Goal: Information Seeking & Learning: Learn about a topic

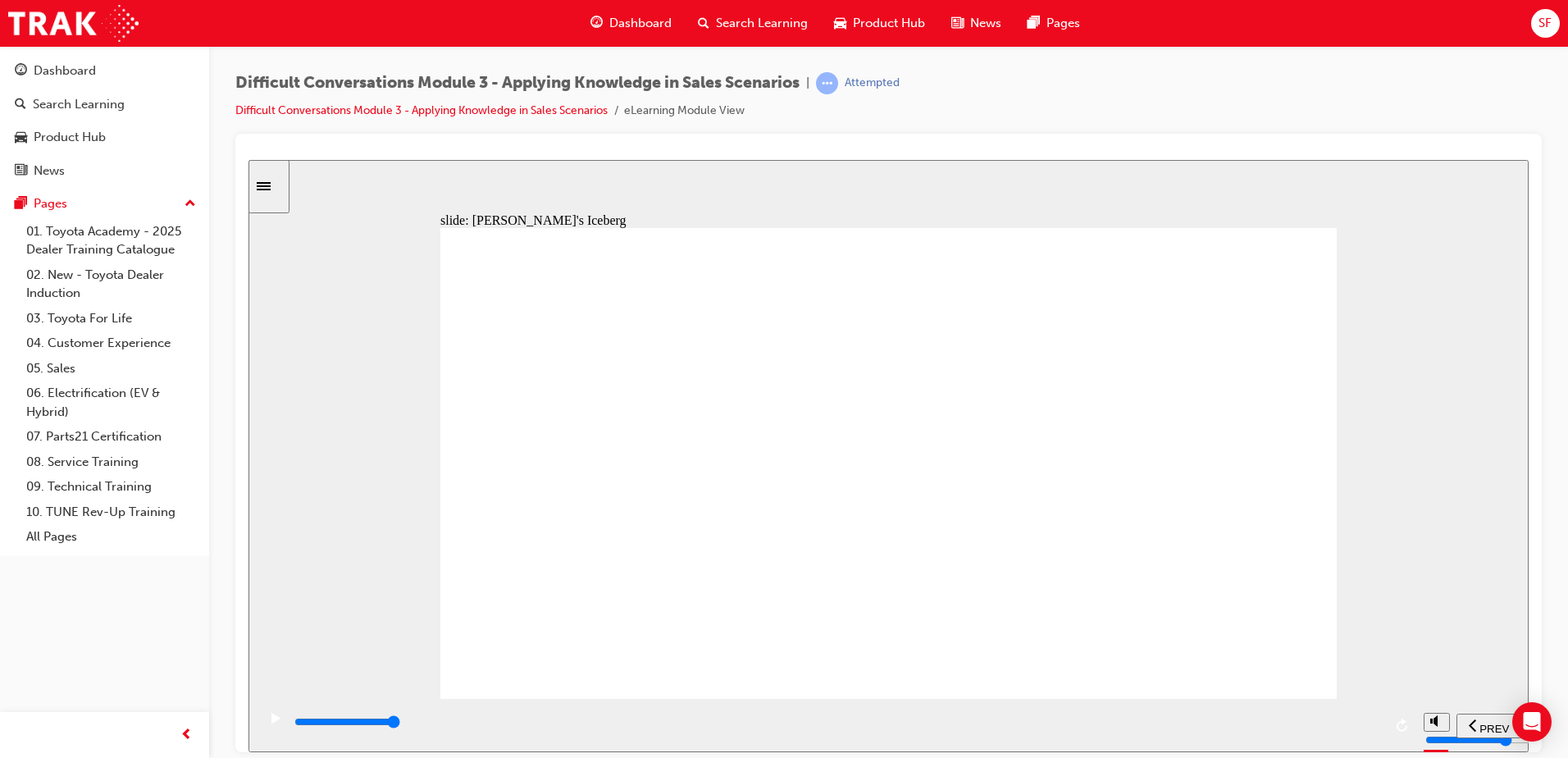
drag, startPoint x: 1199, startPoint y: 279, endPoint x: 814, endPoint y: 426, distance: 412.1
drag, startPoint x: 1205, startPoint y: 290, endPoint x: 814, endPoint y: 439, distance: 418.4
click at [1102, 564] on div "Why? We do not have any evidence that [PERSON_NAME] is stressed except for his …" at bounding box center [888, 470] width 897 height 486
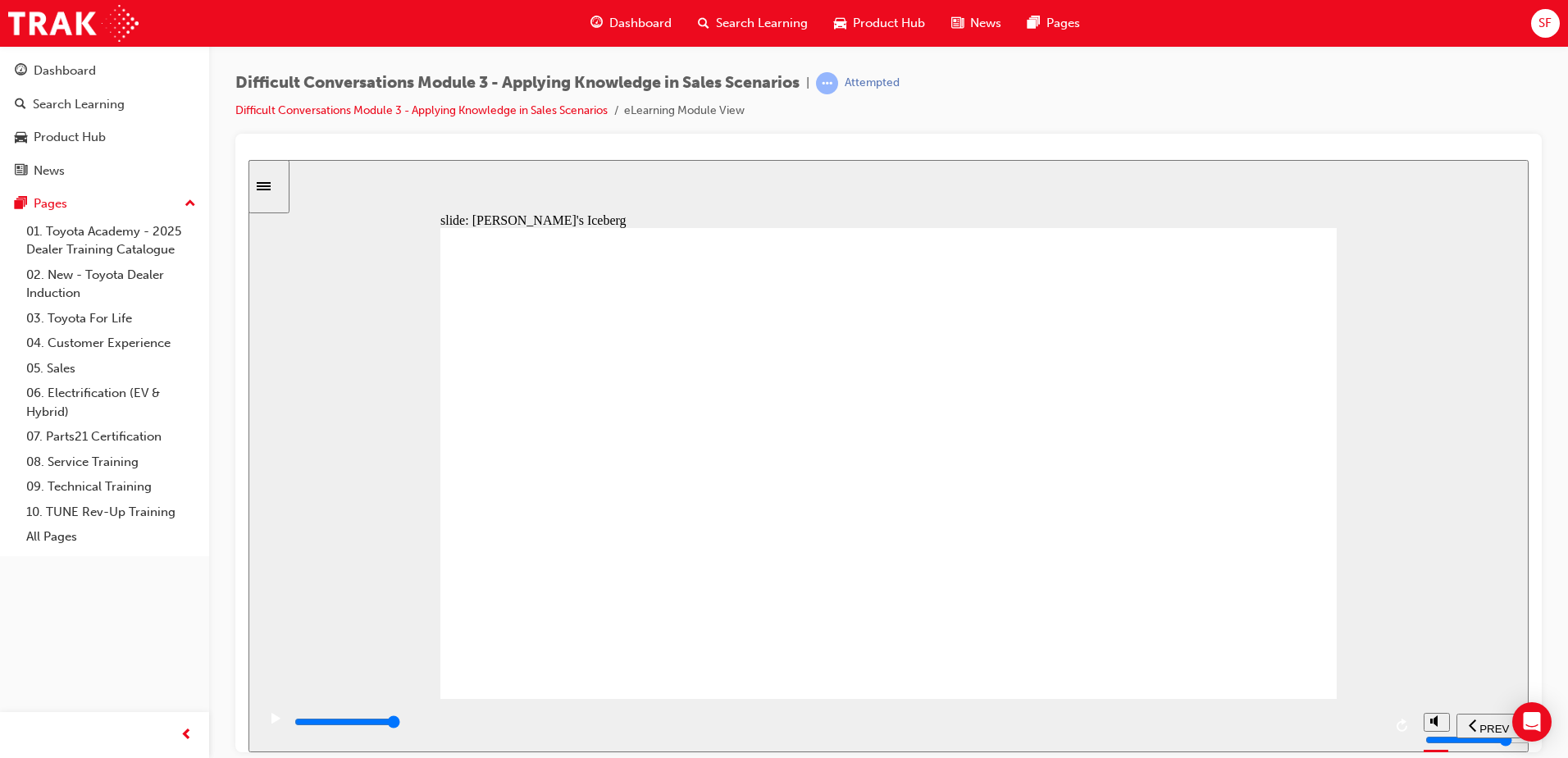
drag, startPoint x: 1148, startPoint y: 288, endPoint x: 763, endPoint y: 364, distance: 392.4
drag, startPoint x: 1207, startPoint y: 277, endPoint x: 814, endPoint y: 423, distance: 419.2
drag, startPoint x: 1175, startPoint y: 285, endPoint x: 781, endPoint y: 350, distance: 399.3
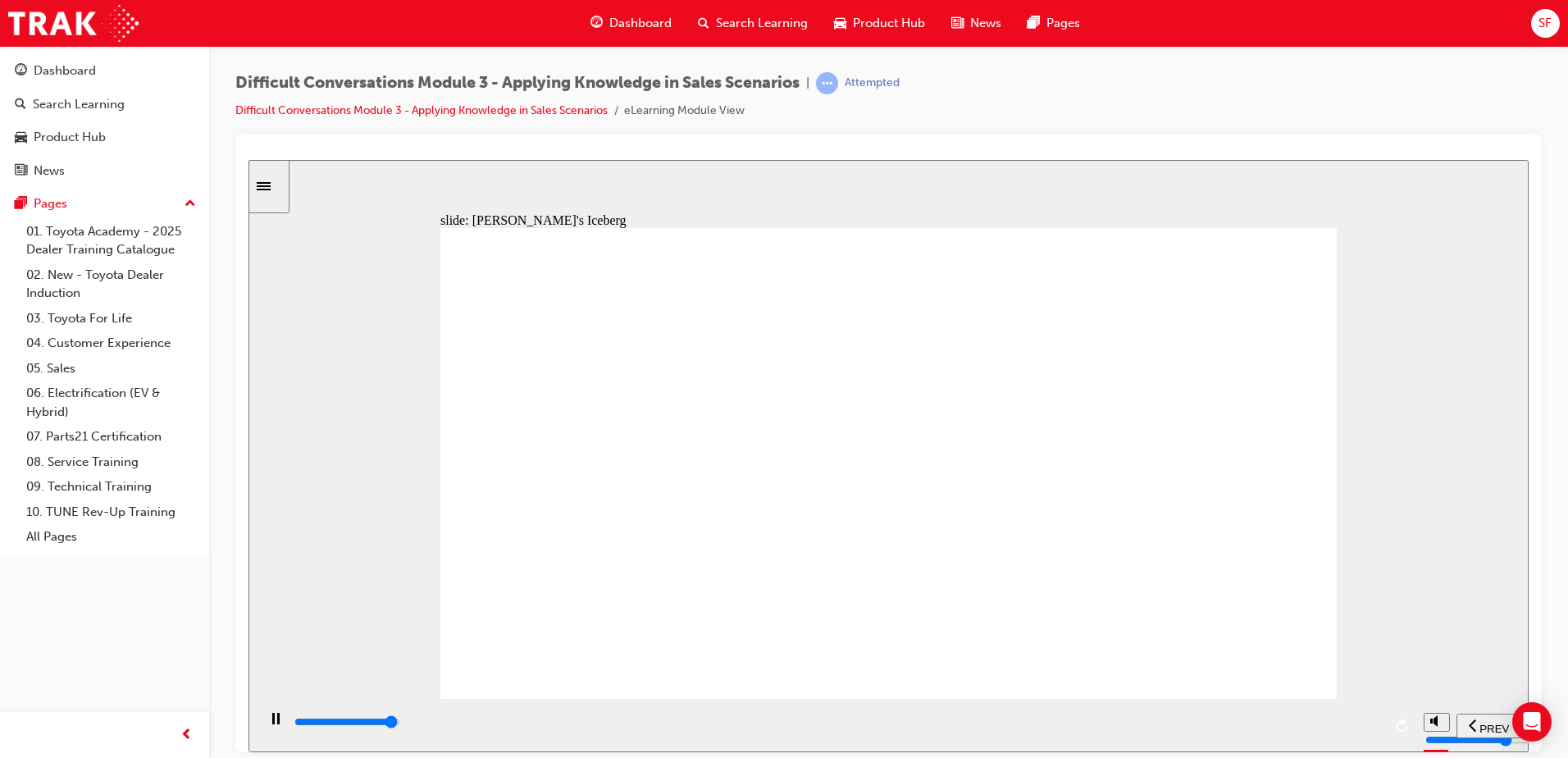
drag, startPoint x: 1178, startPoint y: 294, endPoint x: 804, endPoint y: 370, distance: 381.6
drag, startPoint x: 1212, startPoint y: 291, endPoint x: 825, endPoint y: 436, distance: 413.3
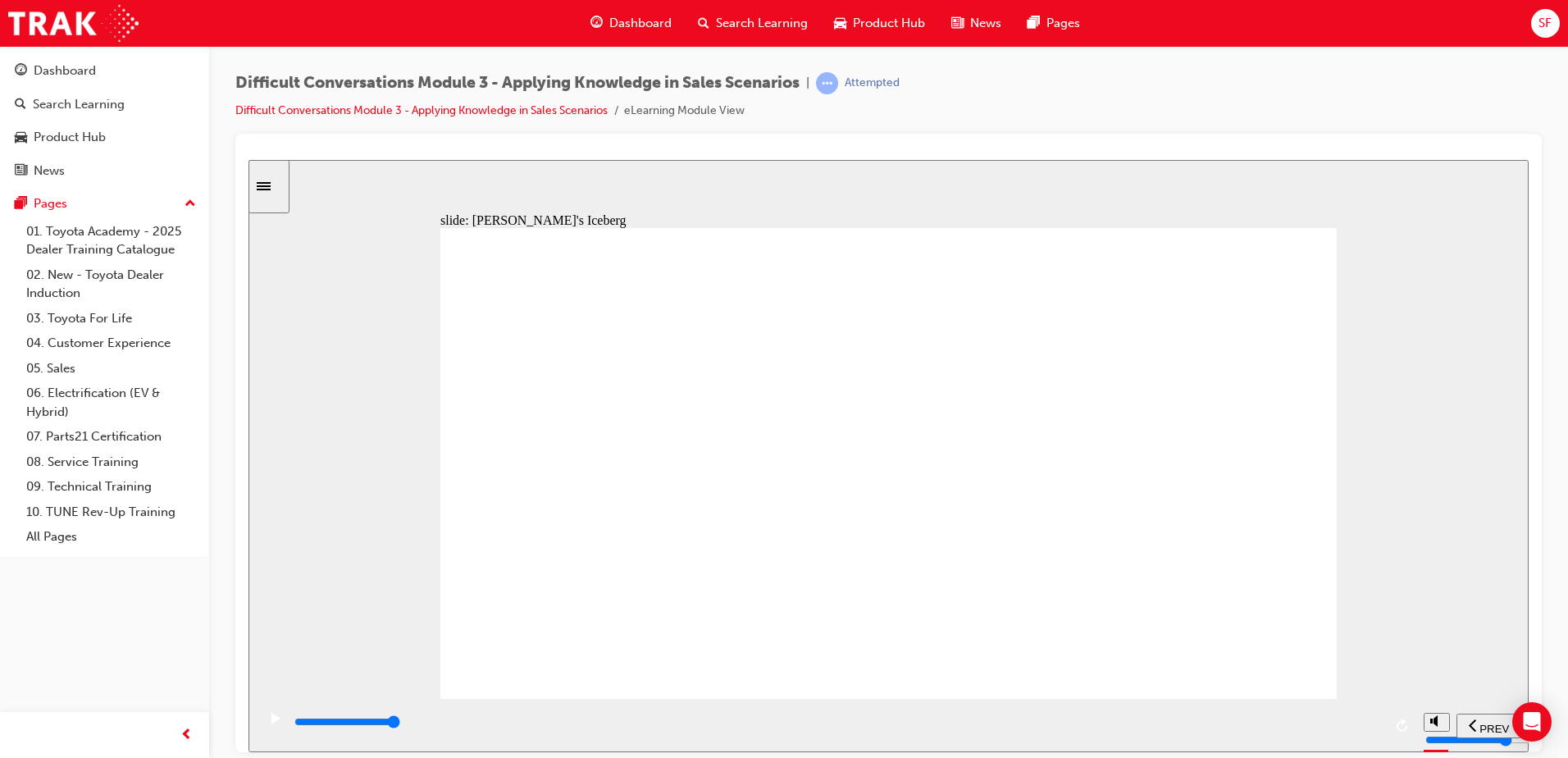
drag, startPoint x: 1196, startPoint y: 279, endPoint x: 778, endPoint y: 432, distance: 445.1
drag, startPoint x: 1202, startPoint y: 283, endPoint x: 820, endPoint y: 354, distance: 388.5
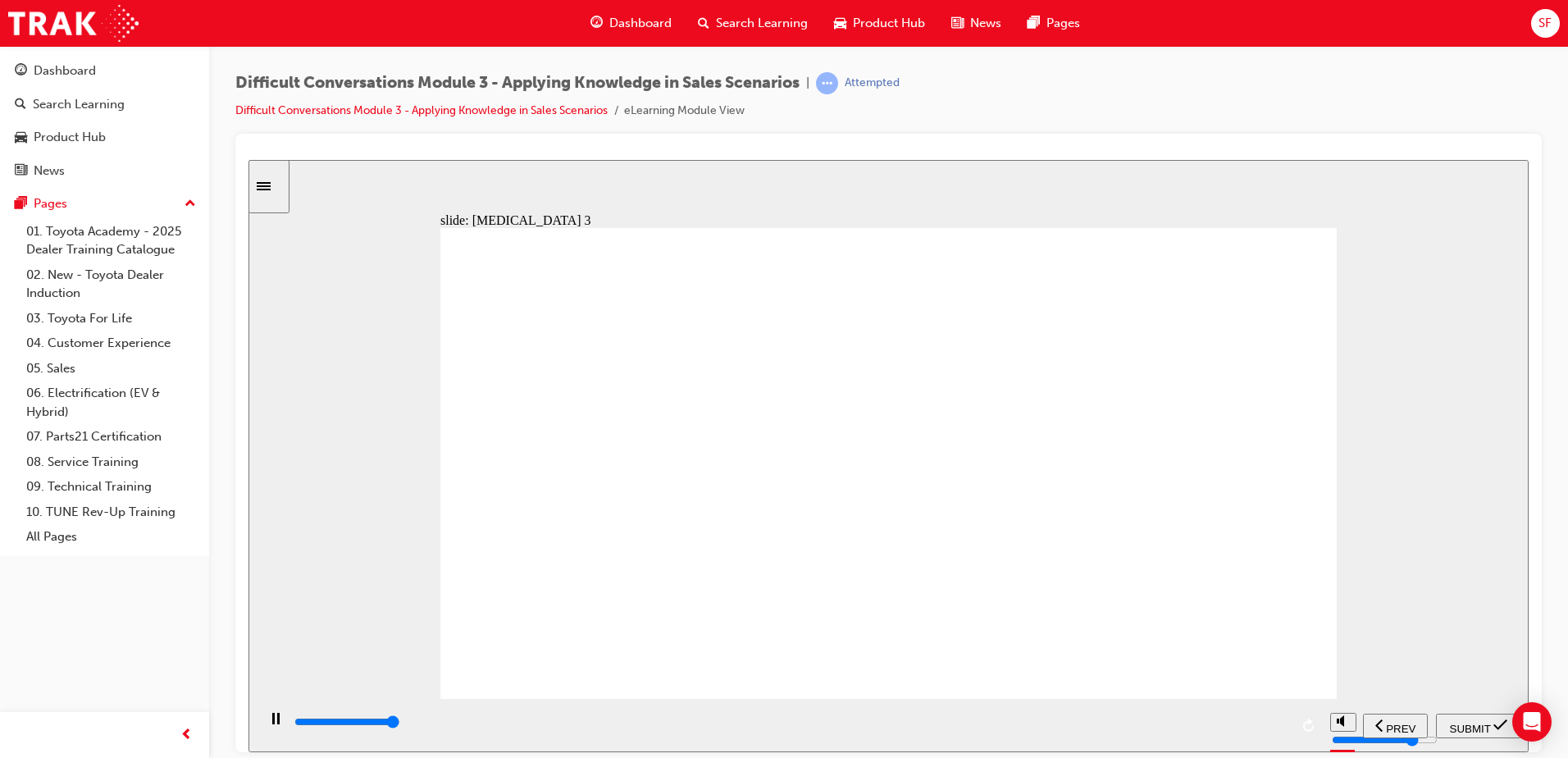
type input "9000"
radio input "true"
click at [1475, 724] on span "SUBMIT" at bounding box center [1470, 728] width 41 height 12
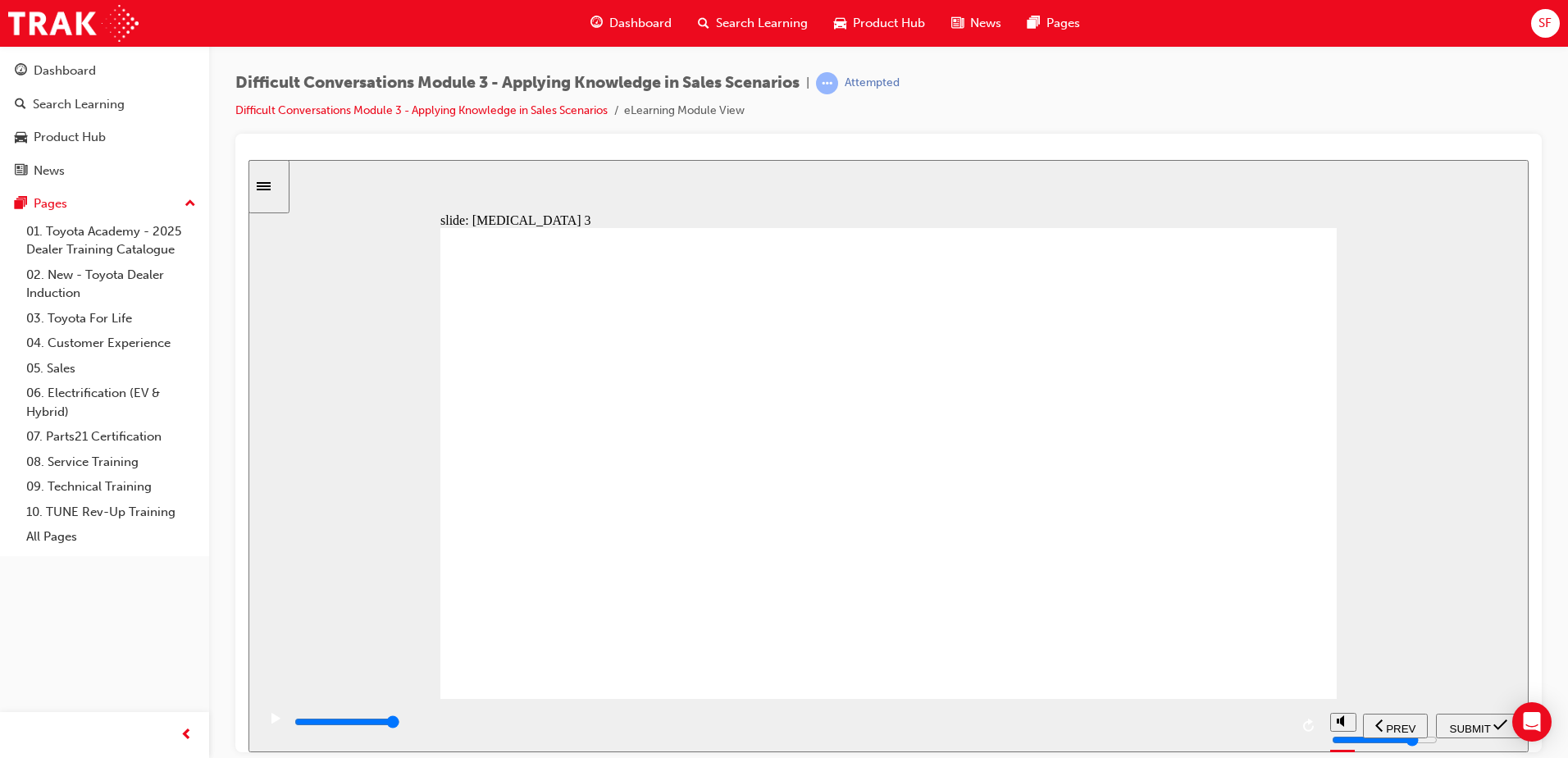
type input "9800"
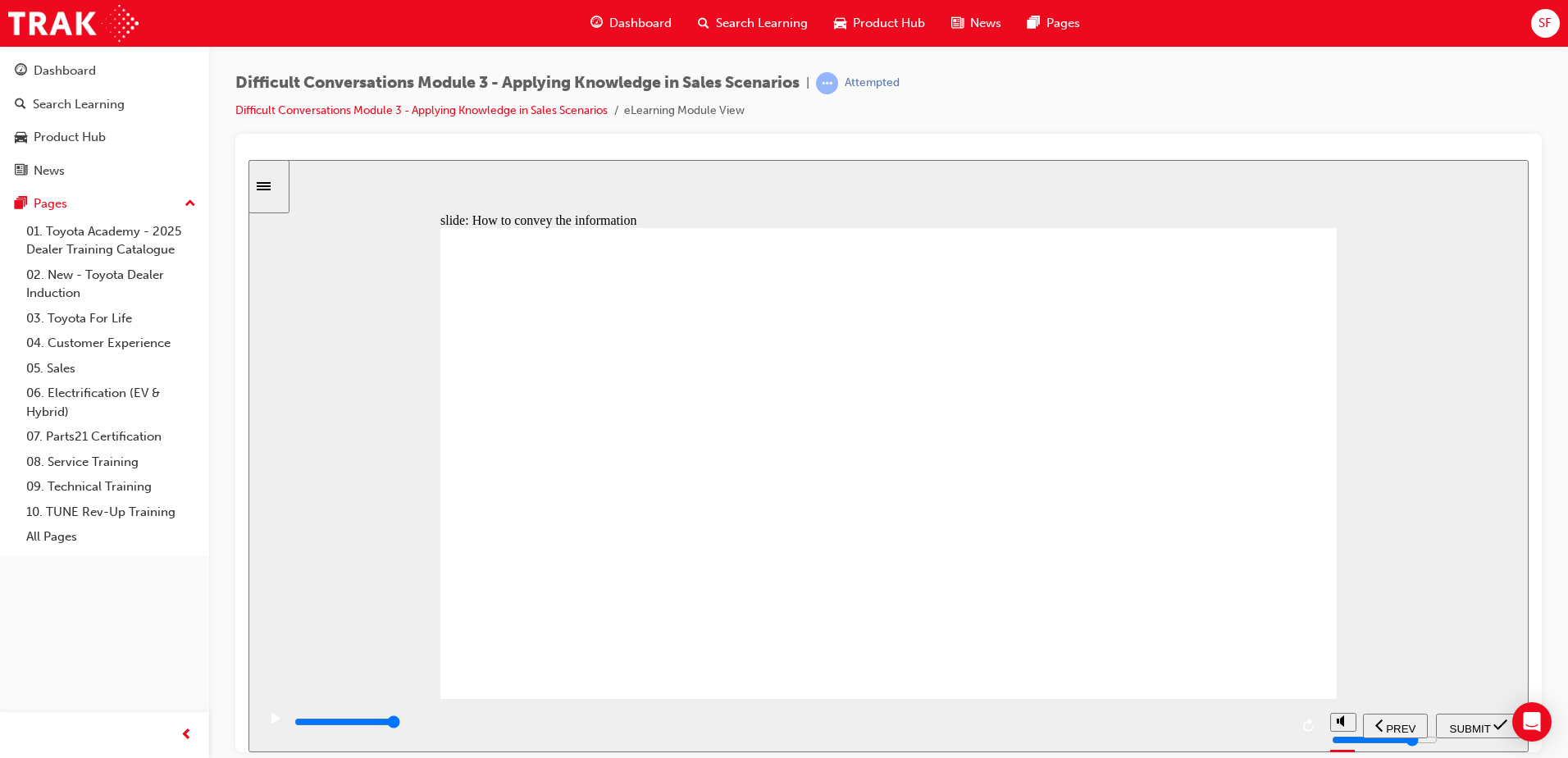
checkbox input "true"
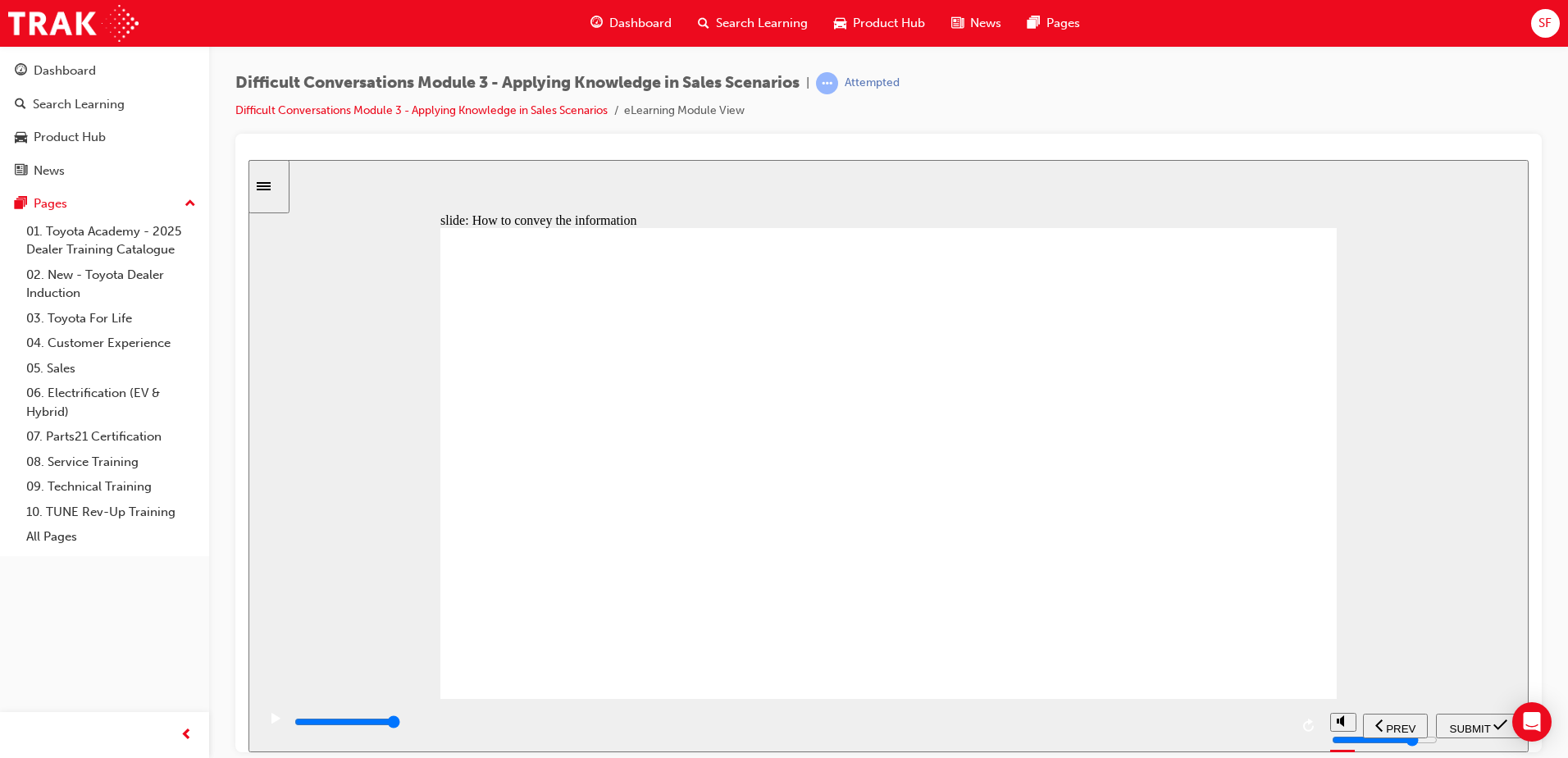
checkbox input "true"
click at [1462, 726] on span "SUBMIT" at bounding box center [1470, 728] width 41 height 12
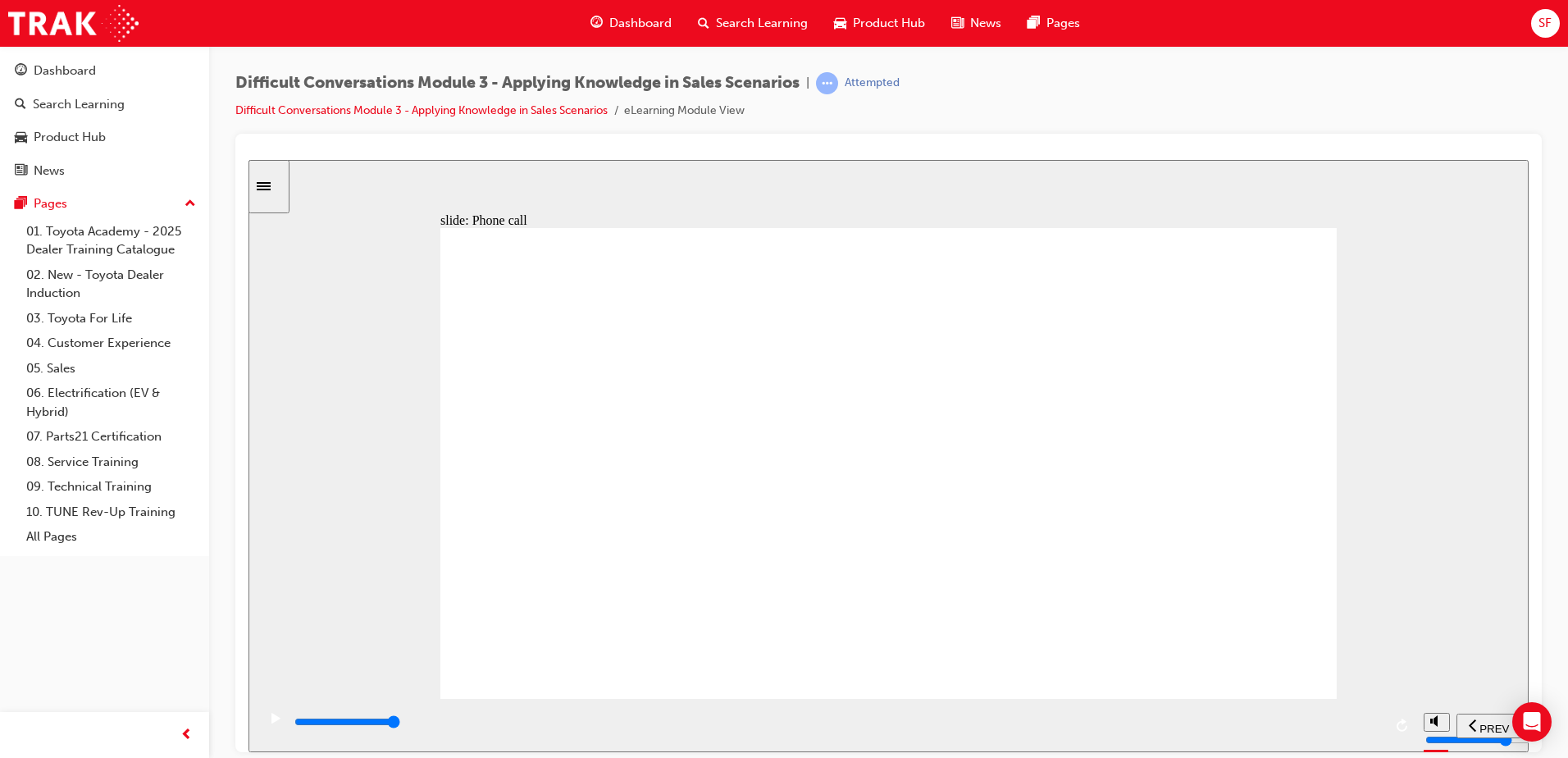
type input "10900"
checkbox input "true"
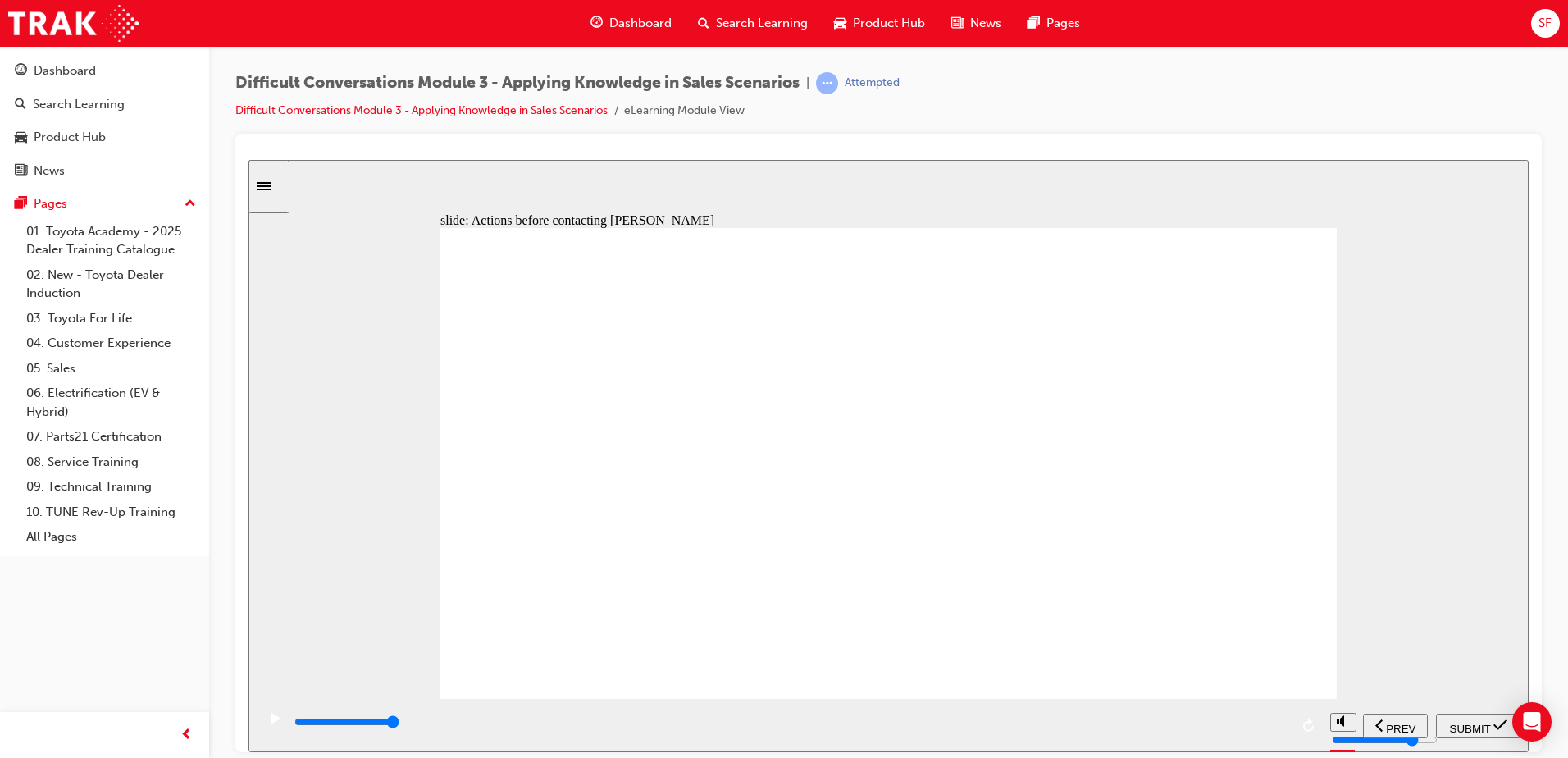
checkbox input "true"
click at [1474, 722] on span "SUBMIT" at bounding box center [1470, 728] width 41 height 12
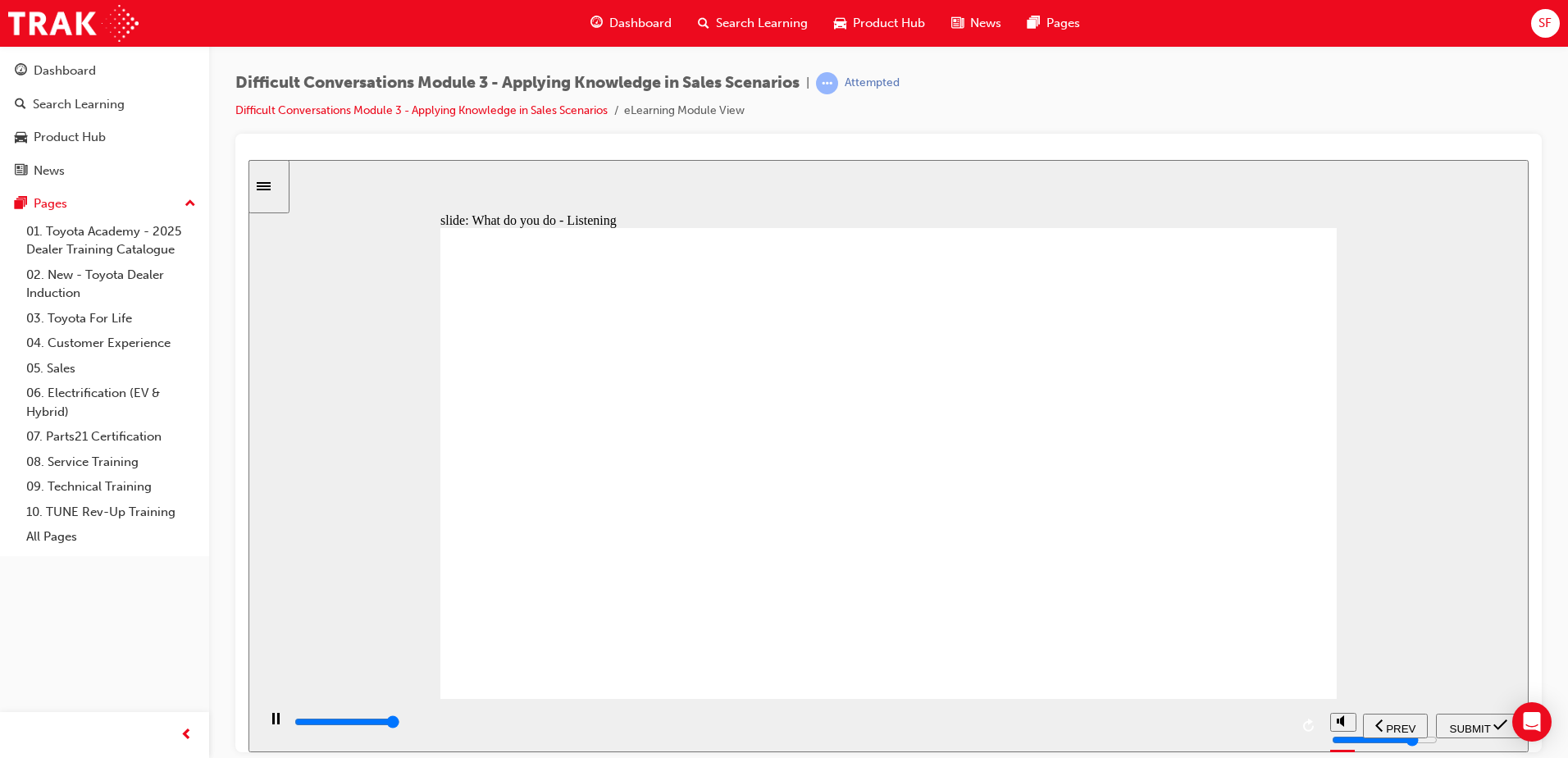
type input "10500"
checkbox input "true"
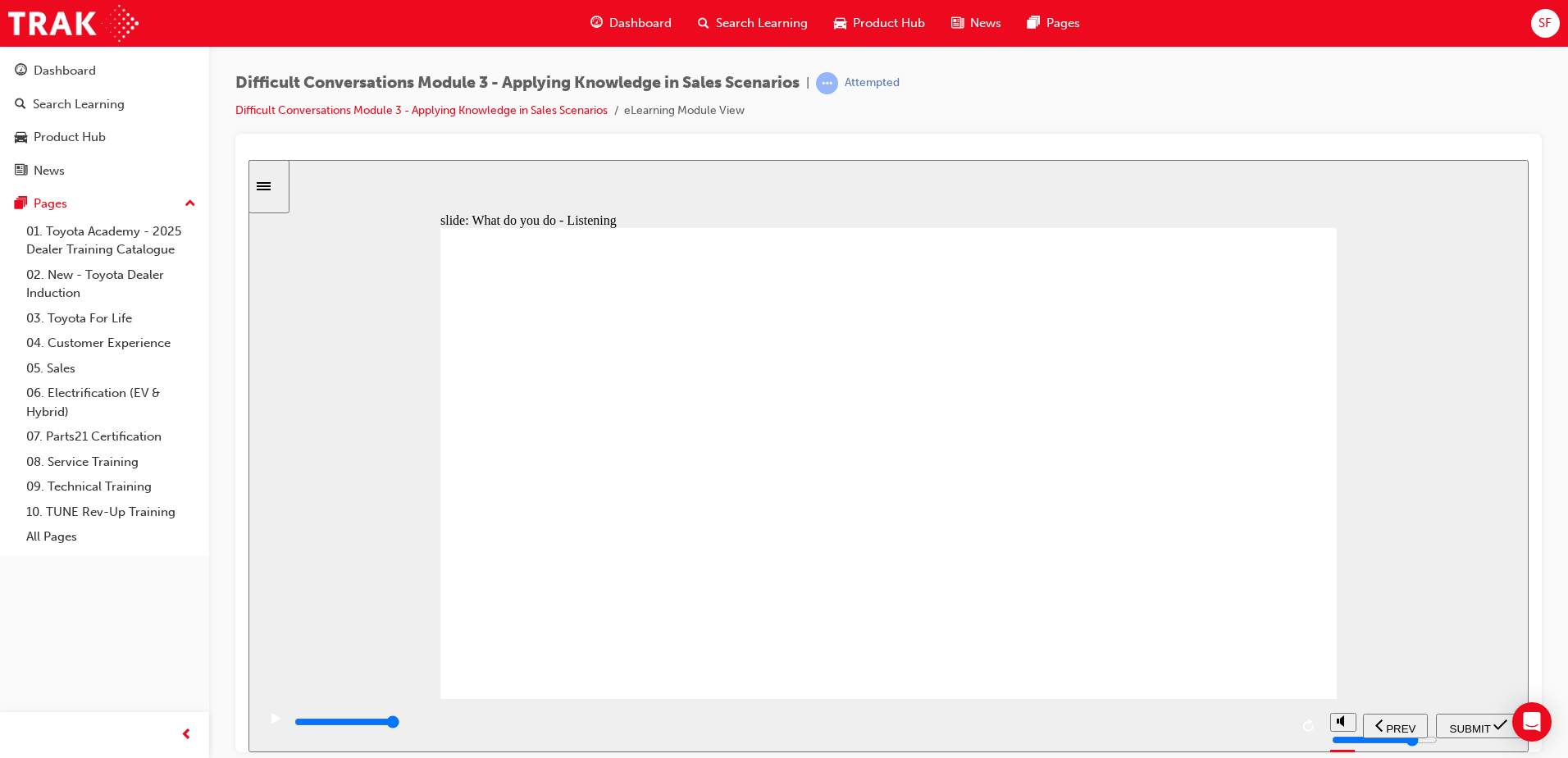
click at [1455, 713] on button "SUBMIT" at bounding box center [1478, 726] width 85 height 25
type input "5500"
checkbox input "true"
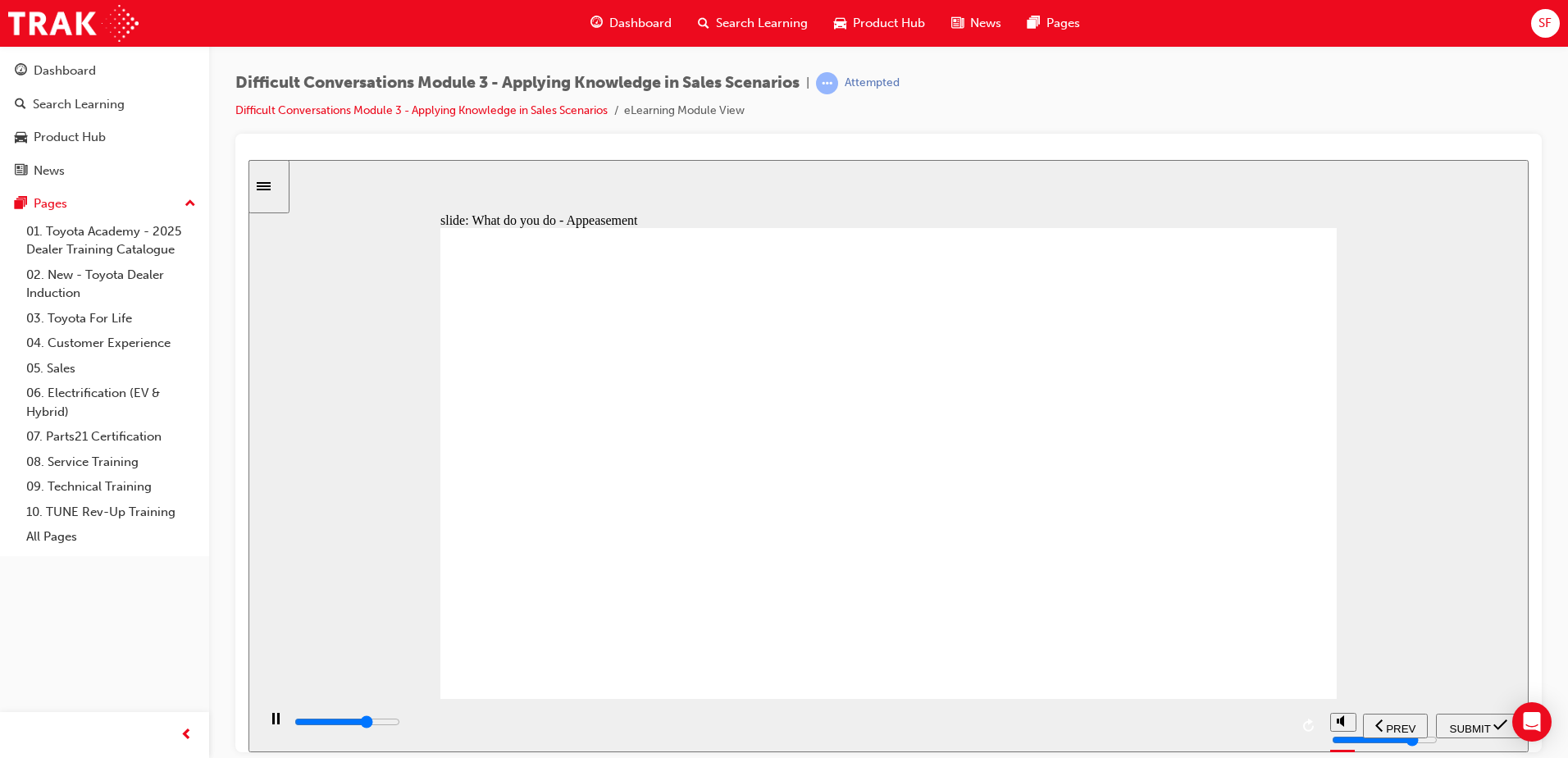
type input "6900"
checkbox input "true"
type input "9700"
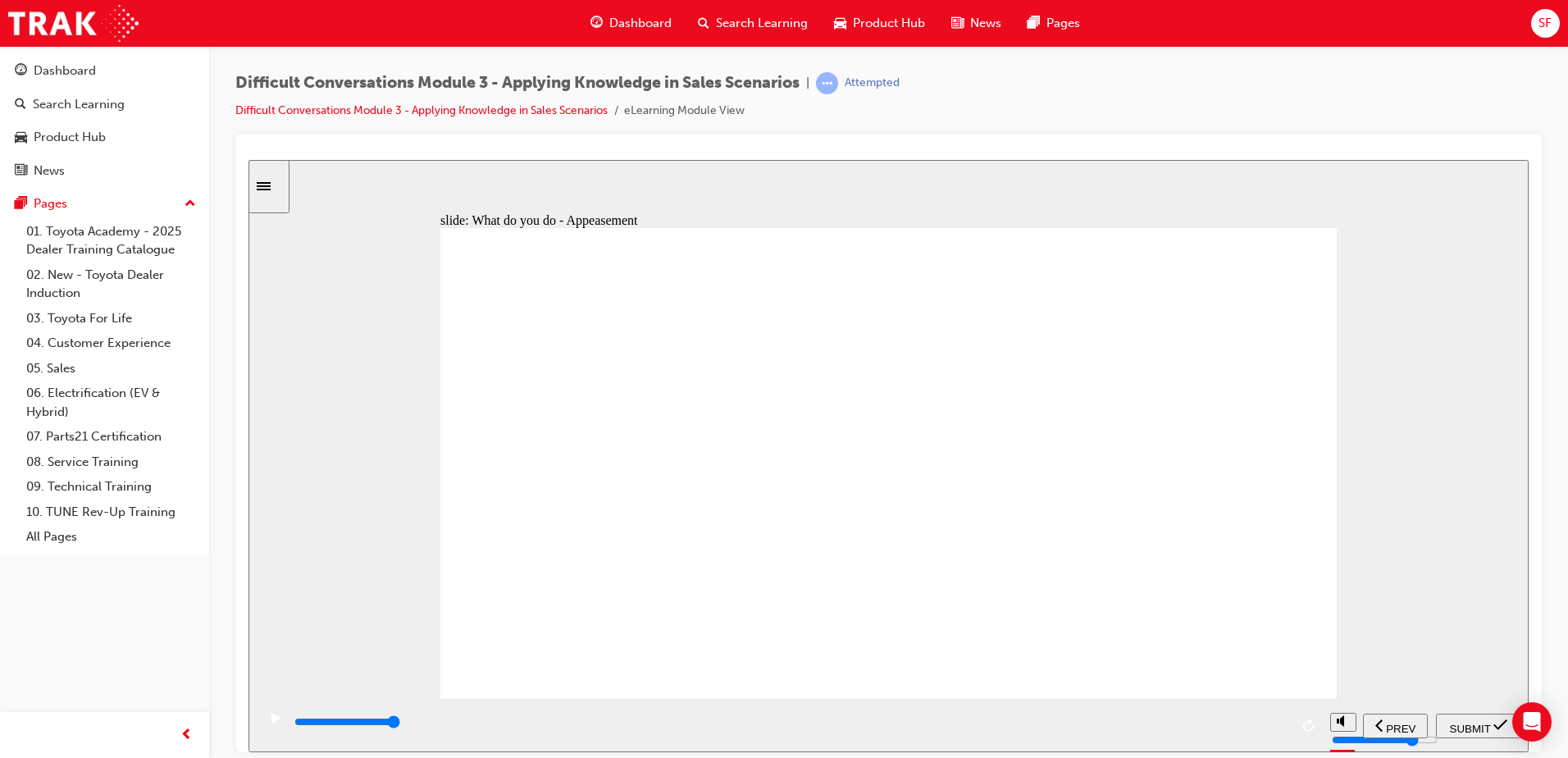
checkbox input "true"
click at [1452, 722] on span "SUBMIT" at bounding box center [1470, 728] width 41 height 12
type input "4000"
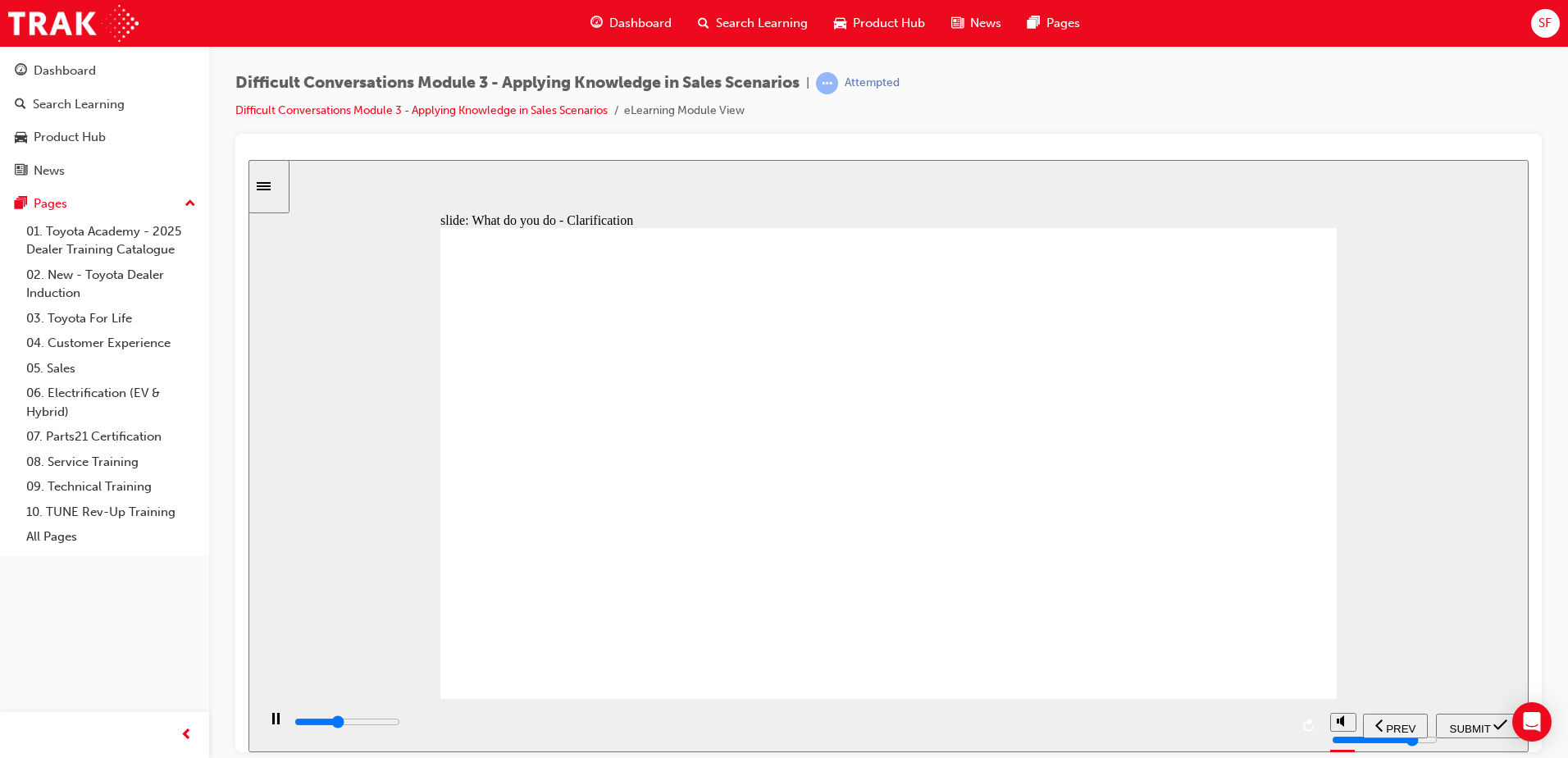
checkbox input "true"
type input "5700"
checkbox input "true"
type input "10000"
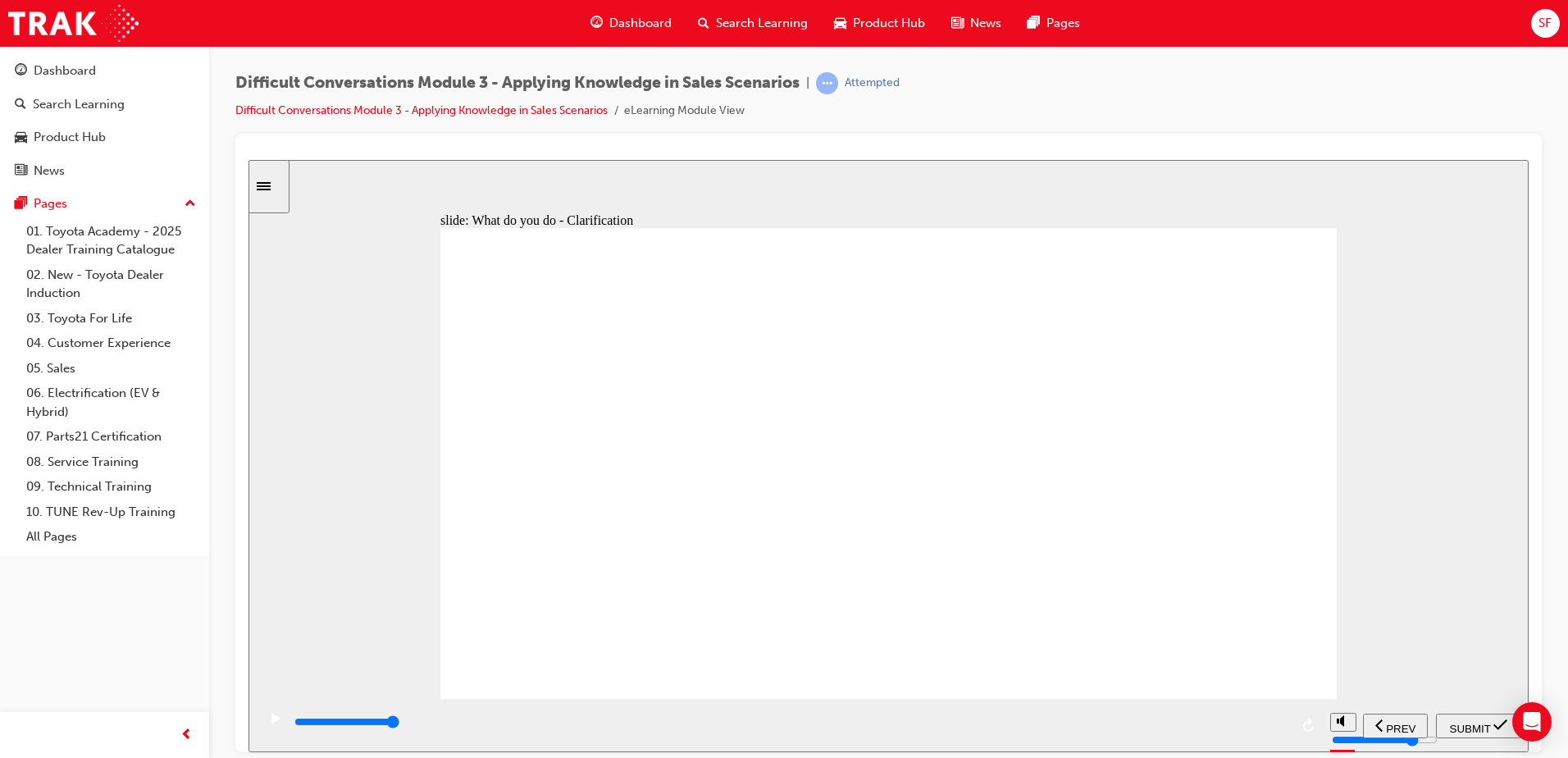
checkbox input "true"
click at [1486, 730] on span "SUBMIT" at bounding box center [1470, 728] width 41 height 12
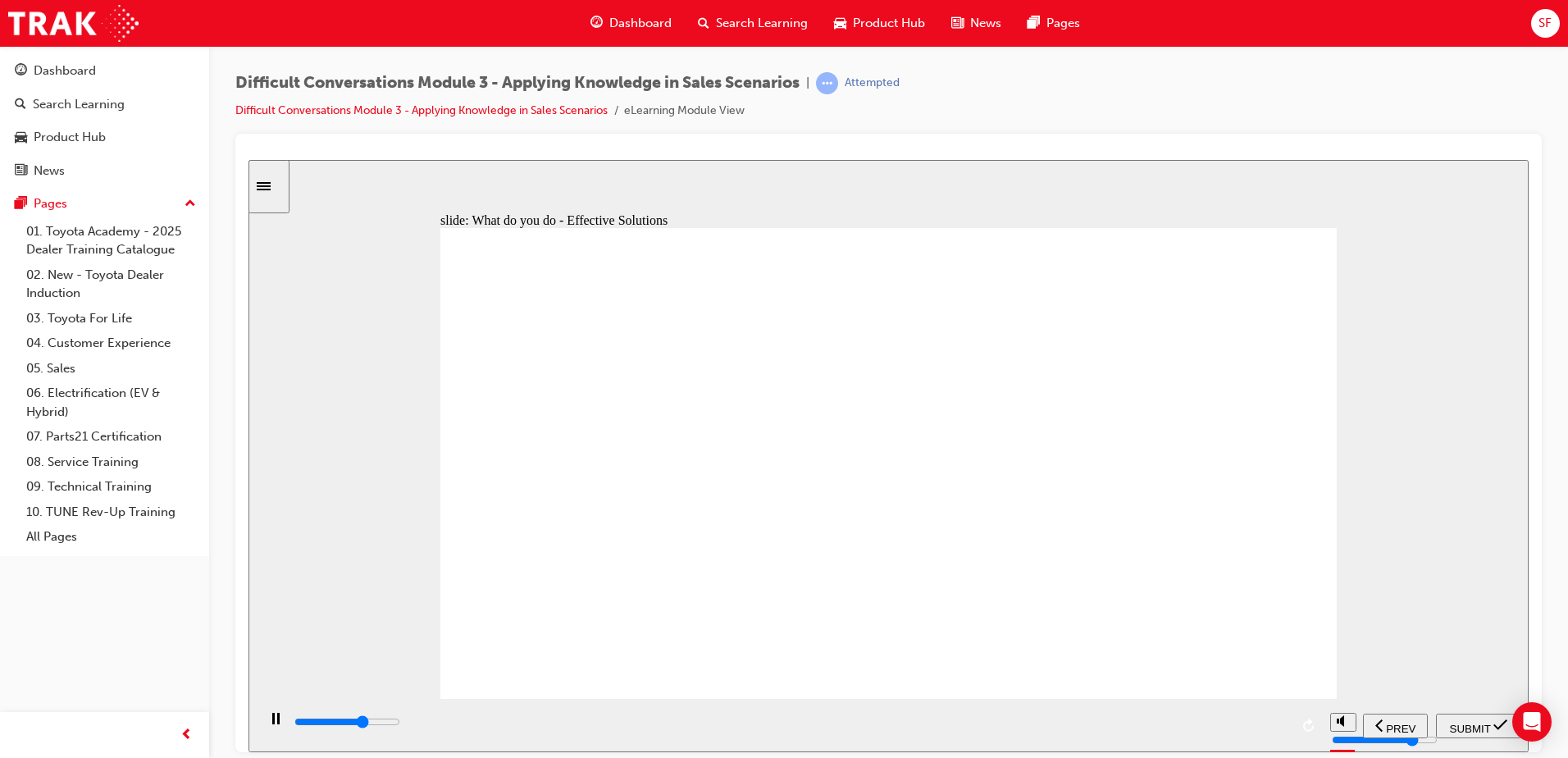
type input "6200"
checkbox input "true"
type input "7900"
checkbox input "true"
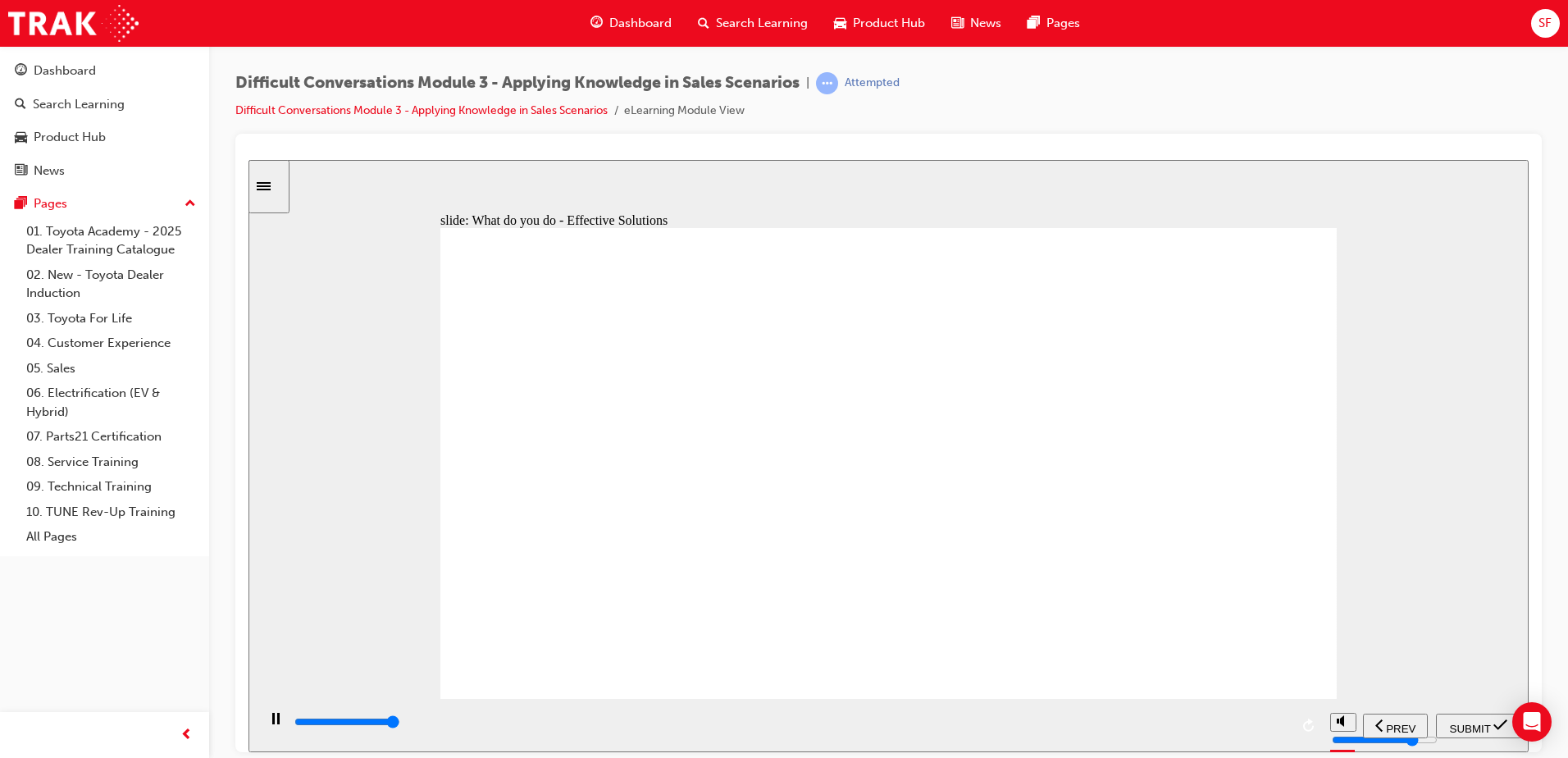
type input "9100"
checkbox input "true"
click at [1469, 712] on nav "PREV NEXT SUBMIT" at bounding box center [1442, 725] width 158 height 53
click at [1471, 726] on span "SUBMIT" at bounding box center [1470, 728] width 41 height 12
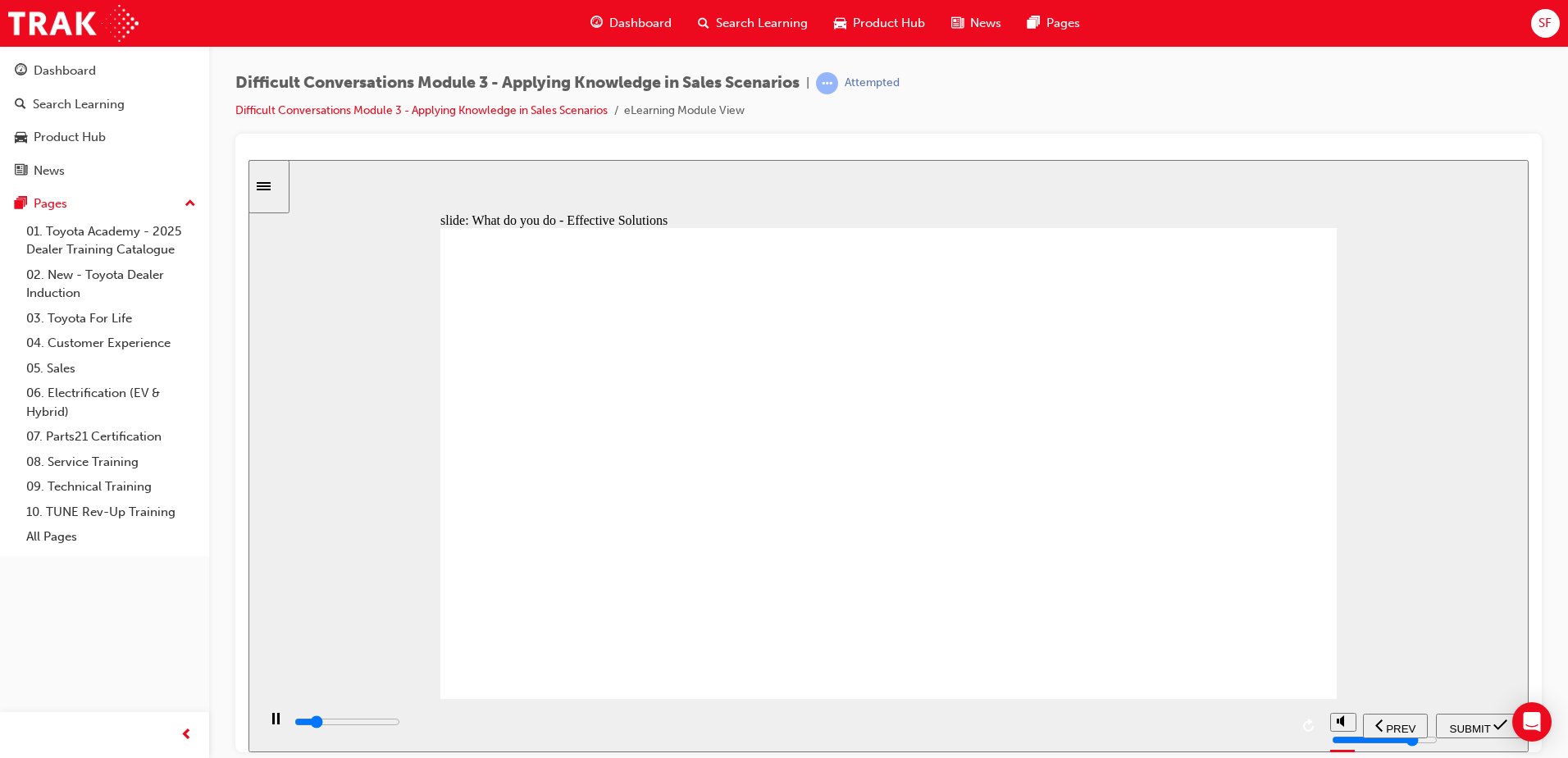
click at [276, 731] on div "play/pause" at bounding box center [276, 726] width 28 height 28
click at [265, 726] on div "play/pause" at bounding box center [276, 726] width 28 height 28
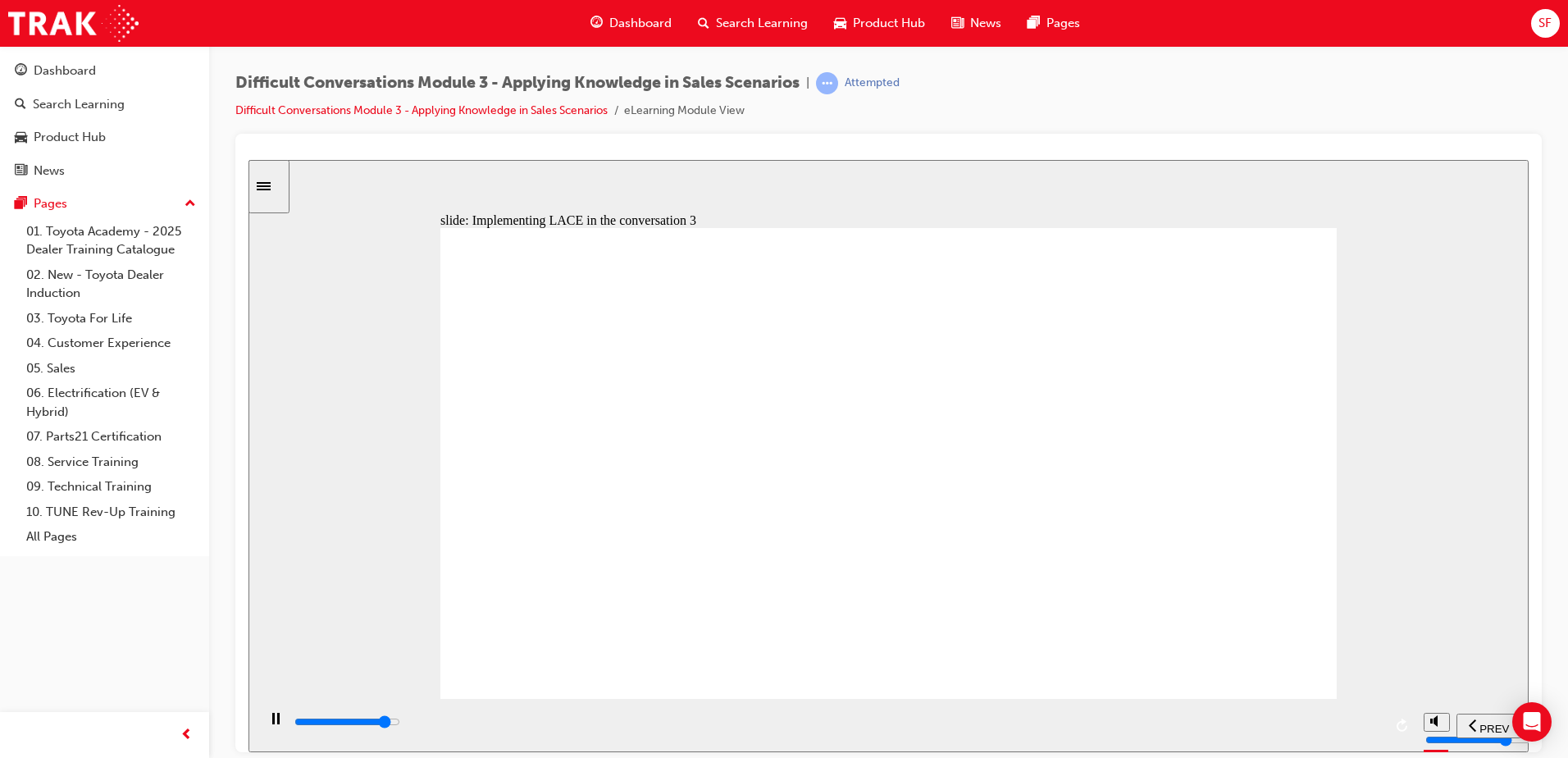
click at [275, 726] on div "play/pause" at bounding box center [276, 726] width 28 height 28
click at [265, 722] on div "play/pause" at bounding box center [276, 726] width 28 height 28
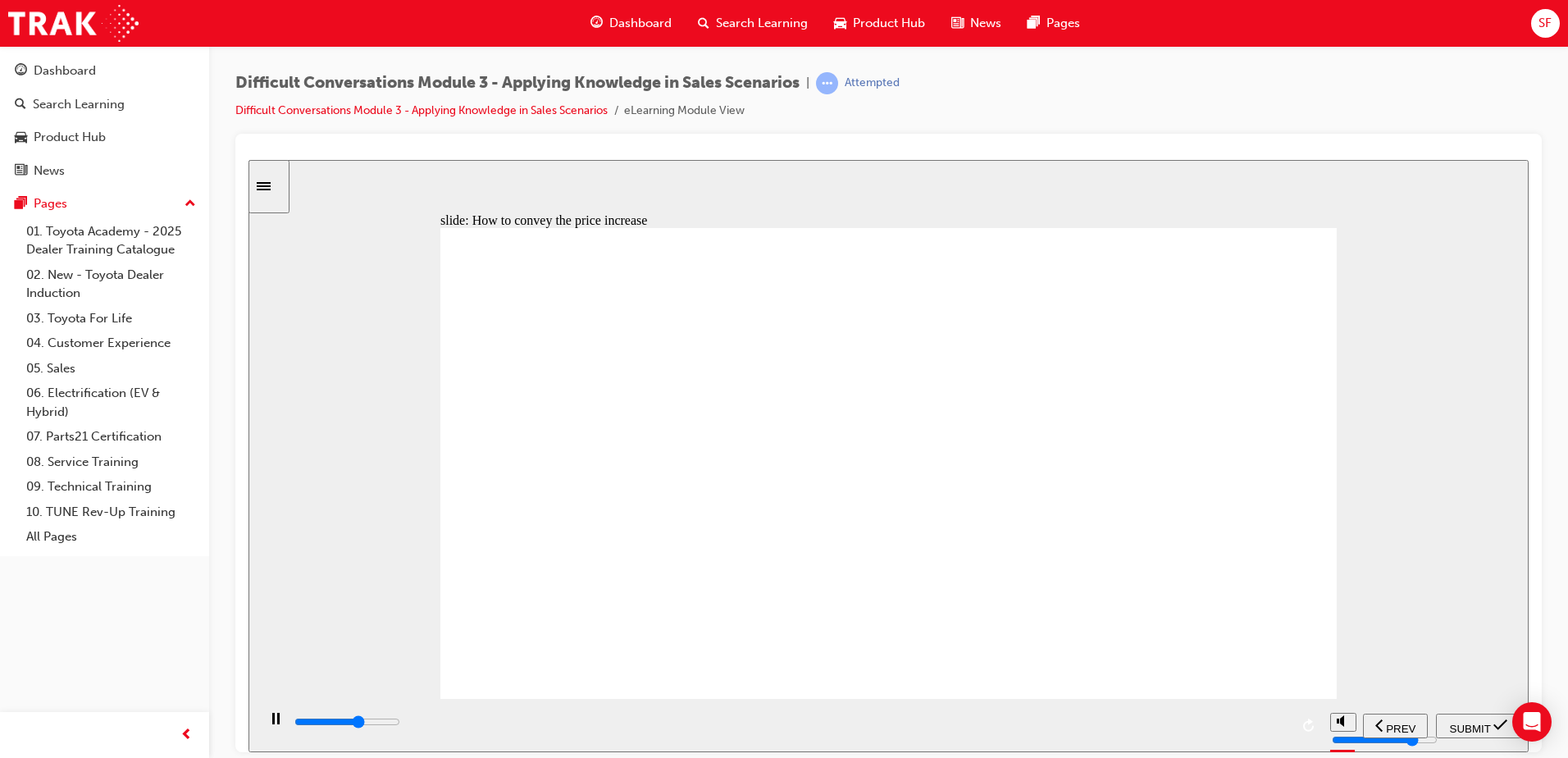
type input "5700"
checkbox input "true"
type input "9100"
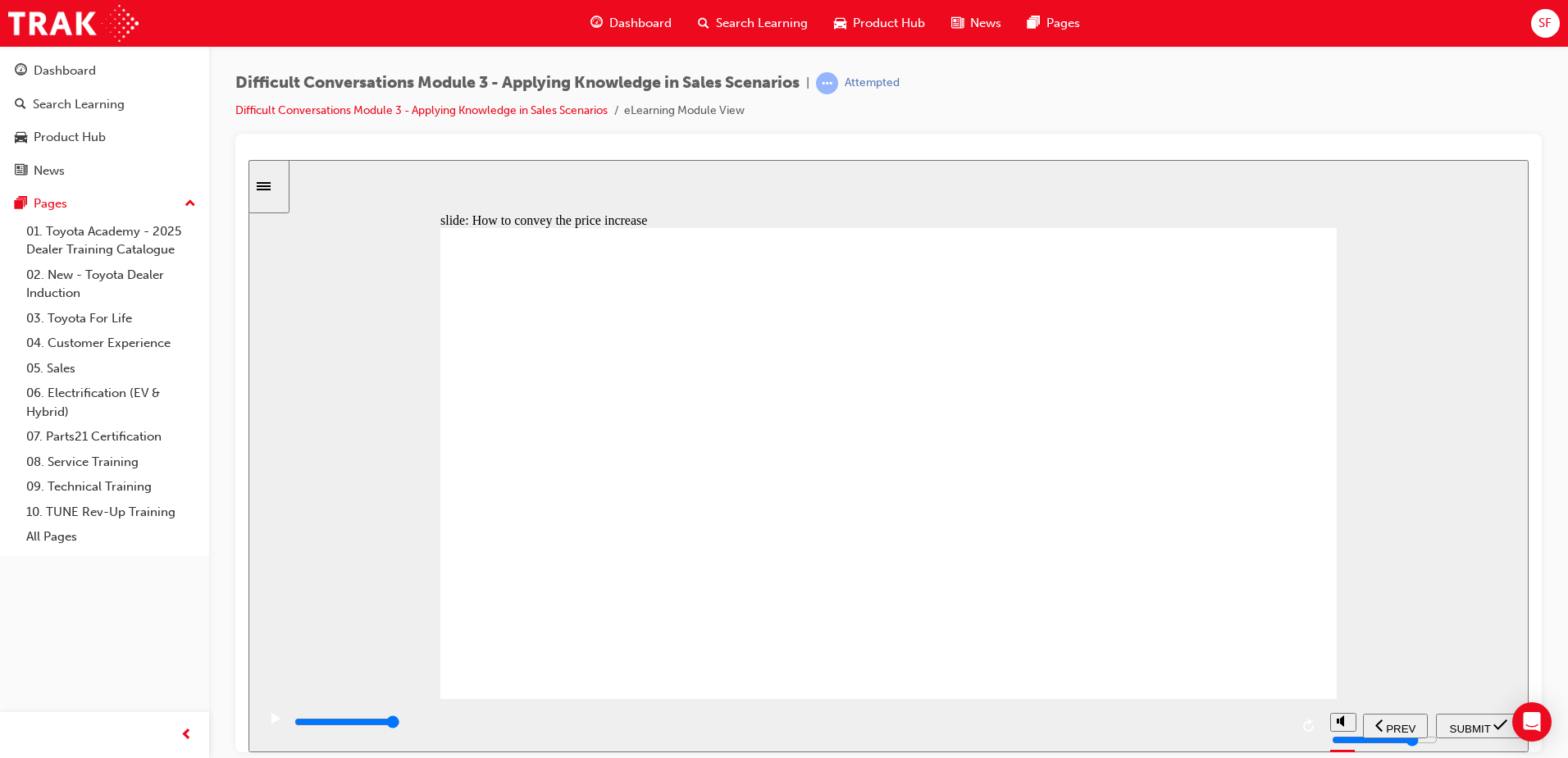
checkbox input "true"
click at [1476, 725] on span "SUBMIT" at bounding box center [1470, 728] width 41 height 12
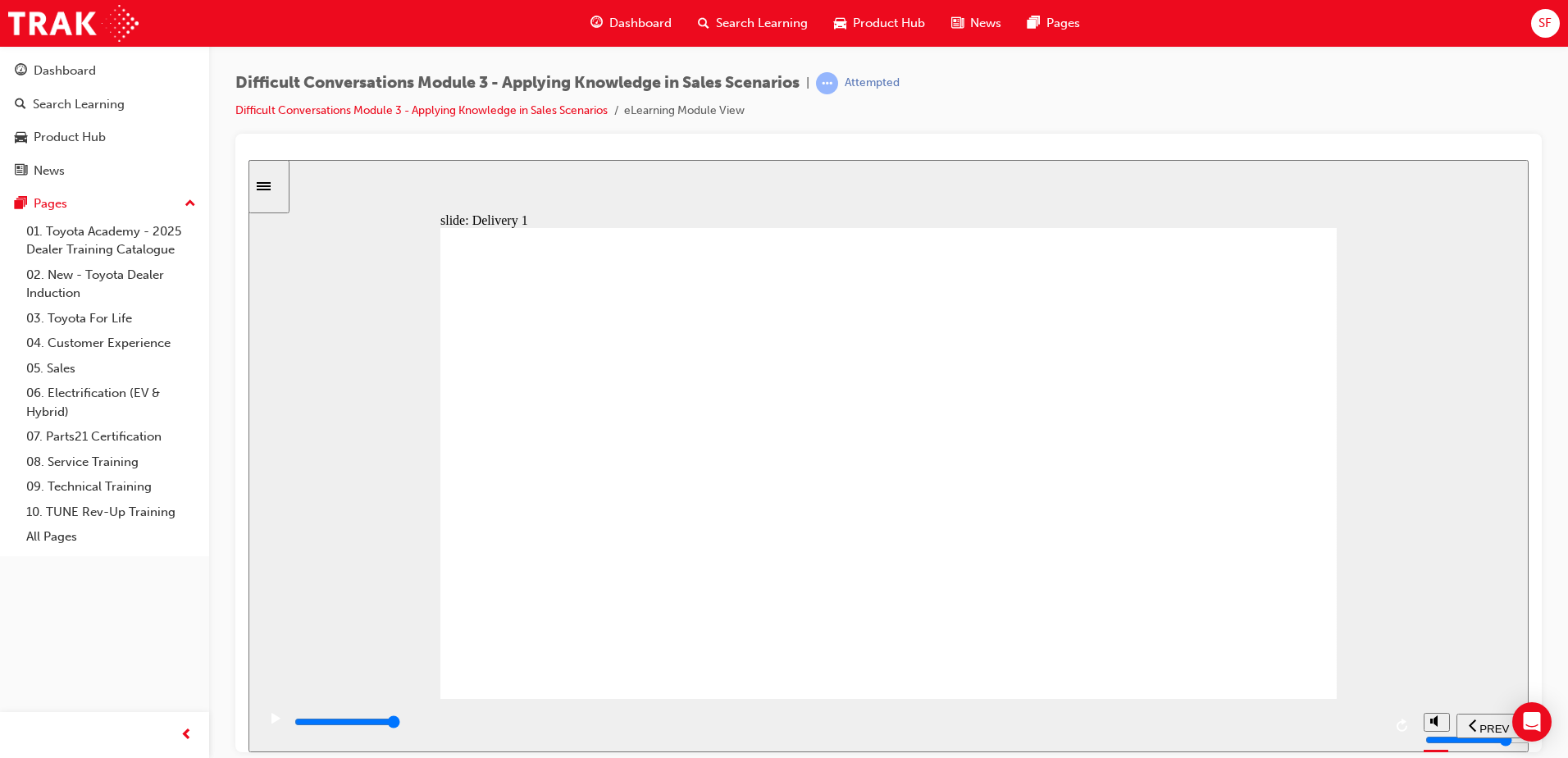
type input "13000"
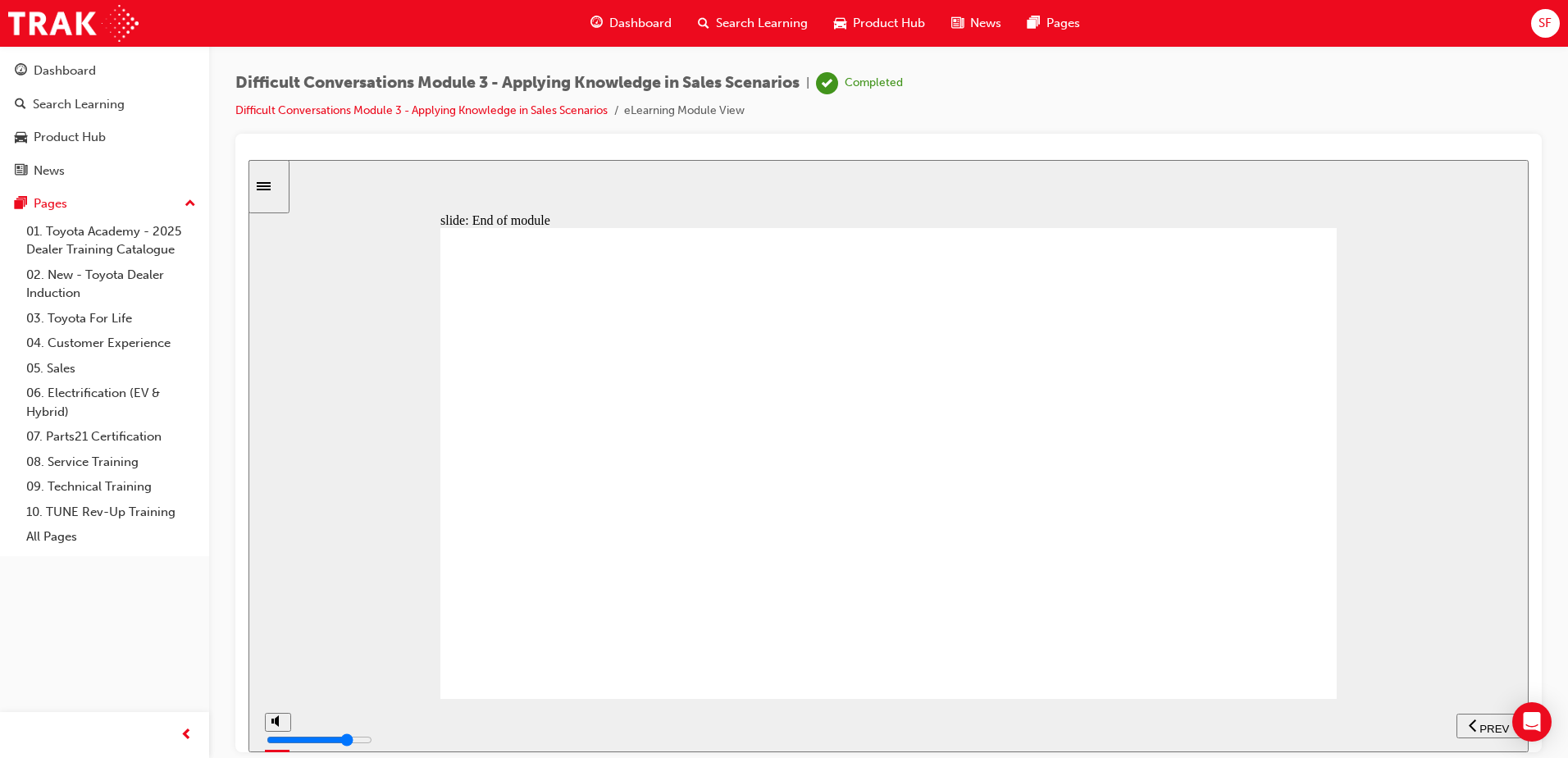
click at [641, 21] on span "Dashboard" at bounding box center [640, 24] width 62 height 19
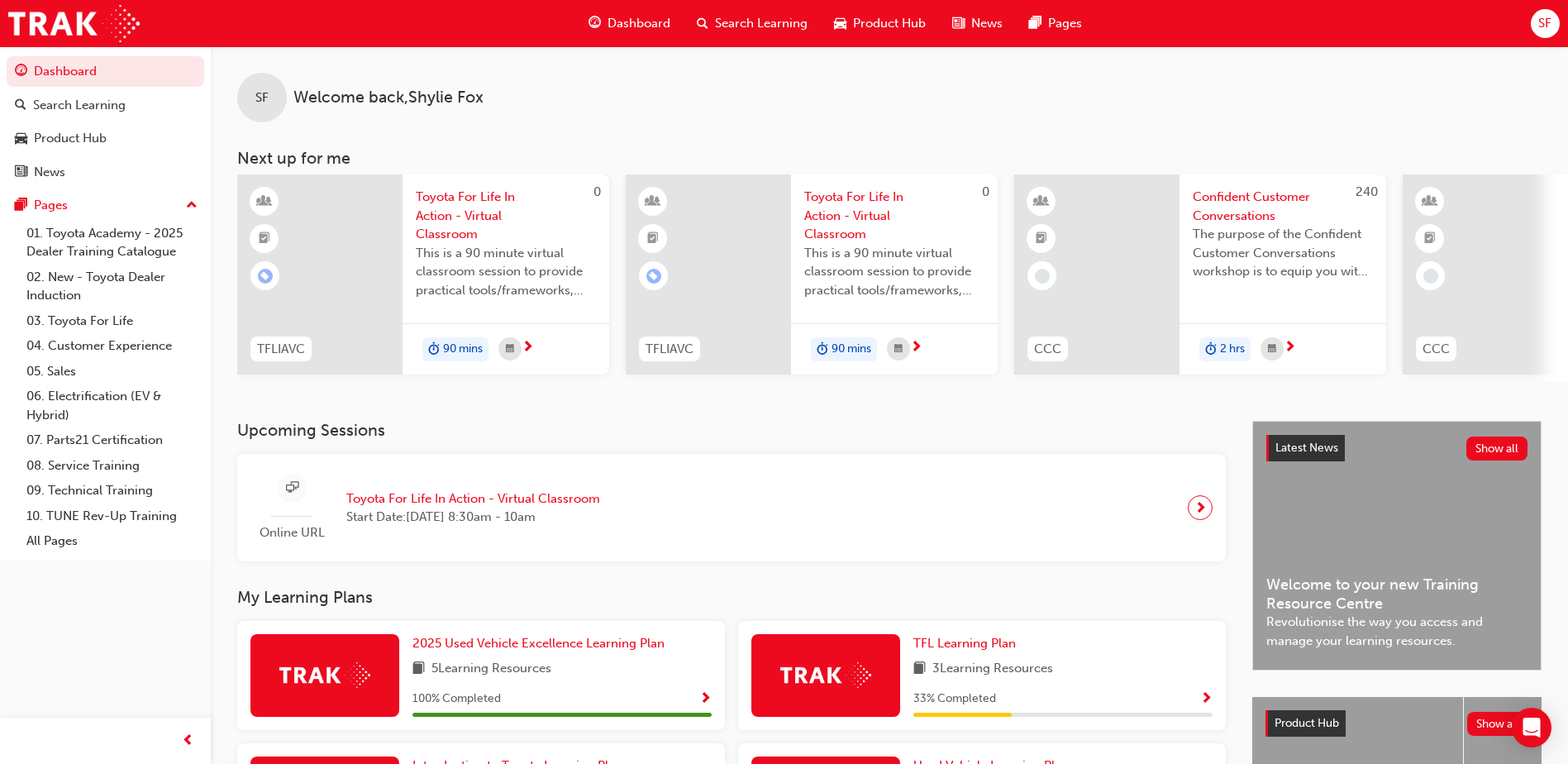
scroll to position [224, 0]
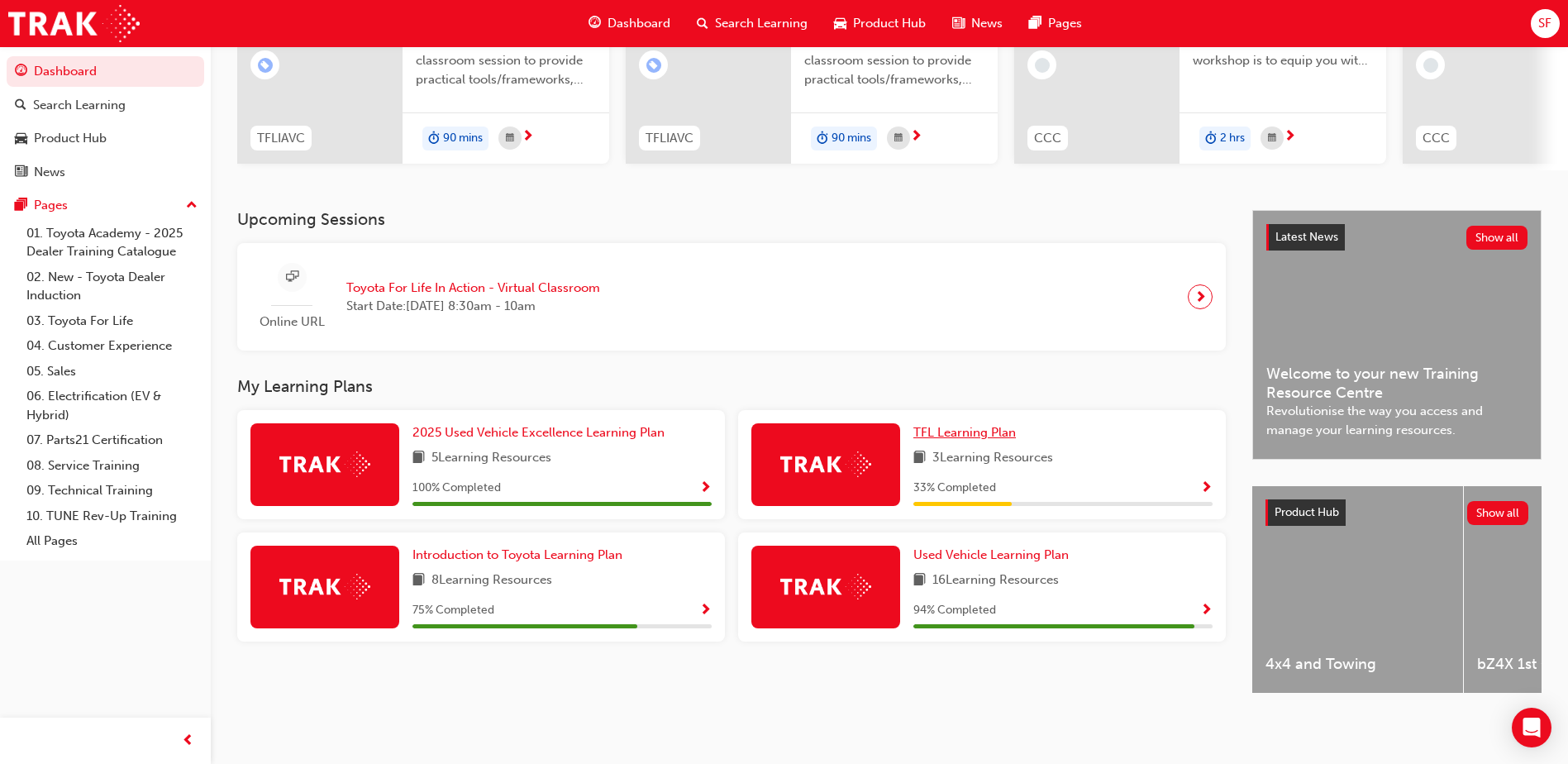
click at [966, 425] on span "TFL Learning Plan" at bounding box center [965, 432] width 102 height 15
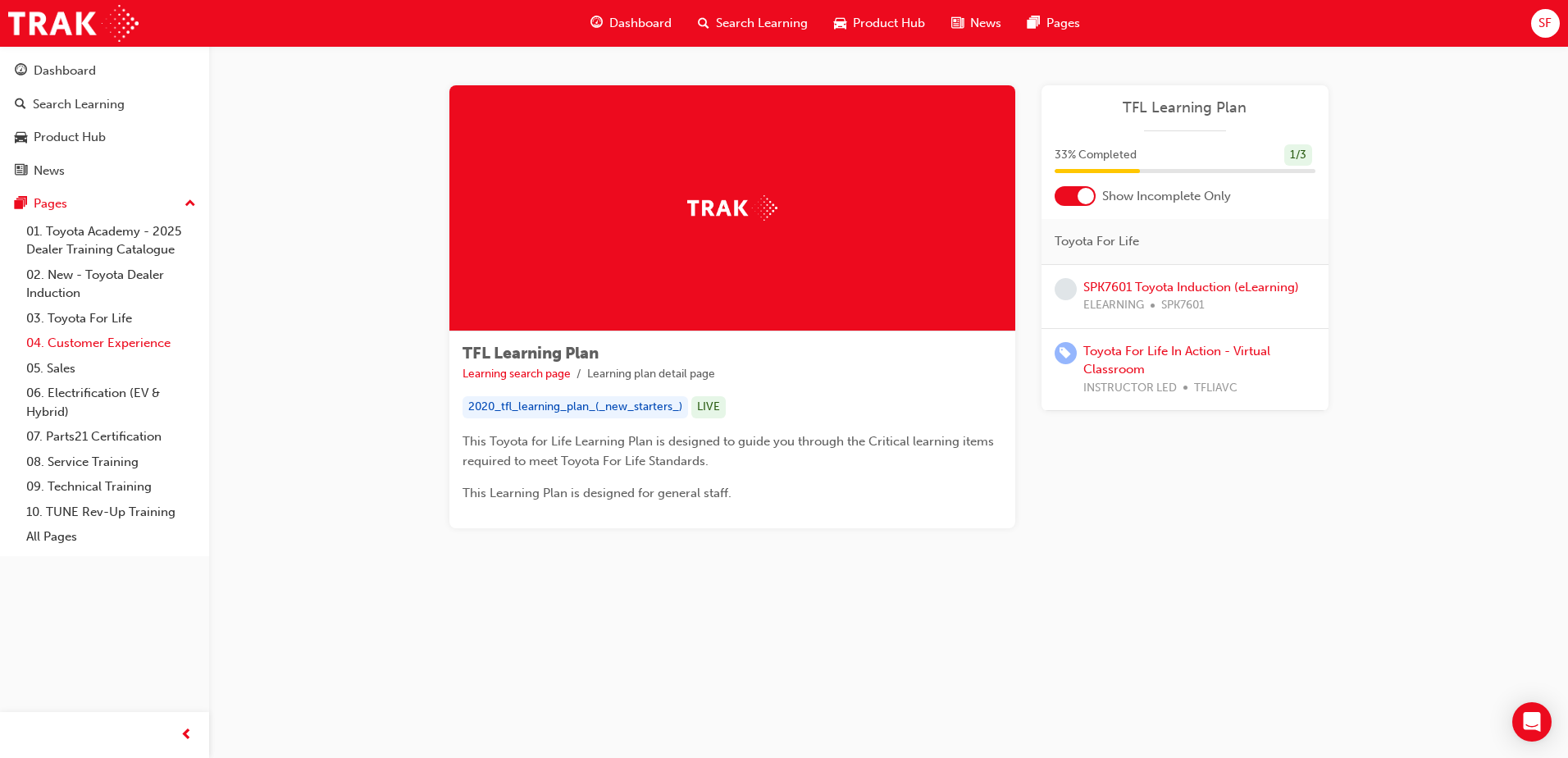
click at [110, 340] on link "04. Customer Experience" at bounding box center [110, 343] width 183 height 25
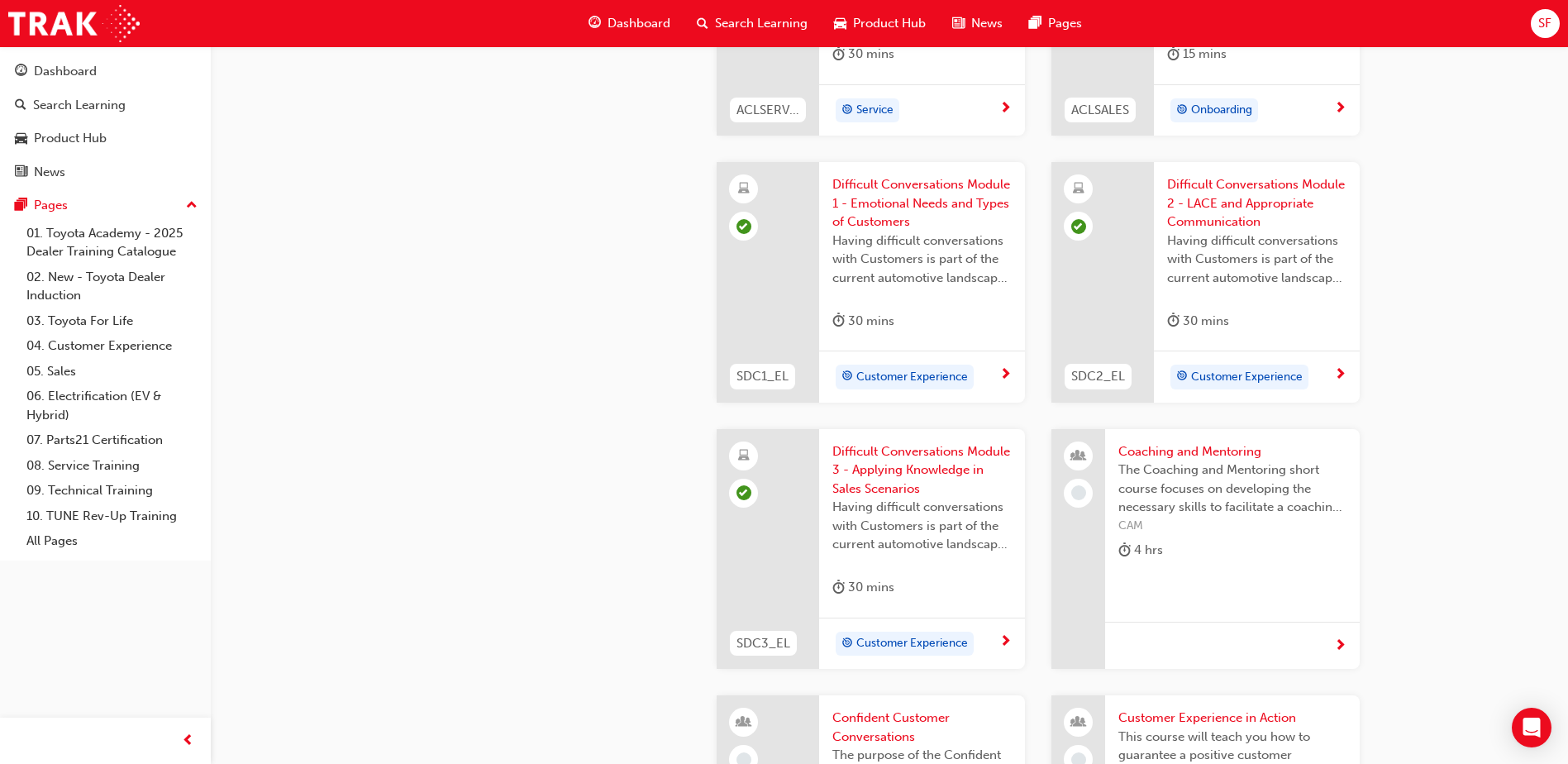
scroll to position [1737, 0]
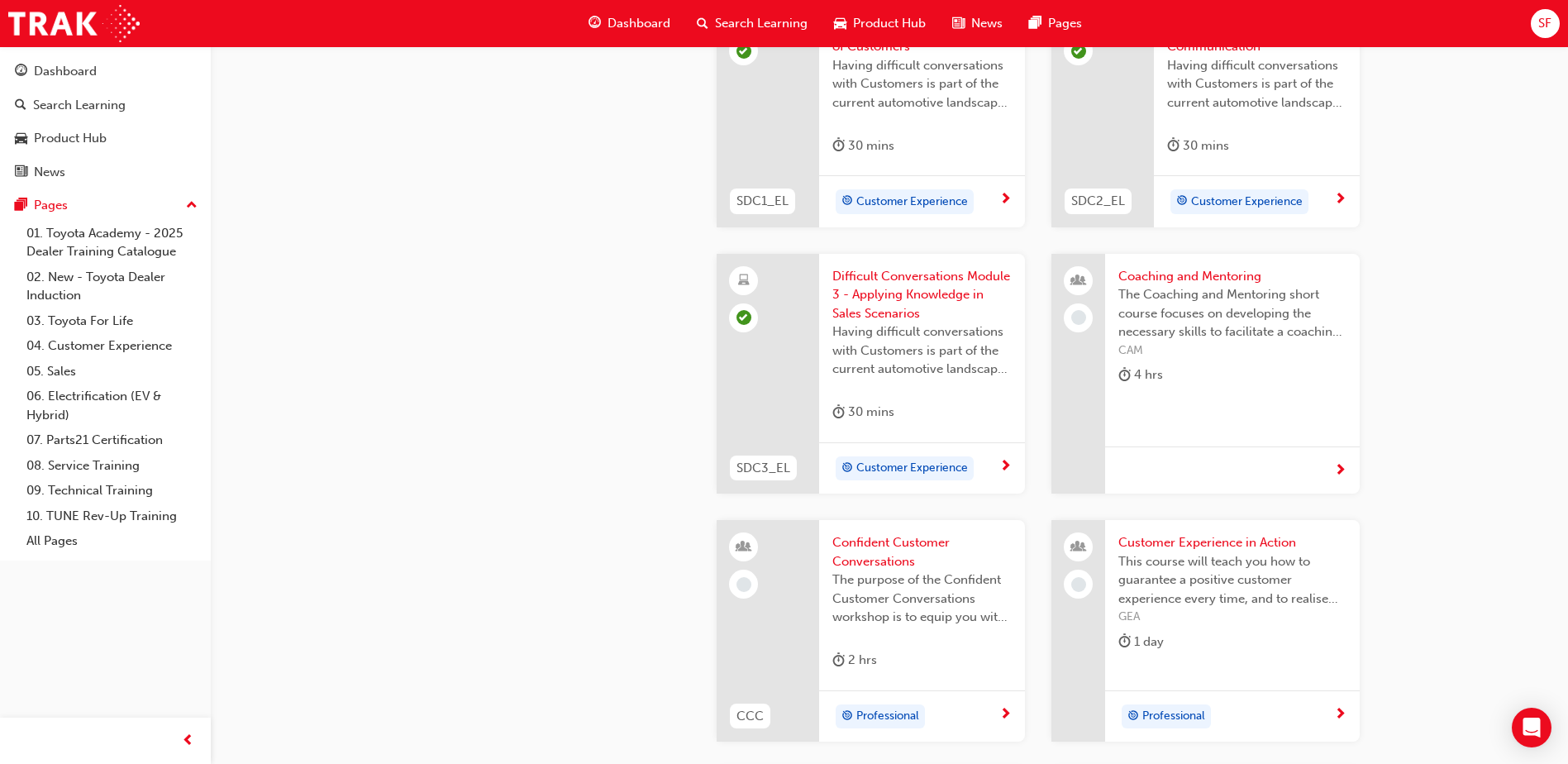
click at [1202, 273] on span "Coaching and Mentoring" at bounding box center [1232, 277] width 228 height 19
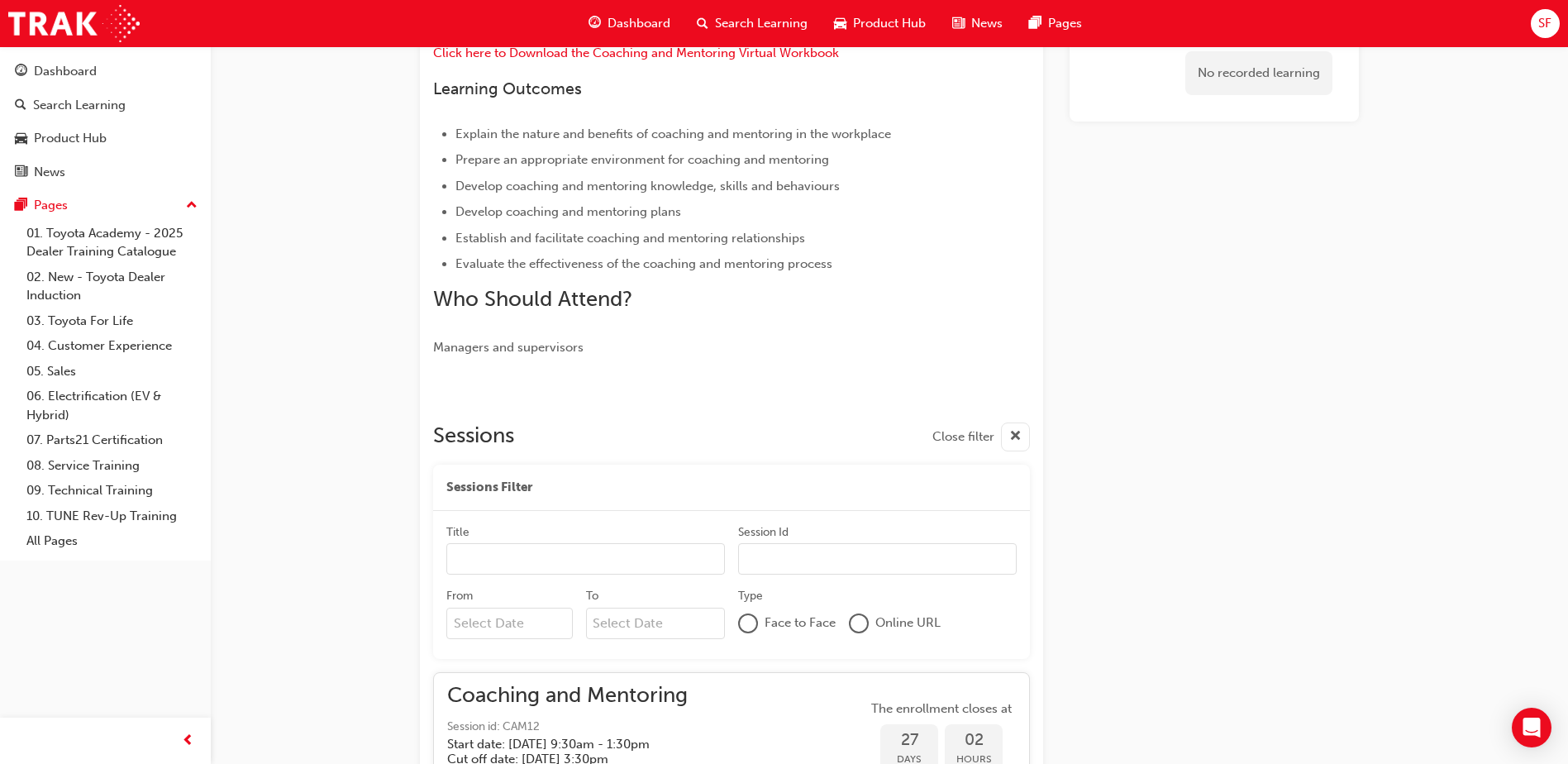
scroll to position [313, 0]
click at [109, 341] on link "04. Customer Experience" at bounding box center [111, 346] width 184 height 26
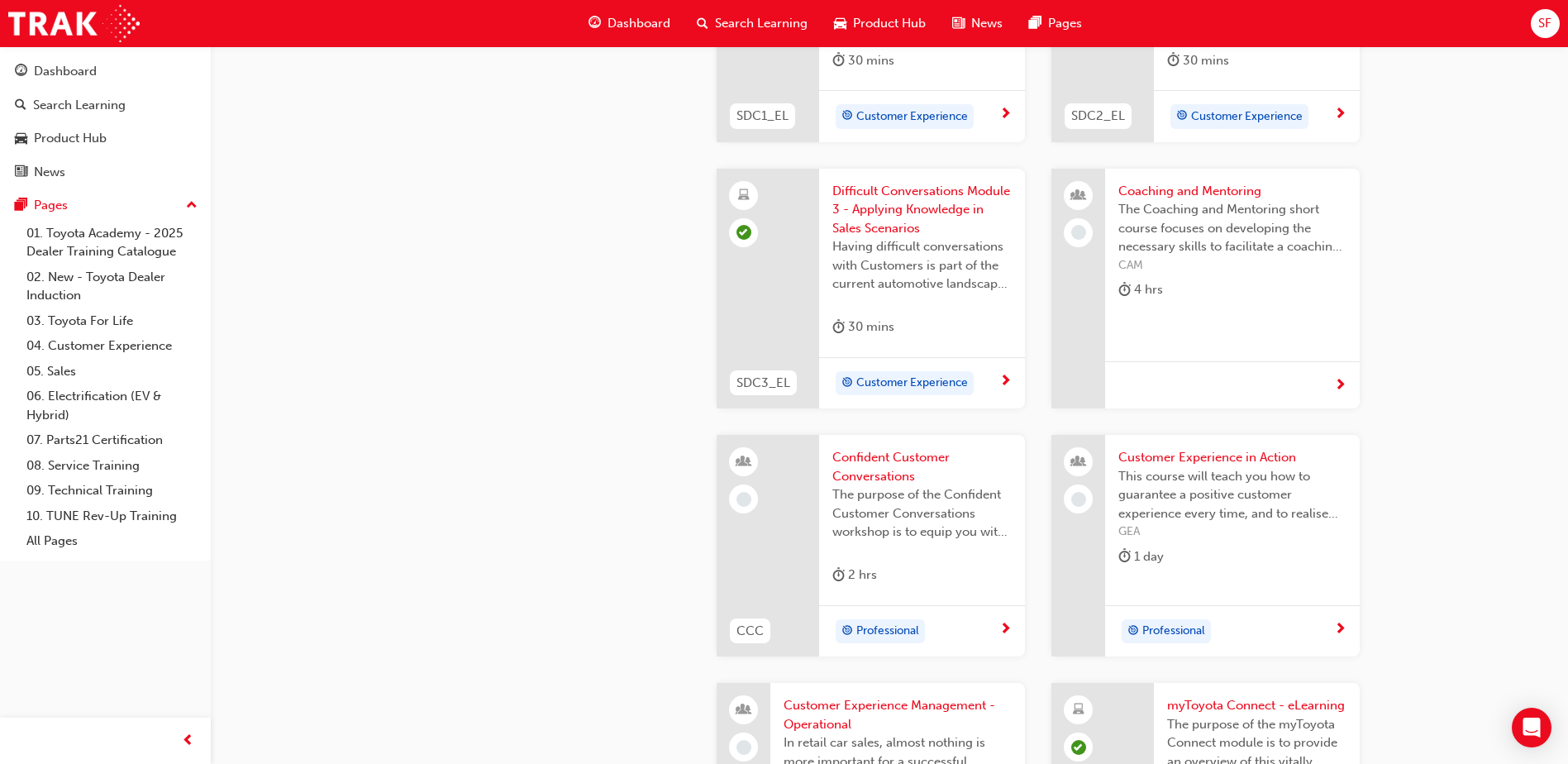
scroll to position [1967, 0]
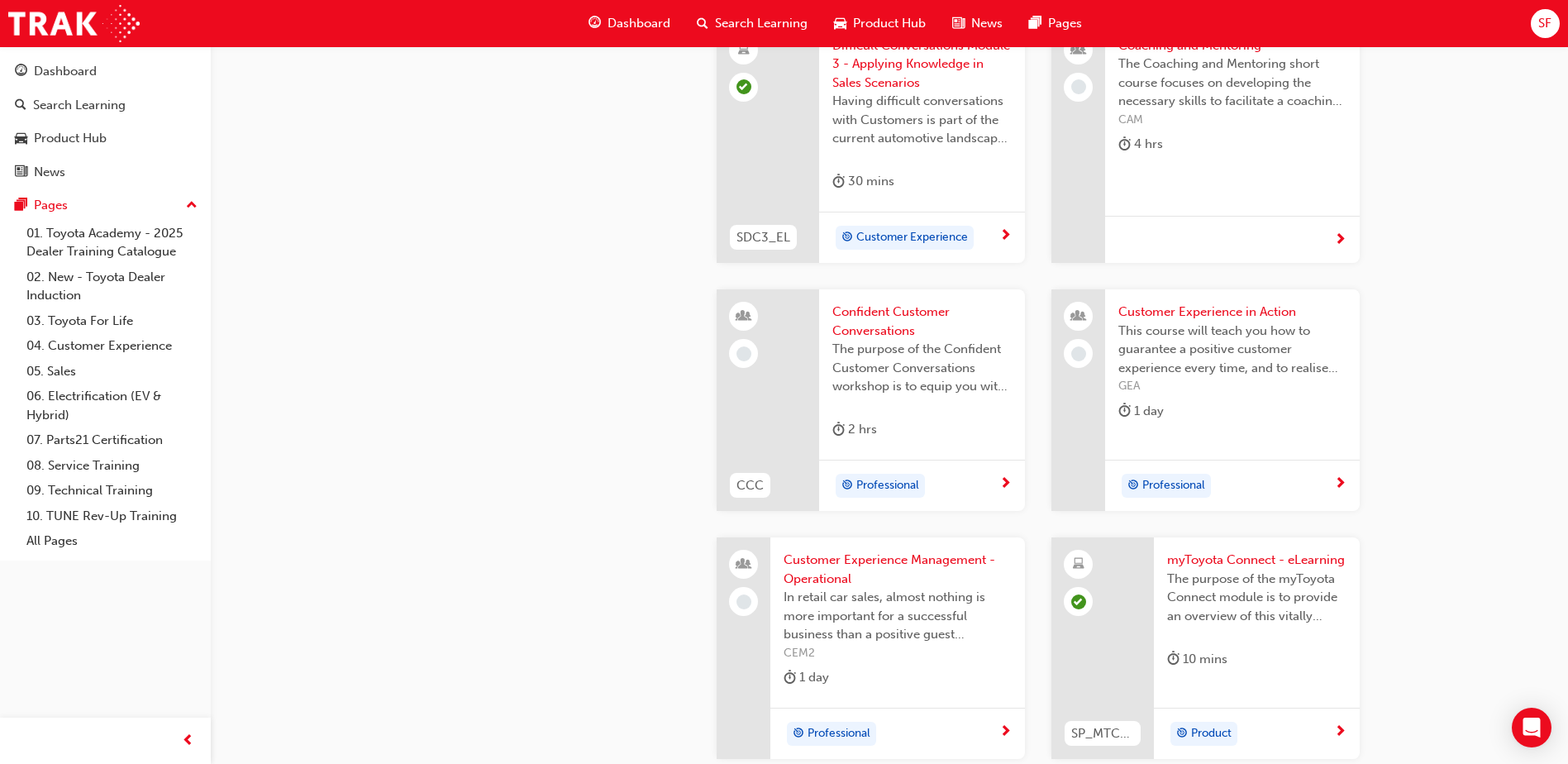
click at [906, 311] on span "Confident Customer Conversations" at bounding box center [922, 321] width 179 height 37
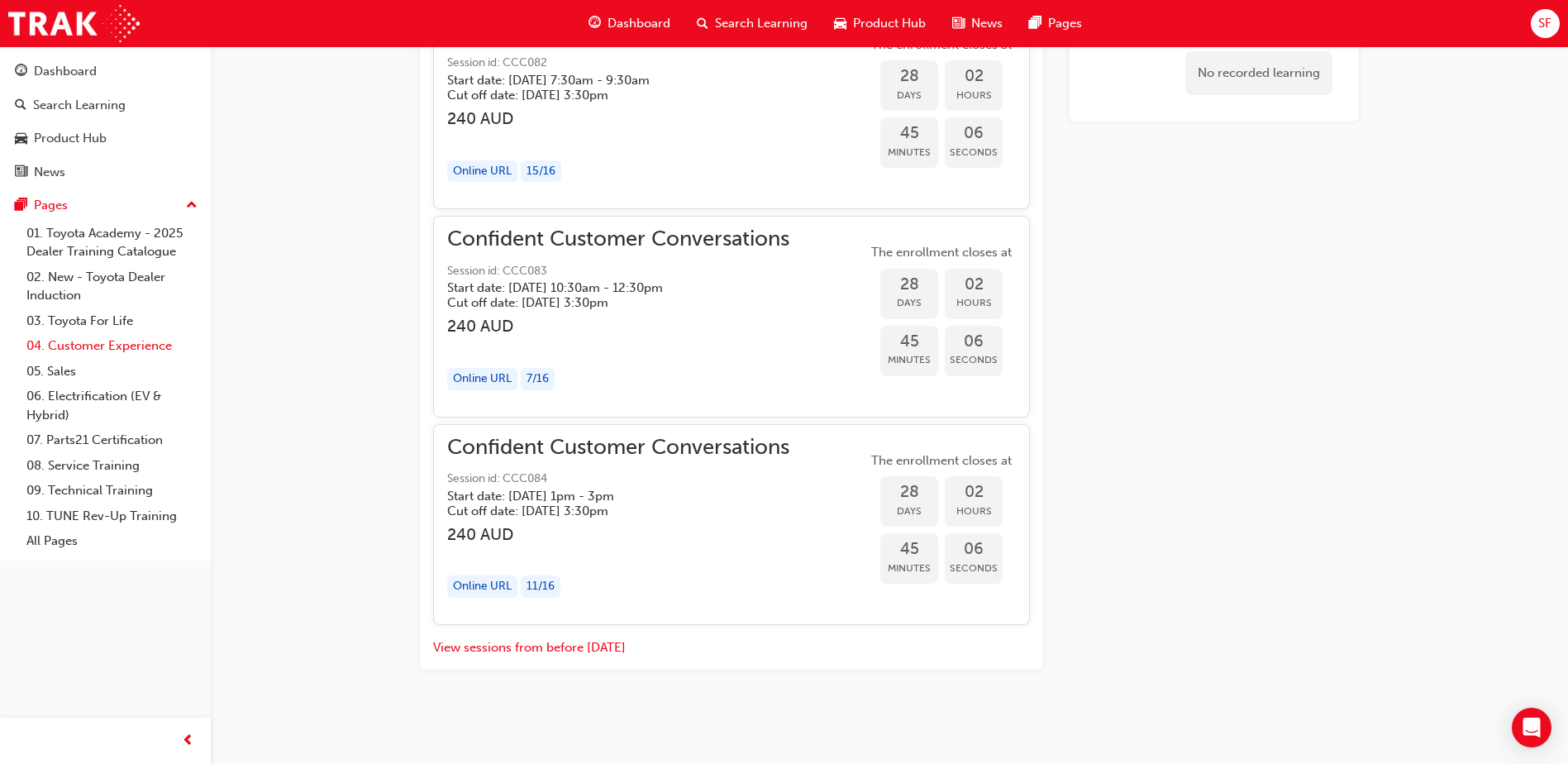
click at [111, 345] on link "04. Customer Experience" at bounding box center [111, 346] width 184 height 26
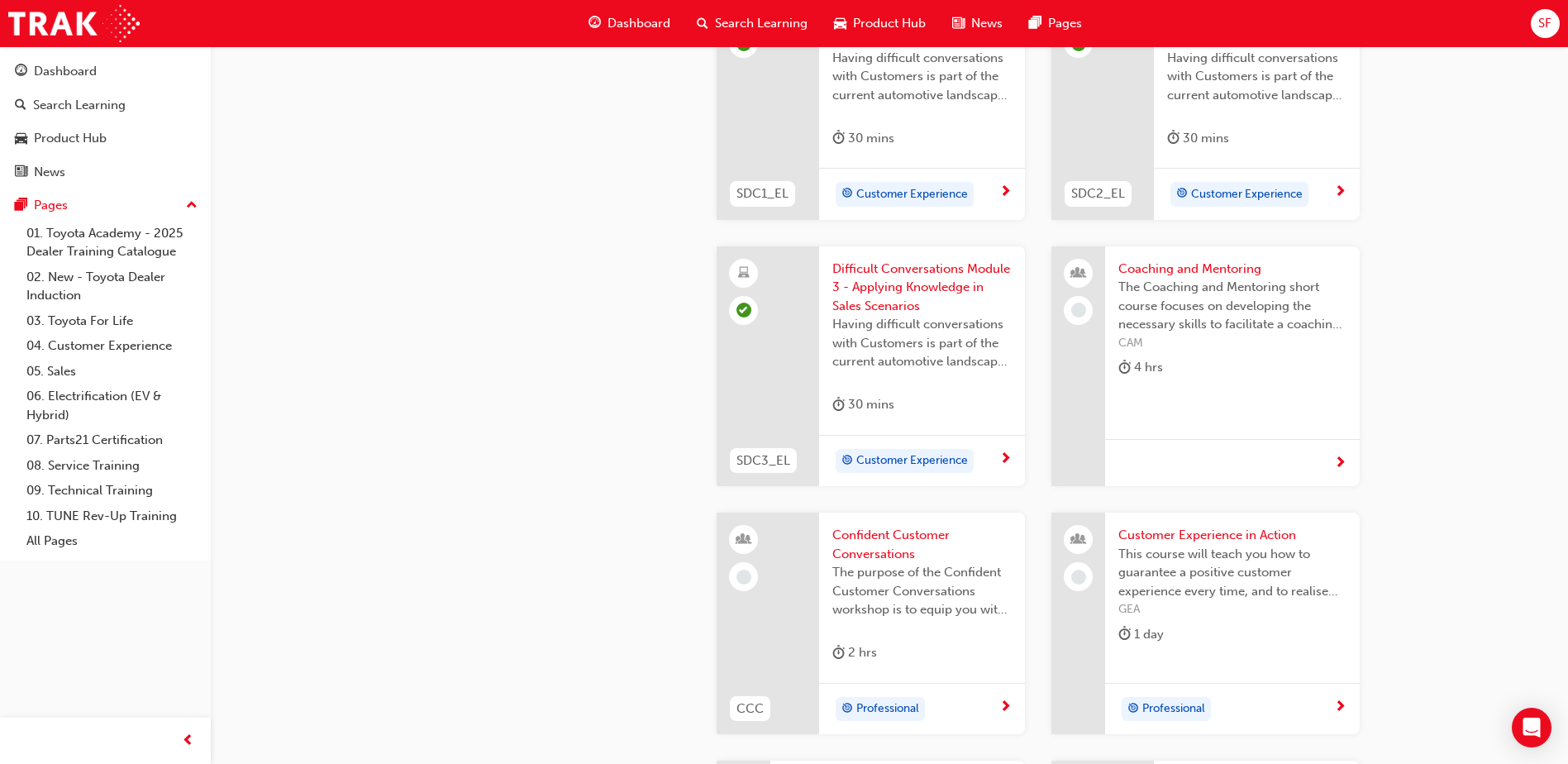
scroll to position [1992, 0]
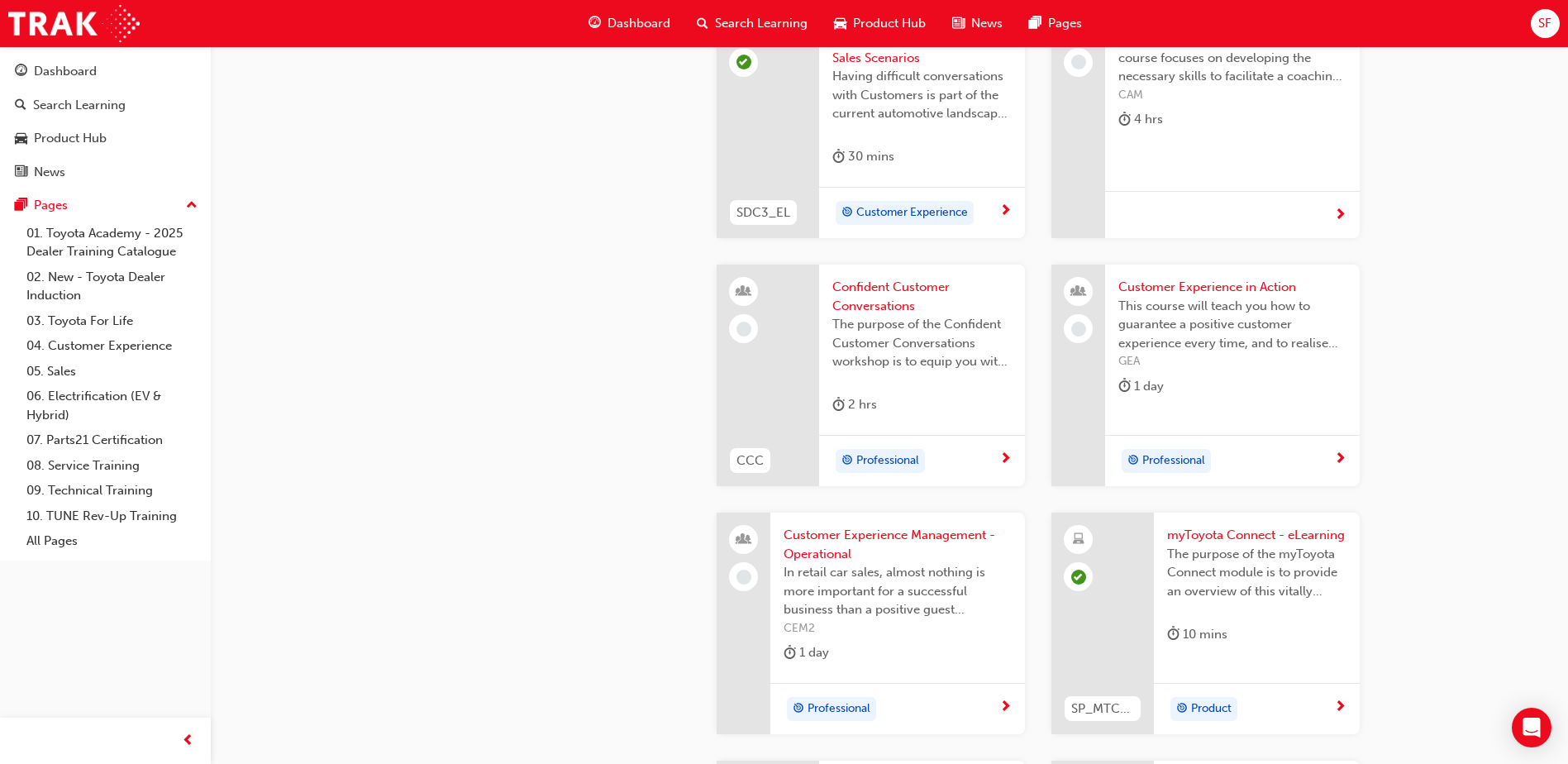
click at [1213, 279] on span "Customer Experience in Action" at bounding box center [1232, 288] width 228 height 19
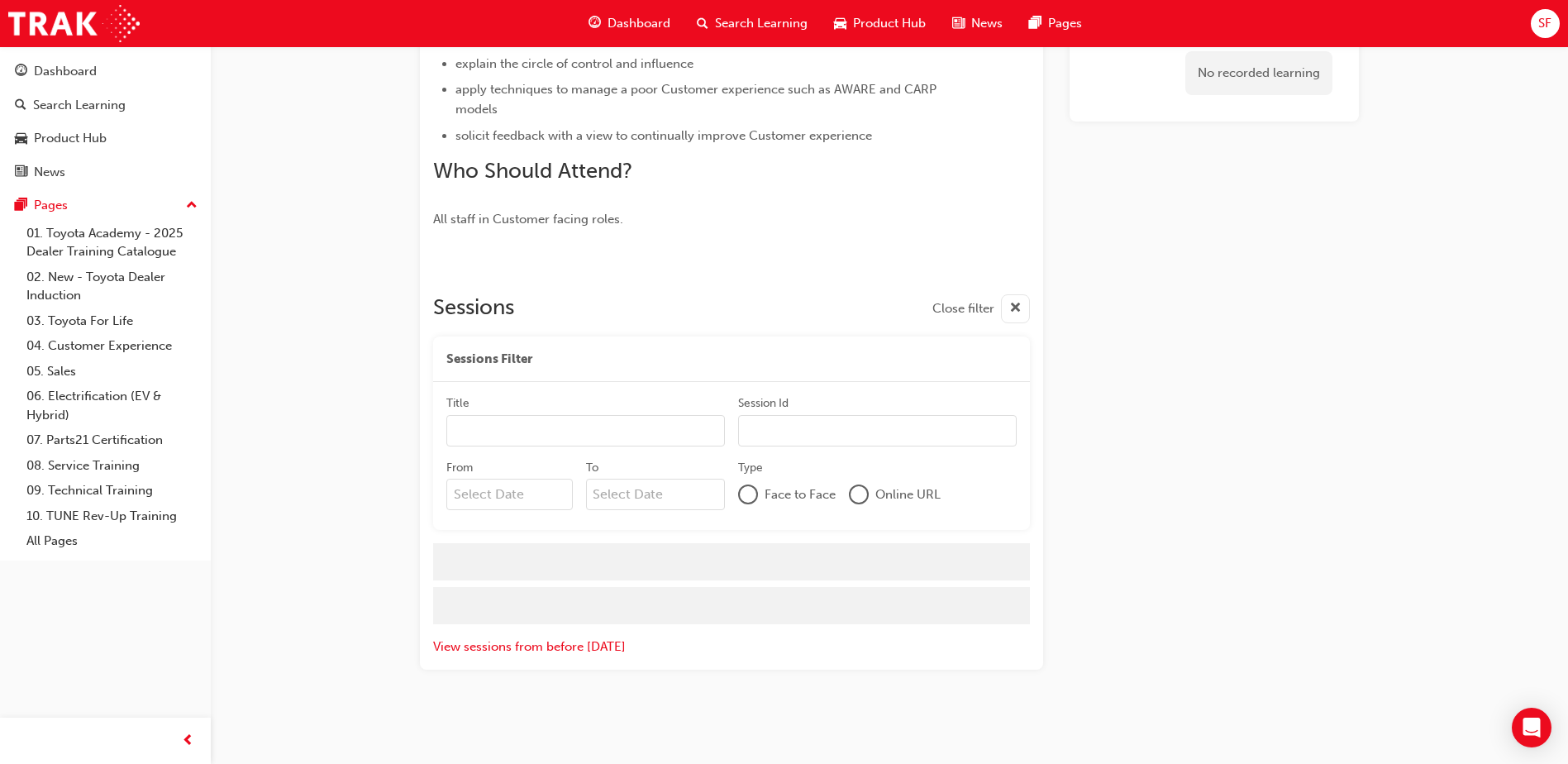
scroll to position [873, 0]
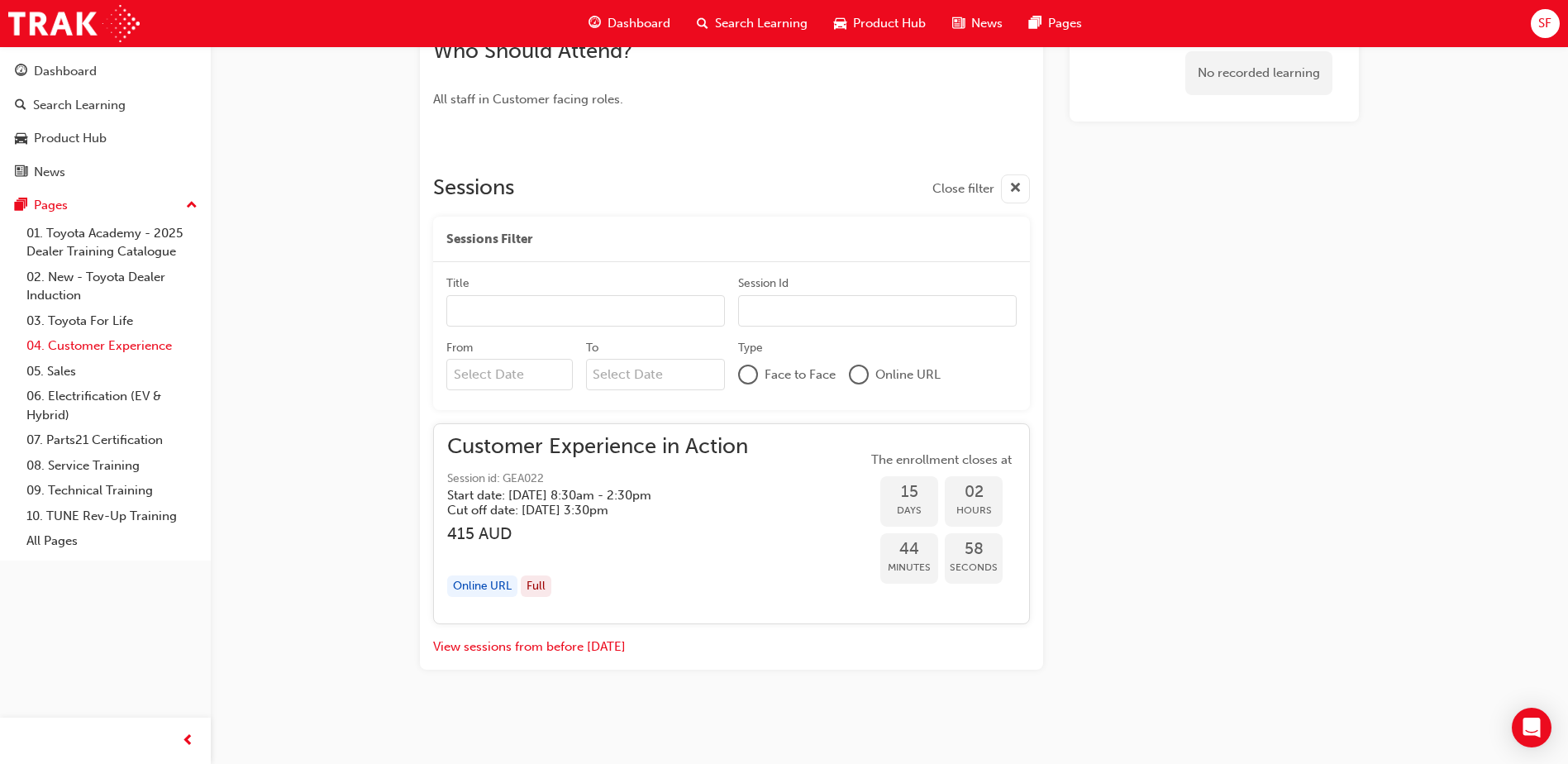
click at [120, 351] on link "04. Customer Experience" at bounding box center [111, 346] width 184 height 26
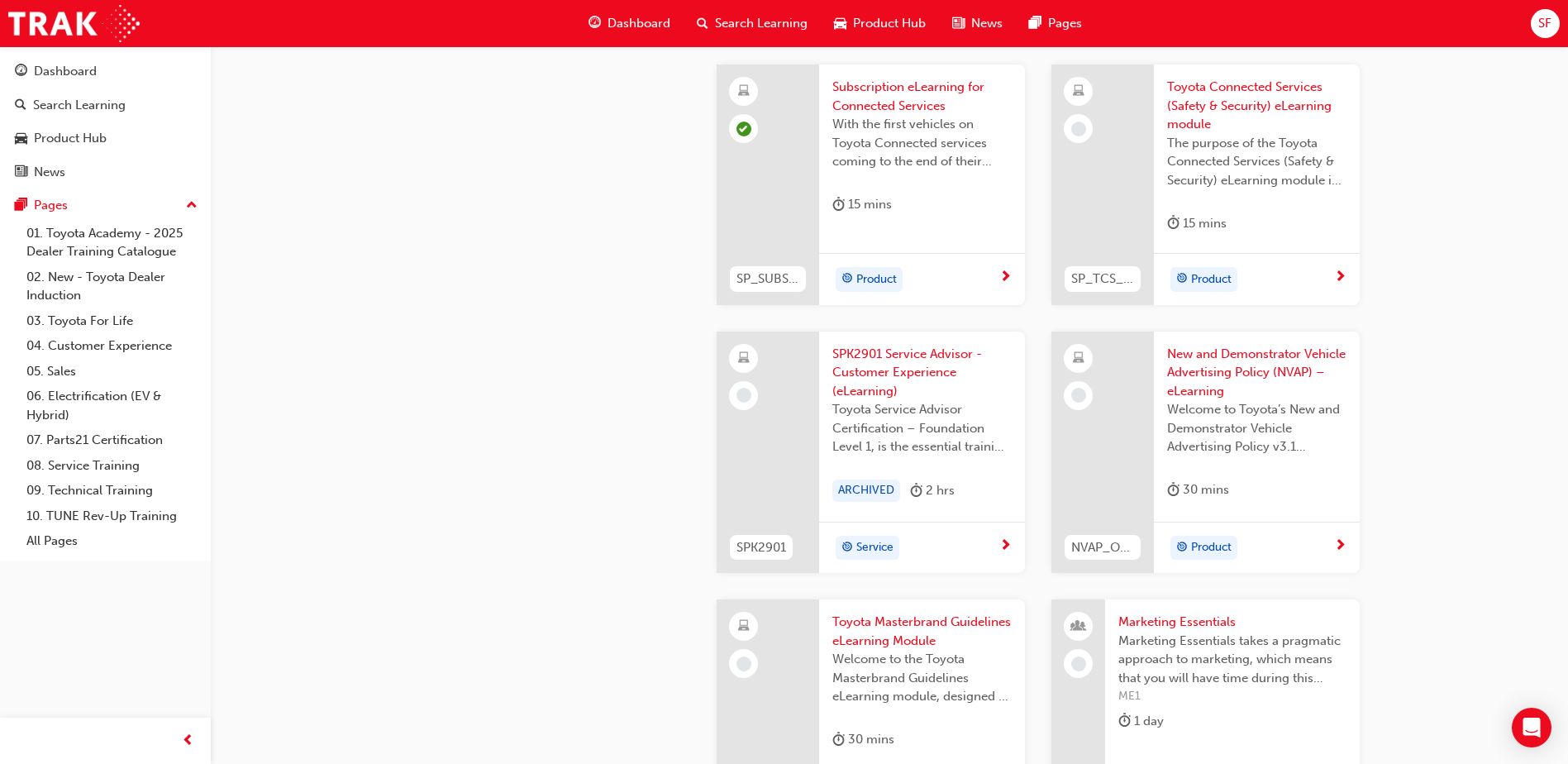
scroll to position [2692, 0]
click at [1295, 82] on span "Toyota Connected Services (Safety & Security) eLearning module" at bounding box center [1257, 102] width 179 height 56
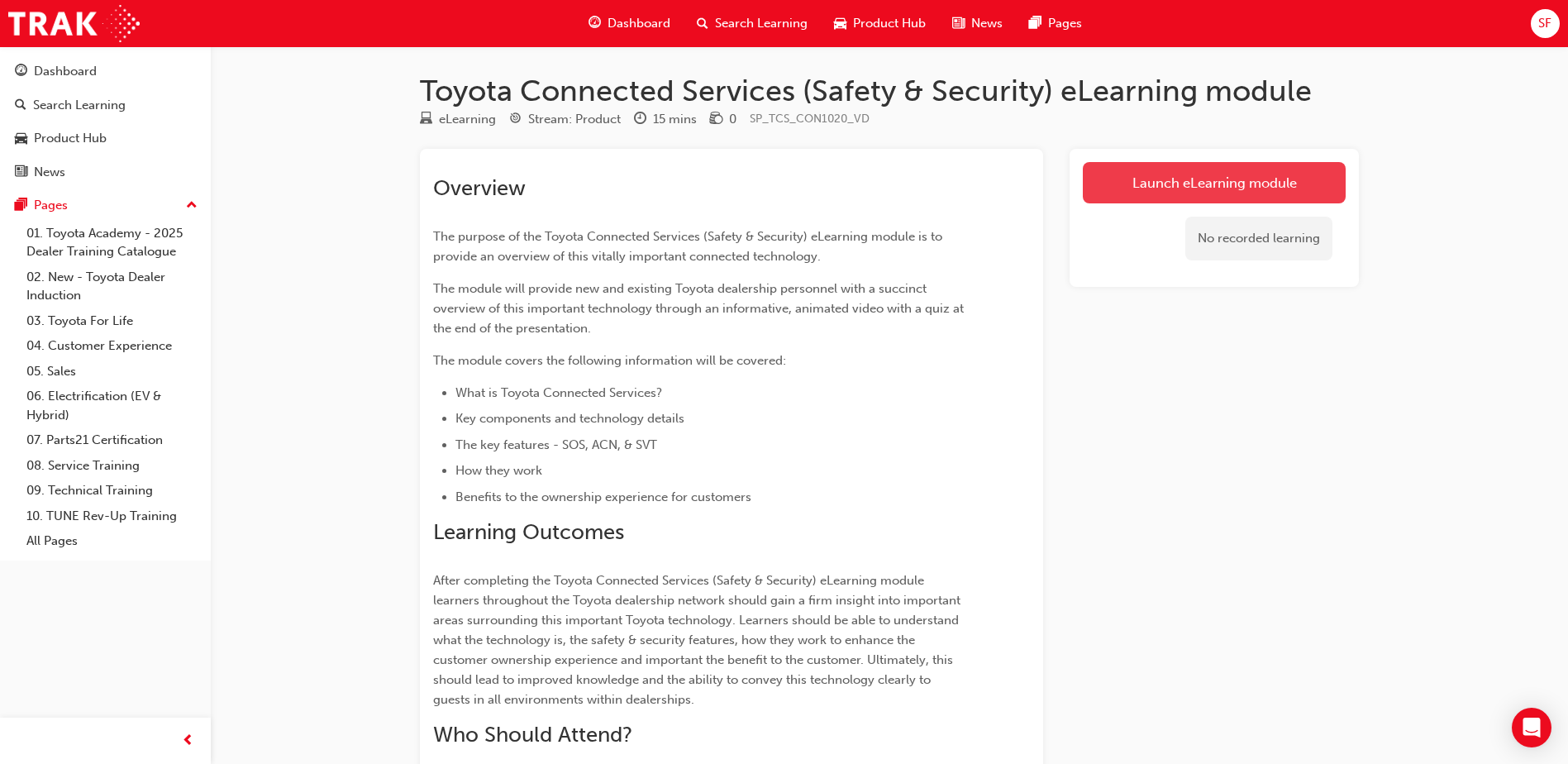
click at [1199, 174] on link "Launch eLearning module" at bounding box center [1214, 183] width 263 height 41
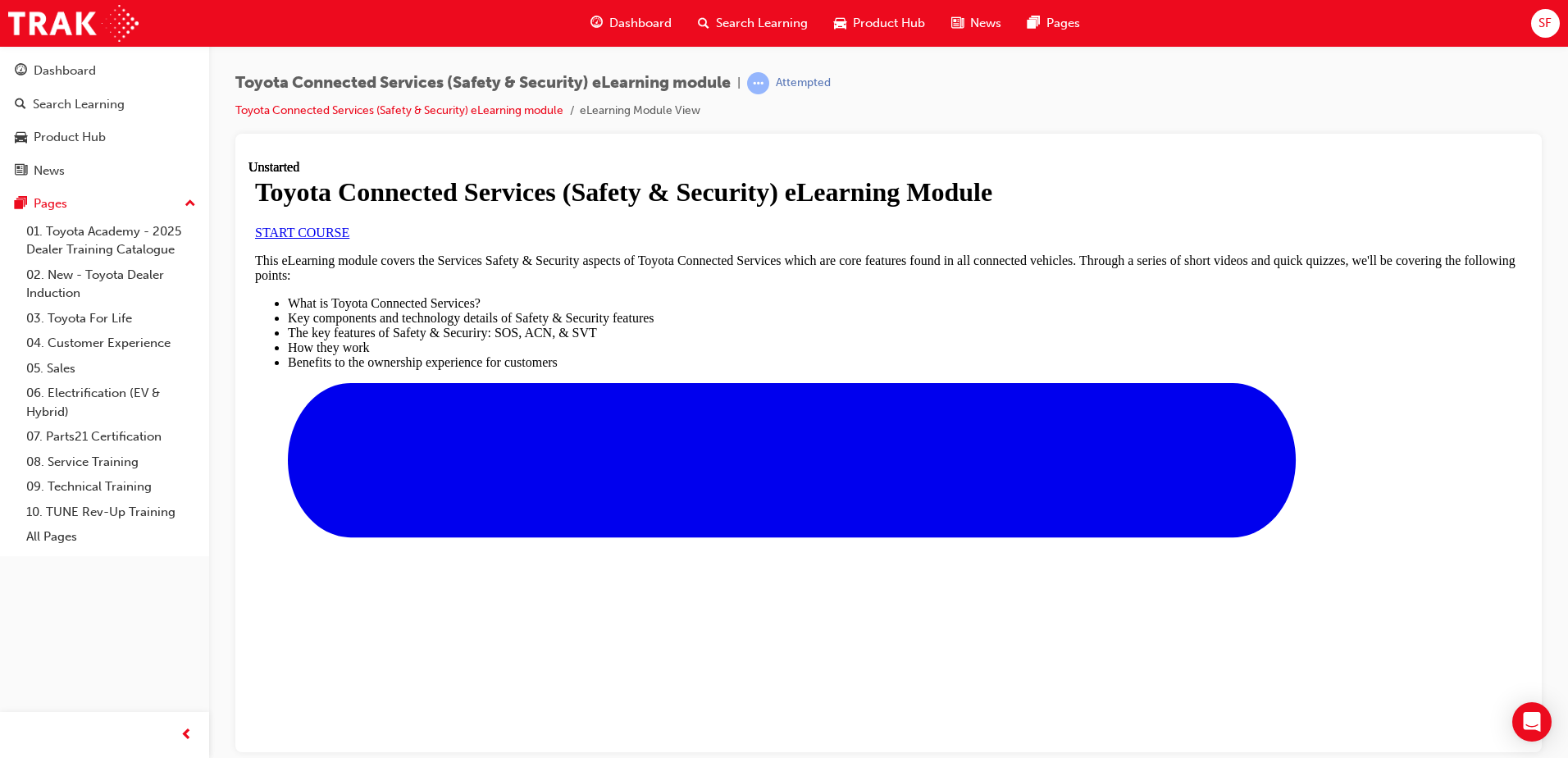
click at [349, 239] on span "START COURSE" at bounding box center [303, 232] width 94 height 14
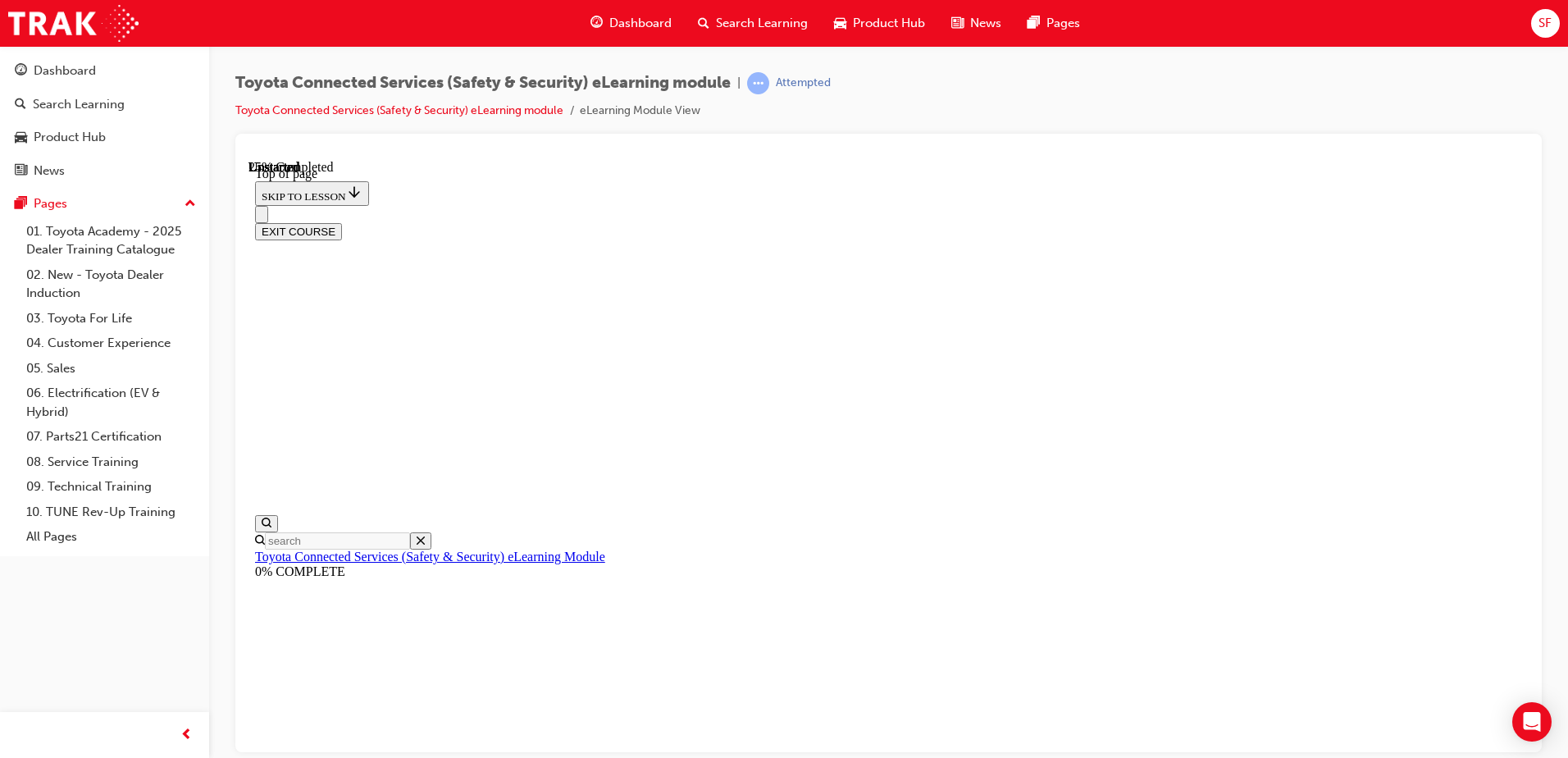
scroll to position [51, 0]
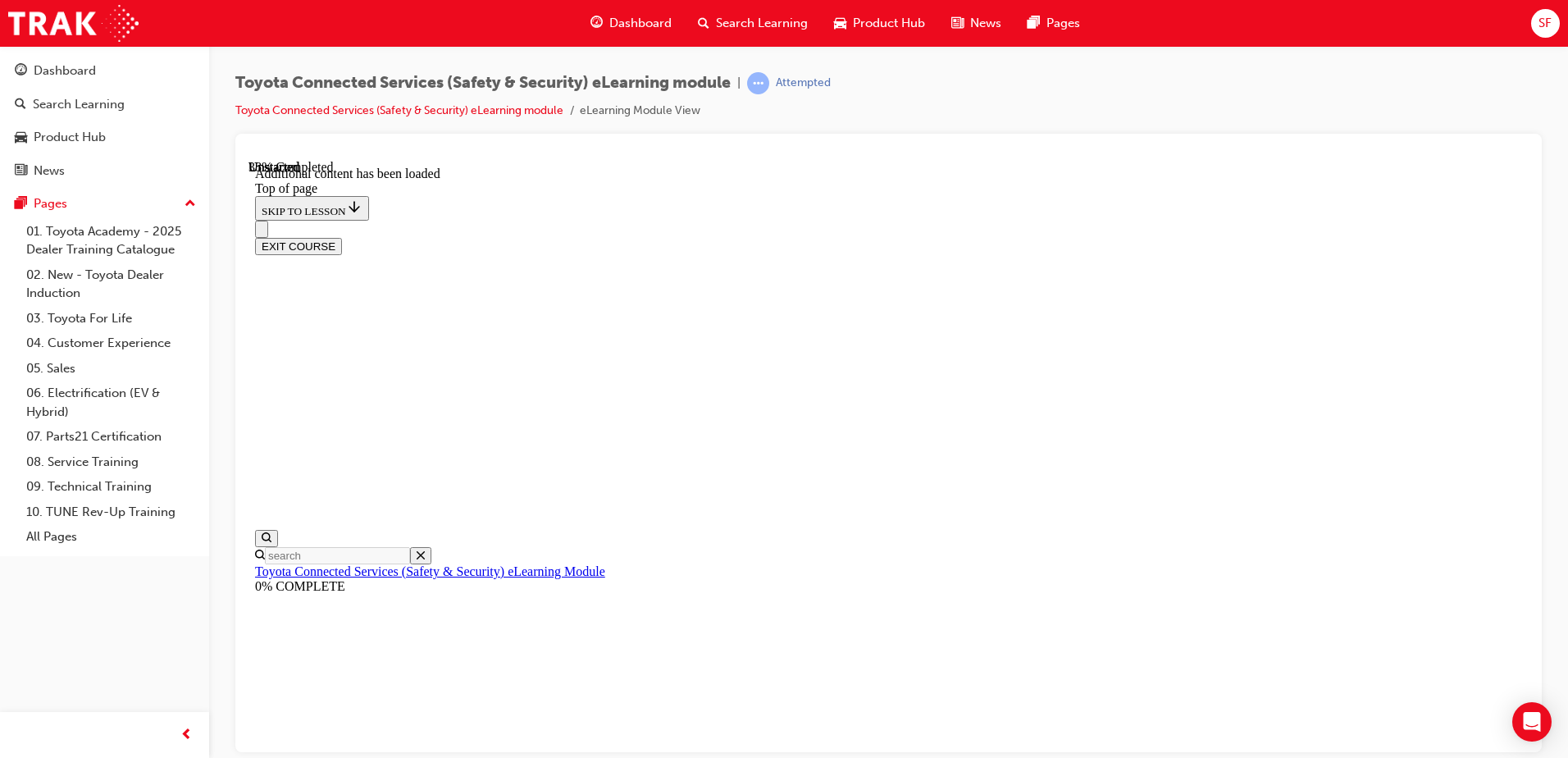
scroll to position [492, 0]
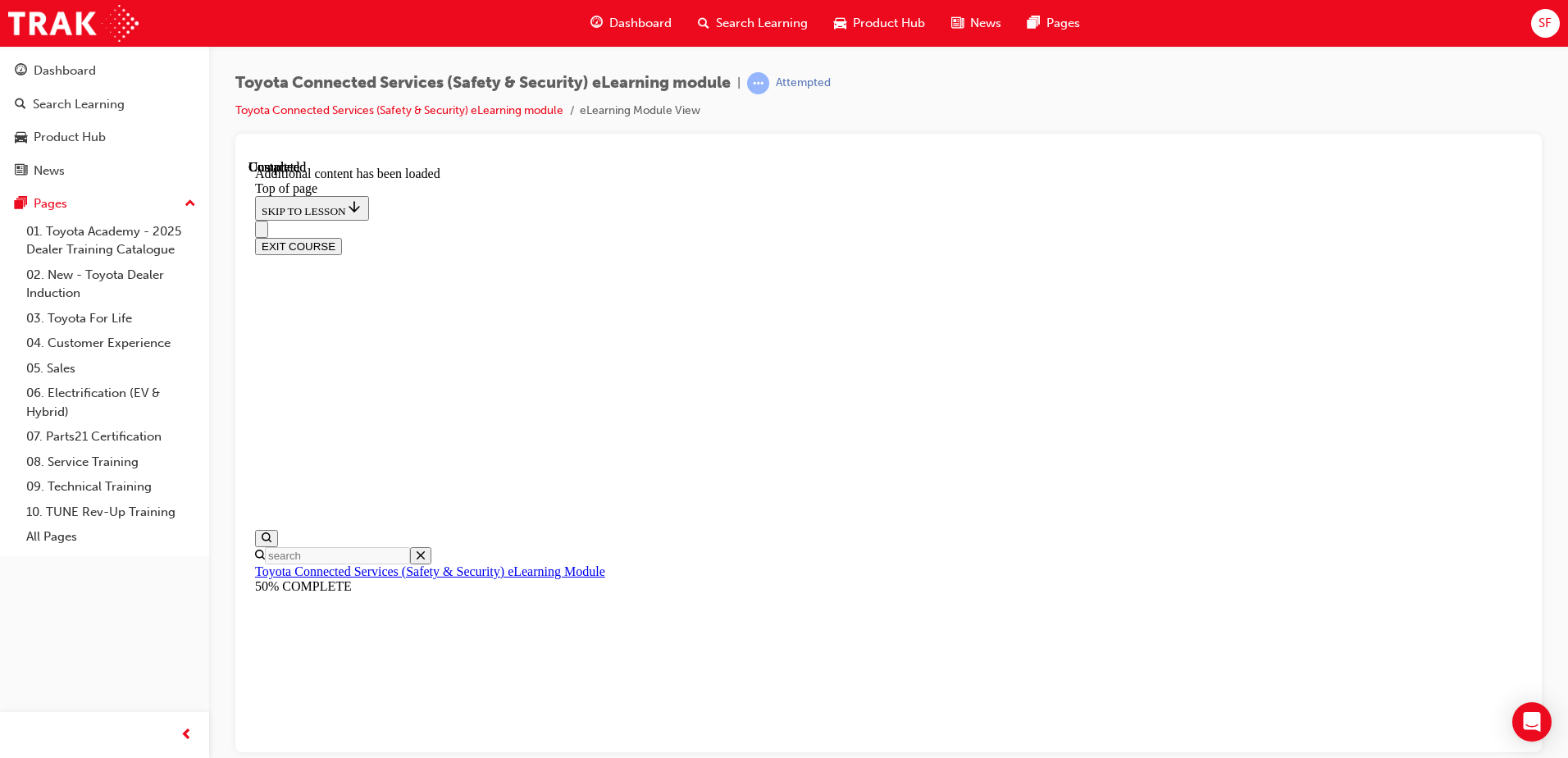
scroll to position [214, 0]
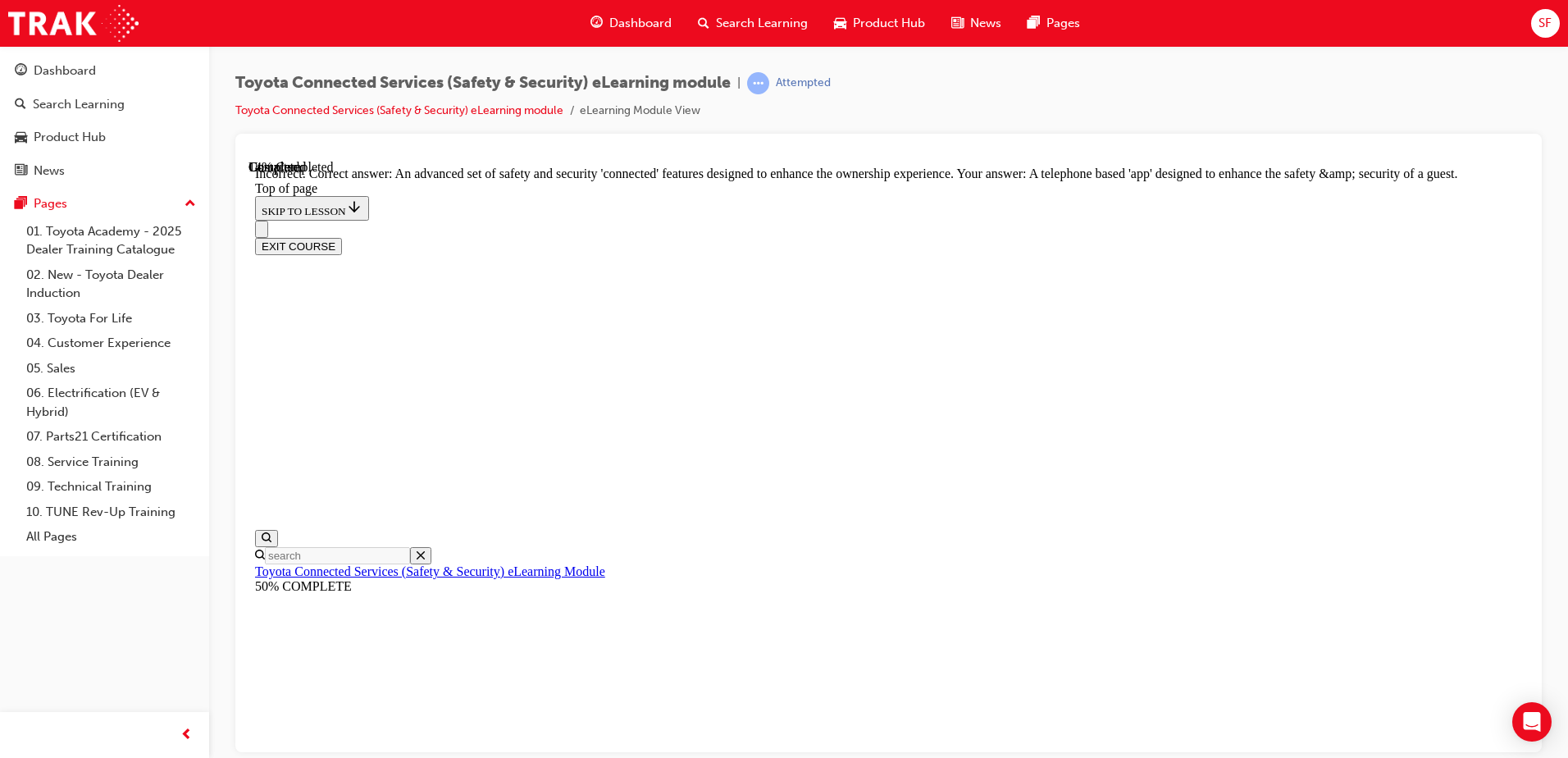
scroll to position [366, 0]
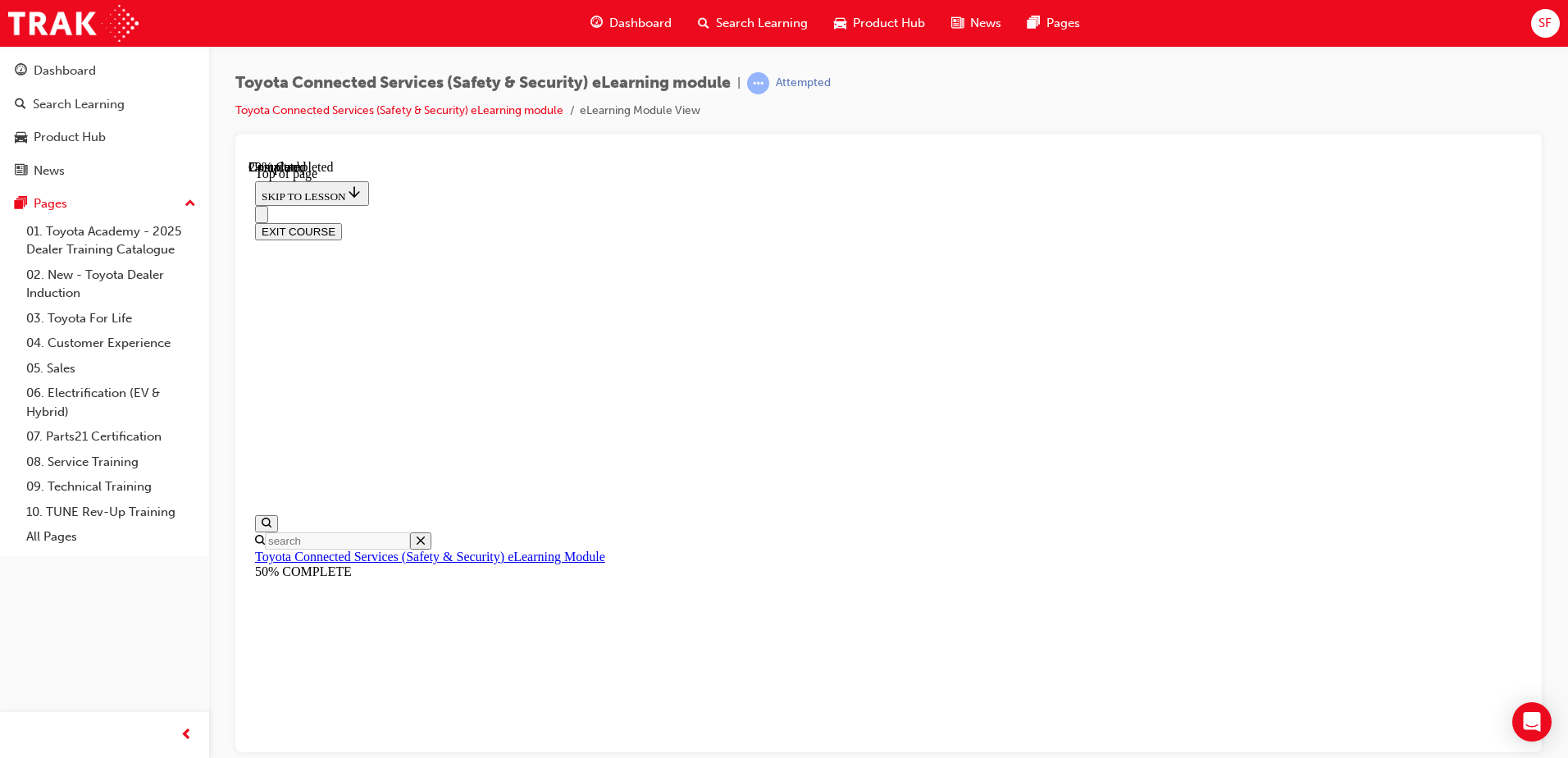
scroll to position [250, 0]
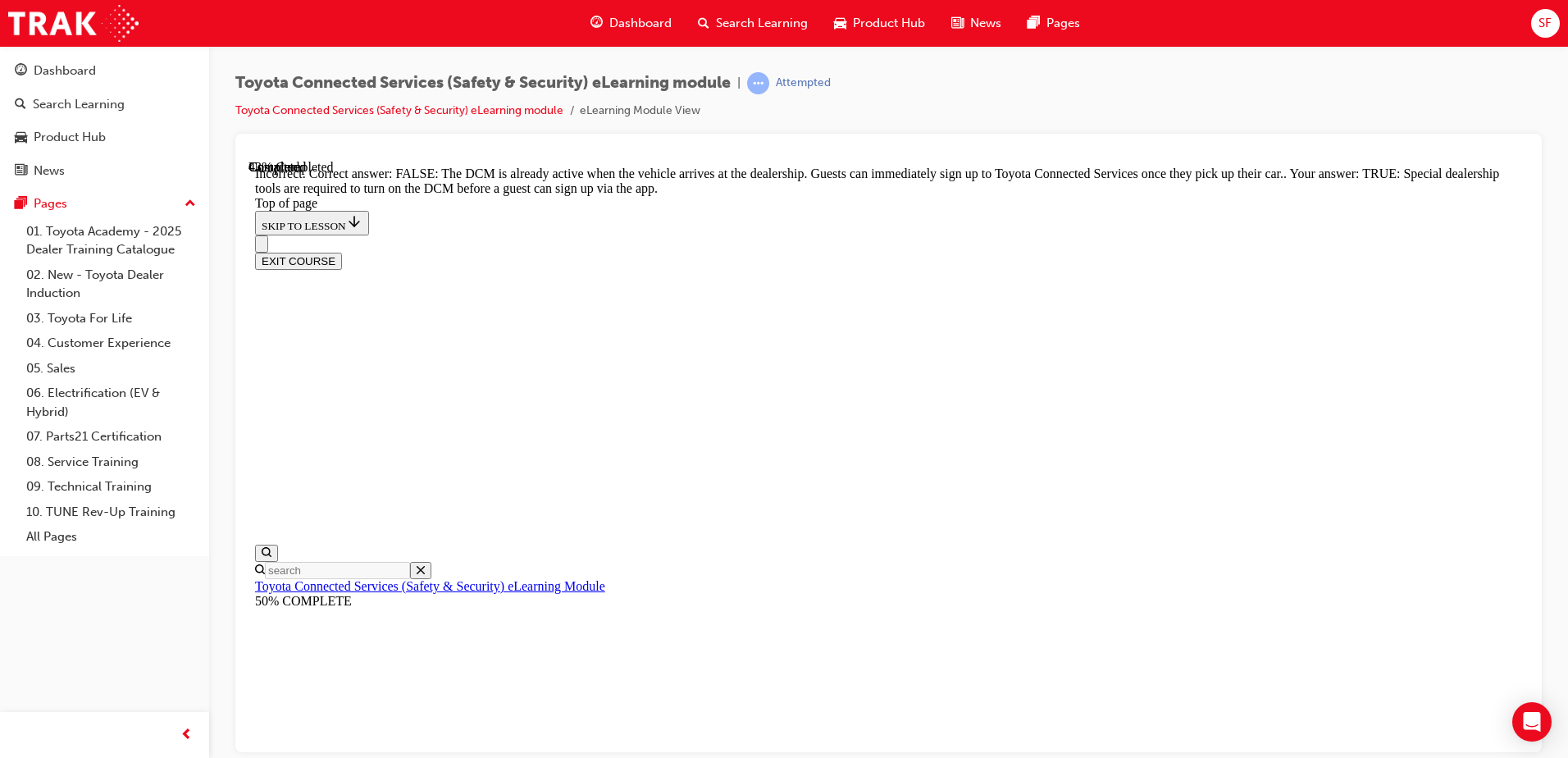
scroll to position [302, 0]
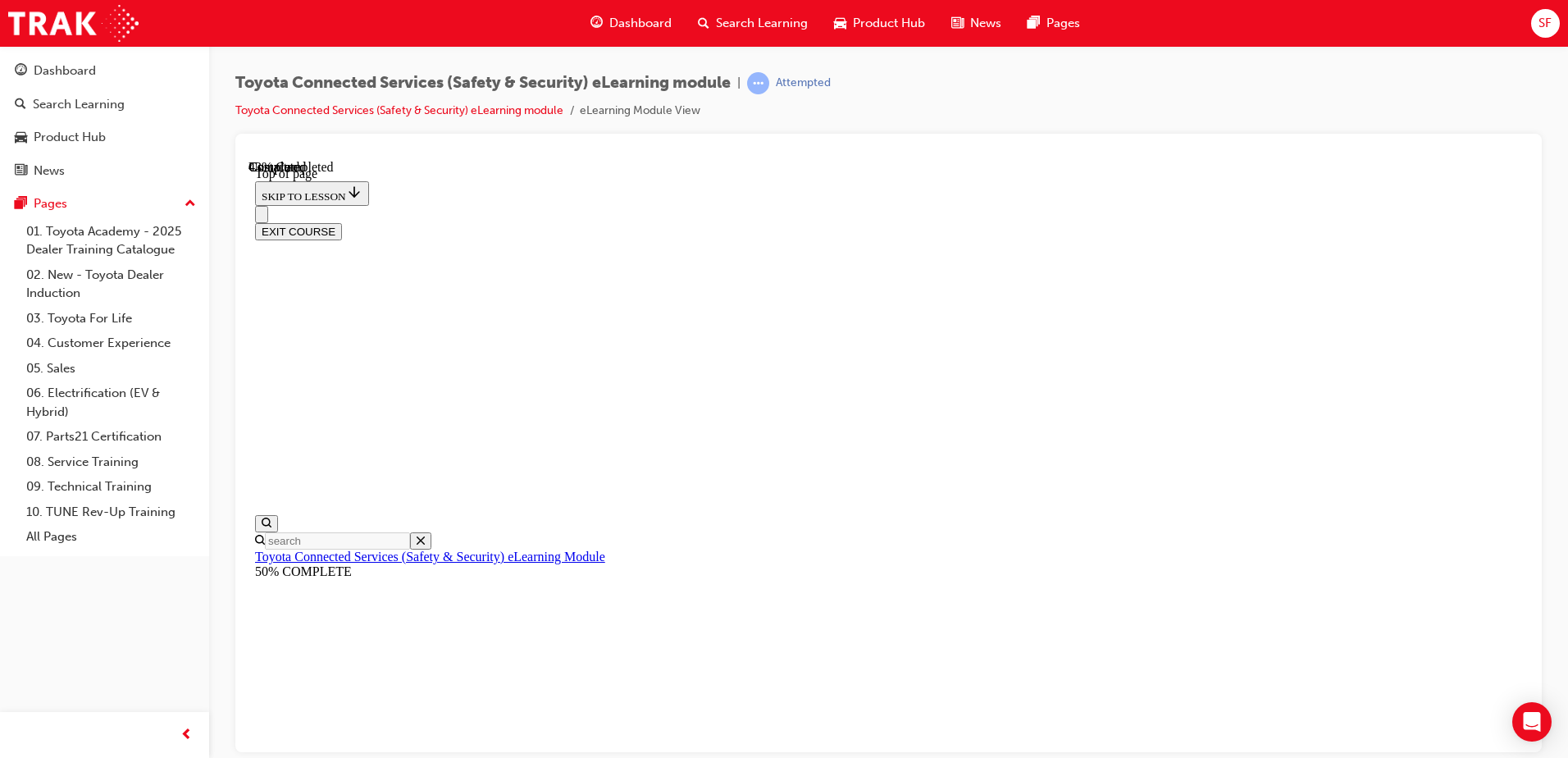
scroll to position [132, 0]
drag, startPoint x: 744, startPoint y: 571, endPoint x: 762, endPoint y: 585, distance: 22.8
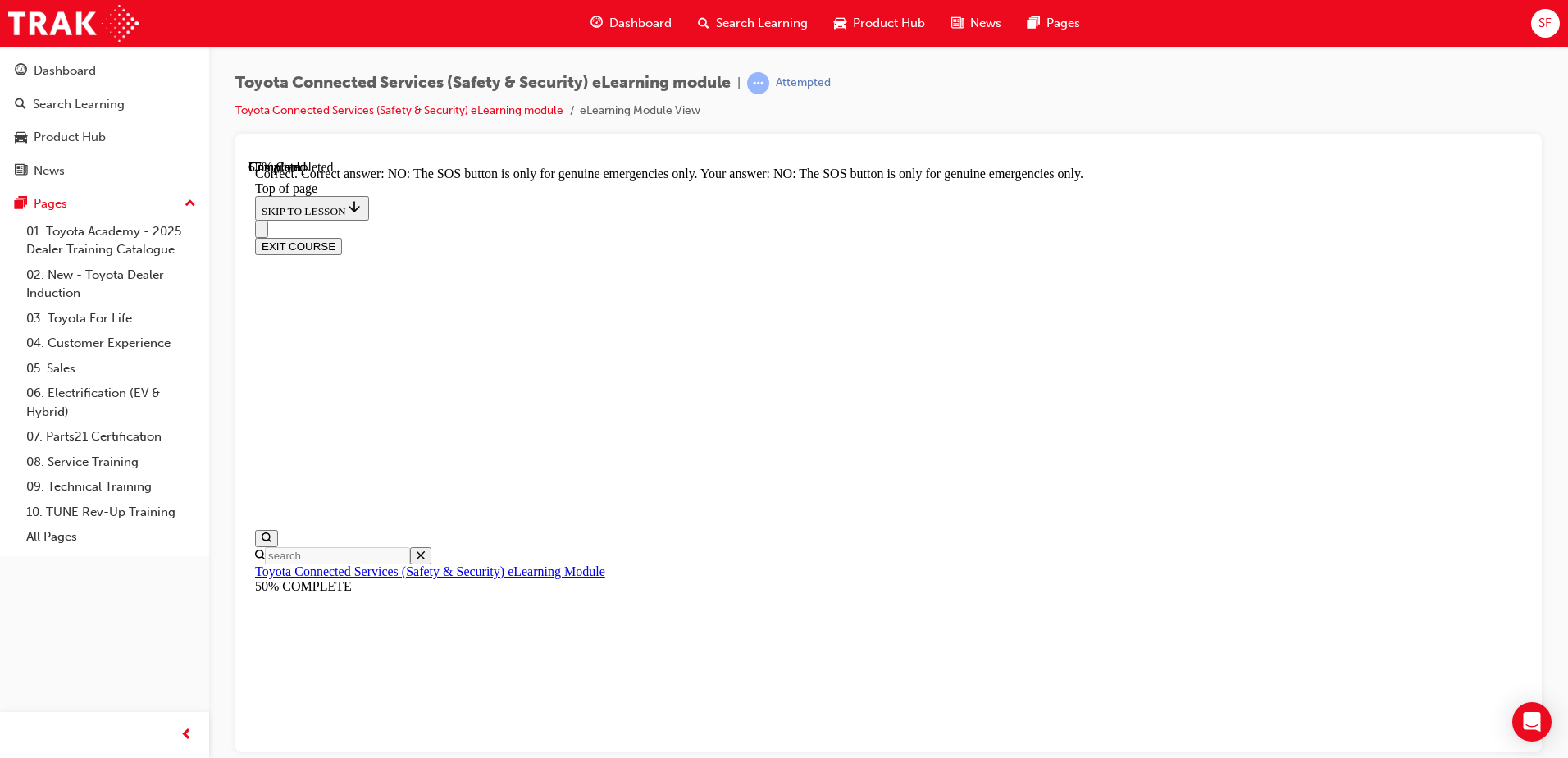
scroll to position [253, 0]
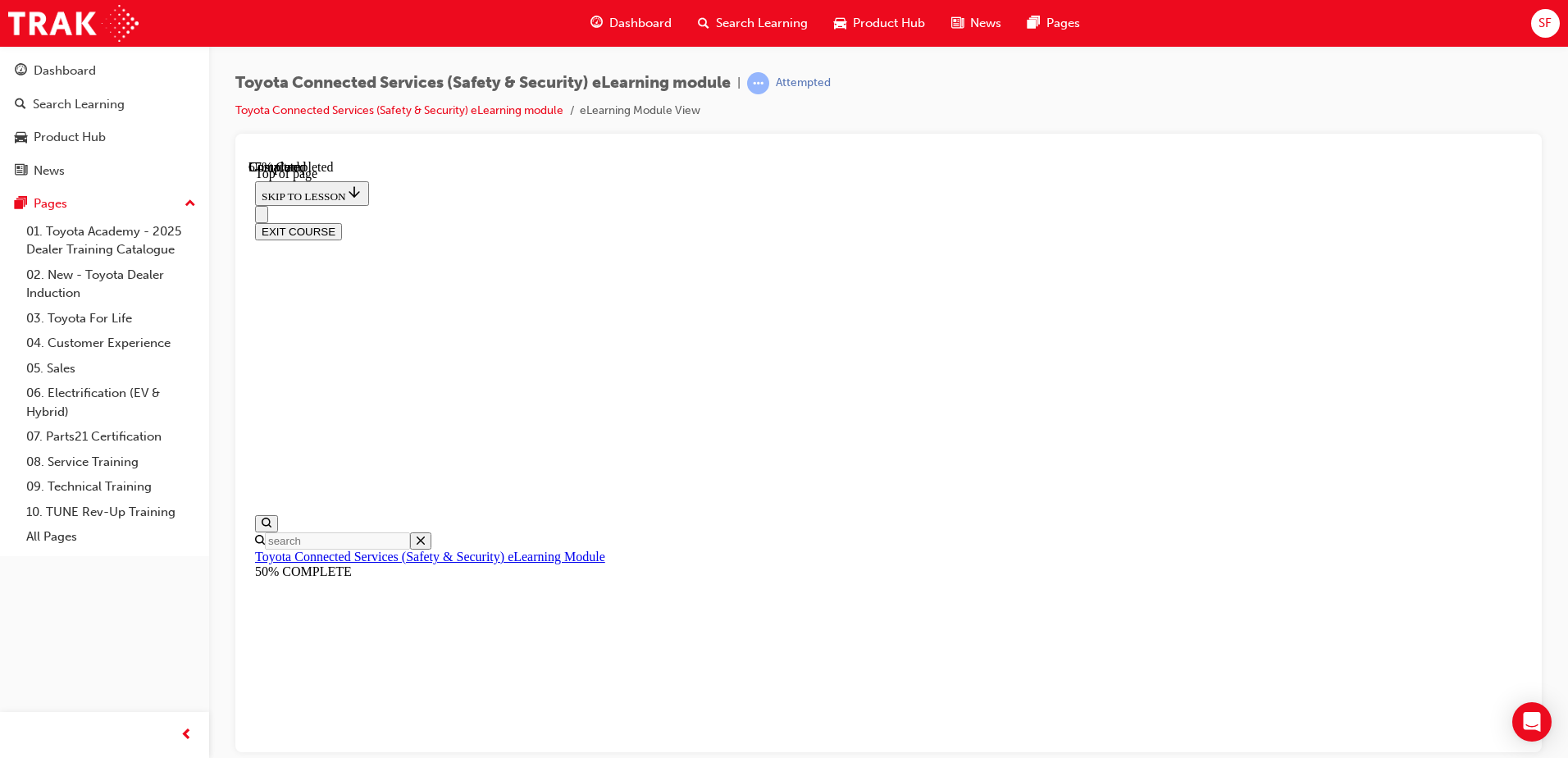
scroll to position [132, 0]
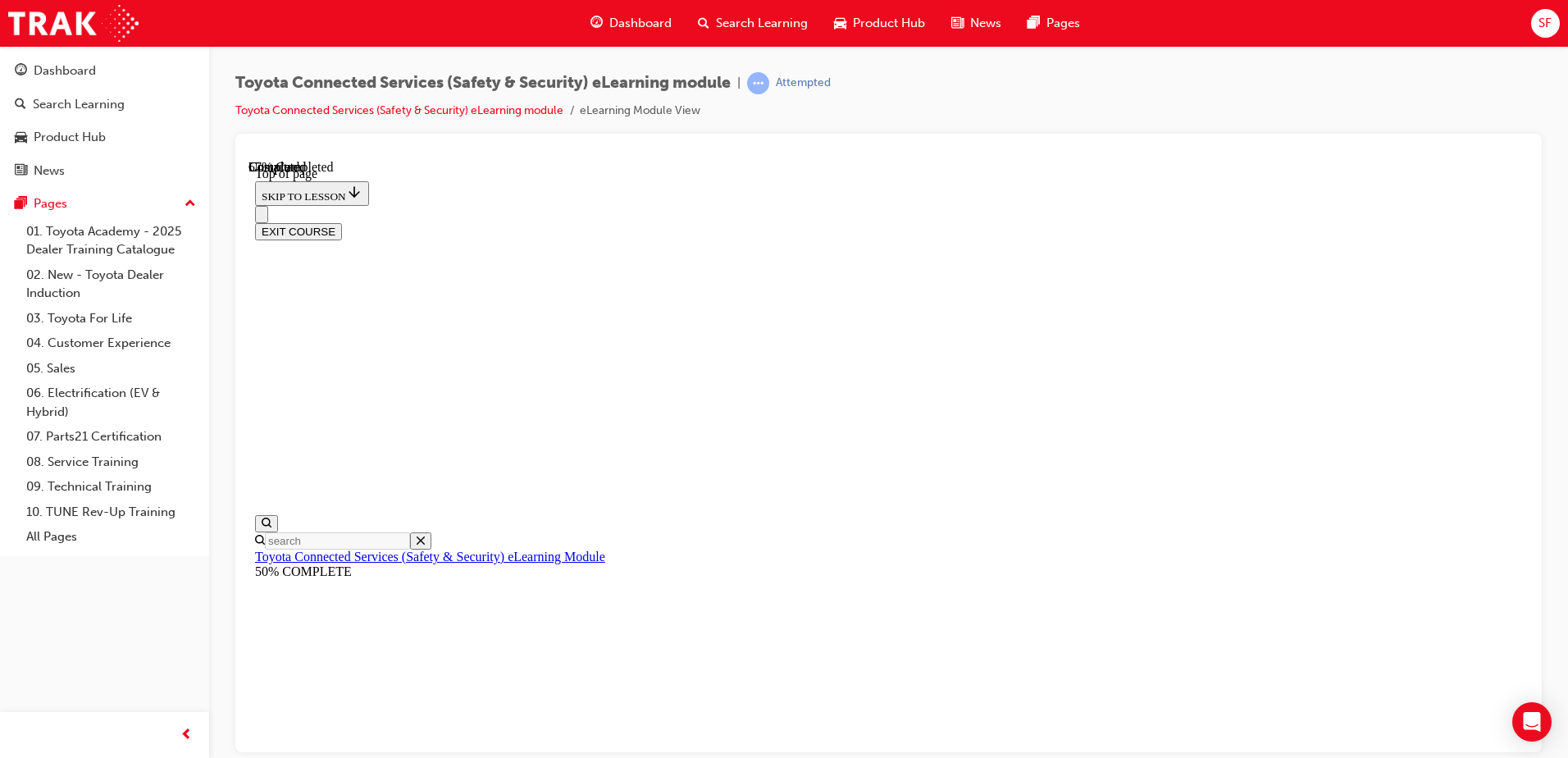
drag, startPoint x: 741, startPoint y: 505, endPoint x: 752, endPoint y: 509, distance: 11.7
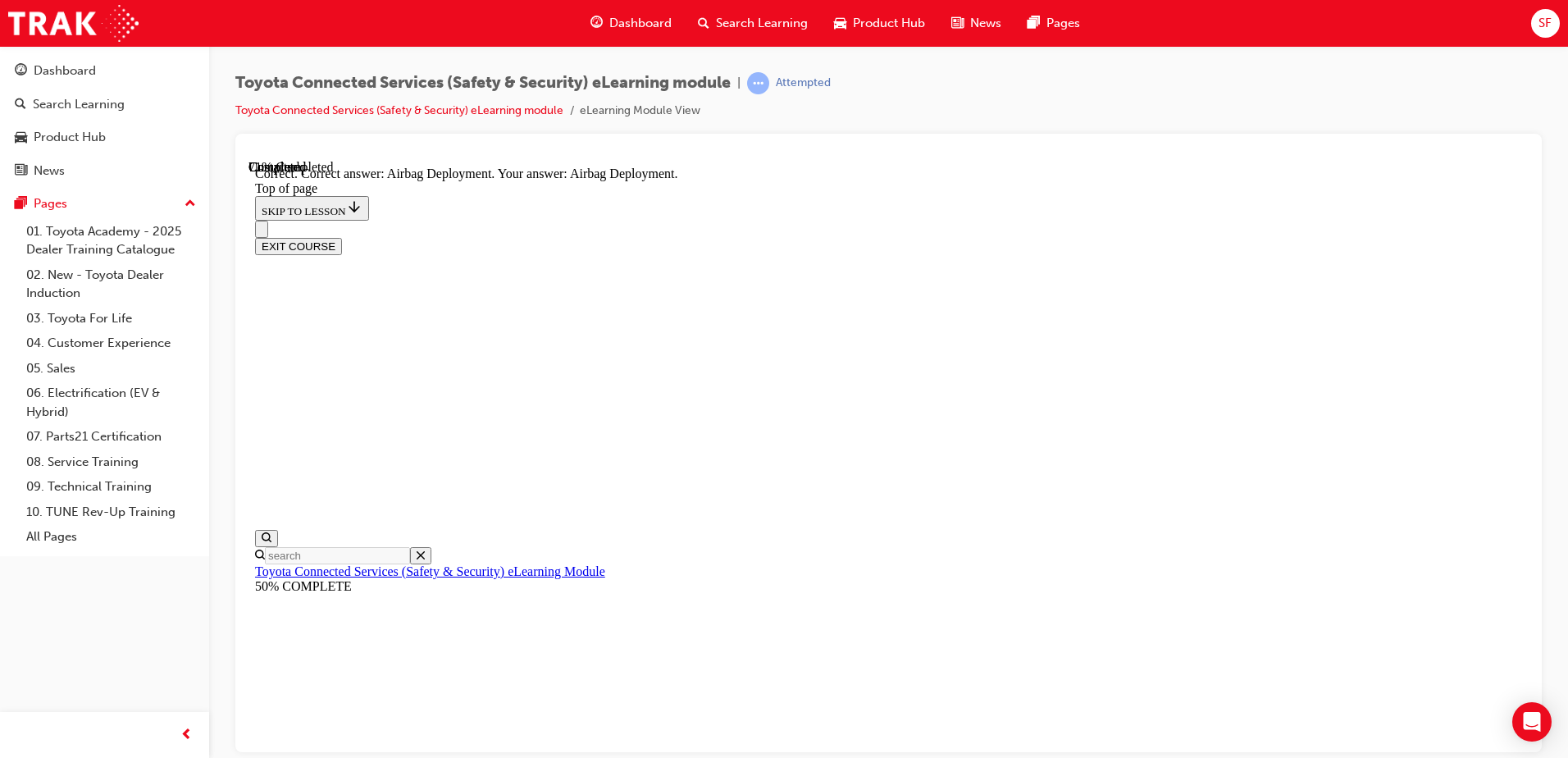
scroll to position [328, 0]
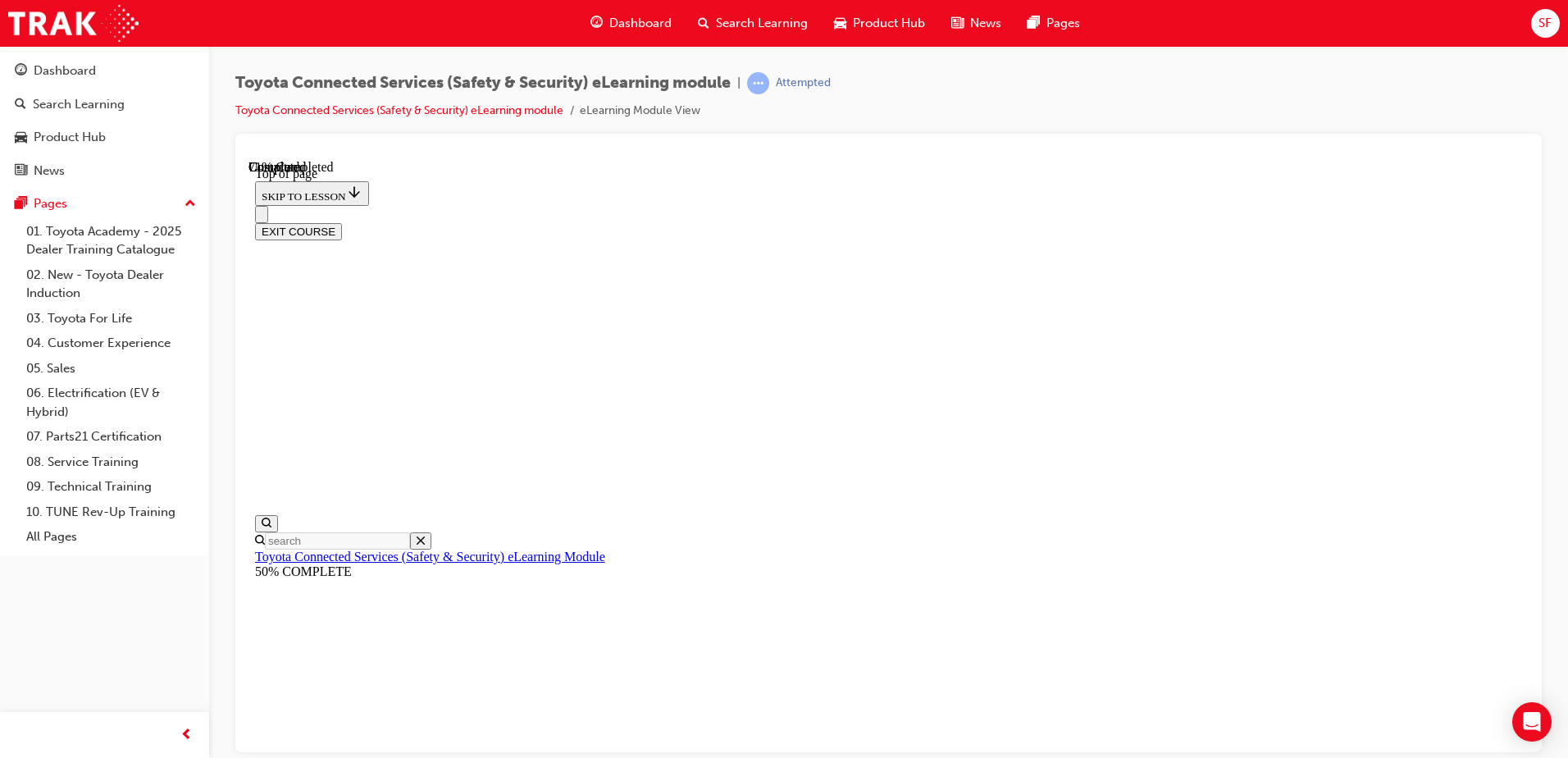
scroll to position [50, 0]
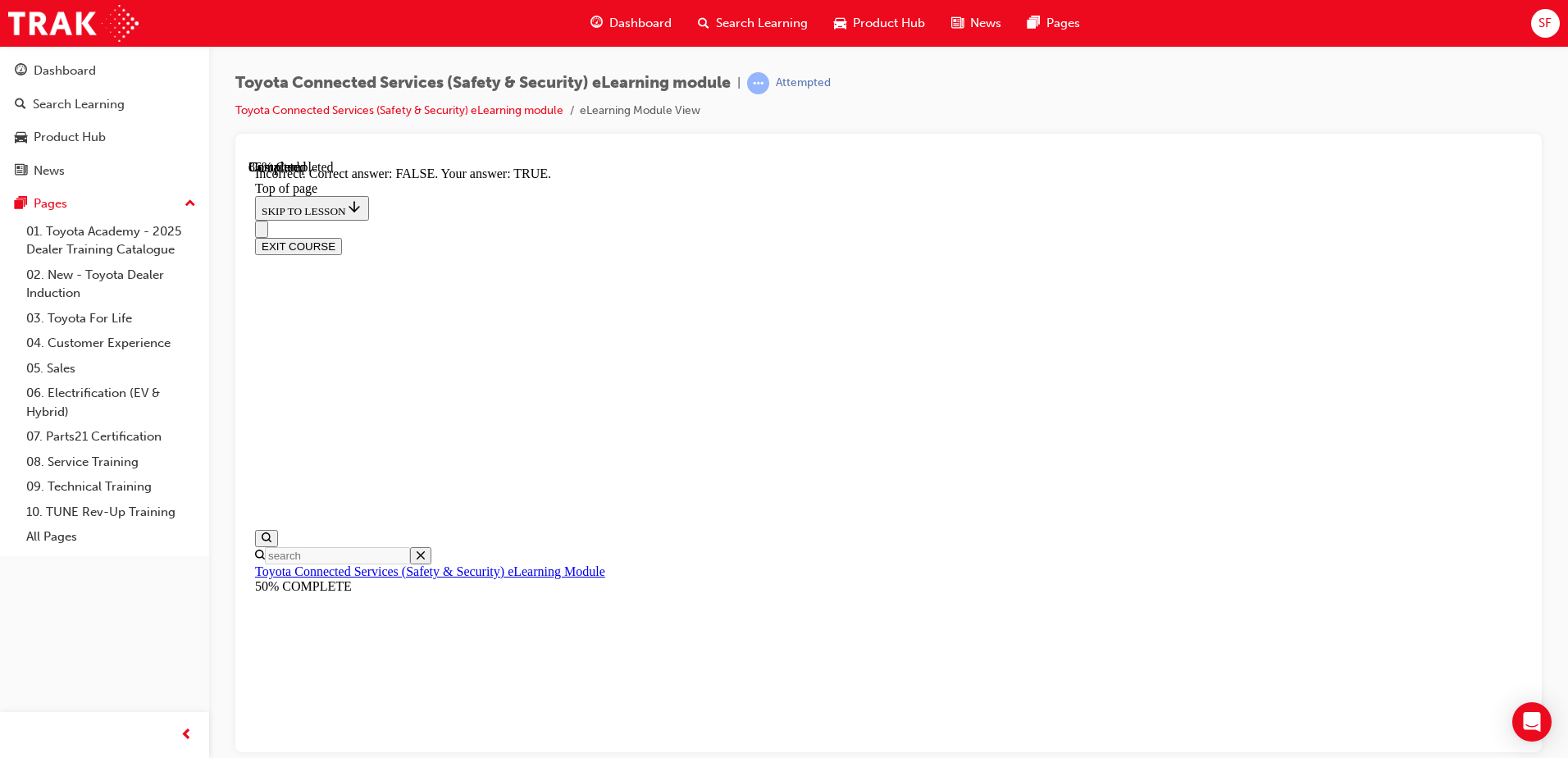
scroll to position [253, 0]
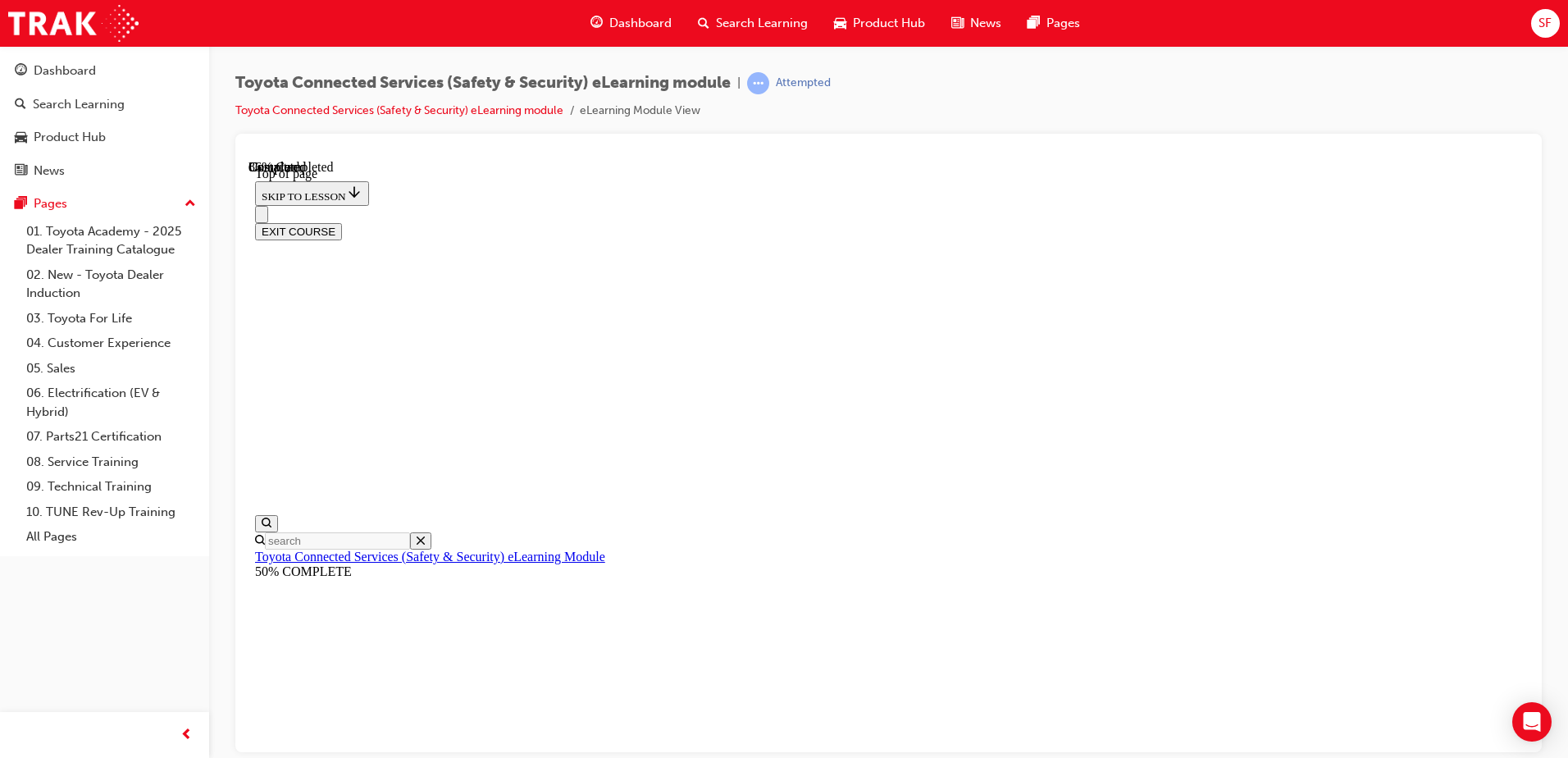
scroll to position [214, 0]
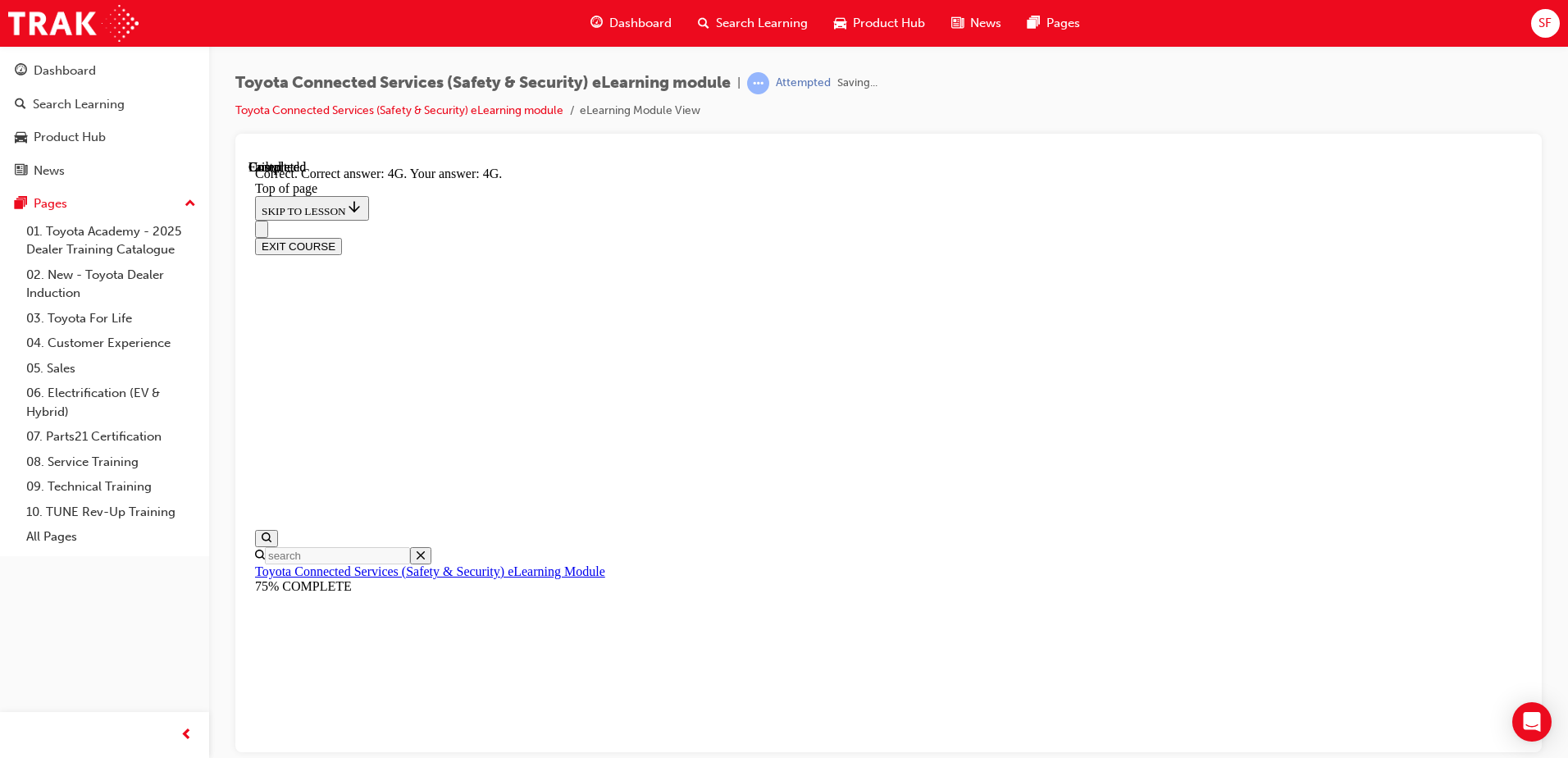
scroll to position [356, 0]
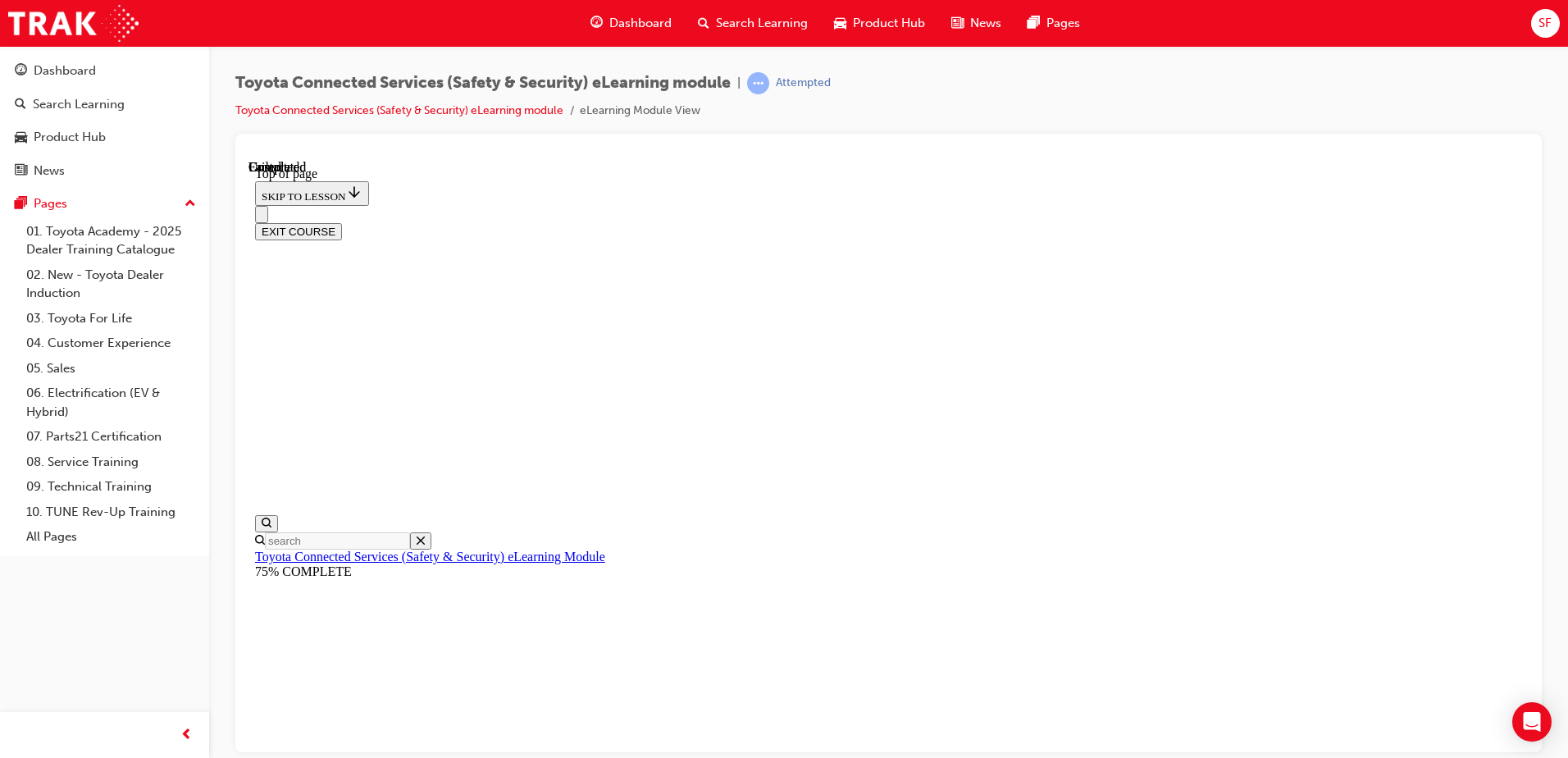
scroll to position [298, 0]
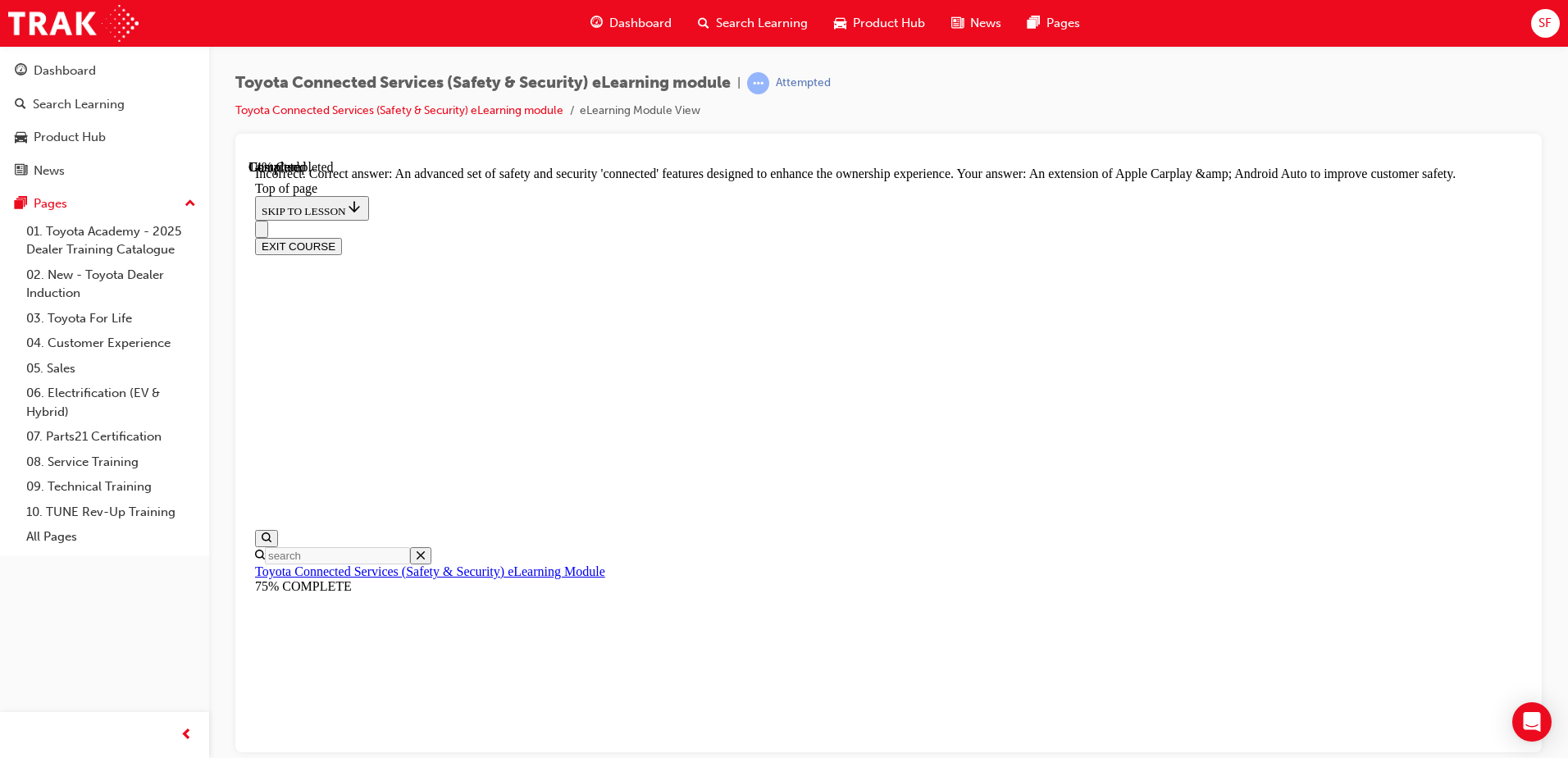
scroll to position [366, 0]
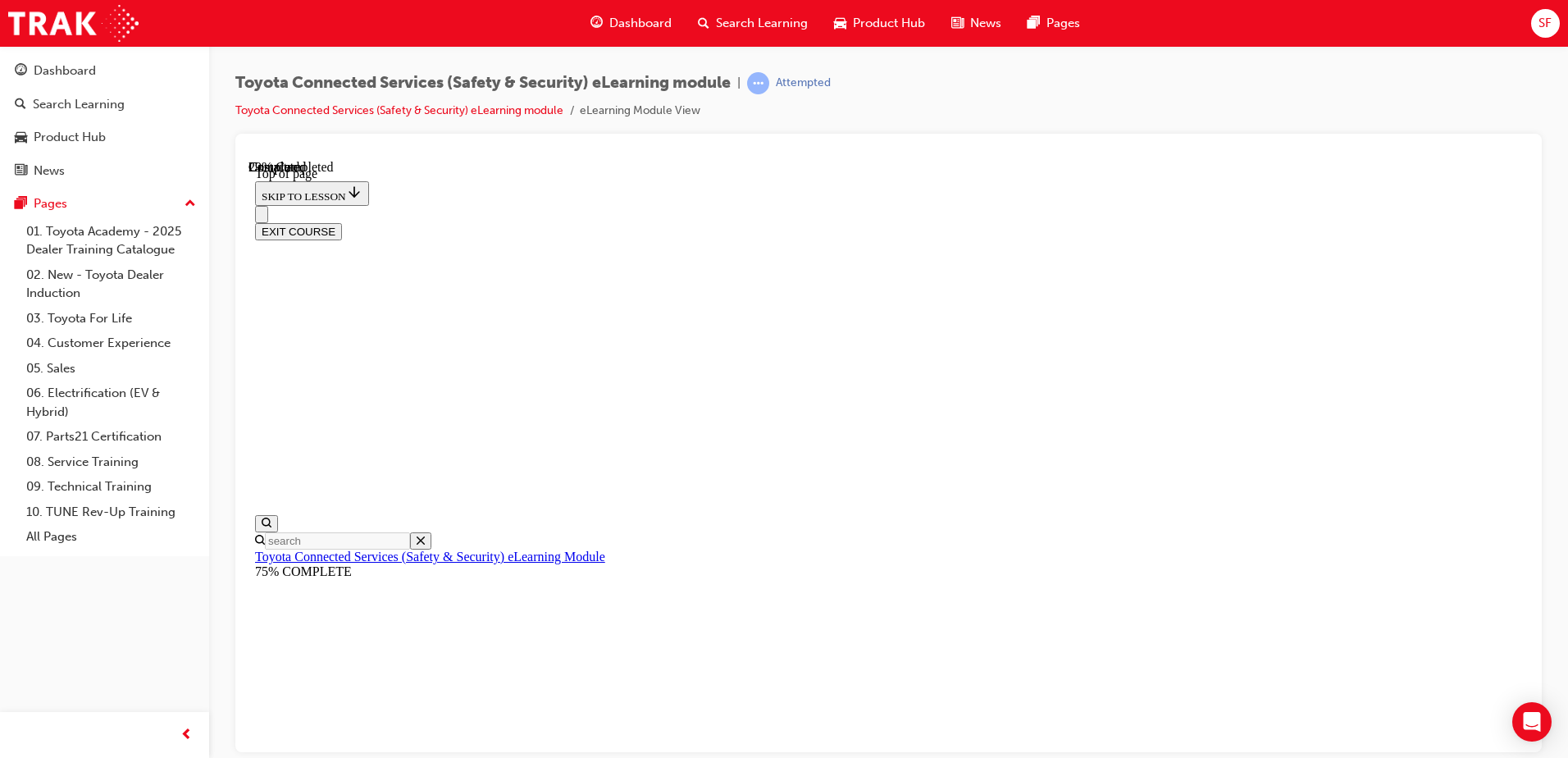
scroll to position [250, 0]
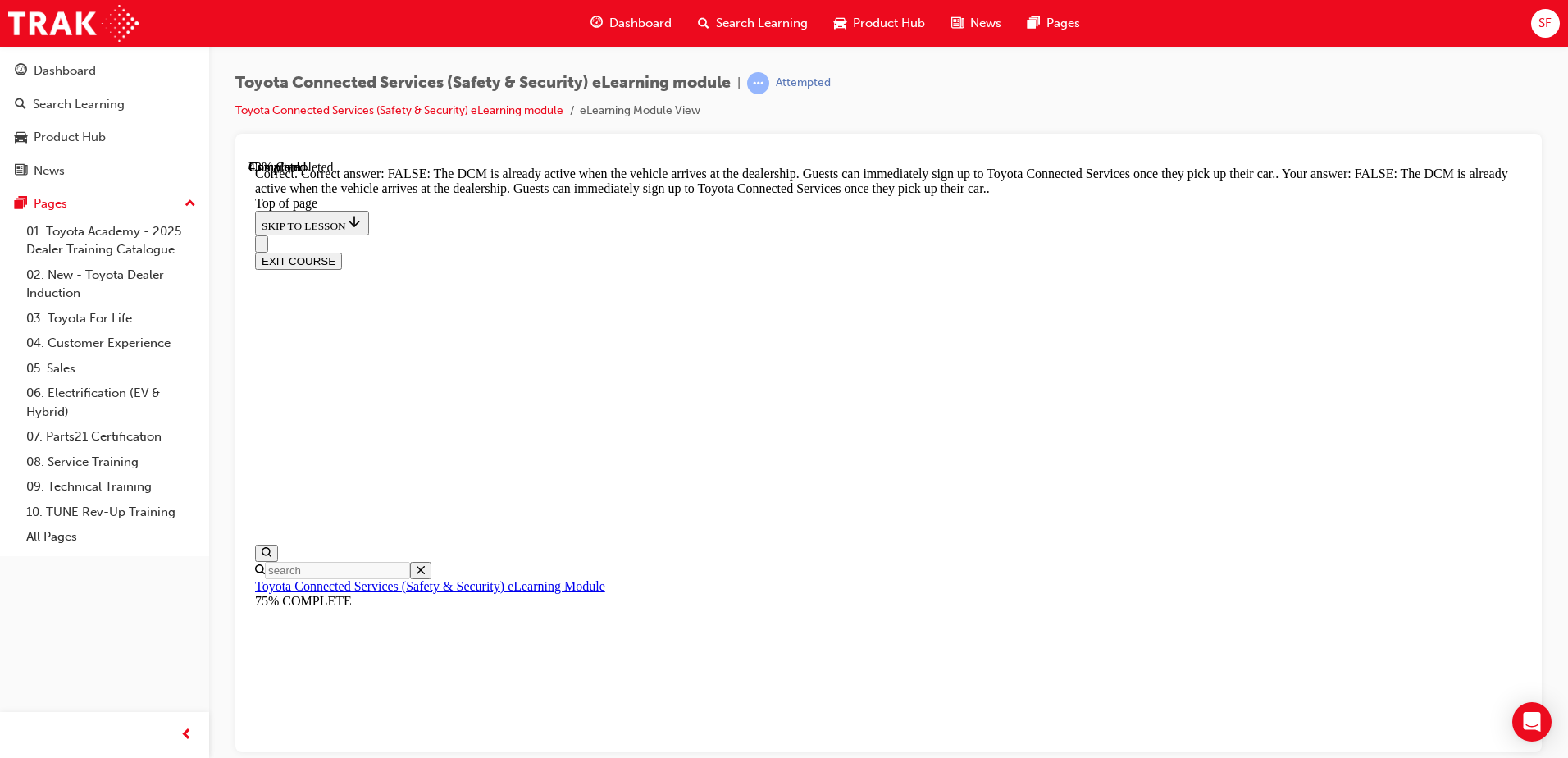
scroll to position [302, 0]
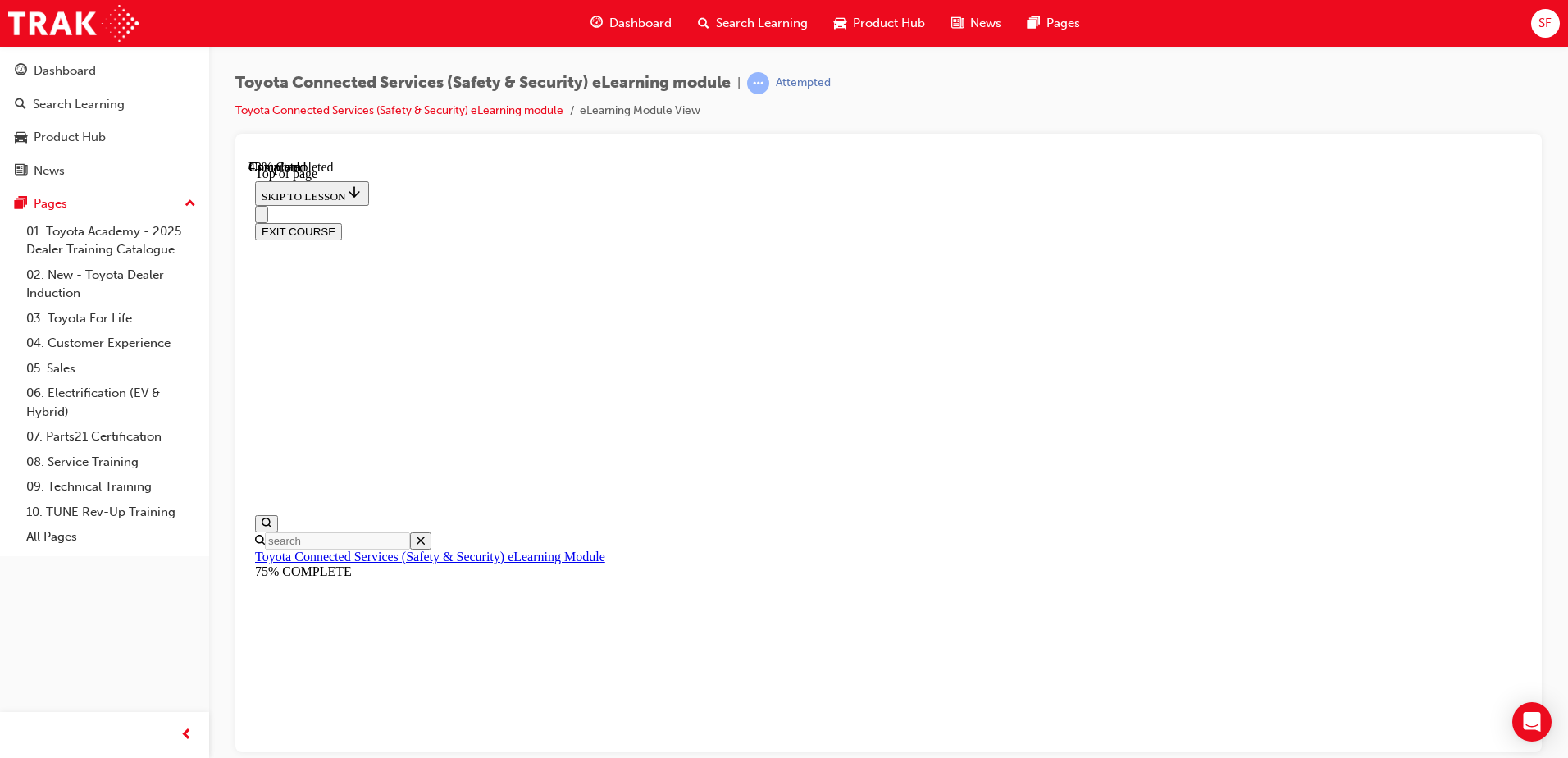
scroll to position [201, 0]
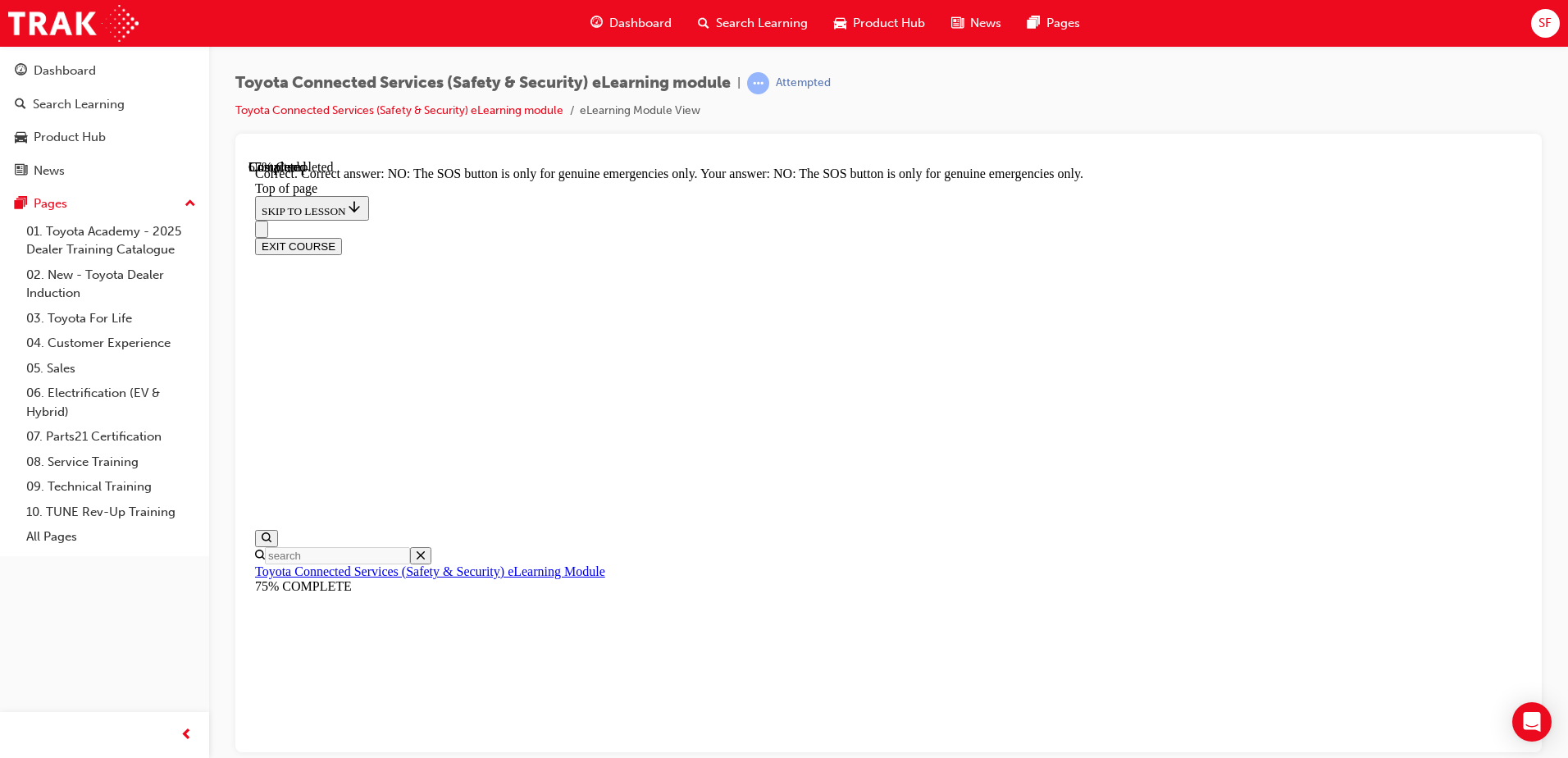
scroll to position [253, 0]
drag, startPoint x: 990, startPoint y: 658, endPoint x: 979, endPoint y: 684, distance: 28.2
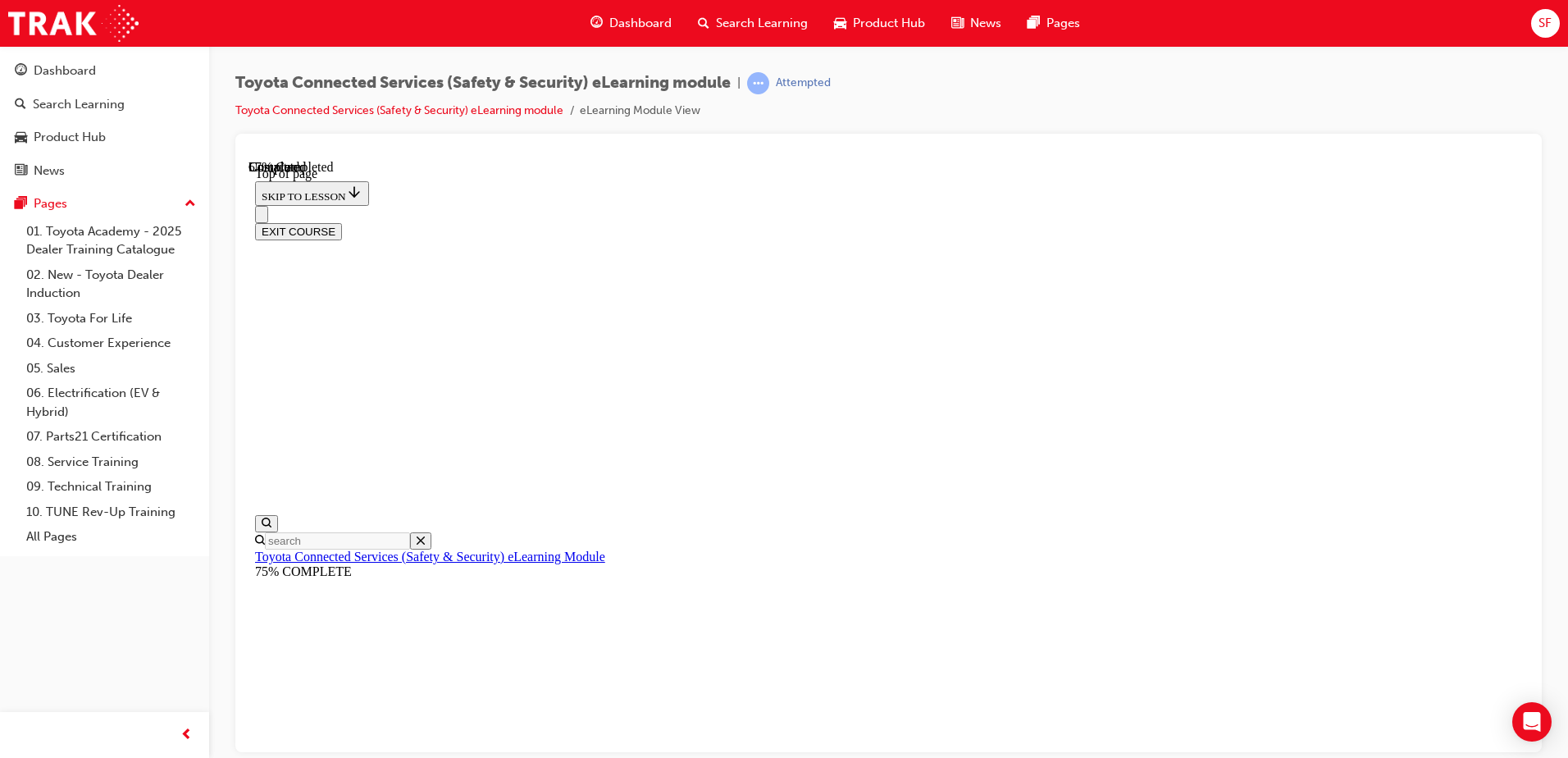
scroll to position [214, 0]
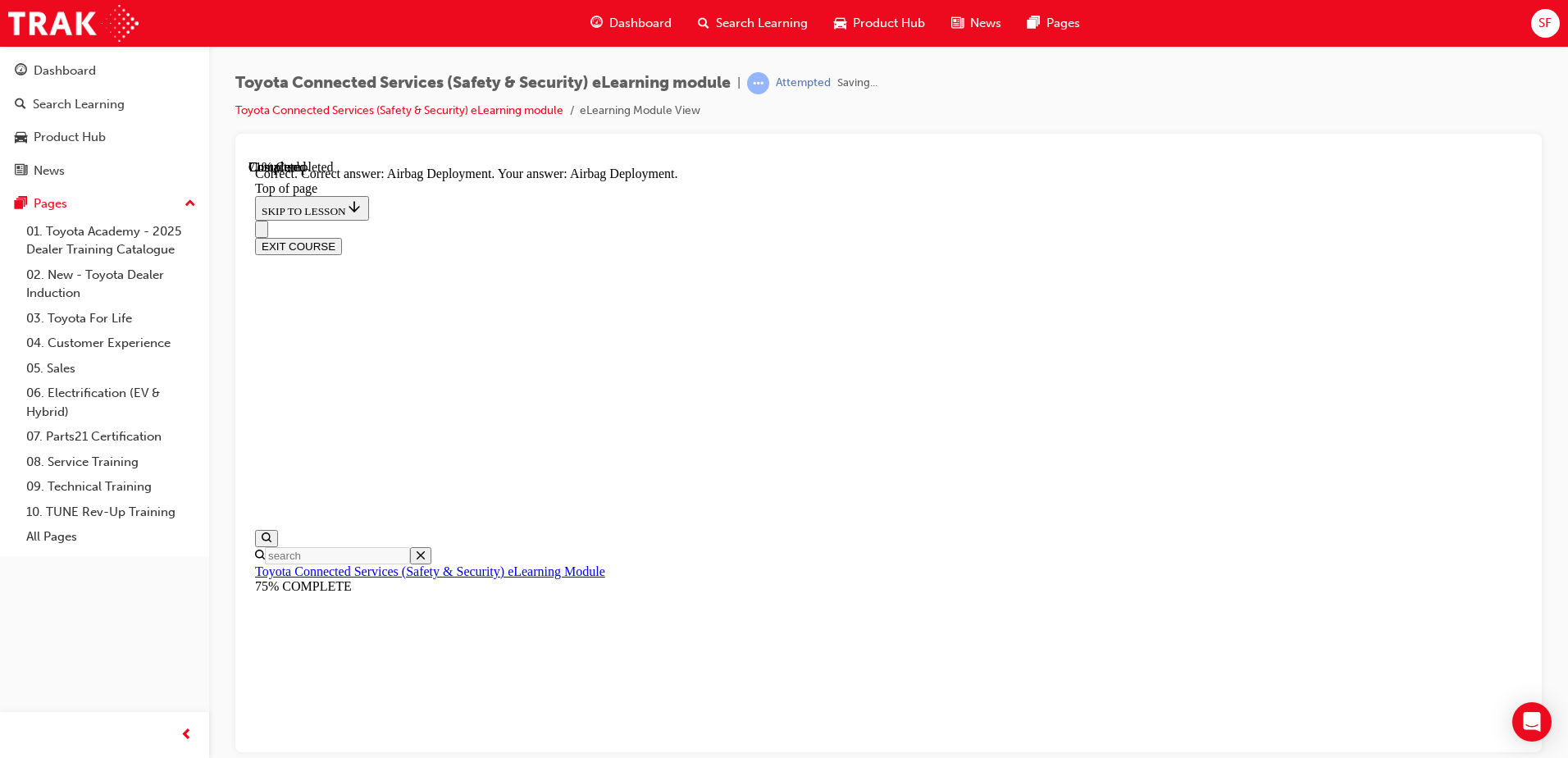
scroll to position [328, 0]
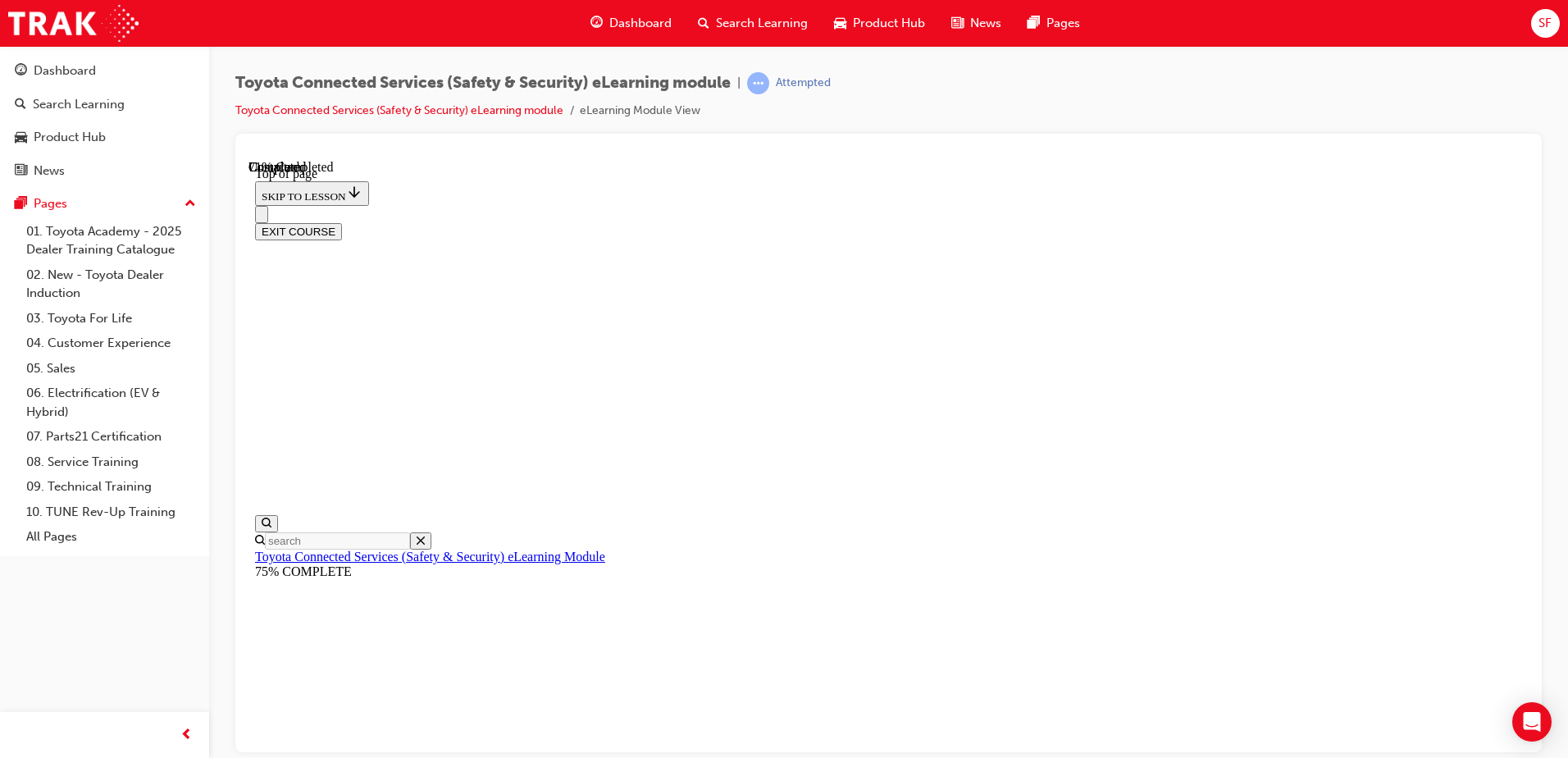
scroll to position [50, 0]
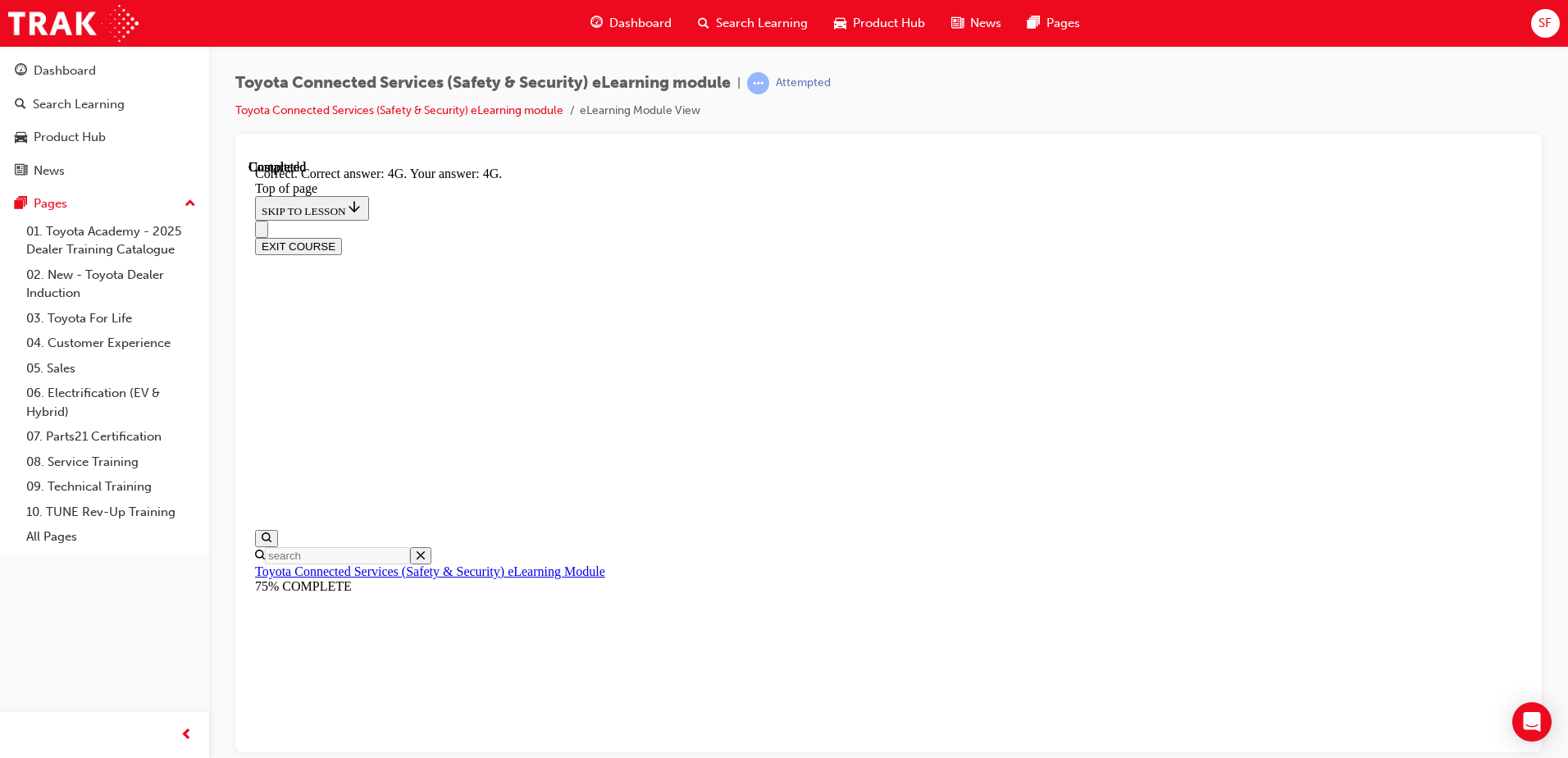
scroll to position [356, 0]
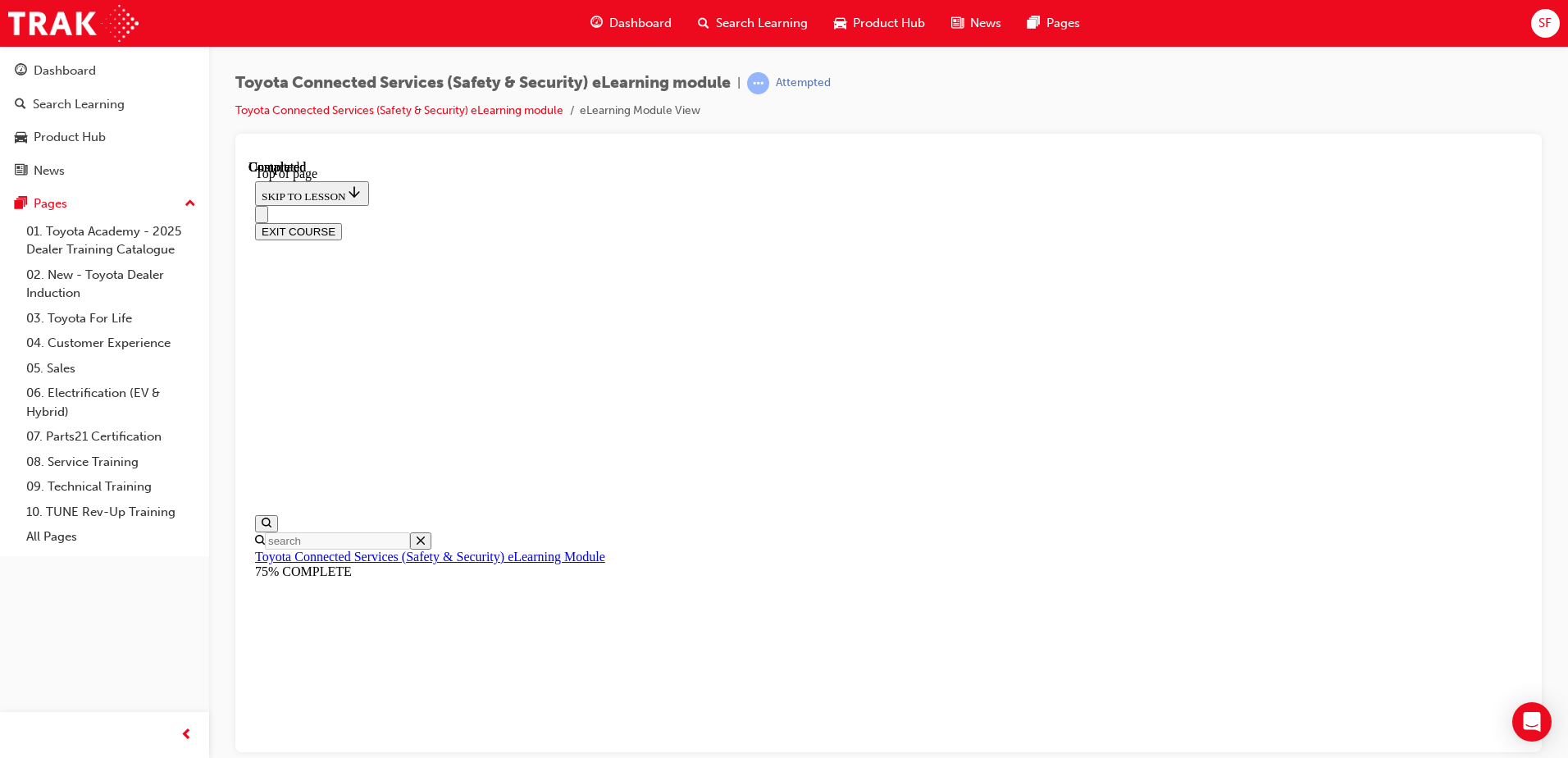
scroll to position [298, 0]
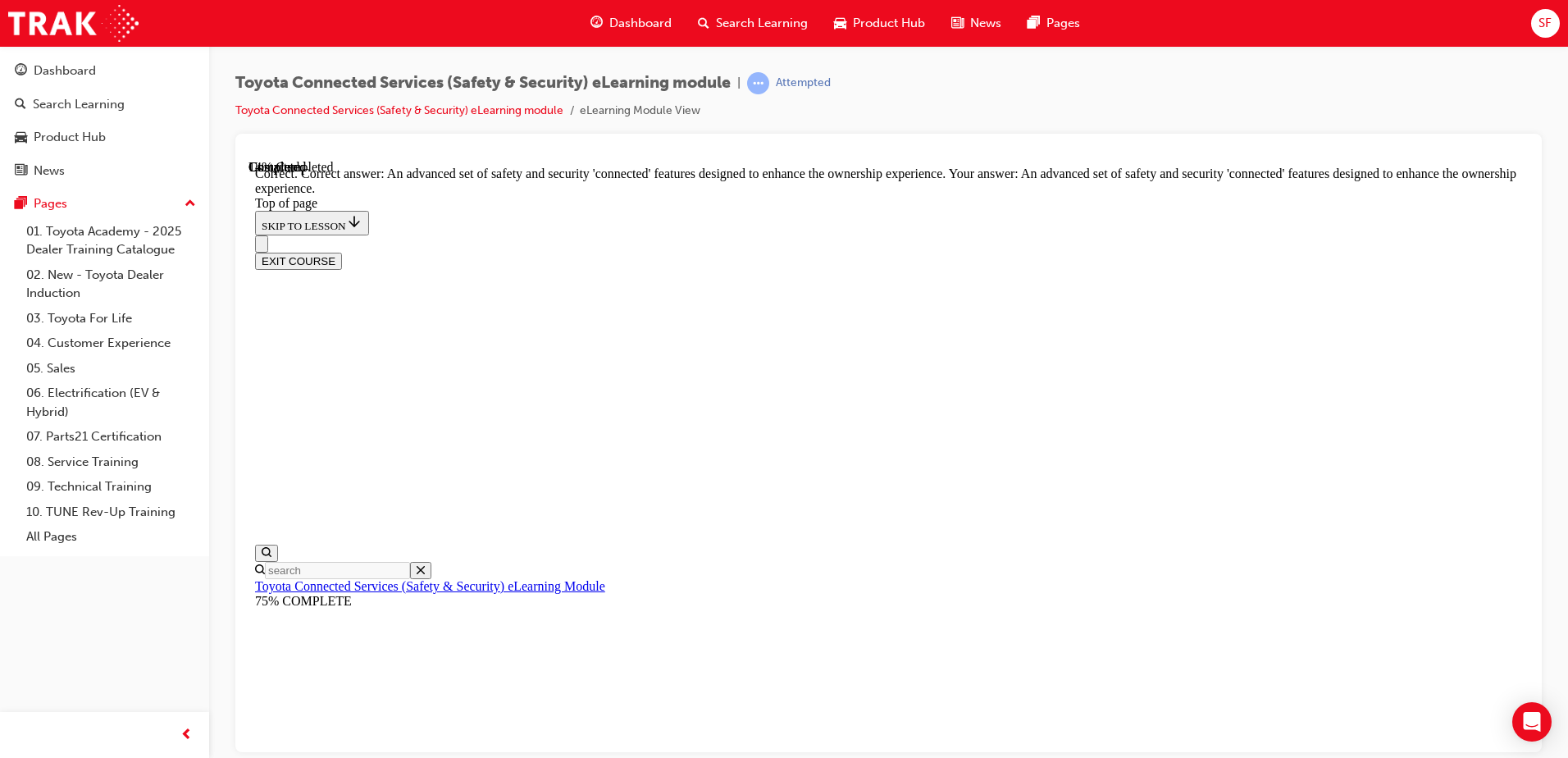
scroll to position [366, 0]
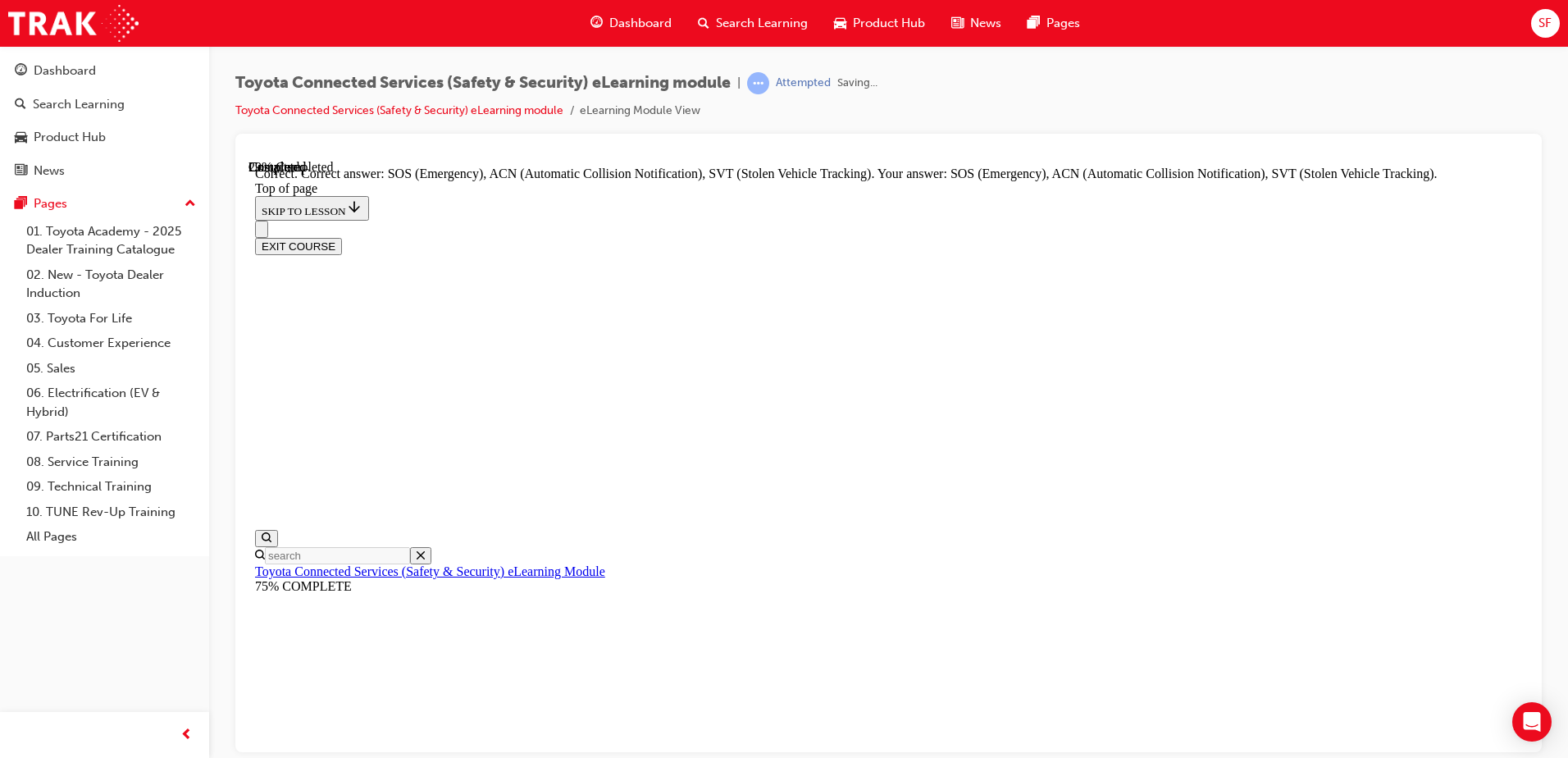
scroll to position [412, 0]
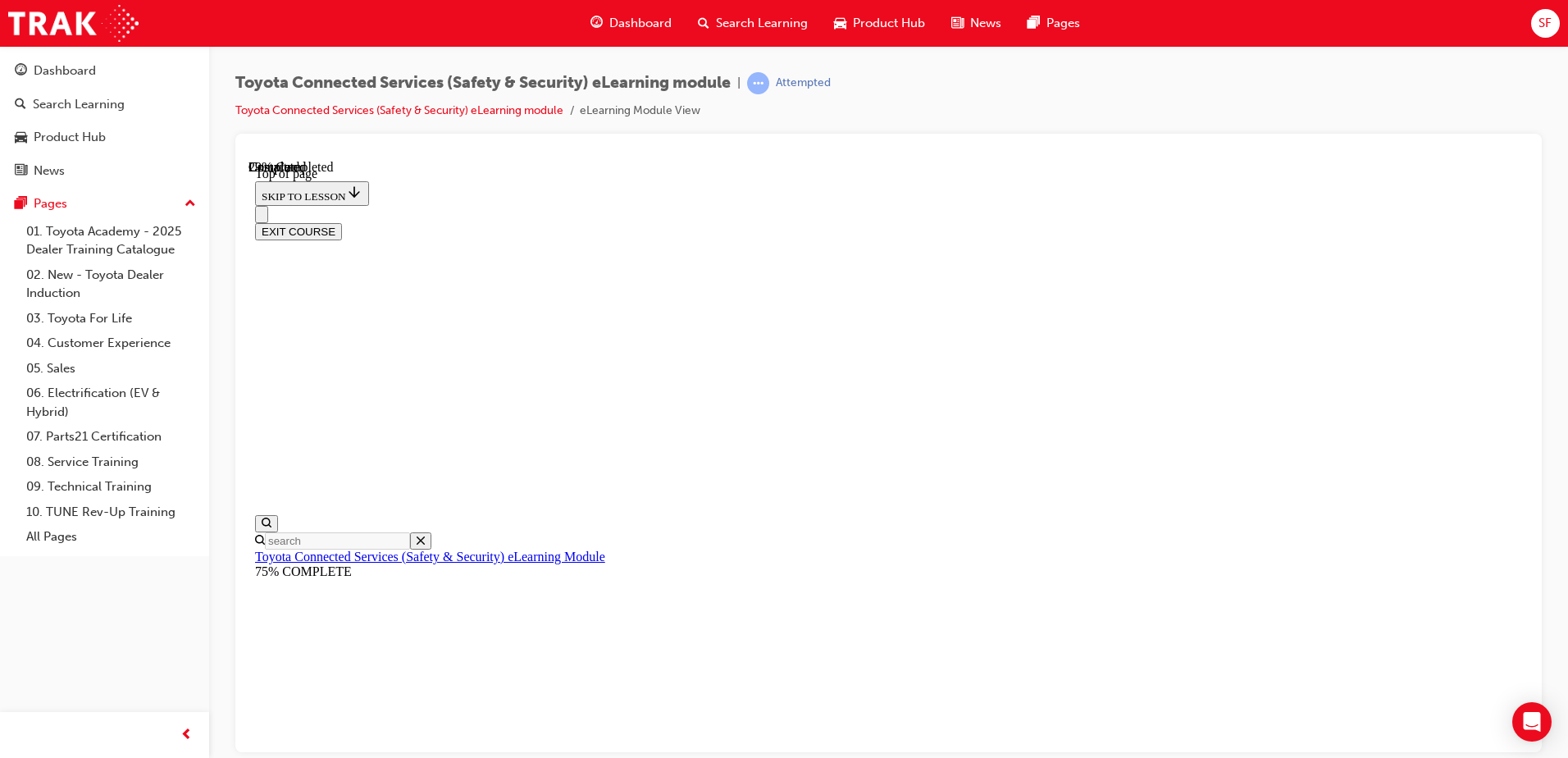
scroll to position [214, 0]
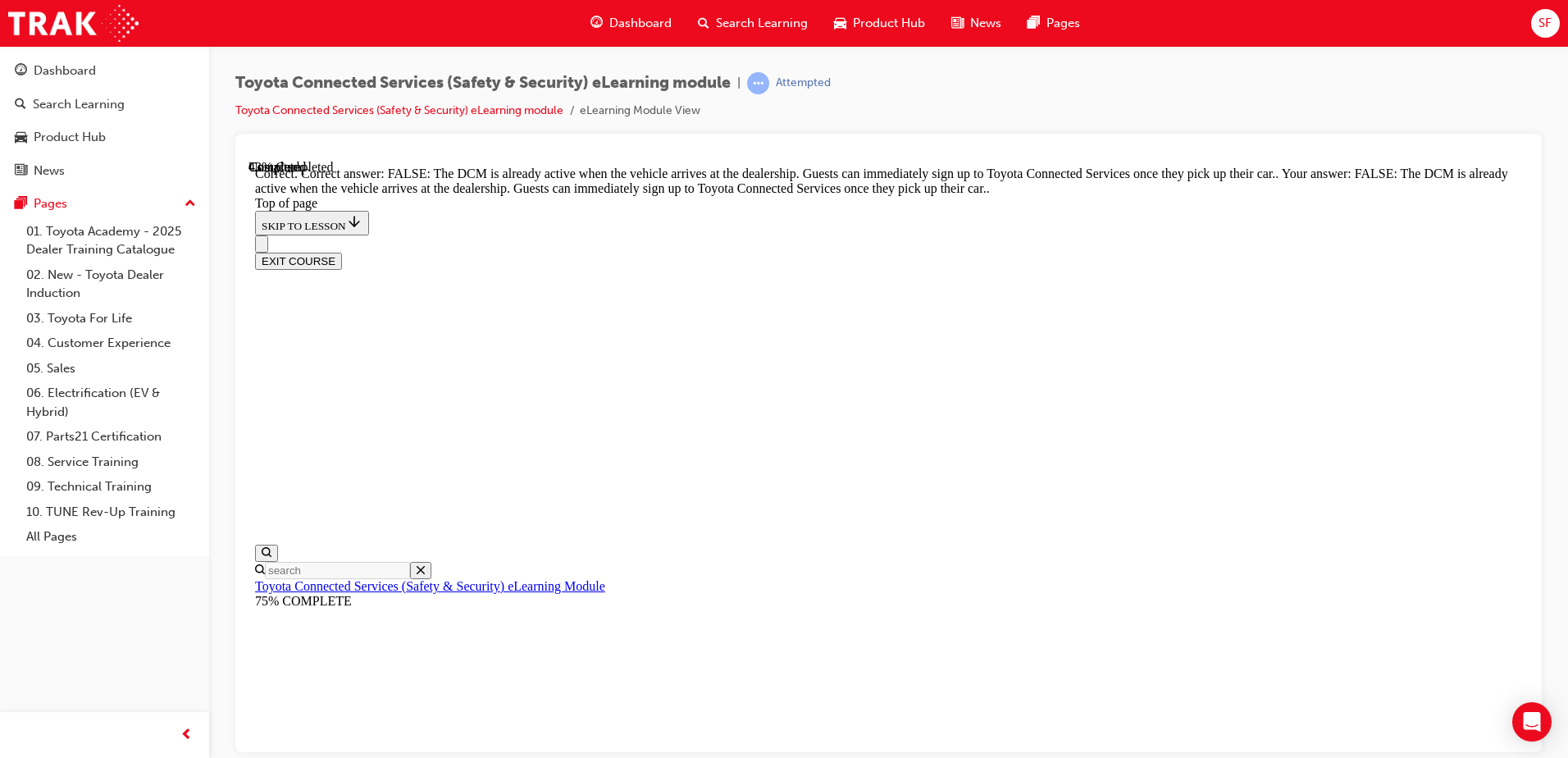
scroll to position [302, 0]
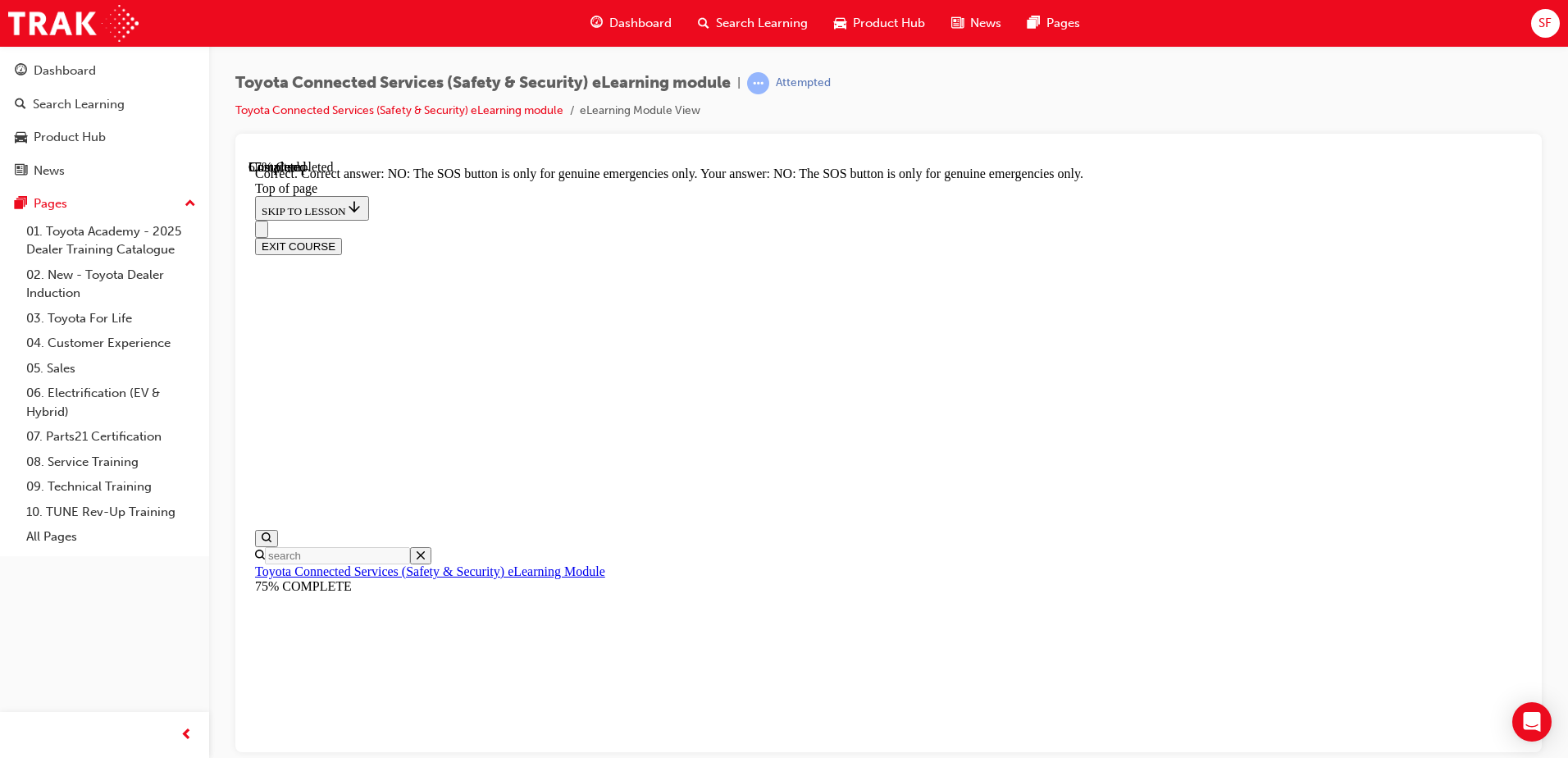
scroll to position [253, 0]
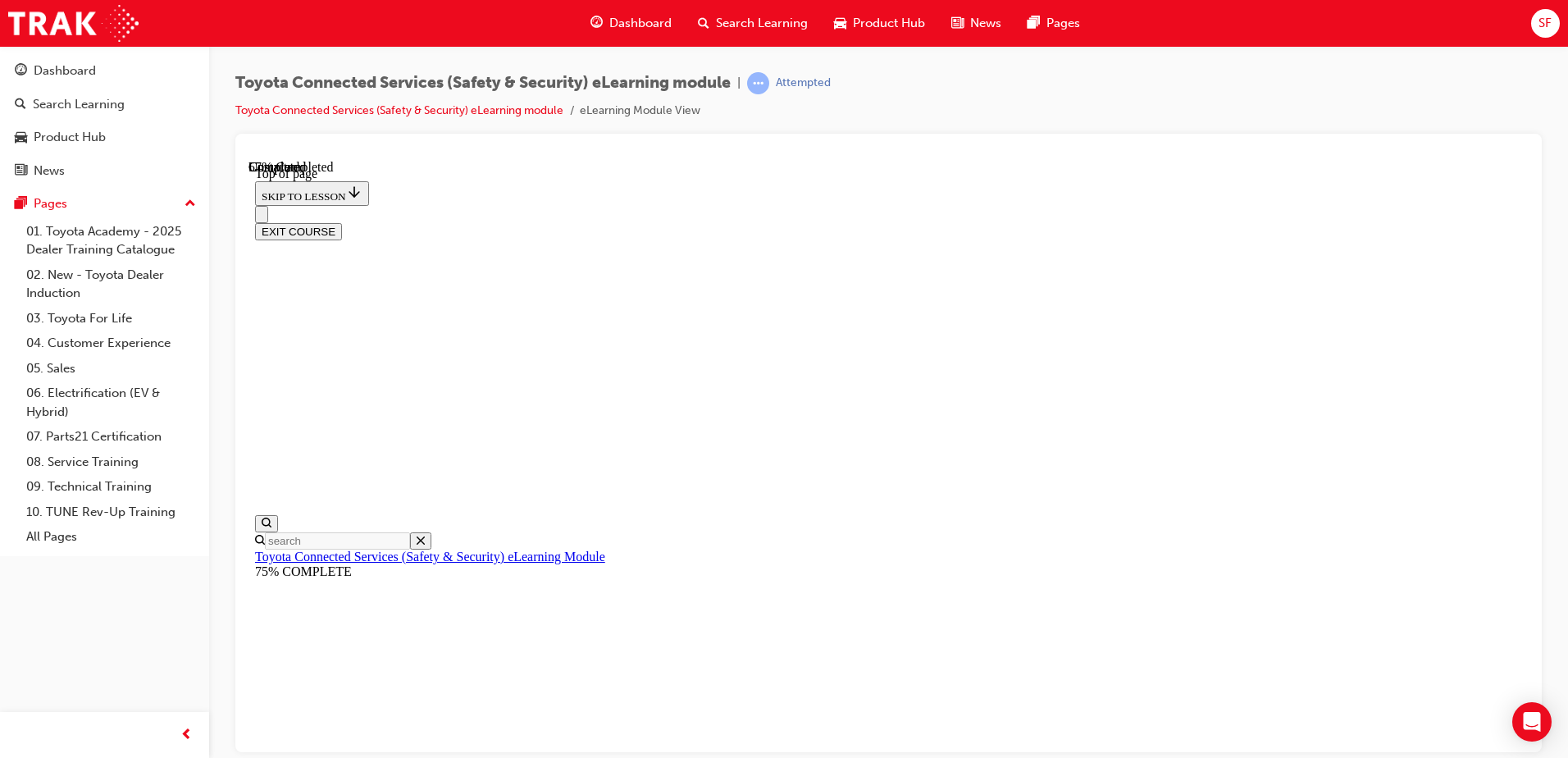
scroll to position [277, 0]
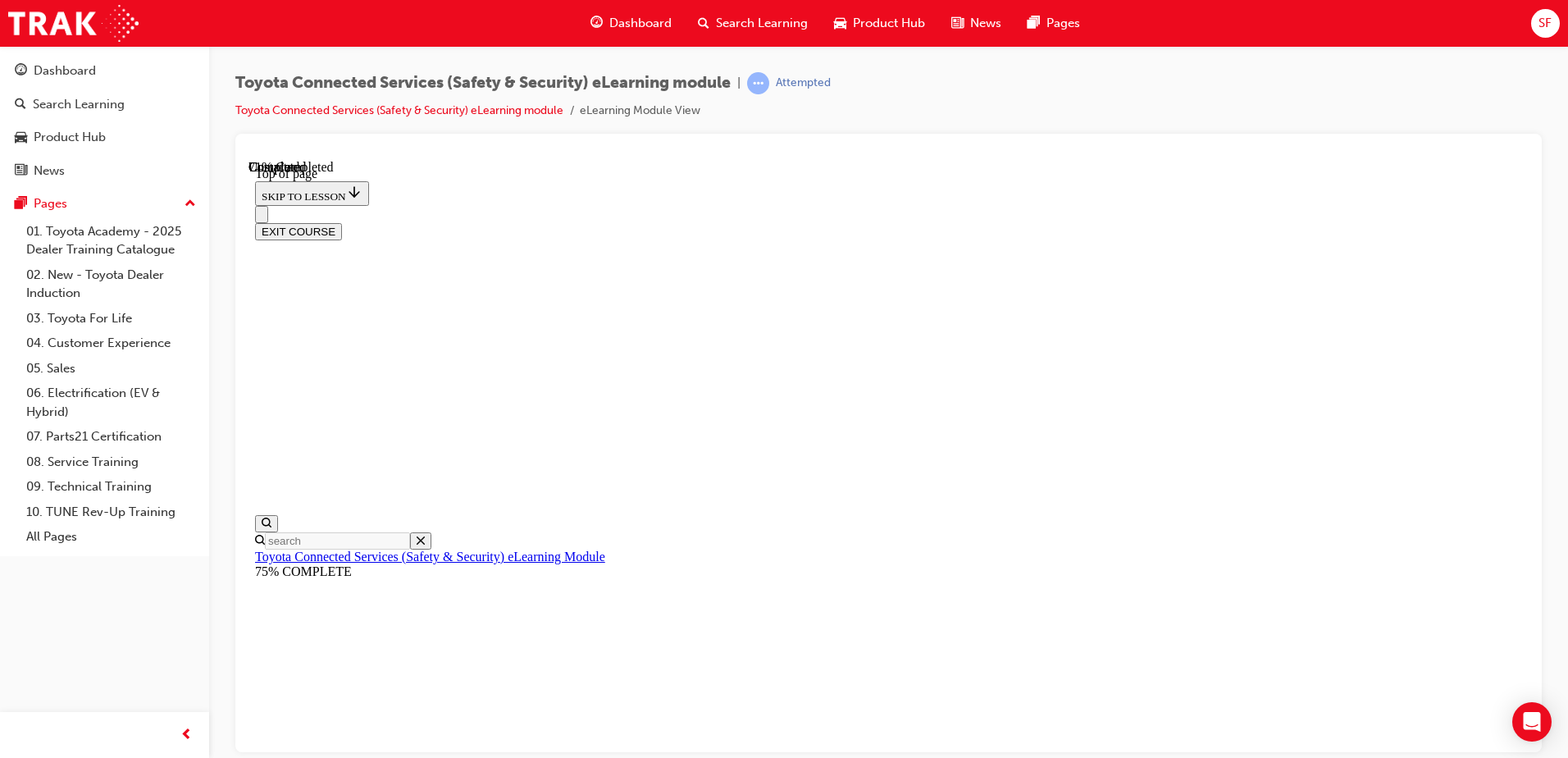
scroll to position [50, 0]
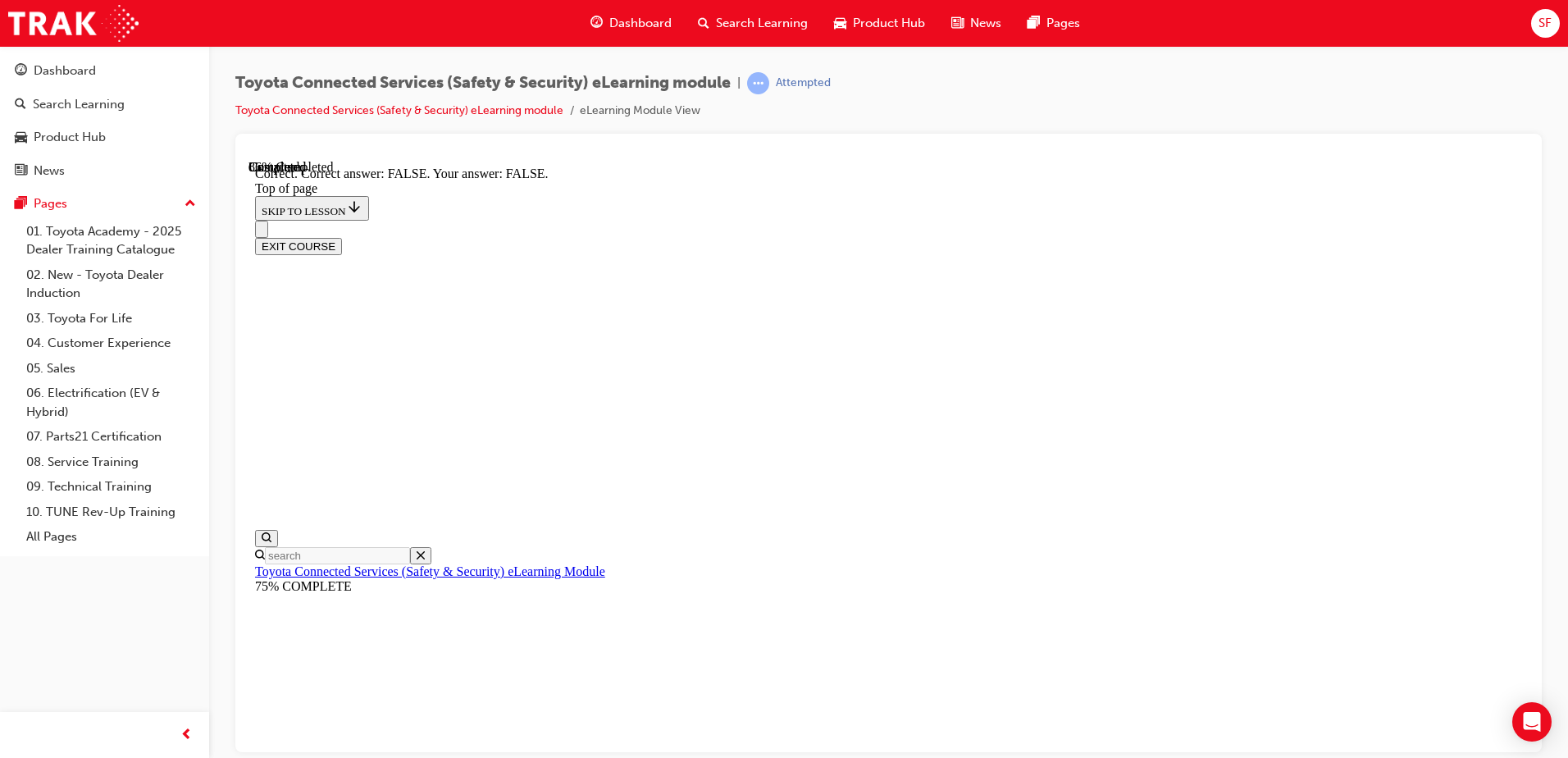
scroll to position [253, 0]
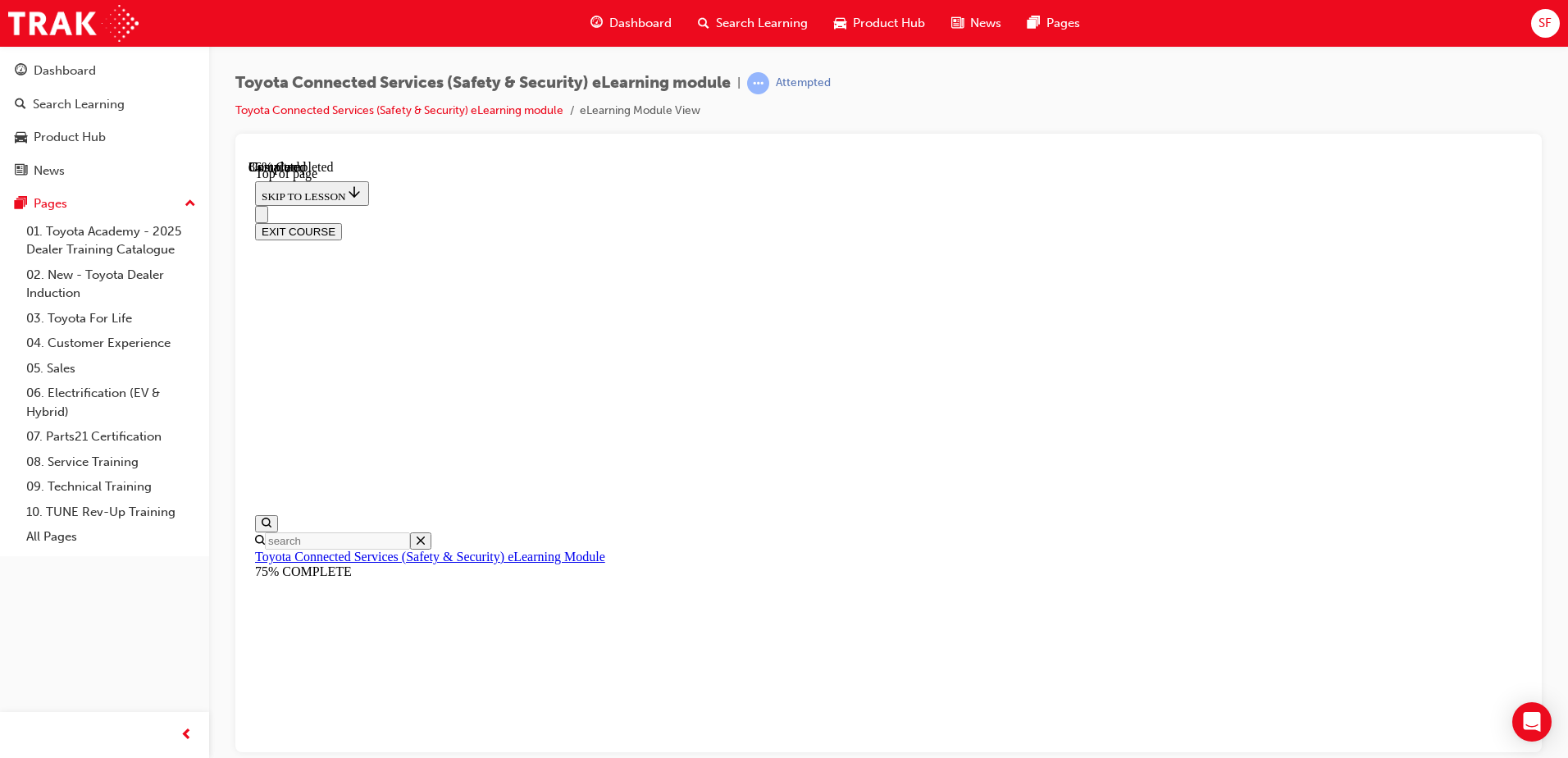
scroll to position [50, 0]
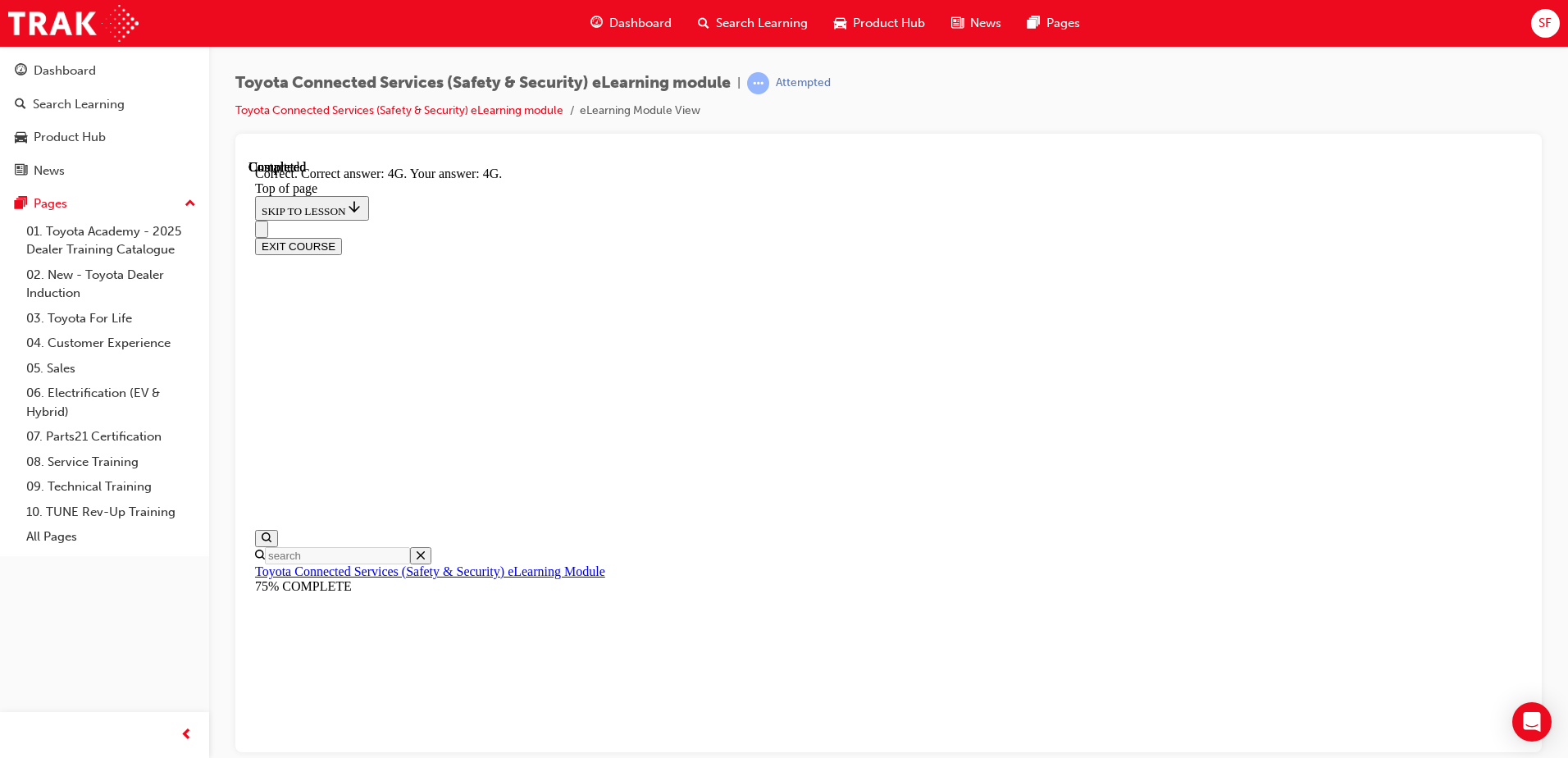
scroll to position [356, 0]
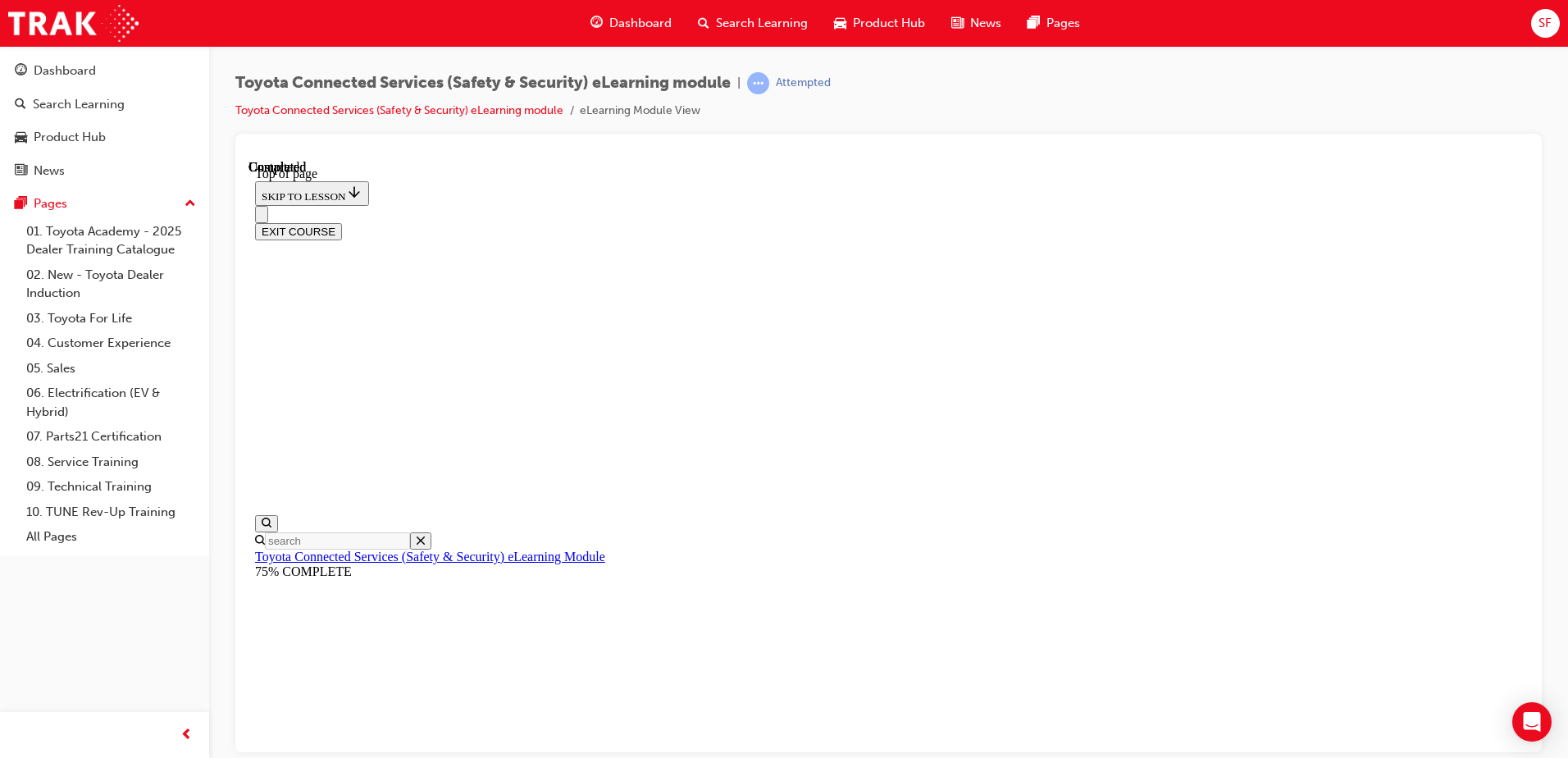
scroll to position [298, 0]
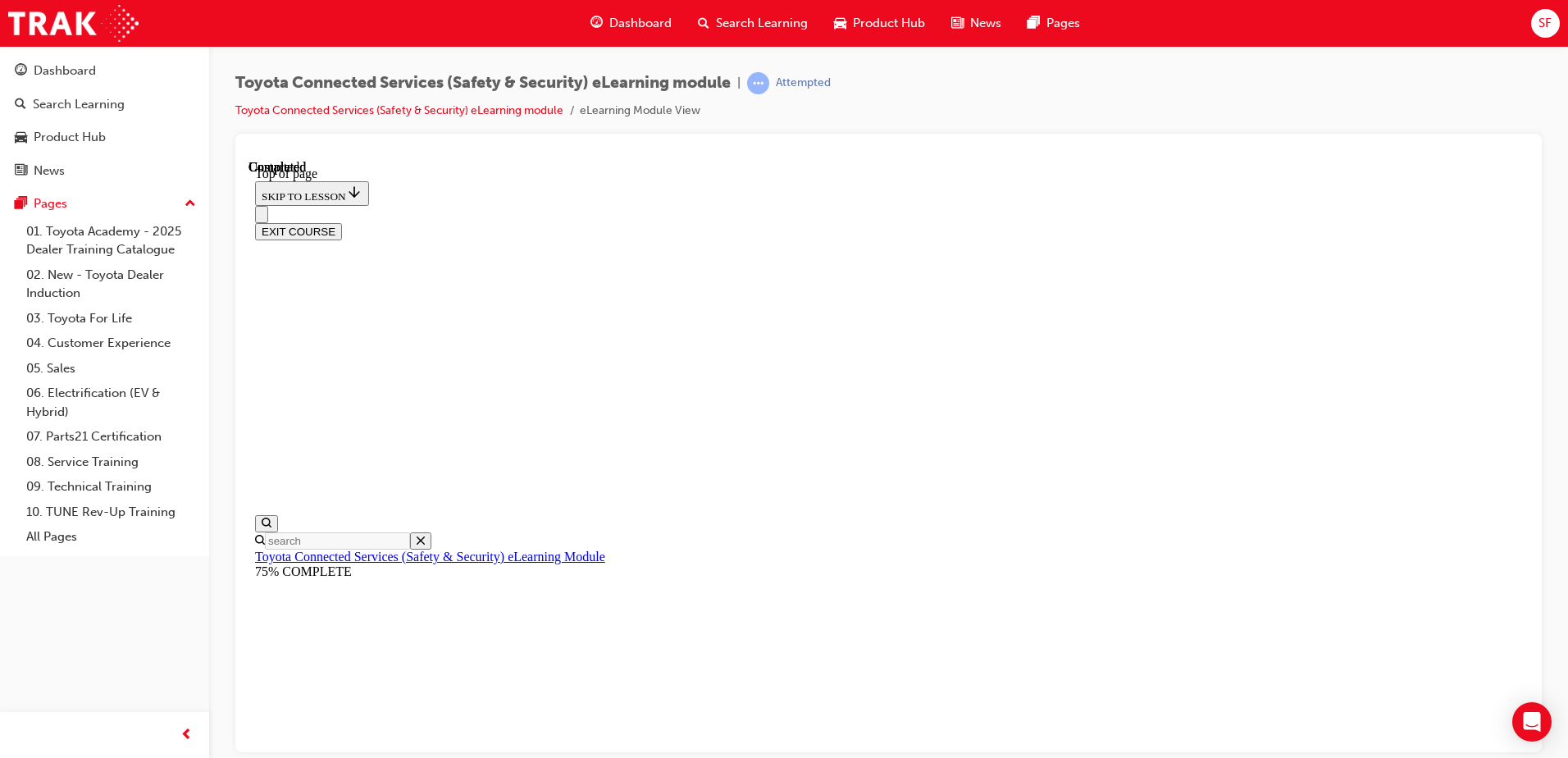
scroll to position [297, 0]
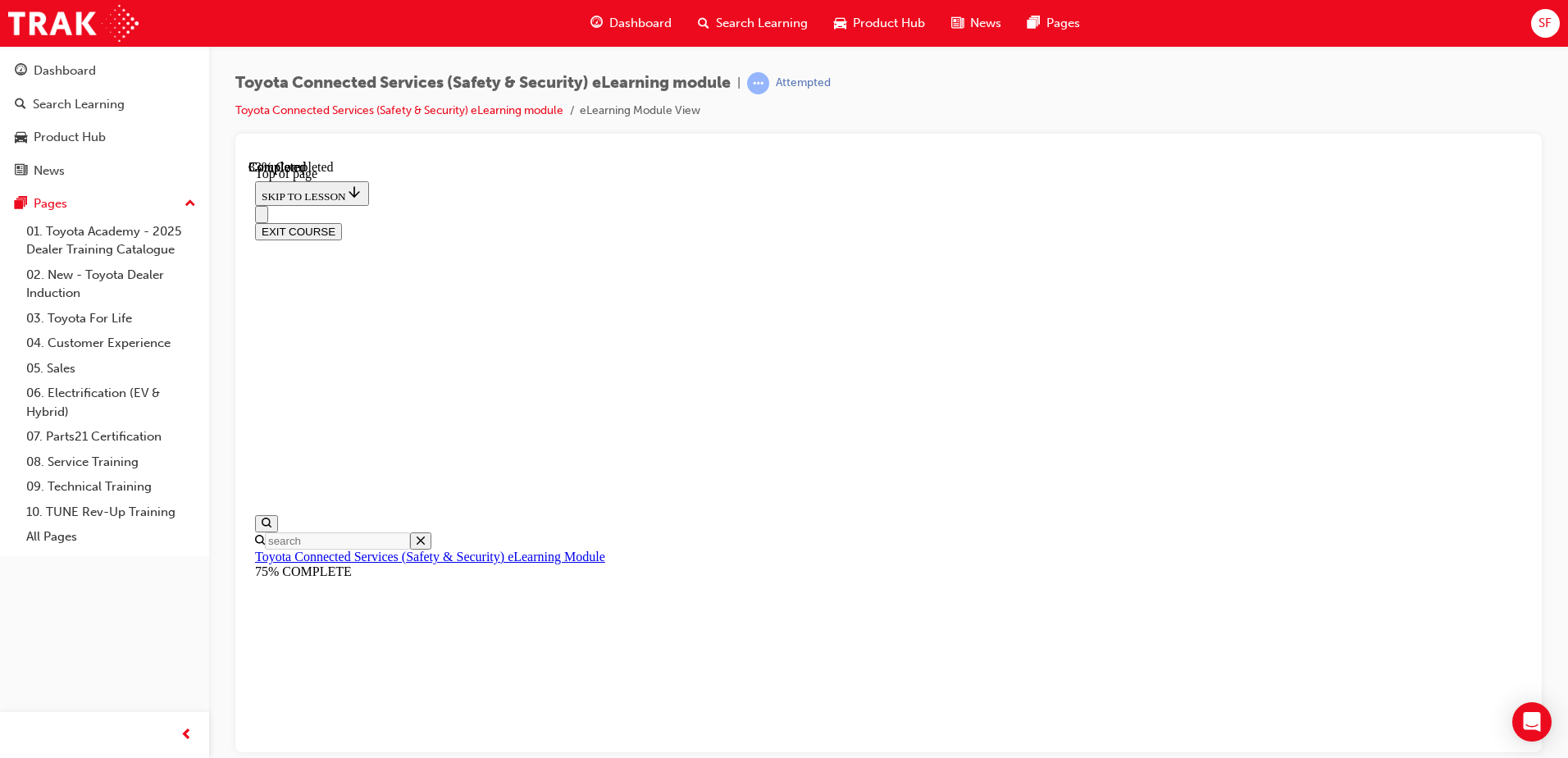
scroll to position [413, 0]
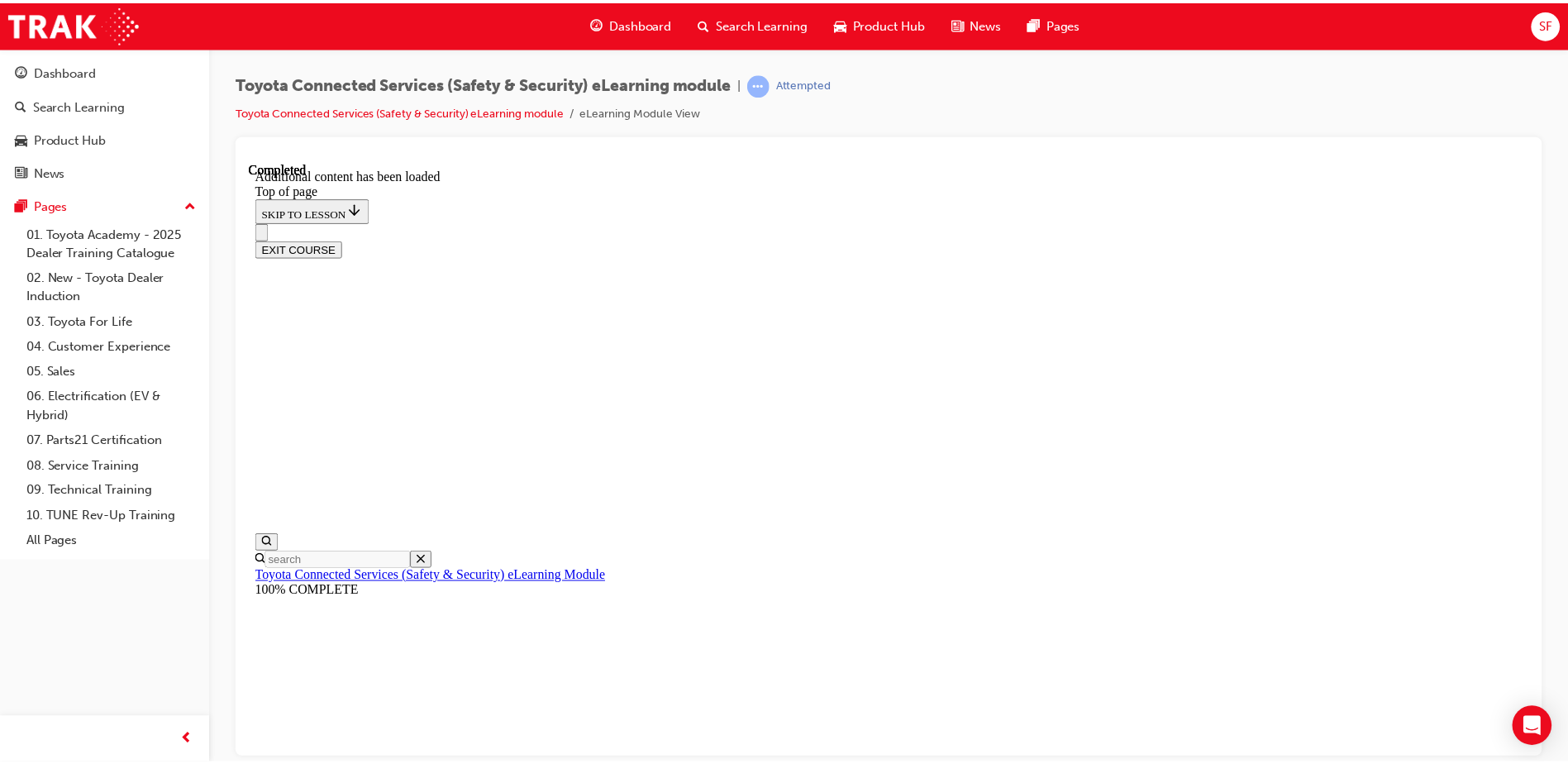
scroll to position [497, 0]
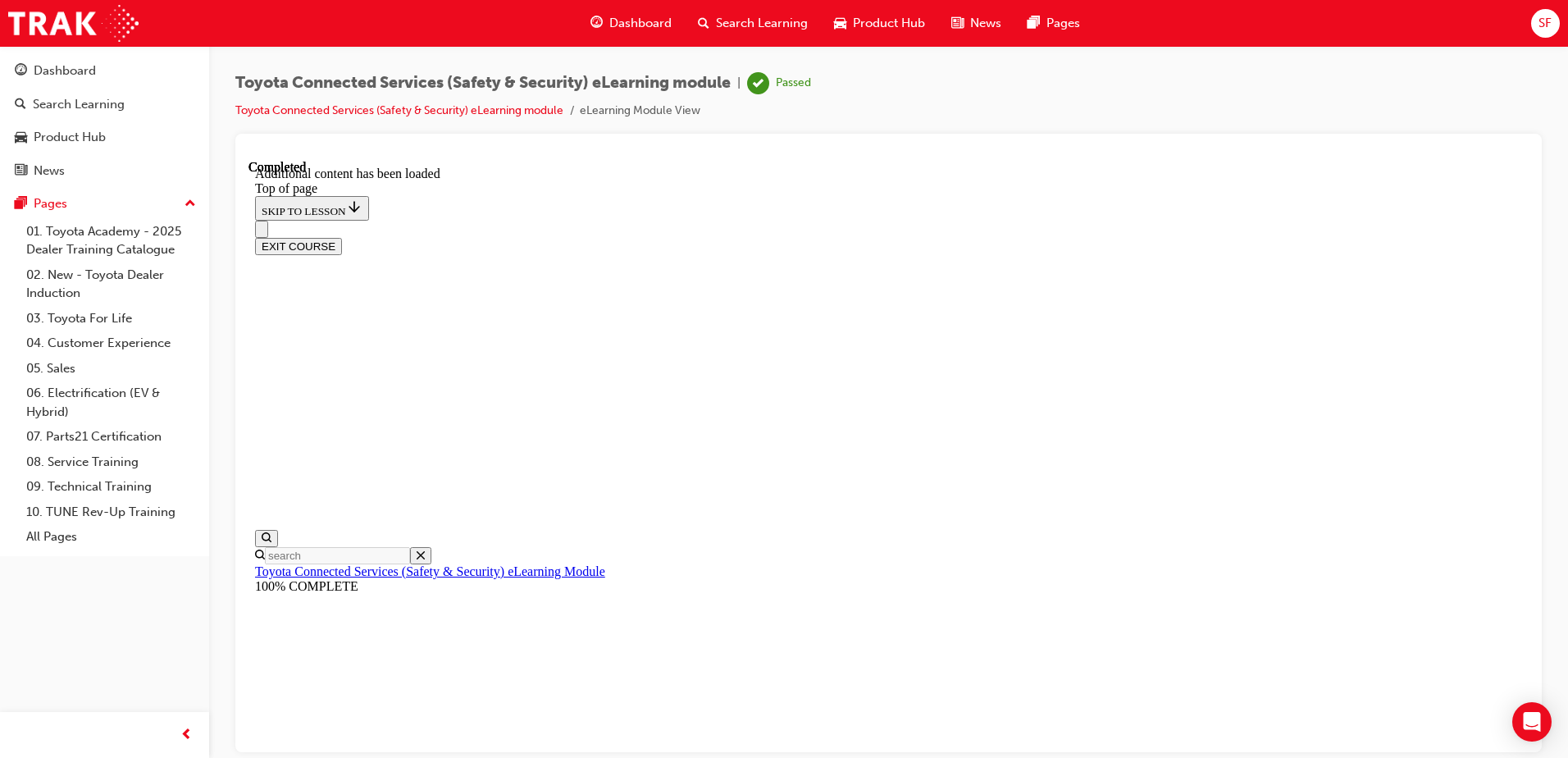
click at [342, 237] on button "EXIT COURSE" at bounding box center [298, 246] width 87 height 18
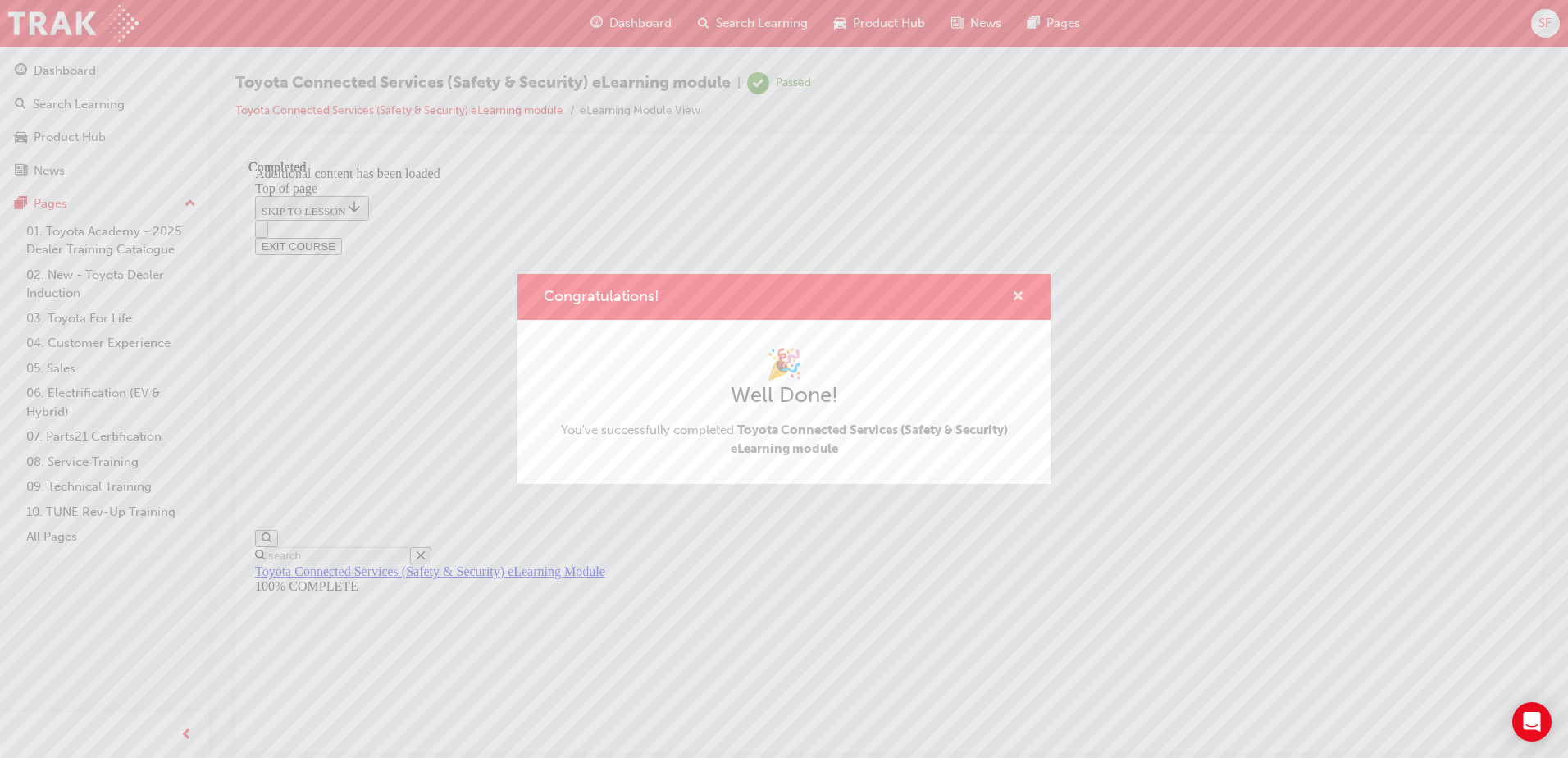
click at [1014, 294] on span "cross-icon" at bounding box center [1018, 298] width 12 height 15
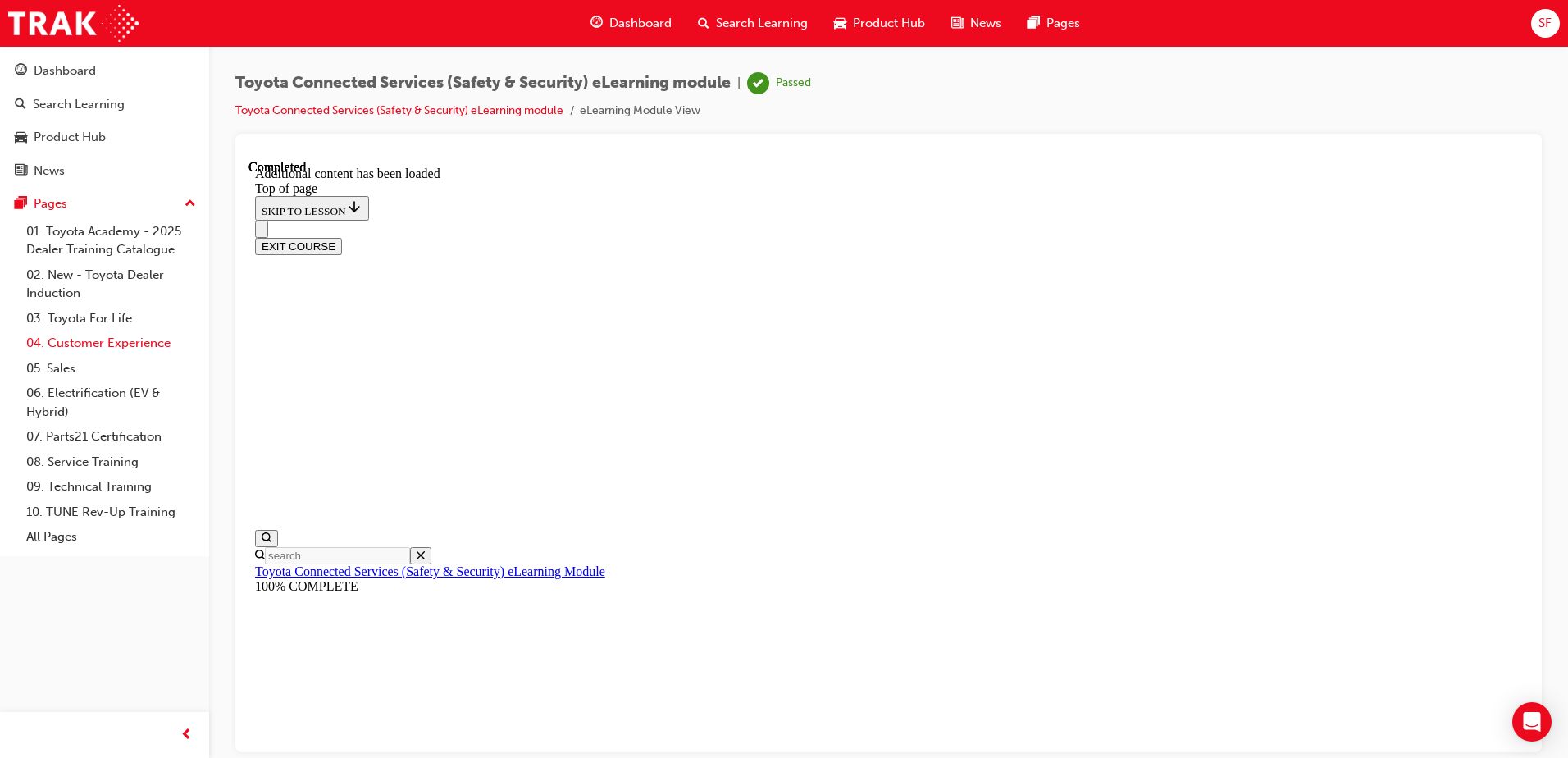
click at [116, 347] on link "04. Customer Experience" at bounding box center [110, 343] width 183 height 25
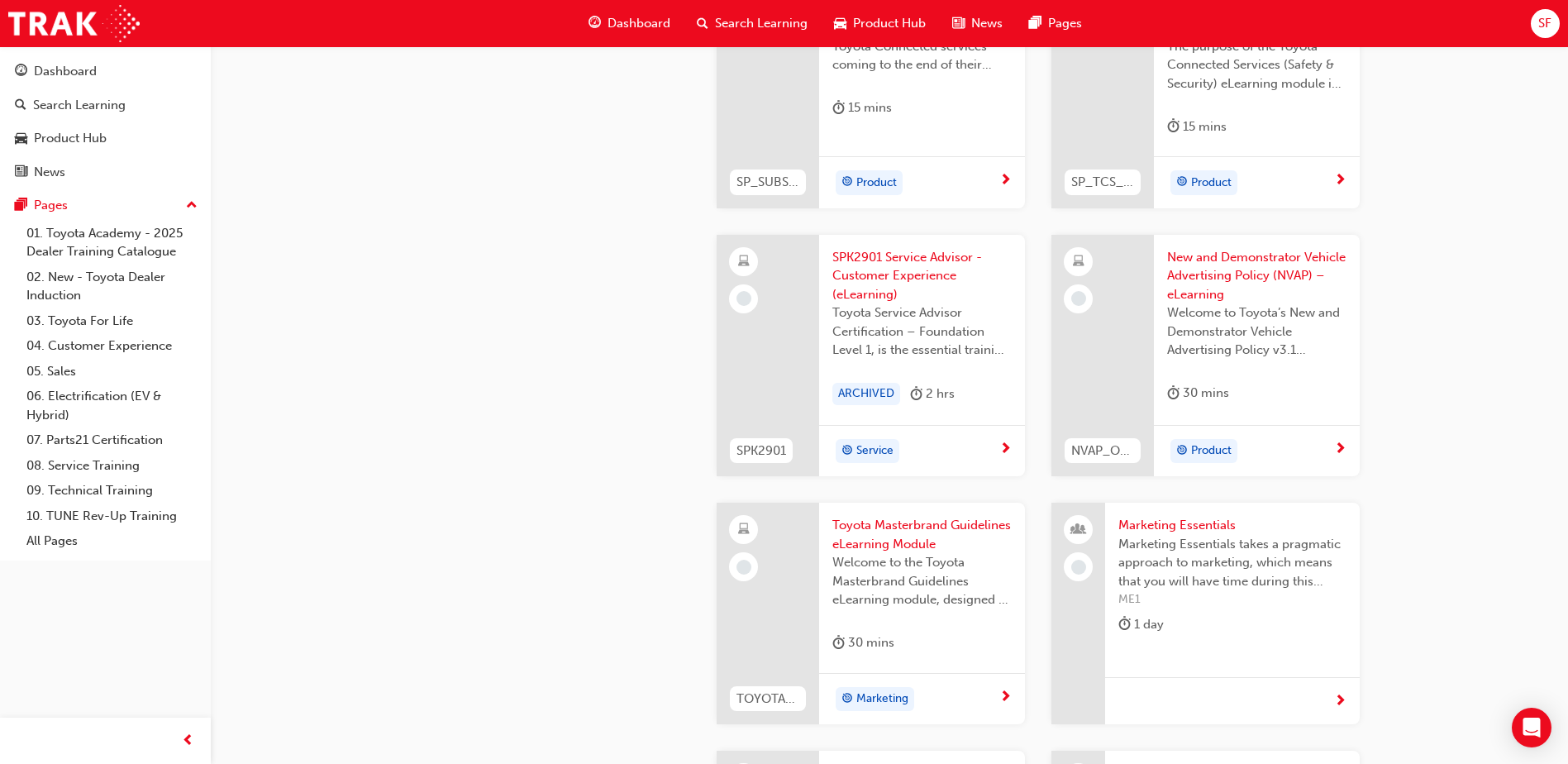
scroll to position [2755, 0]
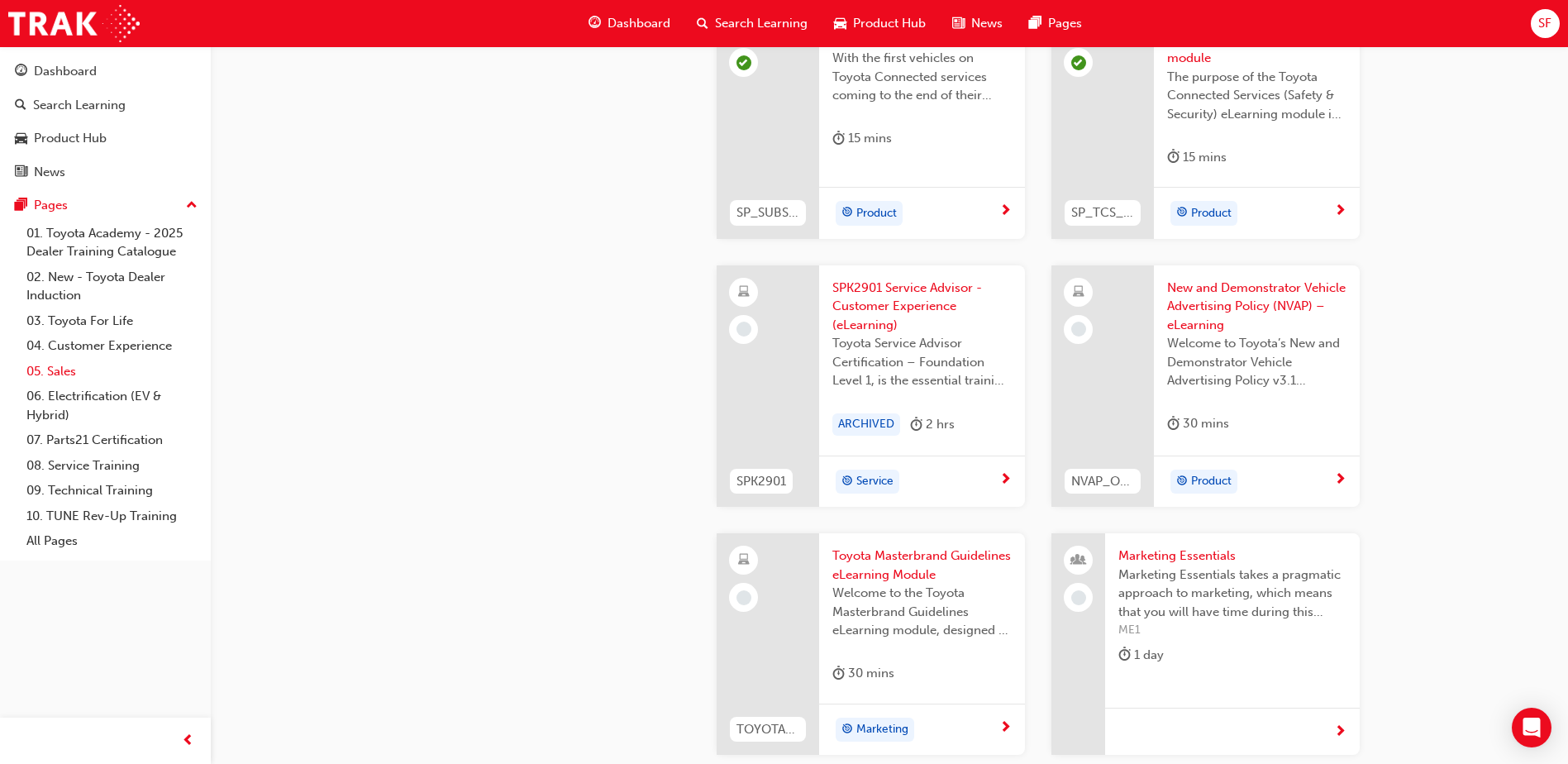
click at [59, 373] on link "05. Sales" at bounding box center [111, 371] width 184 height 26
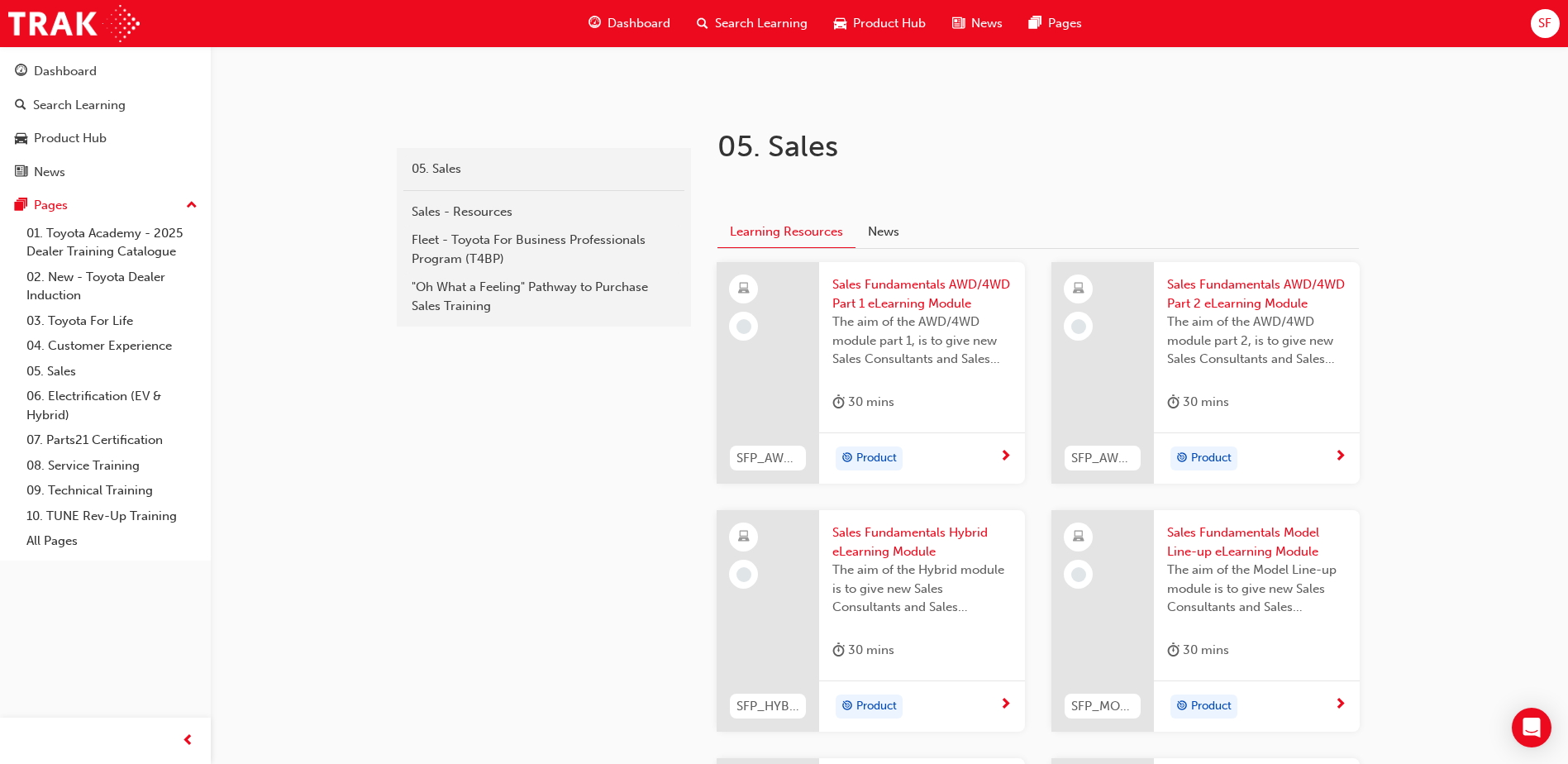
scroll to position [331, 0]
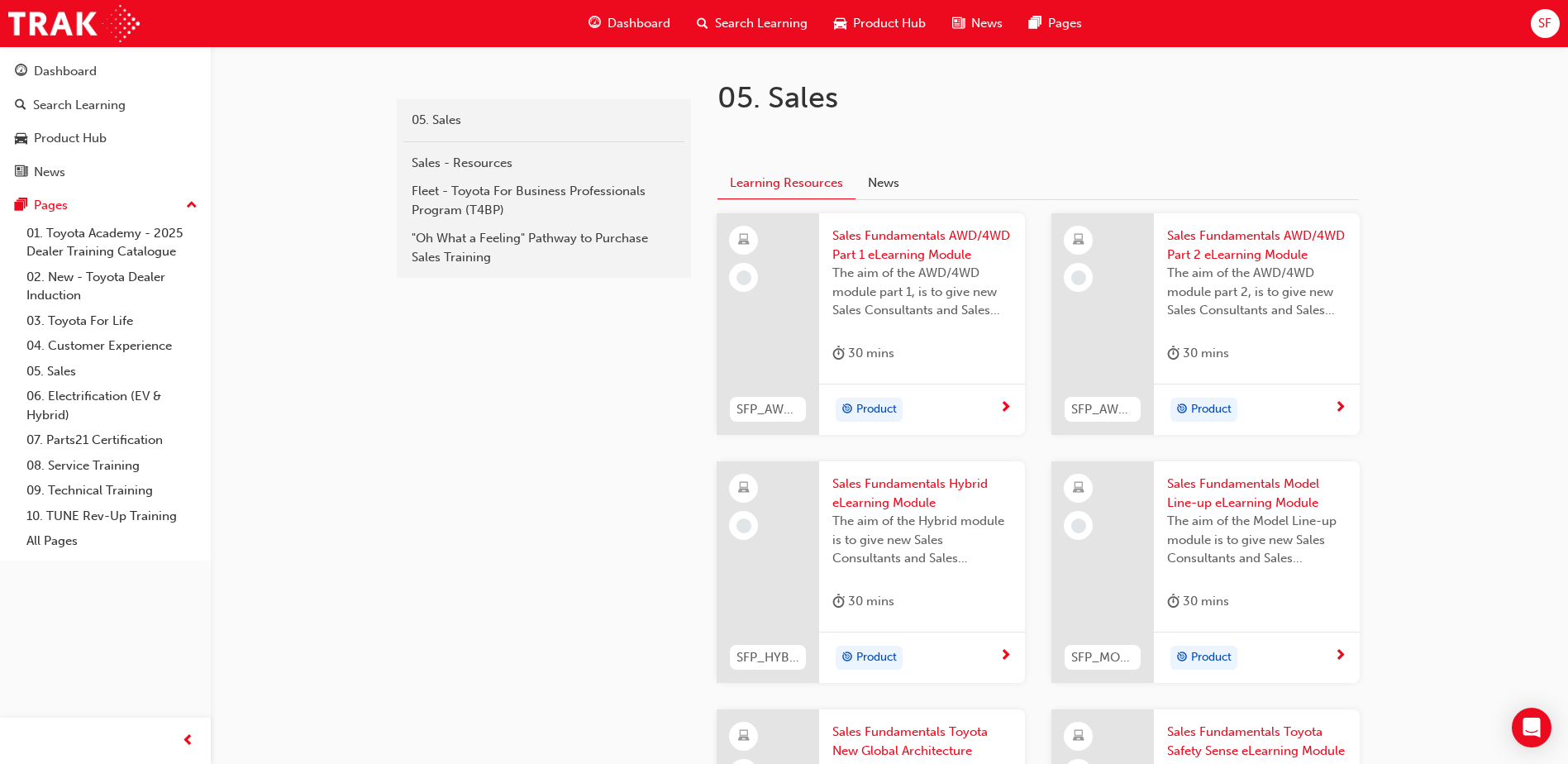
click at [969, 235] on span "Sales Fundamentals AWD/4WD Part 1 eLearning Module" at bounding box center [922, 245] width 179 height 37
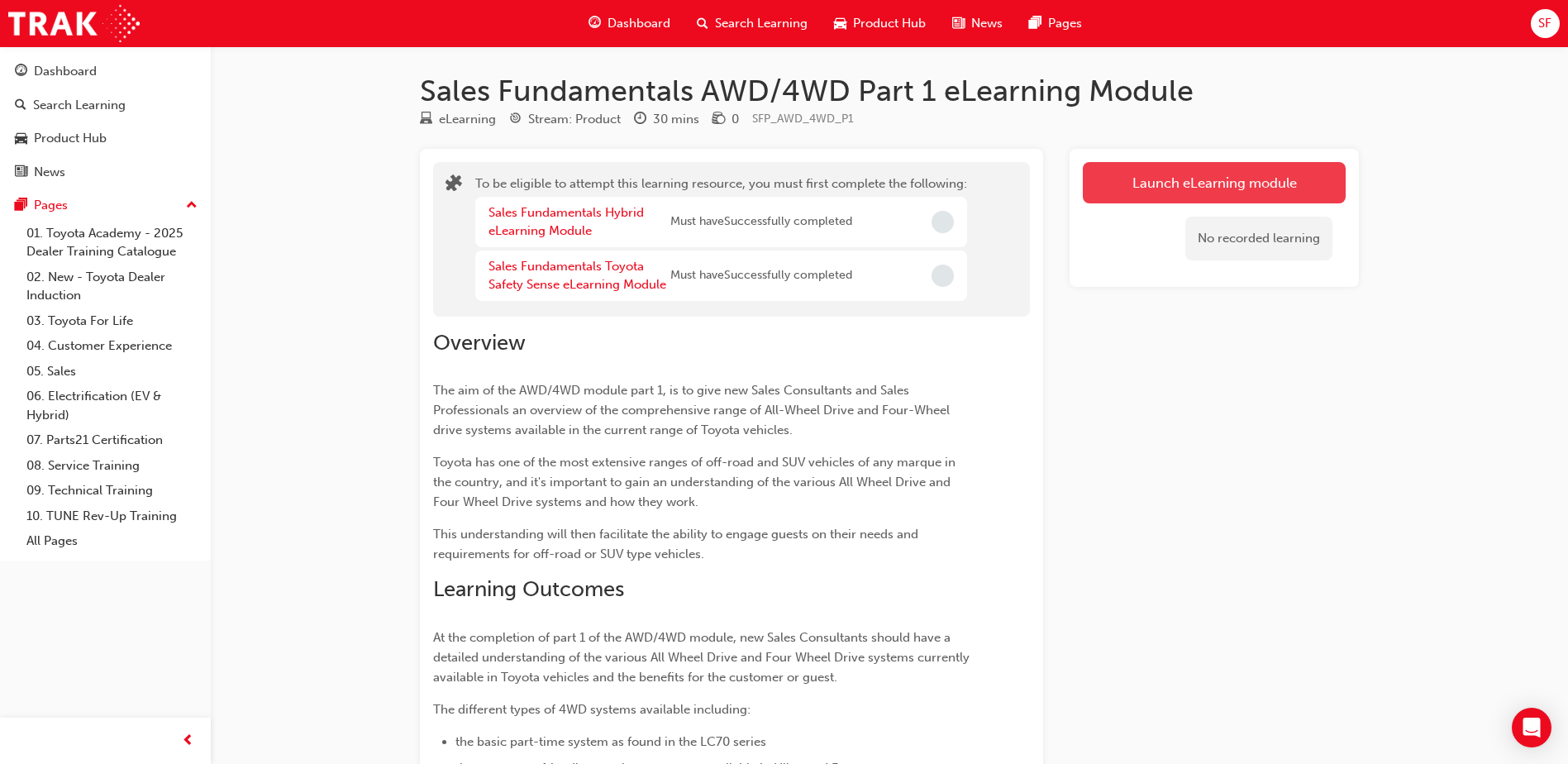
click at [1132, 190] on button "Launch eLearning module" at bounding box center [1214, 183] width 263 height 41
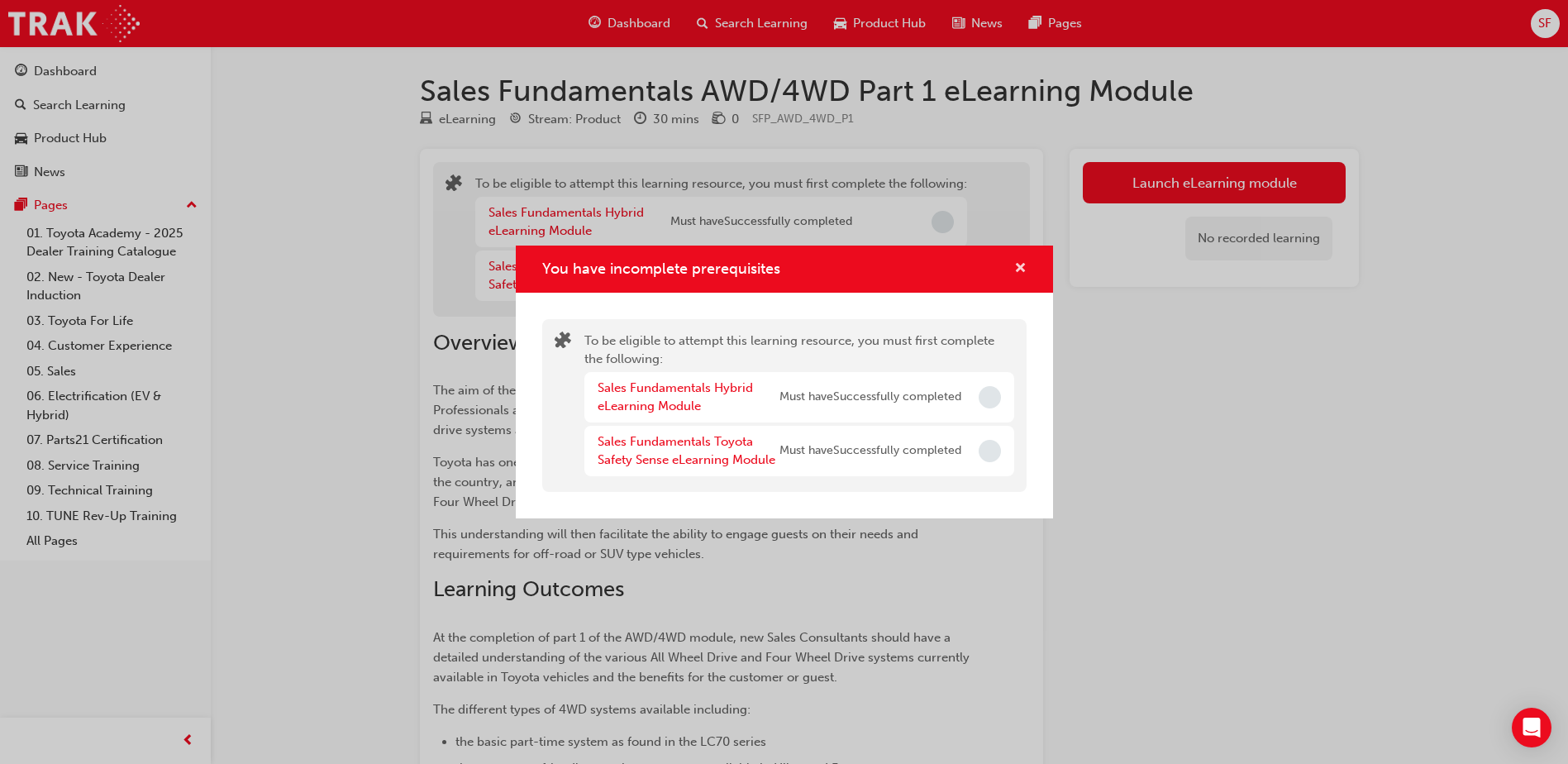
click at [1021, 273] on span "cross-icon" at bounding box center [1020, 269] width 12 height 15
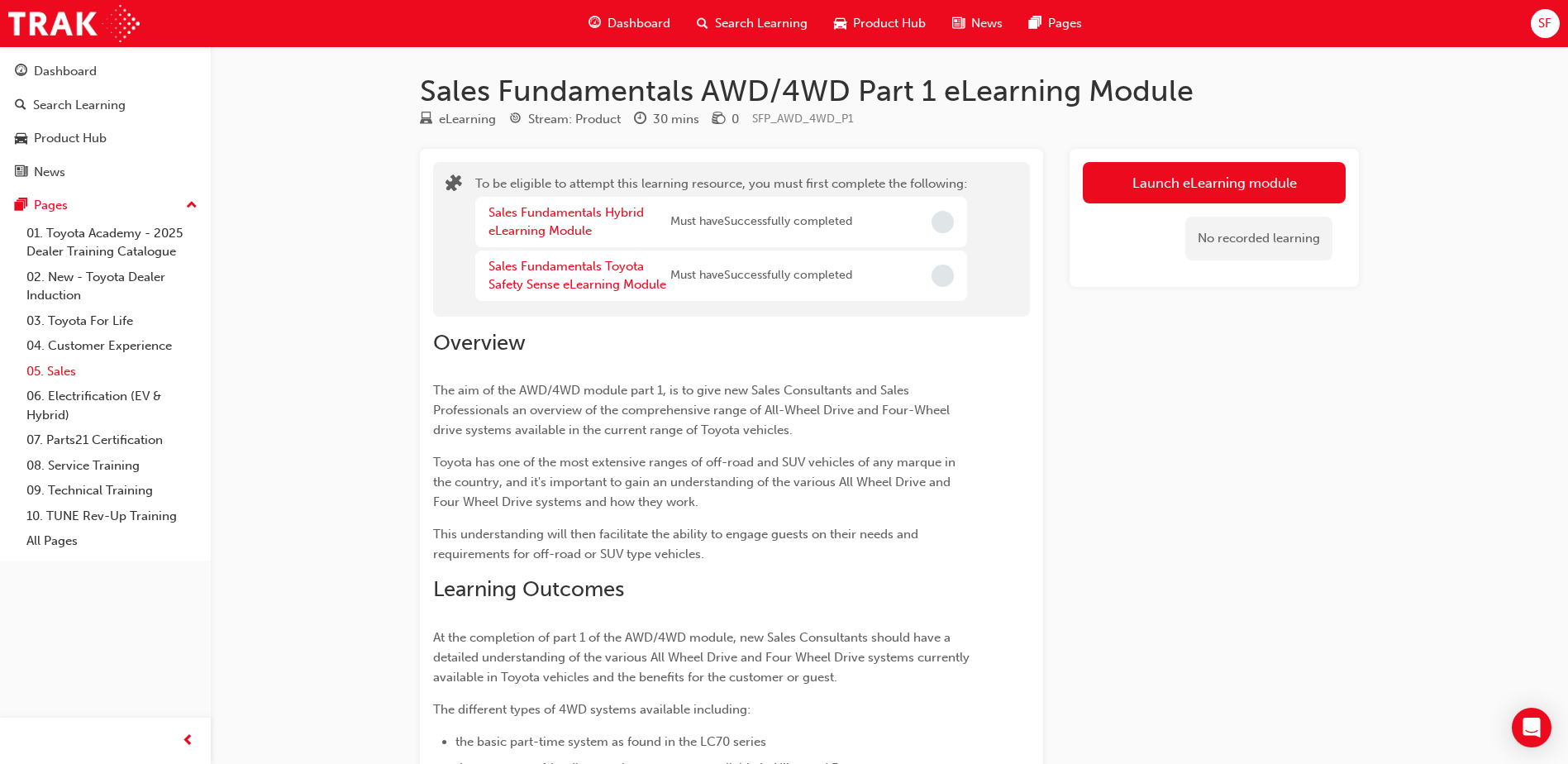
click at [60, 369] on link "05. Sales" at bounding box center [111, 371] width 184 height 26
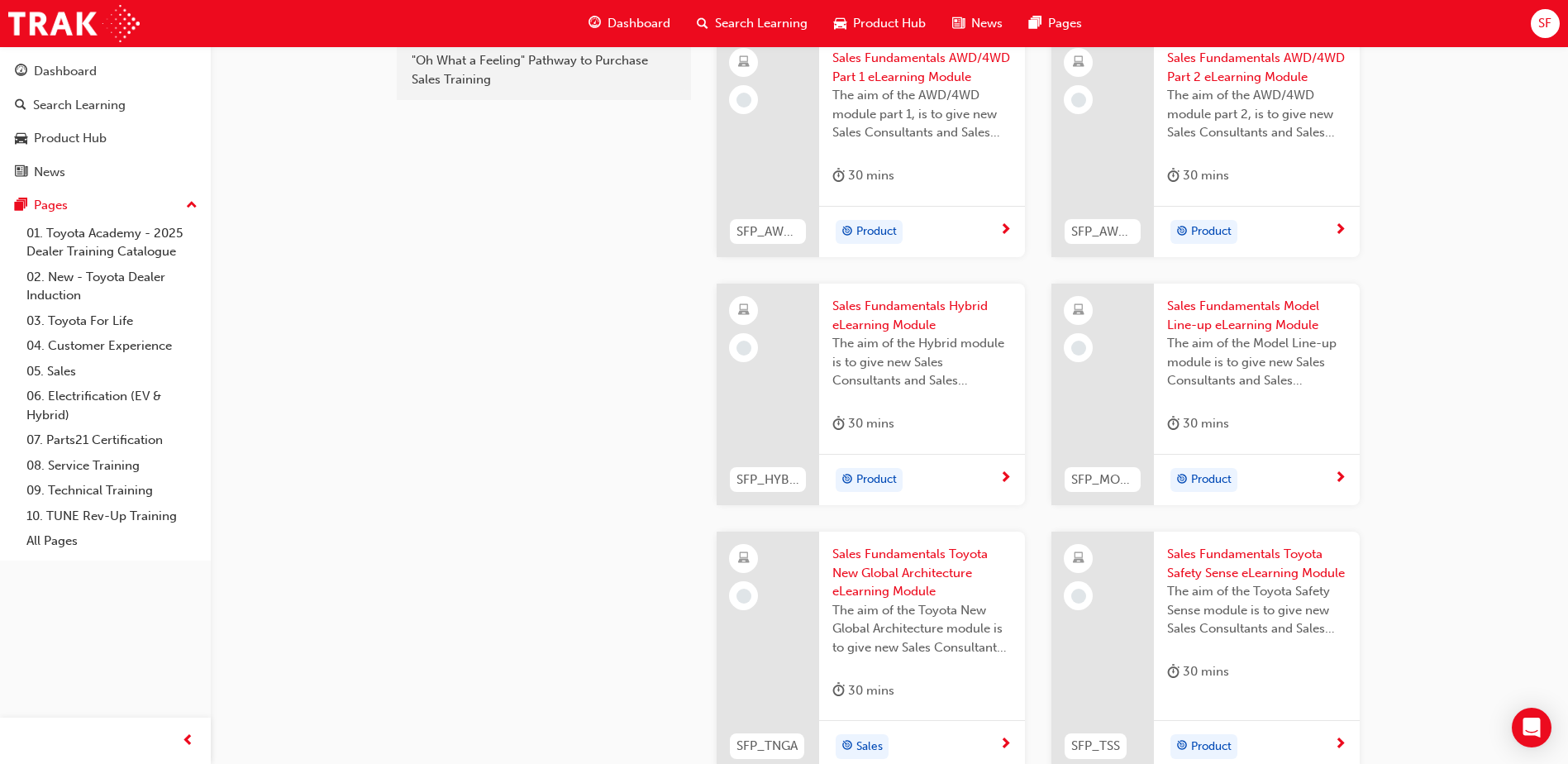
scroll to position [579, 0]
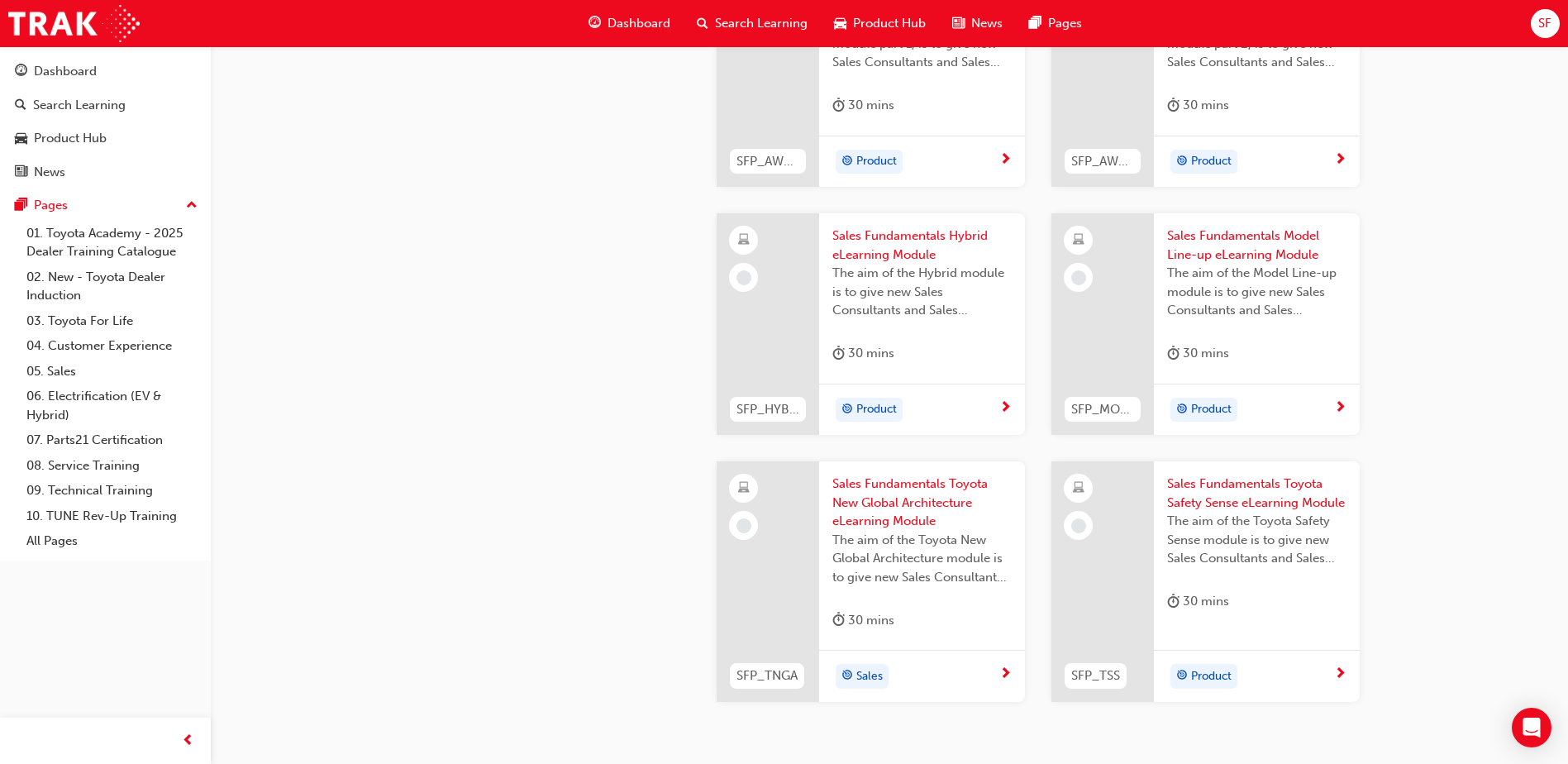
click at [1237, 488] on span "Sales Fundamentals Toyota Safety Sense eLearning Module" at bounding box center [1257, 493] width 179 height 37
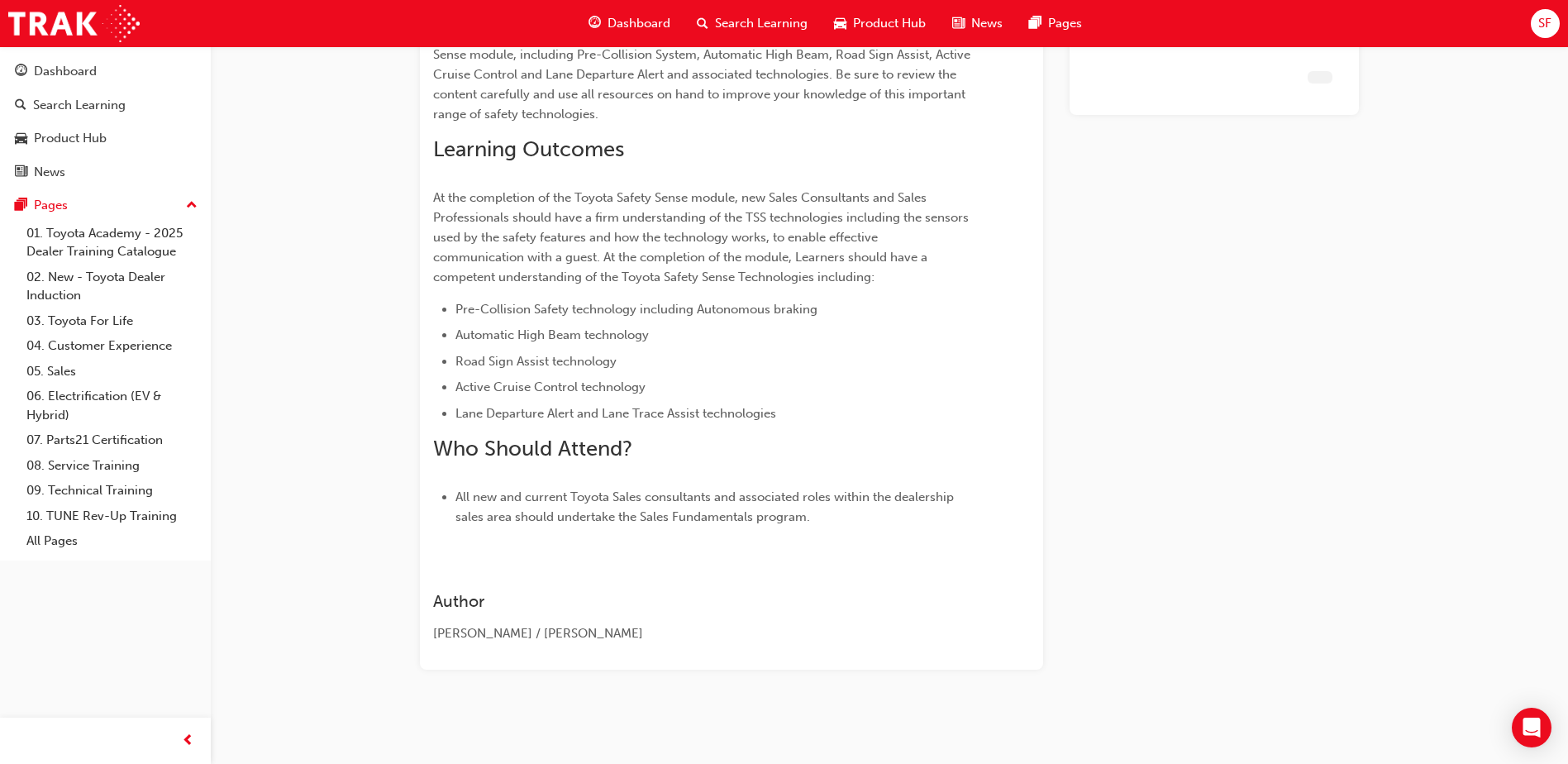
scroll to position [254, 0]
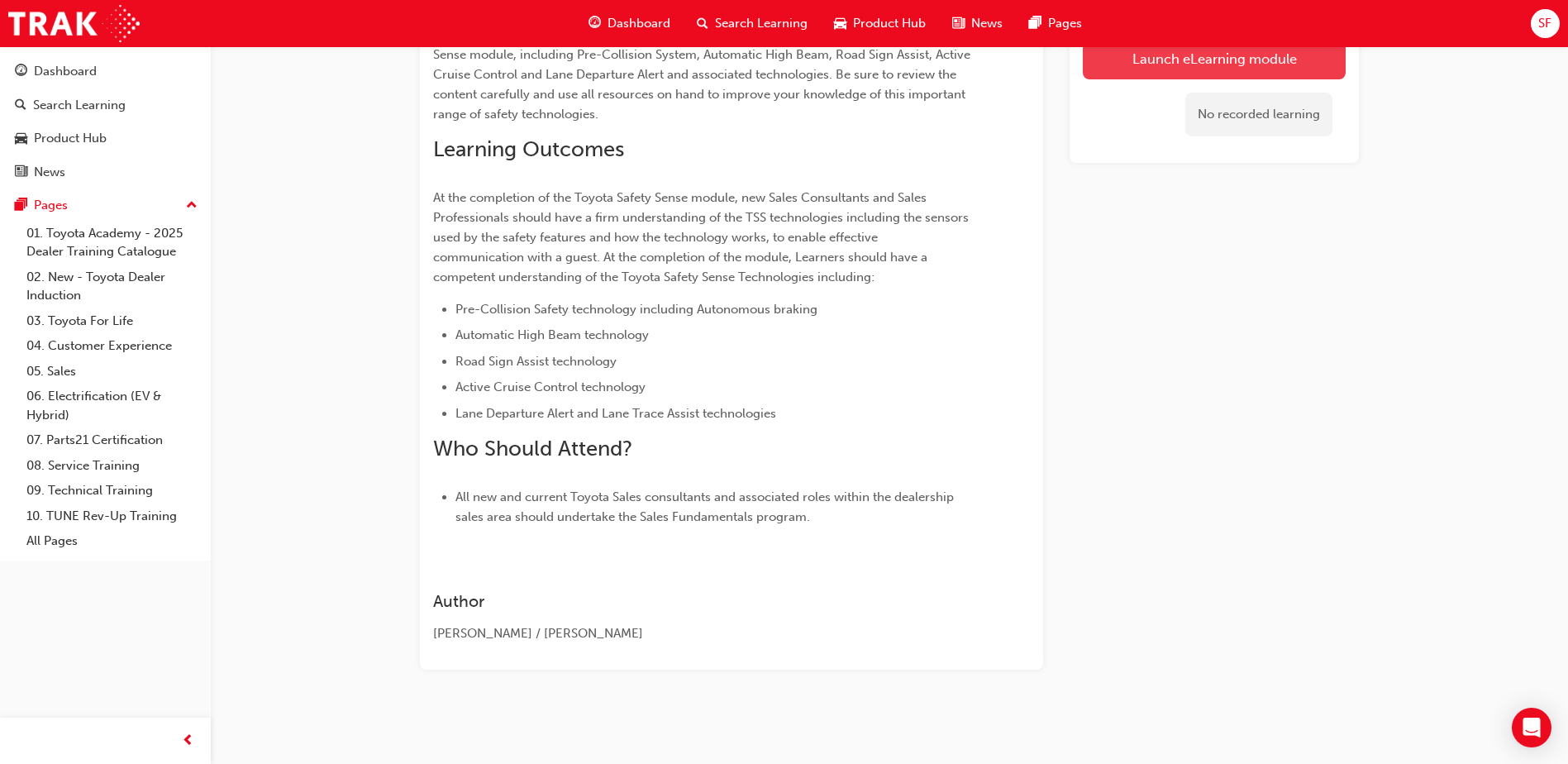
click at [1141, 62] on link "Launch eLearning module" at bounding box center [1214, 58] width 263 height 41
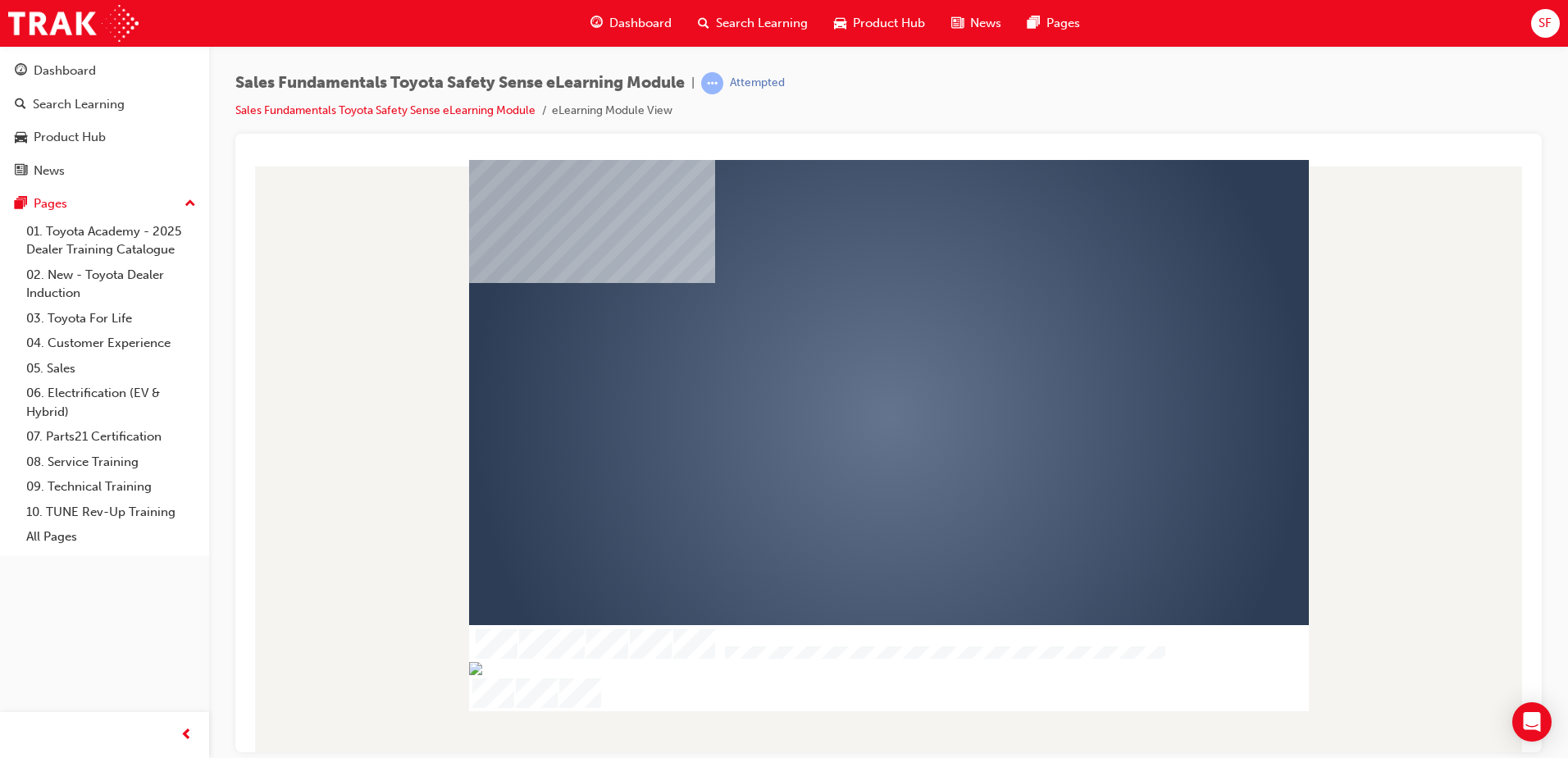
drag, startPoint x: 915, startPoint y: 426, endPoint x: 915, endPoint y: 437, distance: 11.0
click at [842, 369] on div "play" at bounding box center [842, 369] width 0 height 0
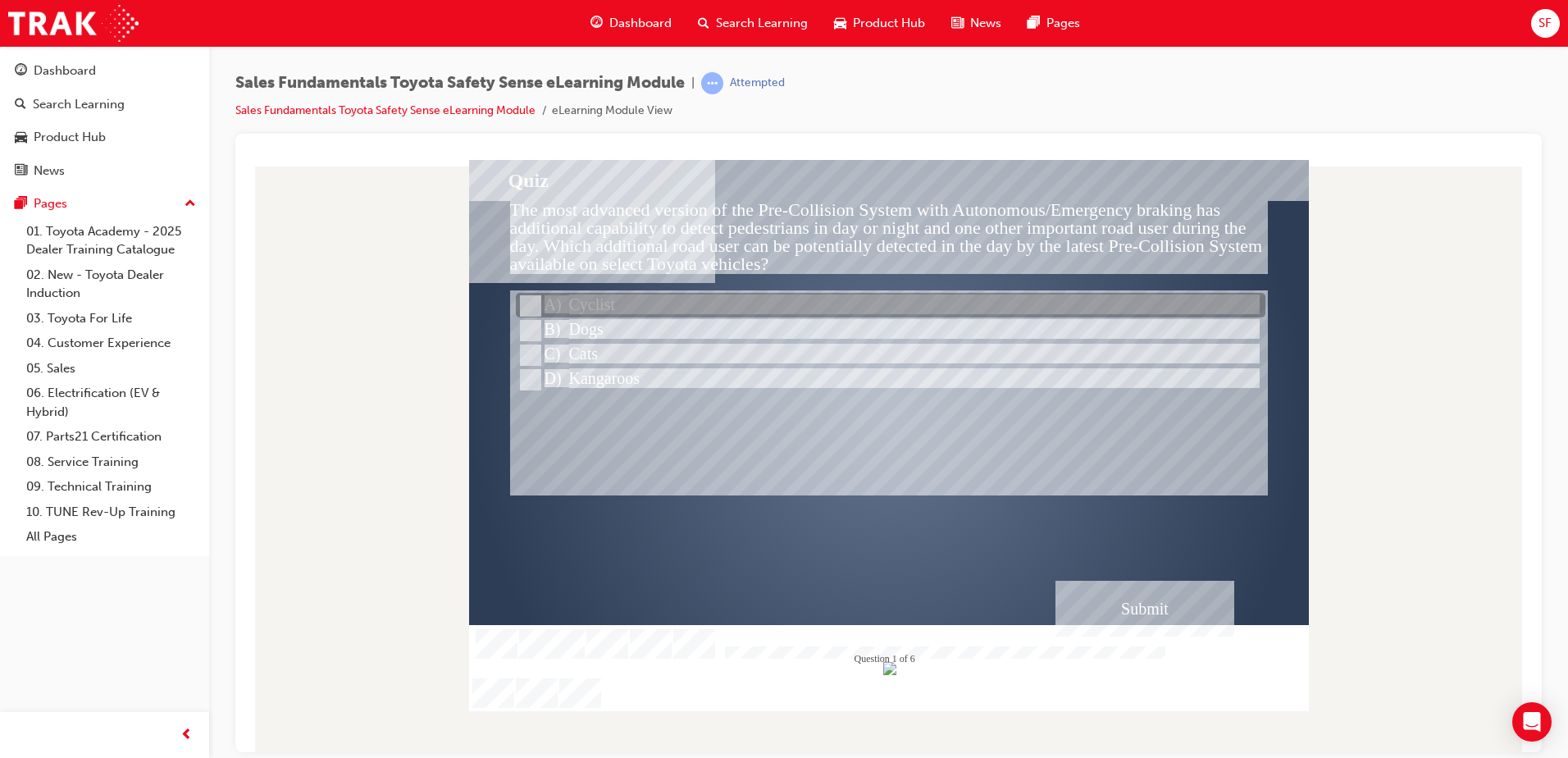
click at [531, 305] on input "Cyclist" at bounding box center [528, 305] width 18 height 18
radio input "true"
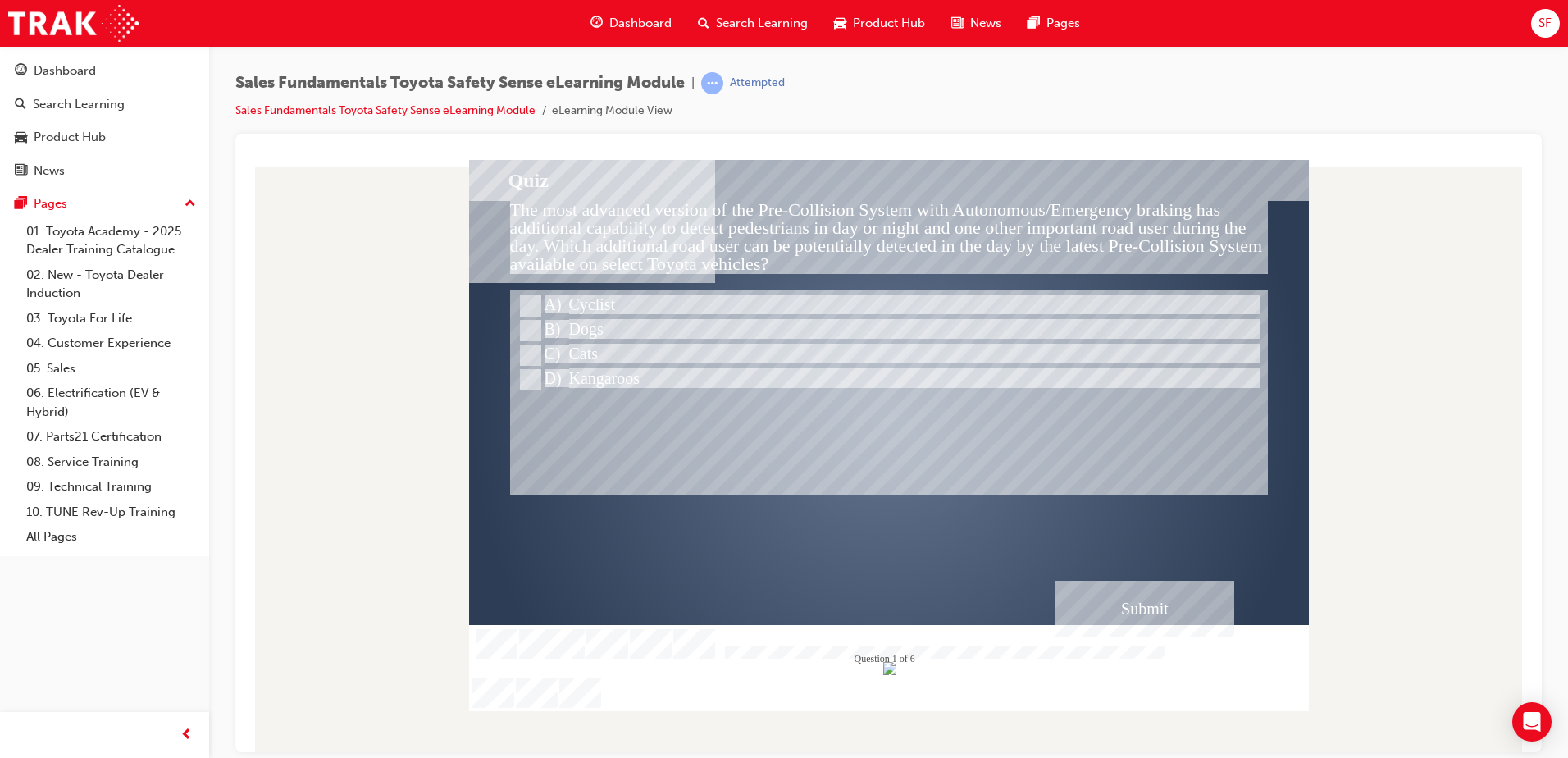
click at [1112, 592] on div "Submit" at bounding box center [1144, 608] width 178 height 56
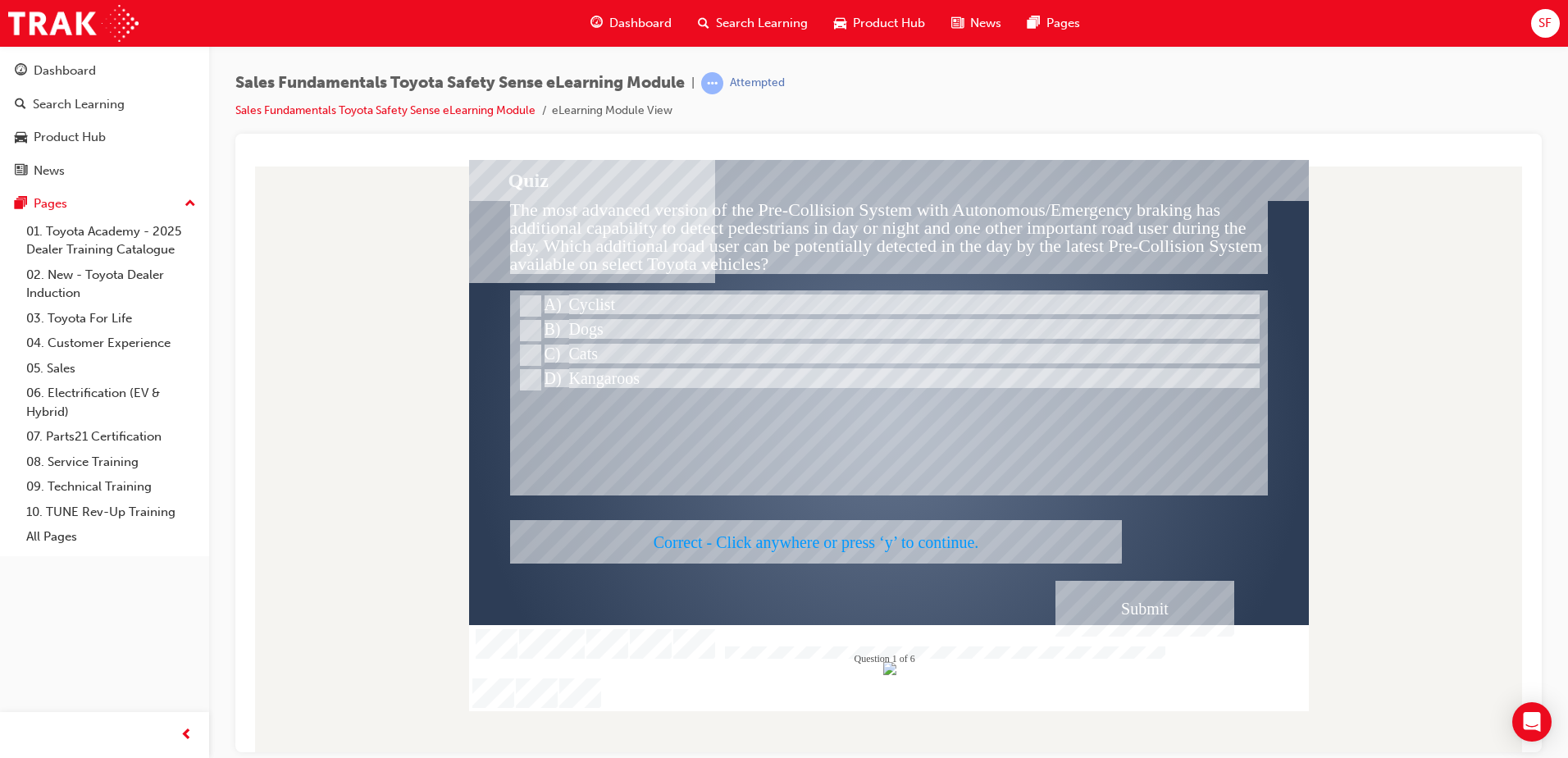
click at [785, 352] on div at bounding box center [889, 435] width 840 height 551
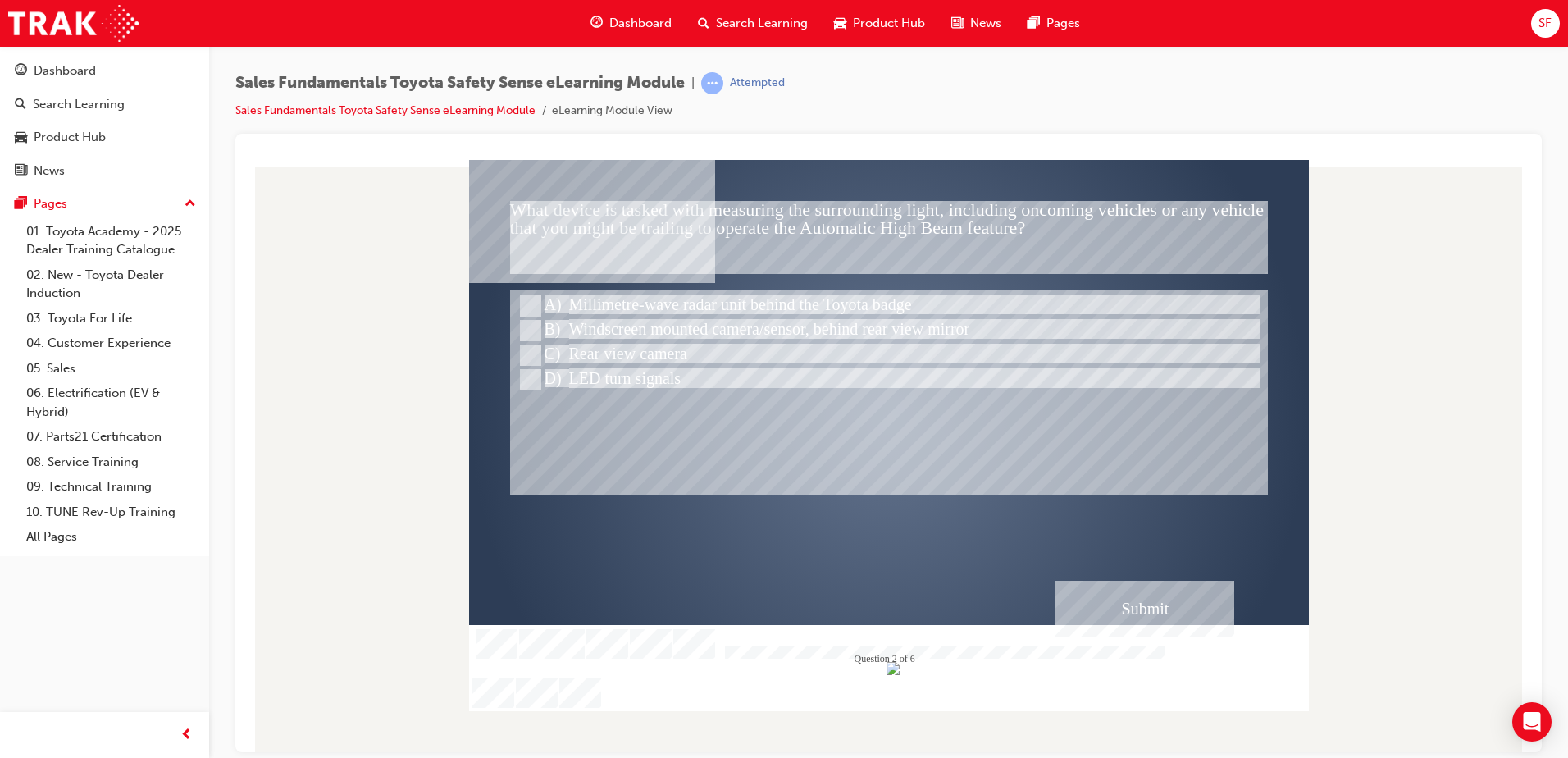
click at [1160, 604] on div "Submit" at bounding box center [1144, 608] width 178 height 56
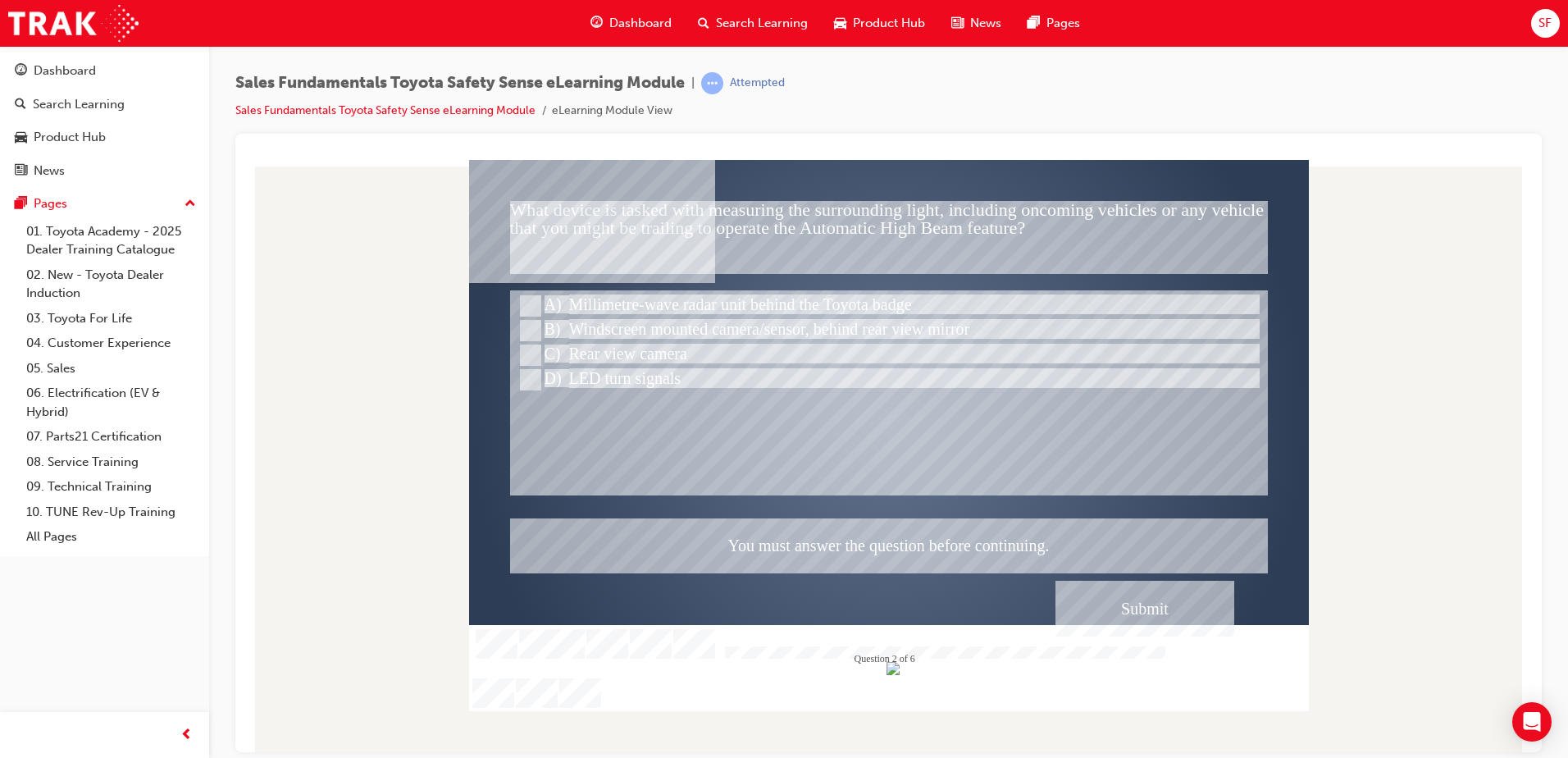
click at [926, 459] on div at bounding box center [889, 435] width 840 height 551
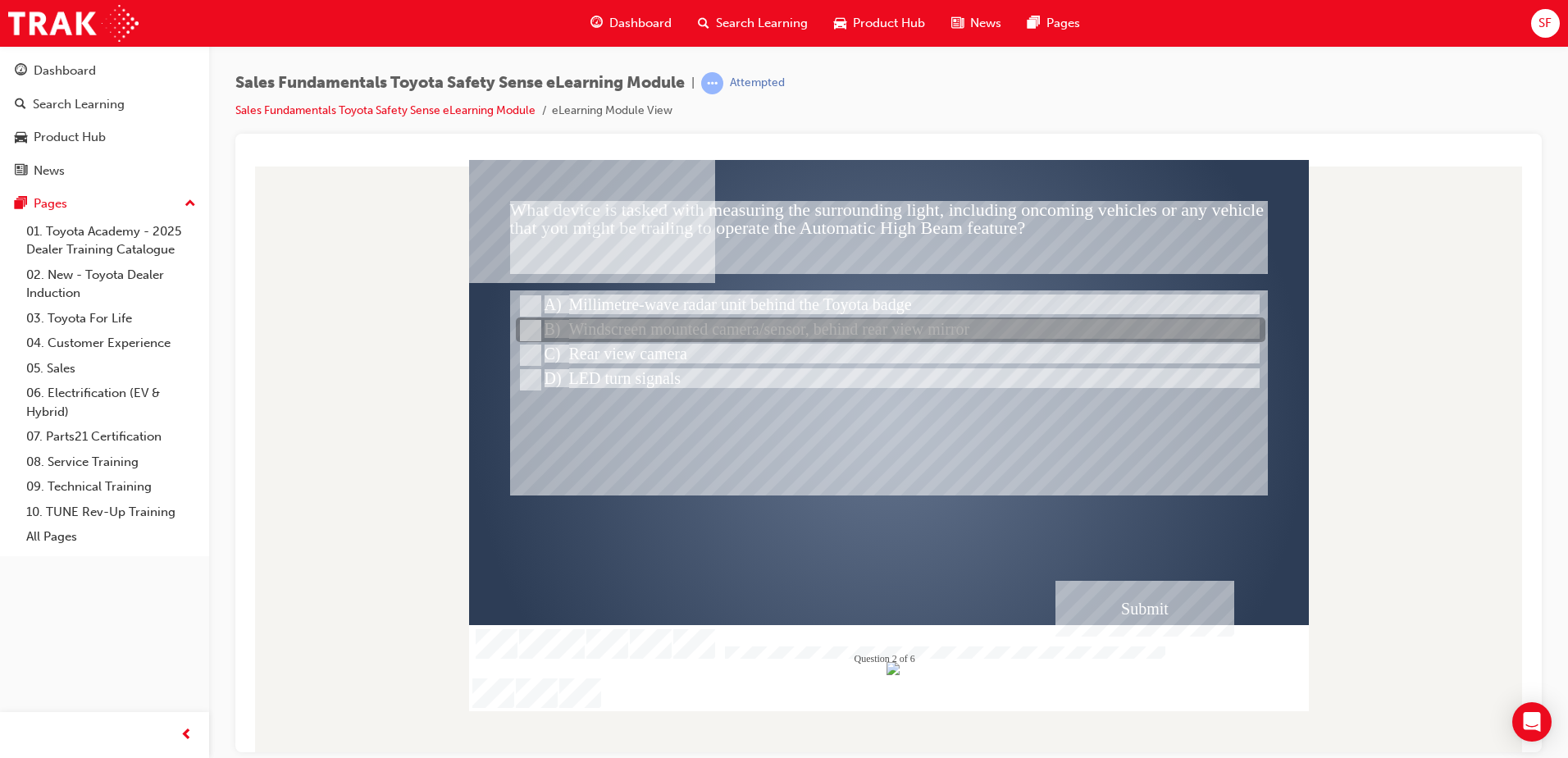
click at [527, 322] on input "Windscreen mounted camera/sensor, behind rear view mirror" at bounding box center [528, 330] width 18 height 18
radio input "true"
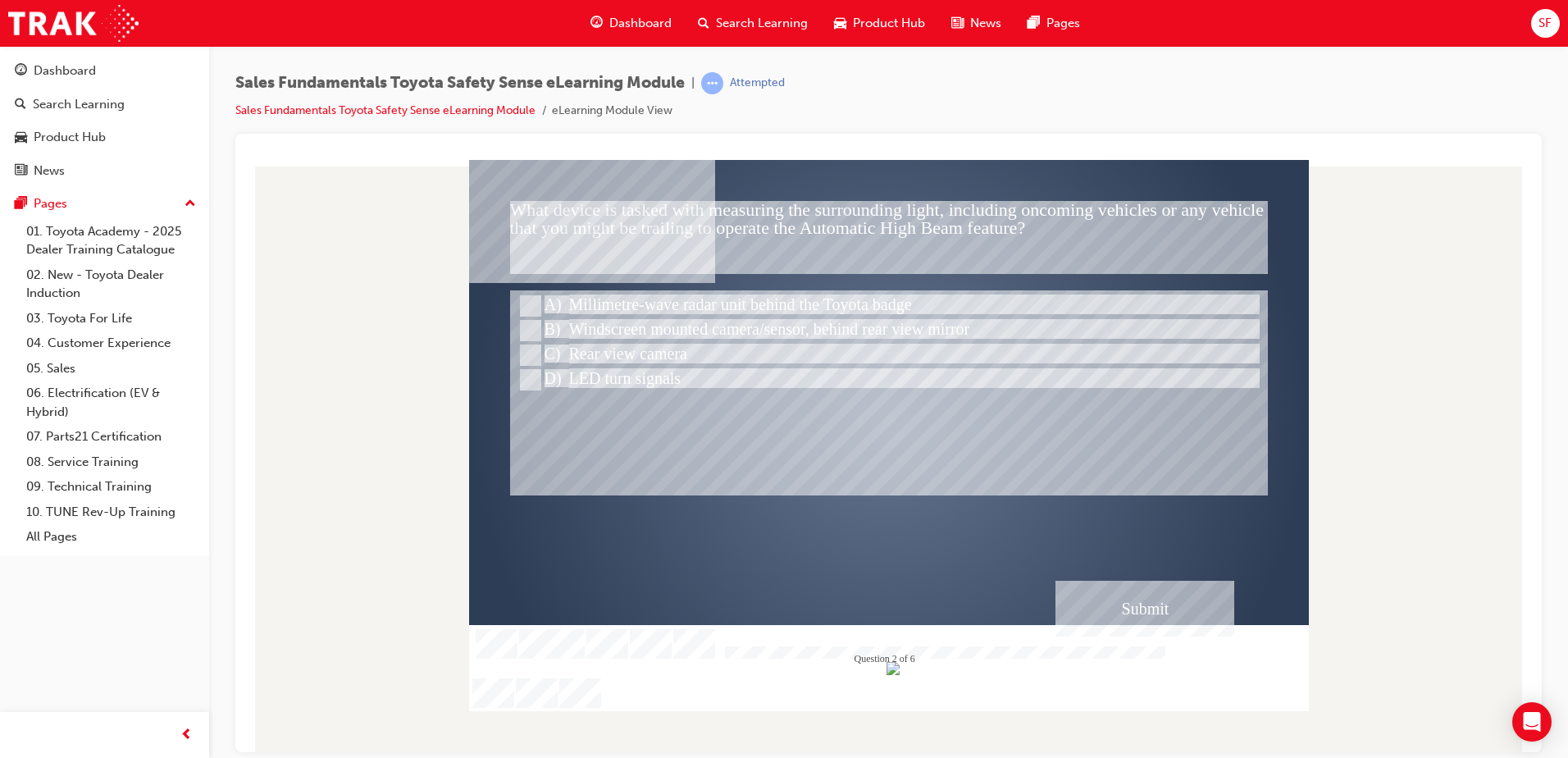
click at [1092, 628] on div "Submit" at bounding box center [1144, 608] width 178 height 56
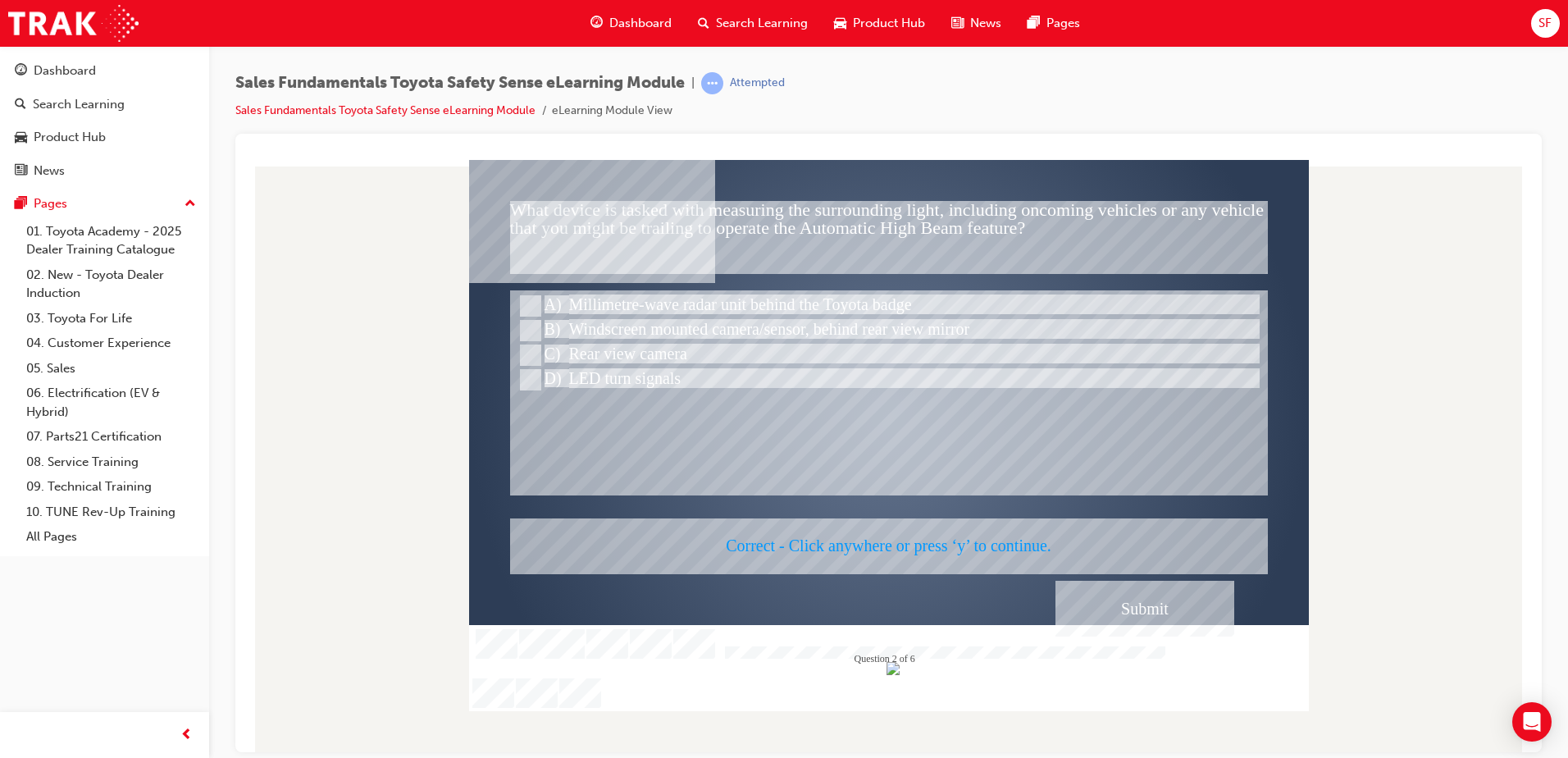
click at [1106, 594] on div at bounding box center [889, 435] width 840 height 551
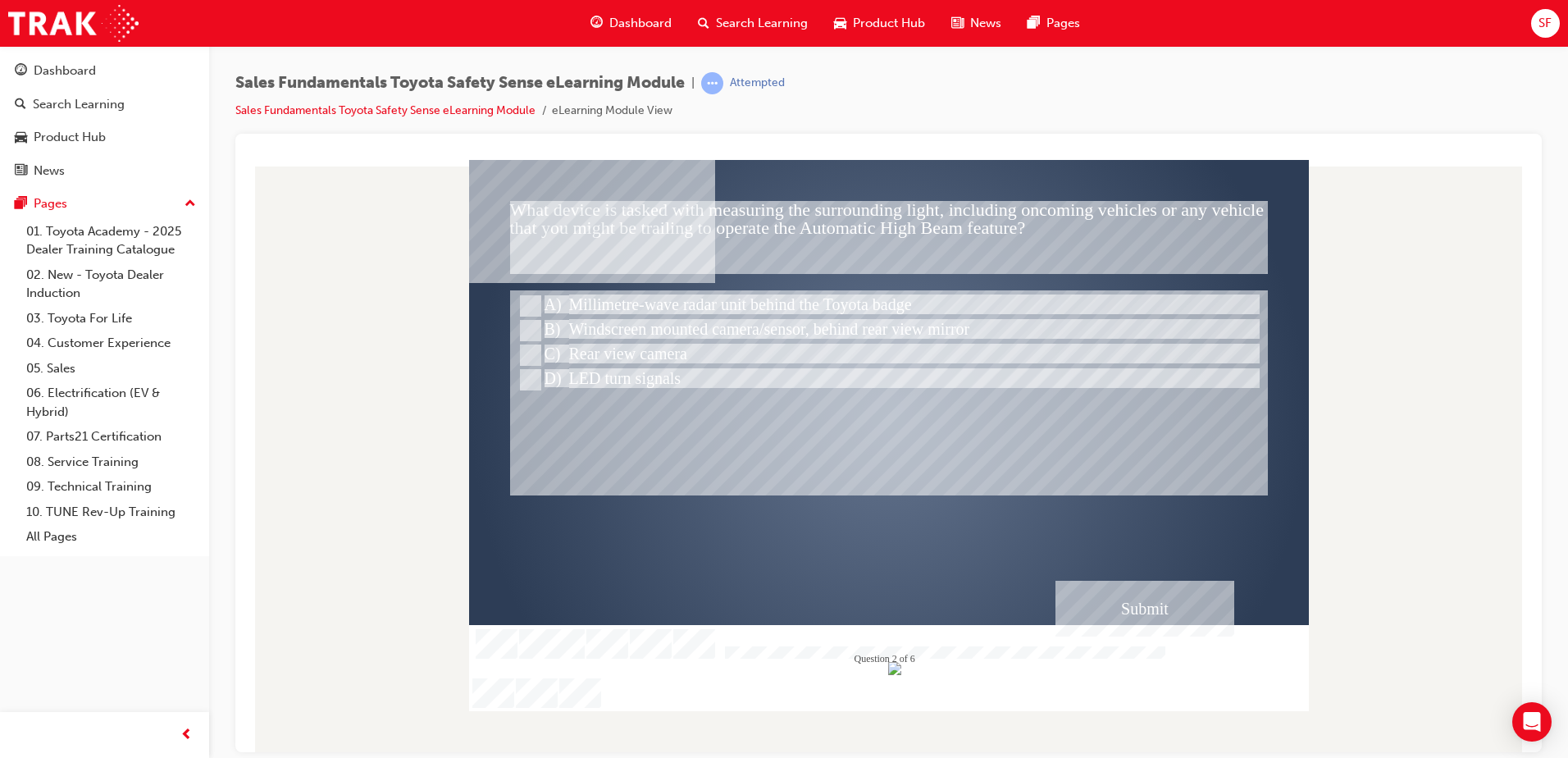
click at [845, 466] on div at bounding box center [889, 392] width 758 height 205
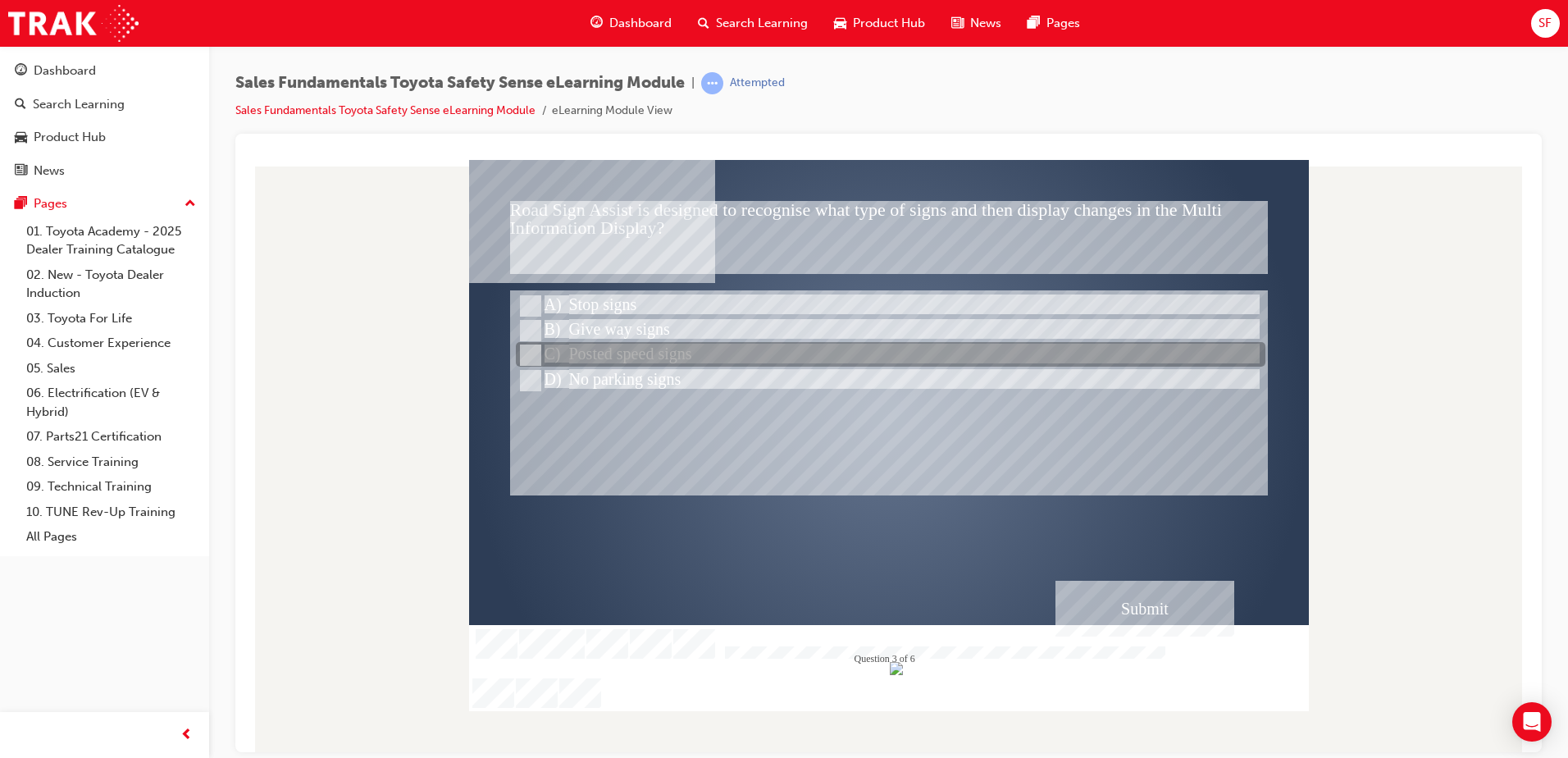
click at [531, 356] on input "Posted speed signs" at bounding box center [528, 355] width 18 height 18
radio input "true"
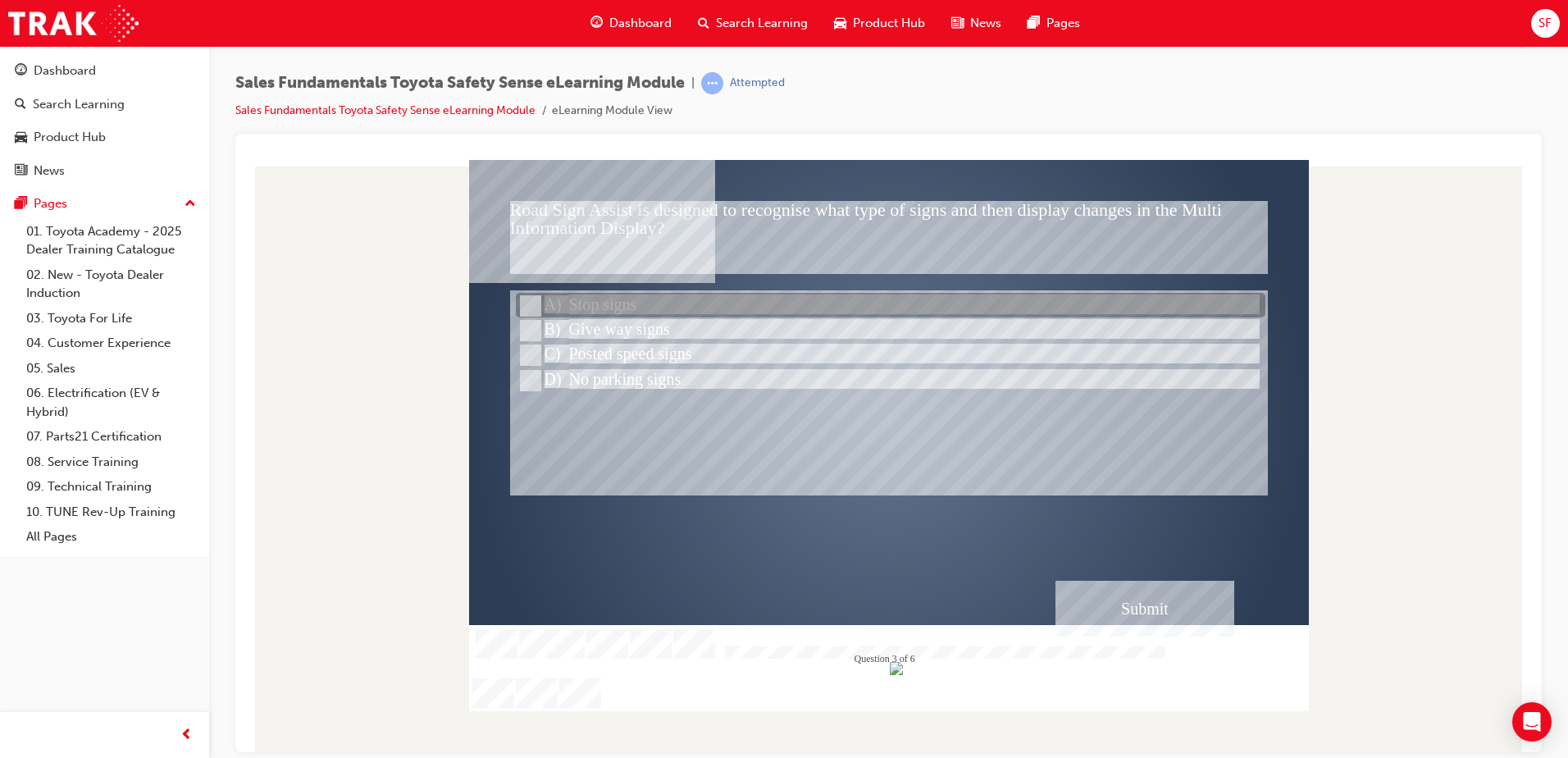
click at [528, 304] on input "Stop signs" at bounding box center [528, 305] width 18 height 18
radio input "true"
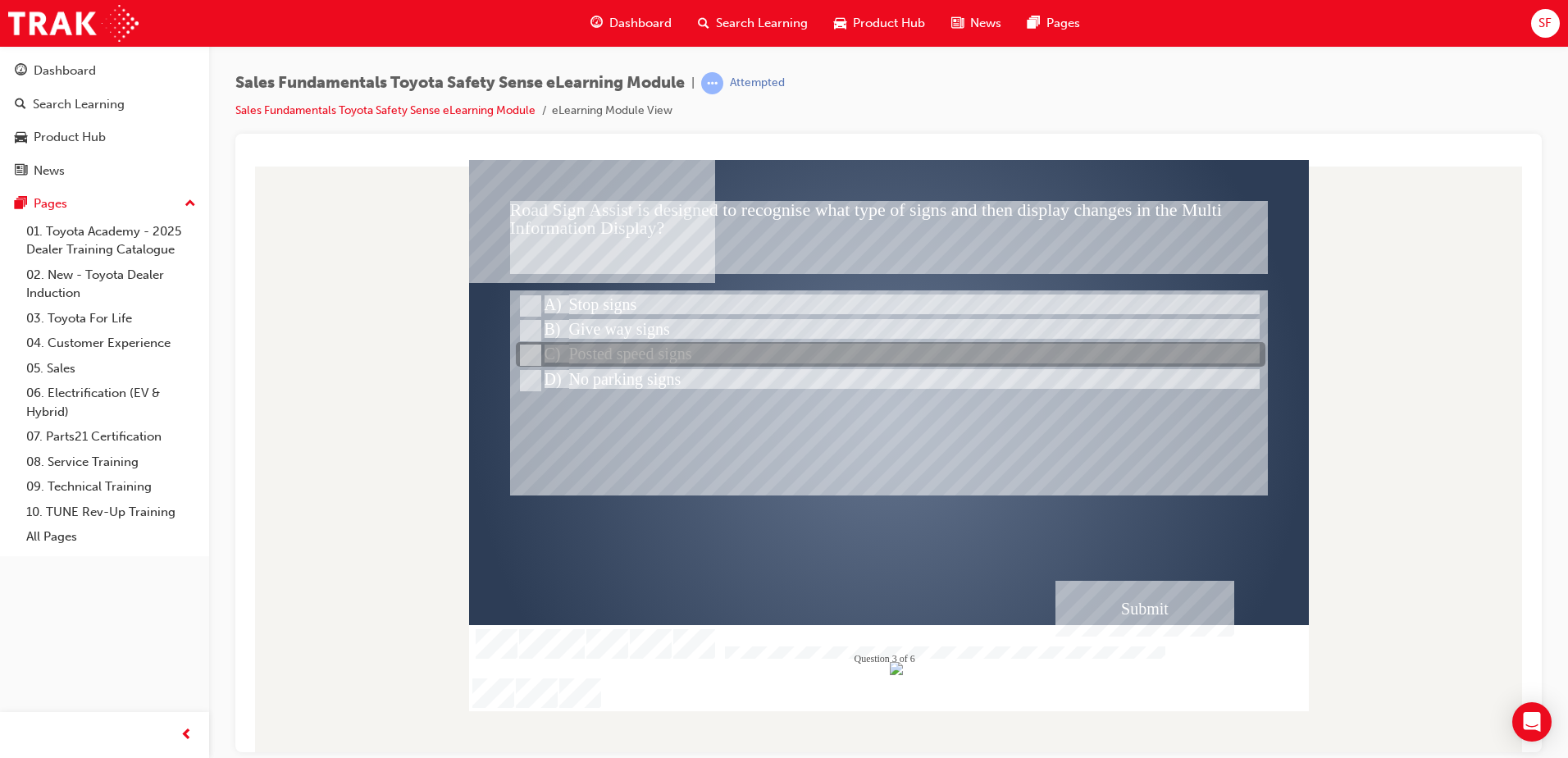
click at [527, 352] on input "Posted speed signs" at bounding box center [528, 355] width 18 height 18
radio input "true"
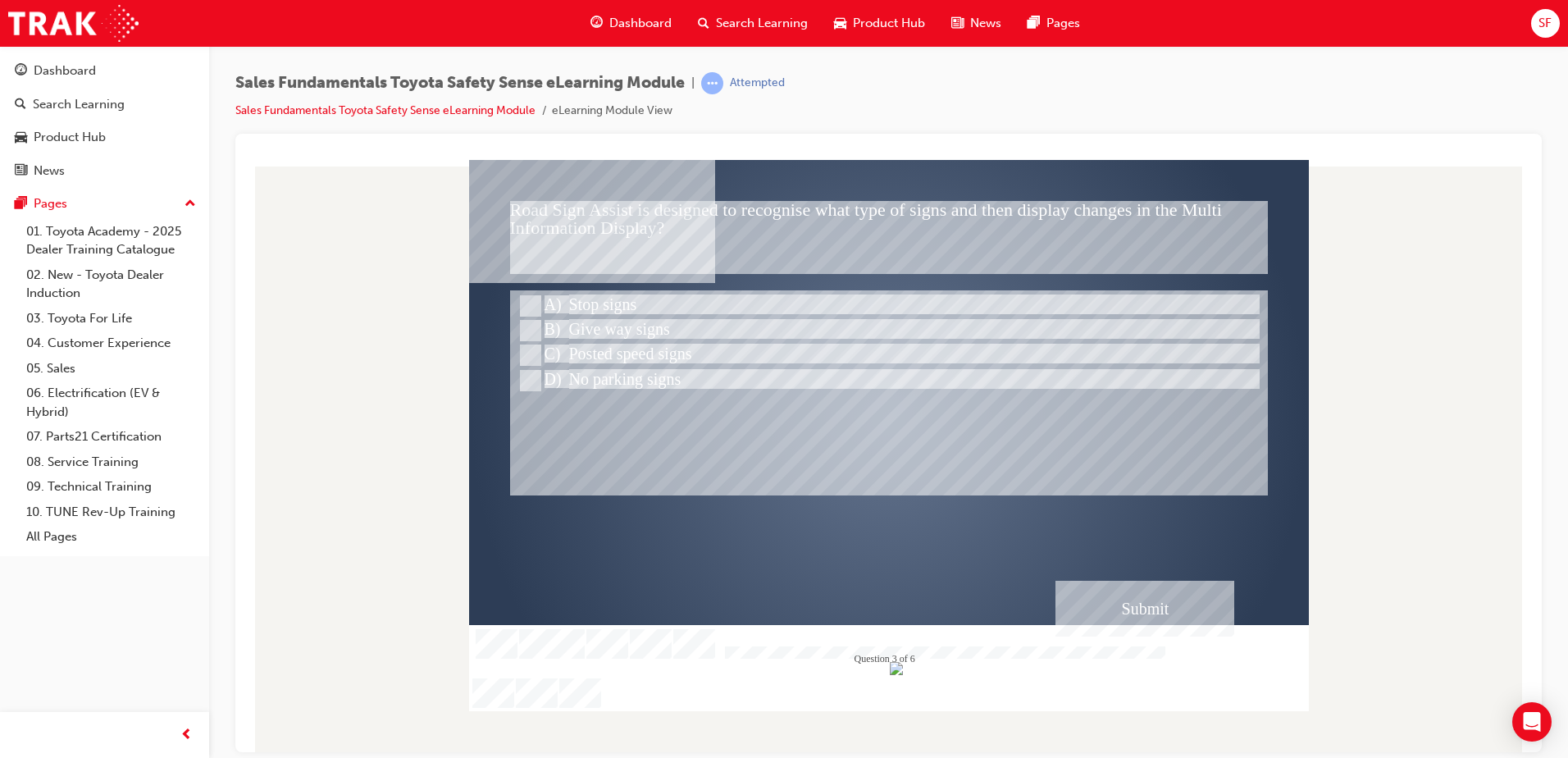
click at [1158, 598] on div "Submit" at bounding box center [1144, 608] width 178 height 56
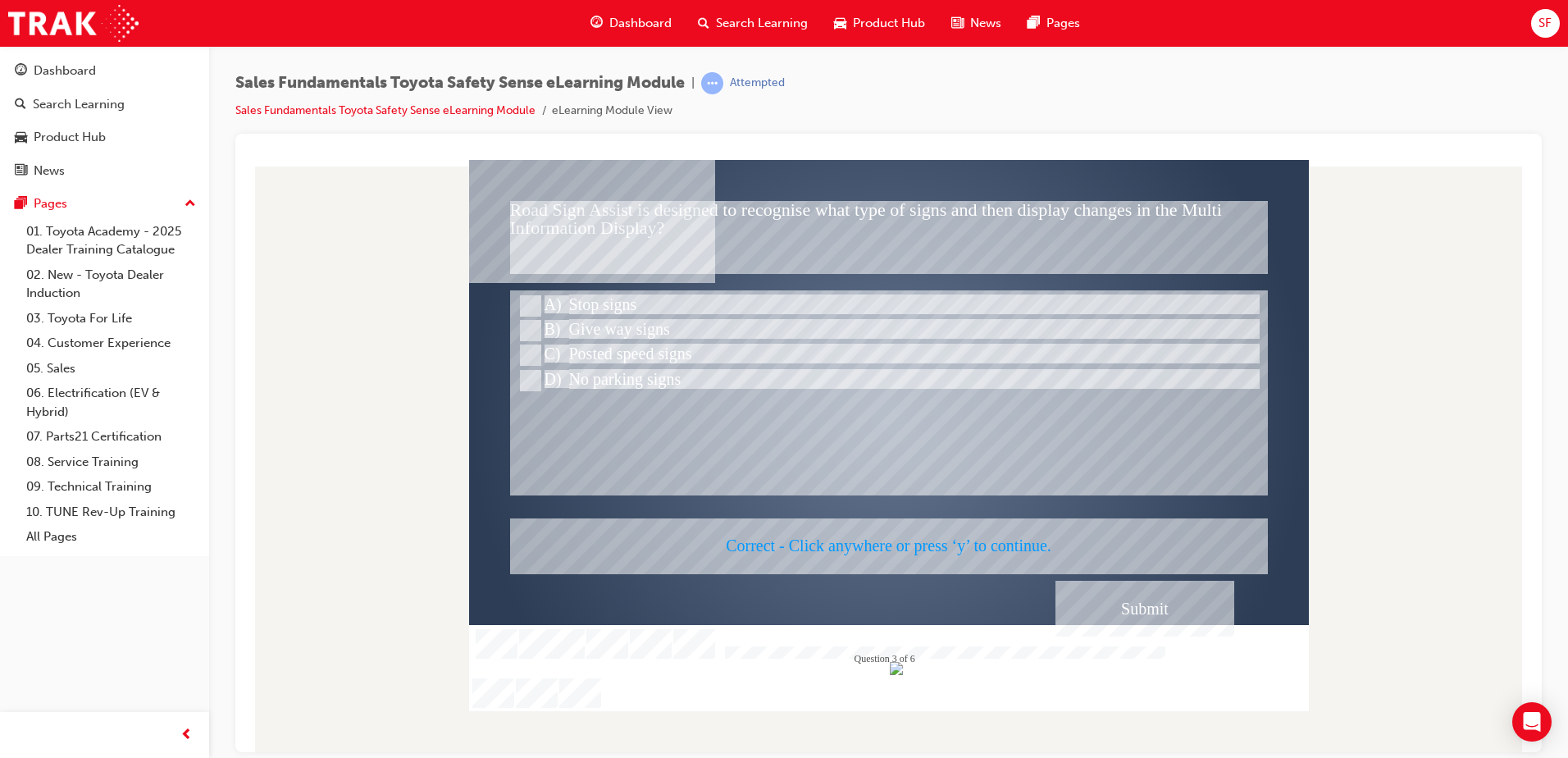
click at [971, 397] on div at bounding box center [889, 435] width 840 height 551
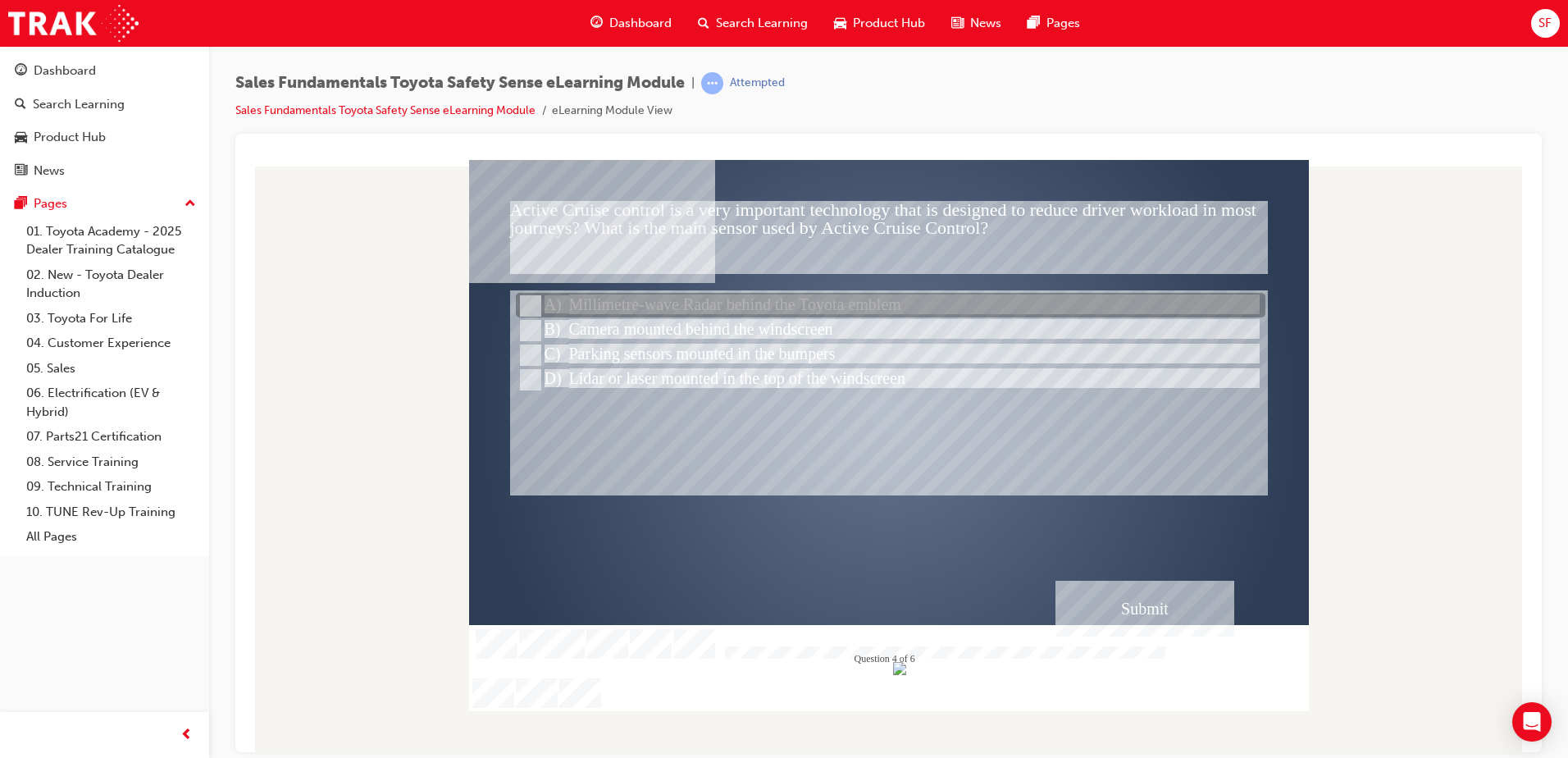
click at [530, 295] on div at bounding box center [891, 306] width 750 height 25
radio input "true"
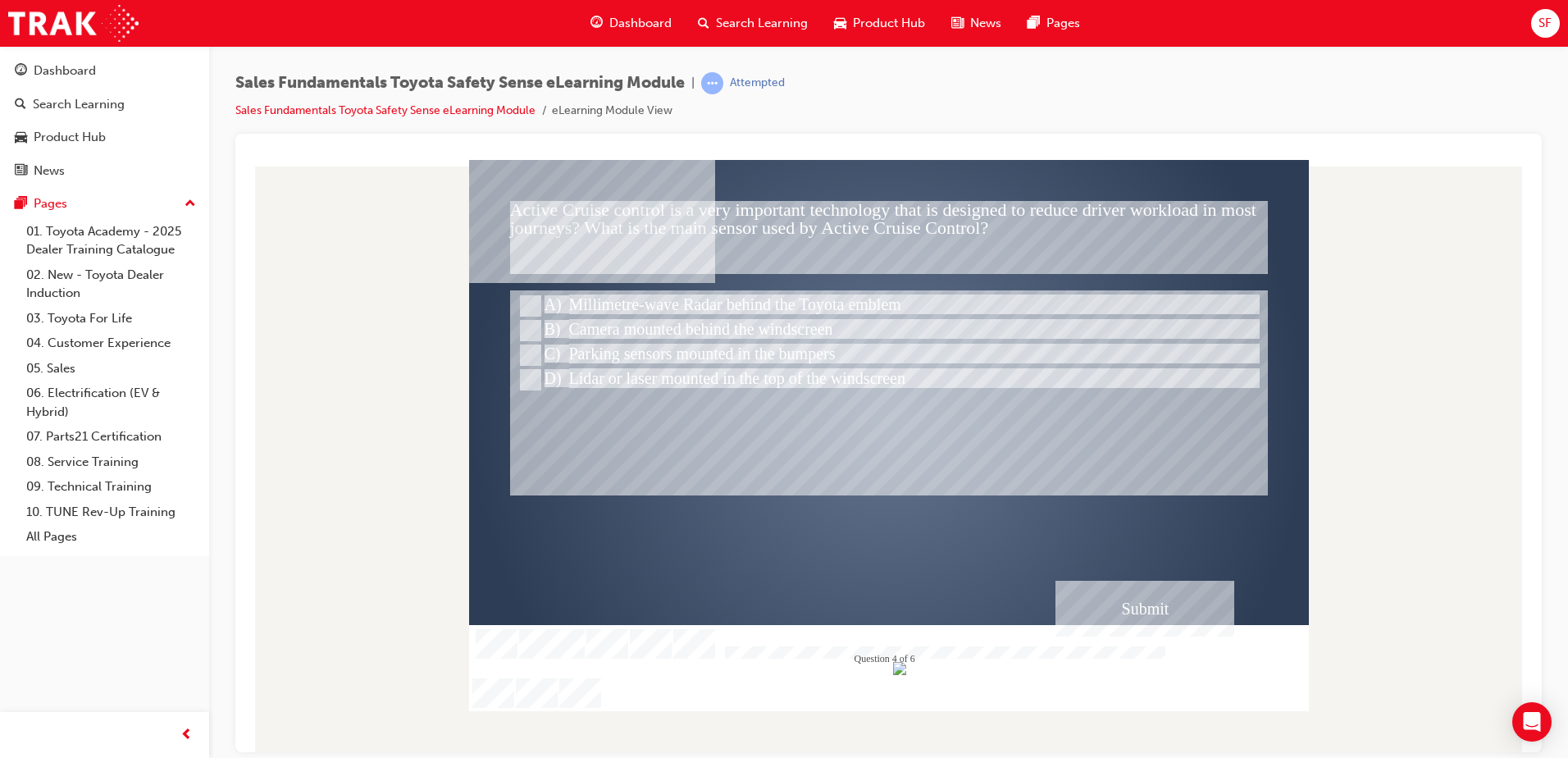
click at [1158, 610] on div "Submit" at bounding box center [1144, 608] width 178 height 56
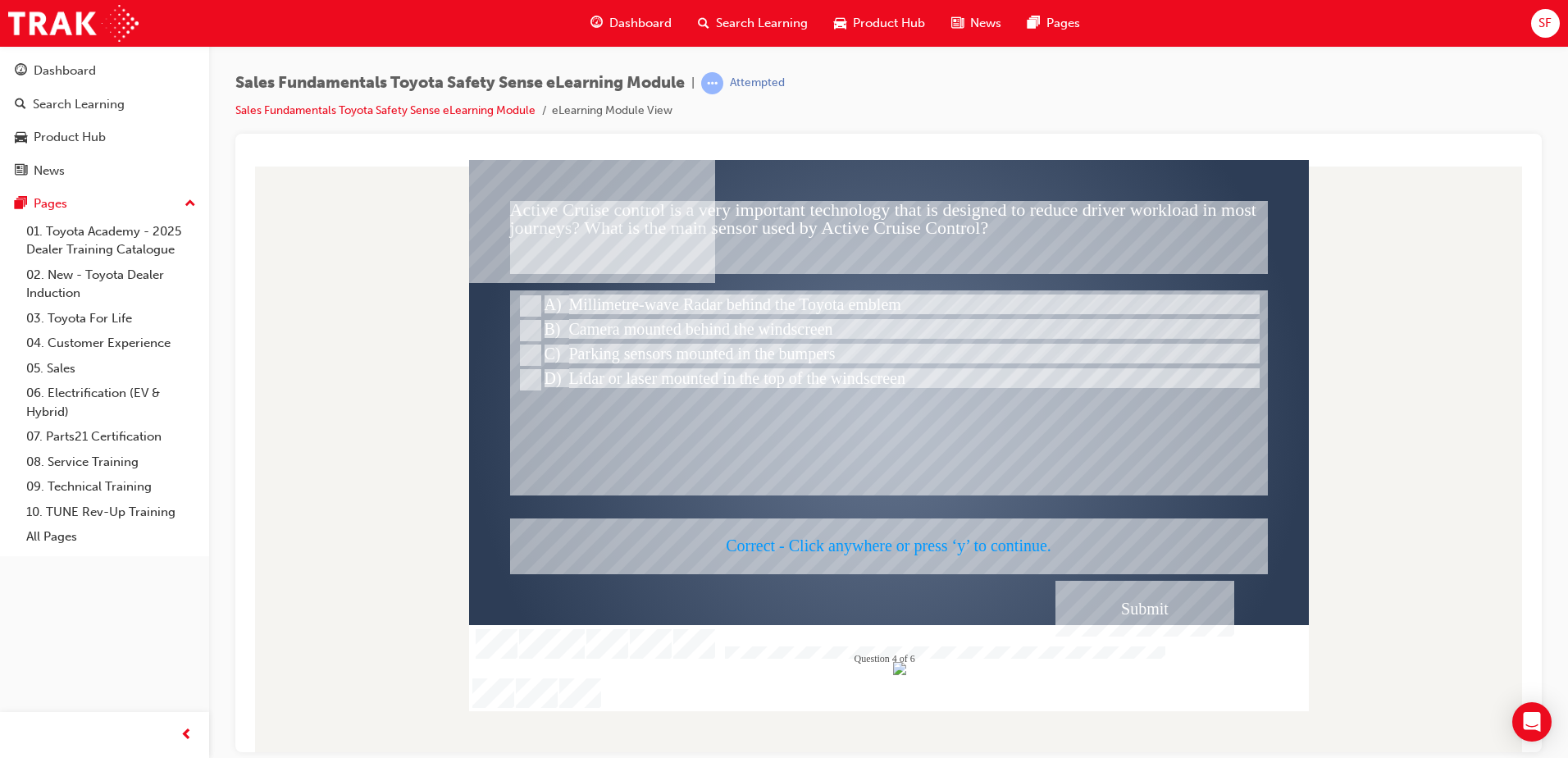
click at [907, 470] on div at bounding box center [889, 435] width 840 height 551
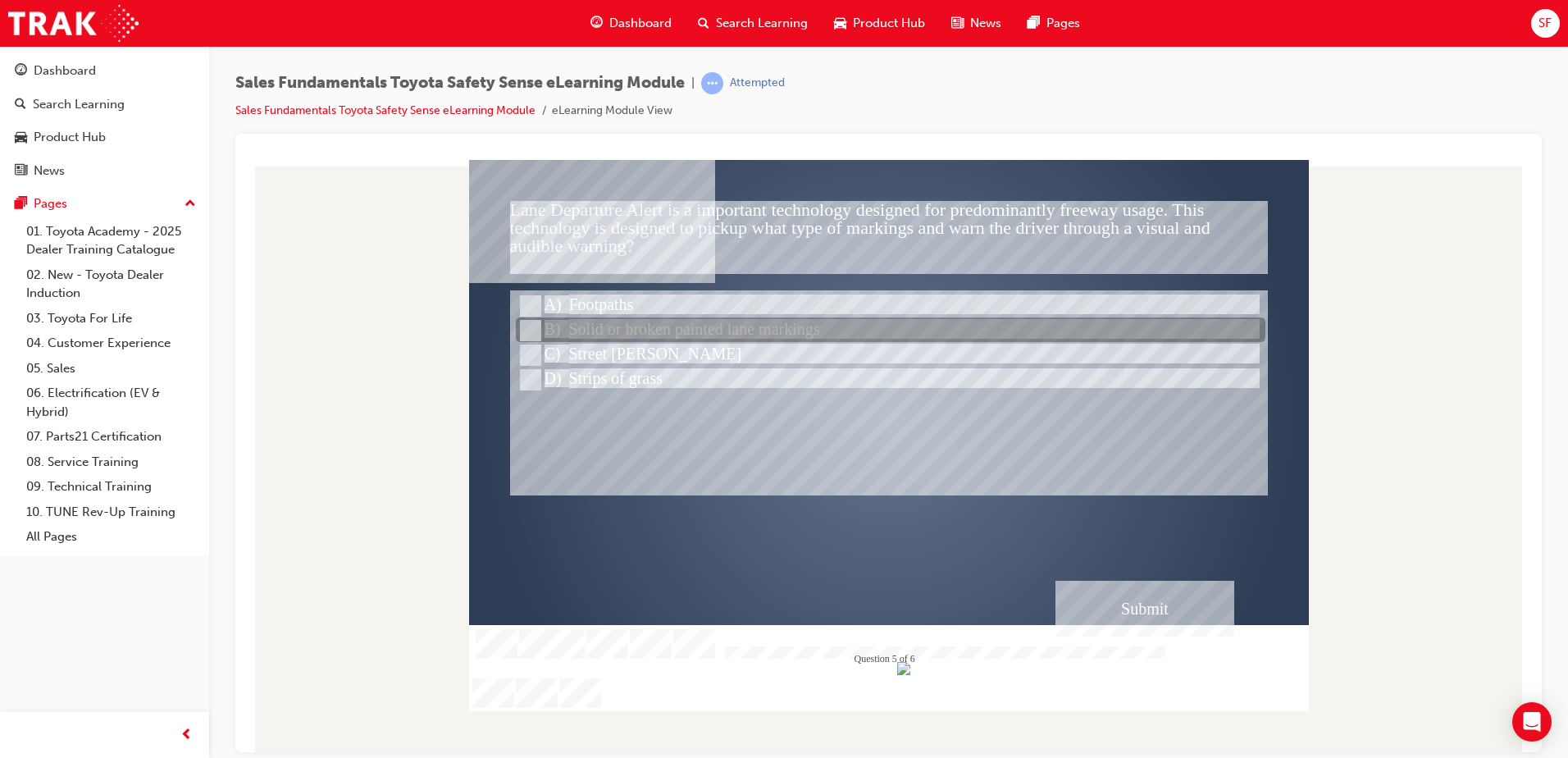
click at [524, 322] on input "Solid or broken painted lane markings" at bounding box center [528, 330] width 18 height 18
radio input "true"
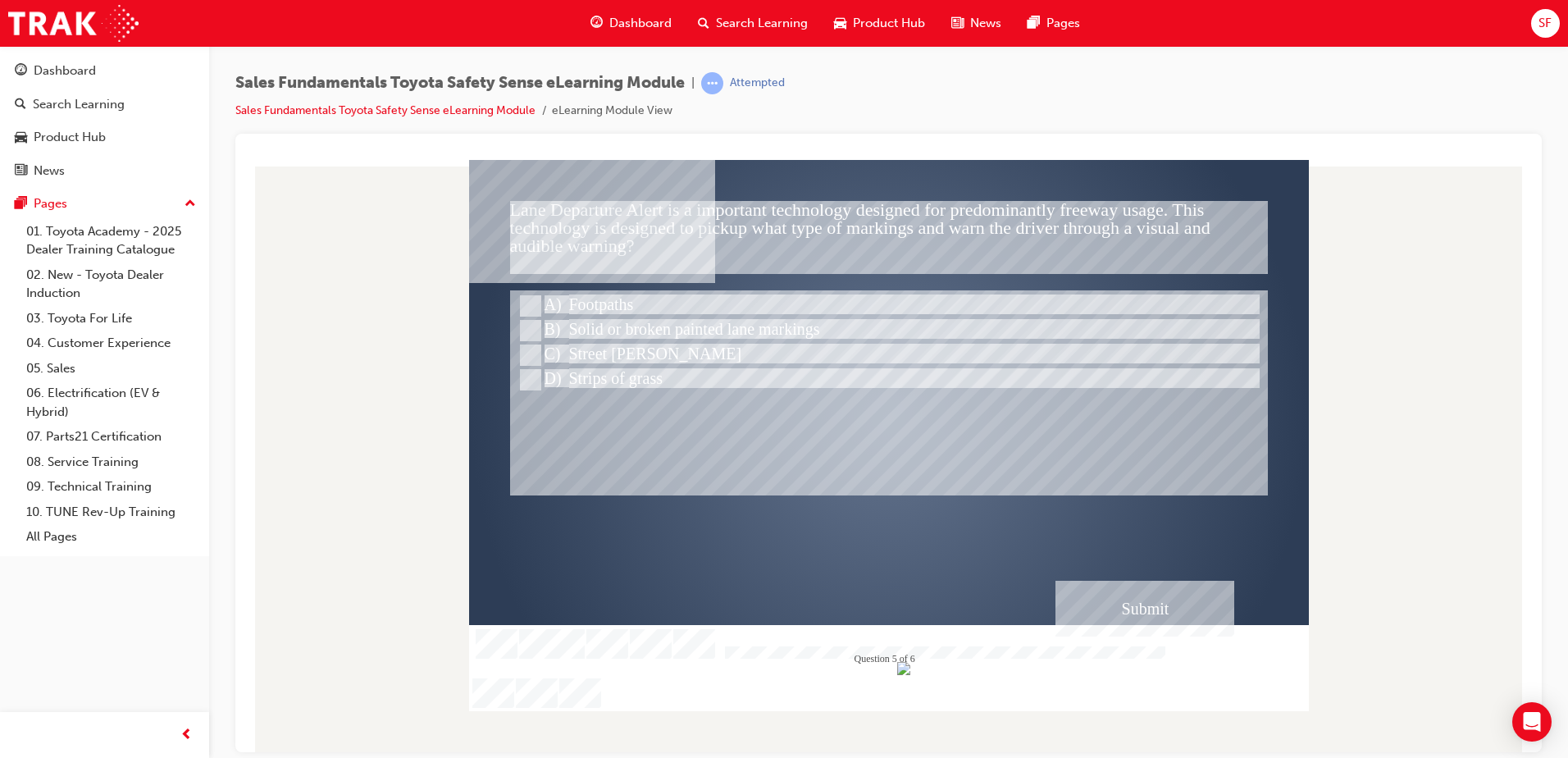
click at [1134, 608] on div "Submit" at bounding box center [1144, 608] width 178 height 56
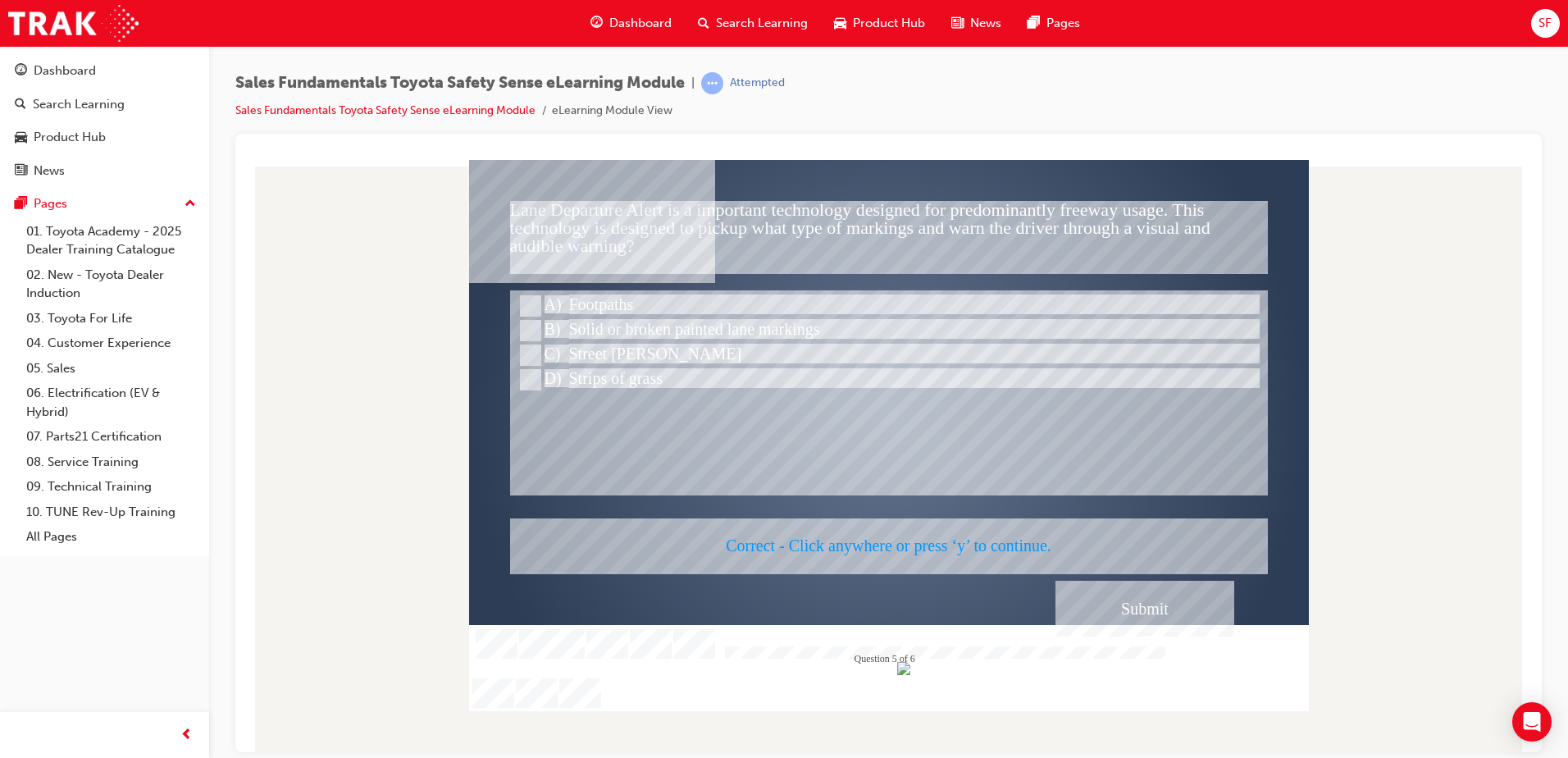
click at [914, 347] on div at bounding box center [889, 435] width 840 height 551
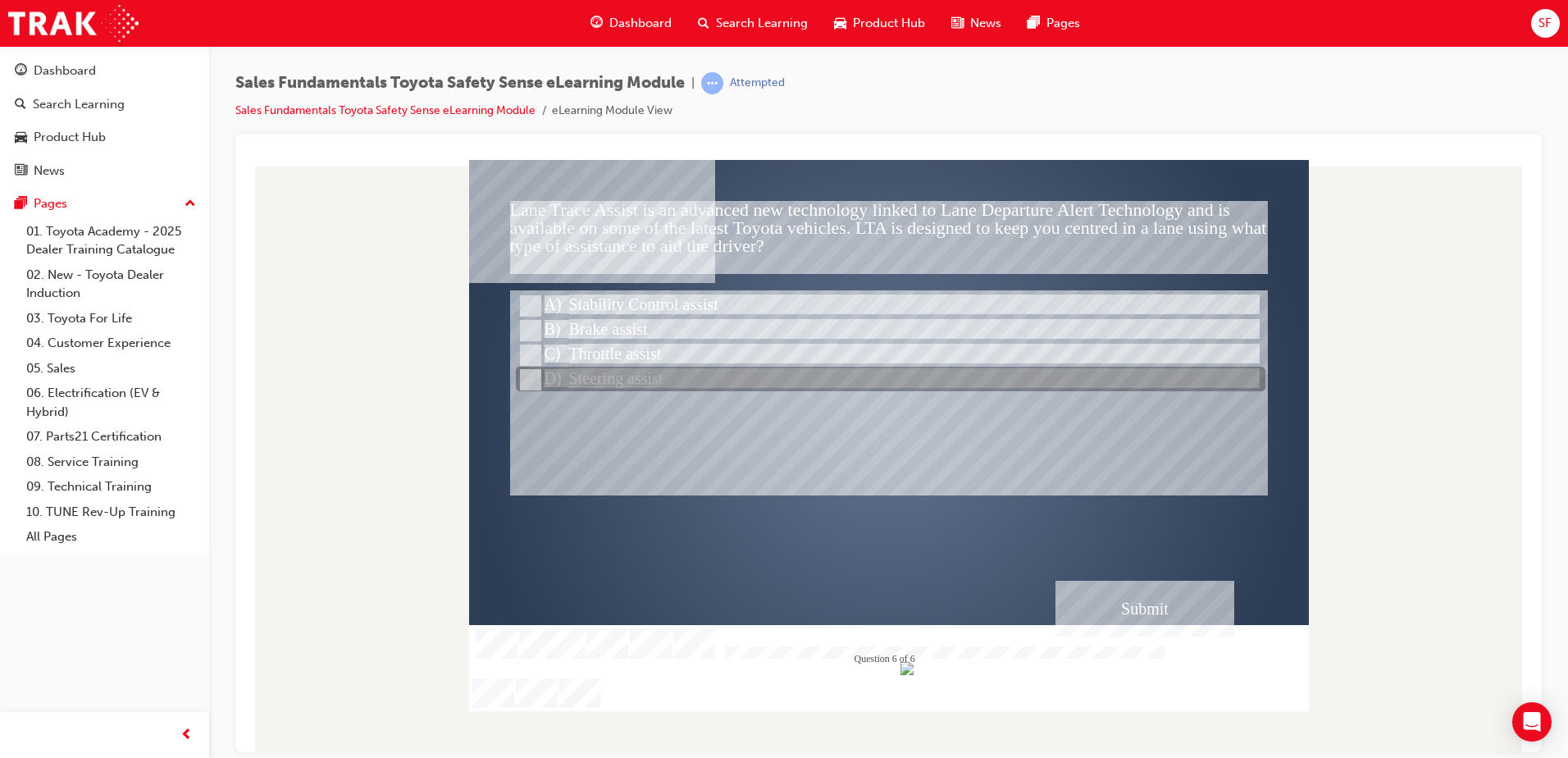
click at [525, 376] on input "Steering assist" at bounding box center [528, 380] width 18 height 18
radio input "true"
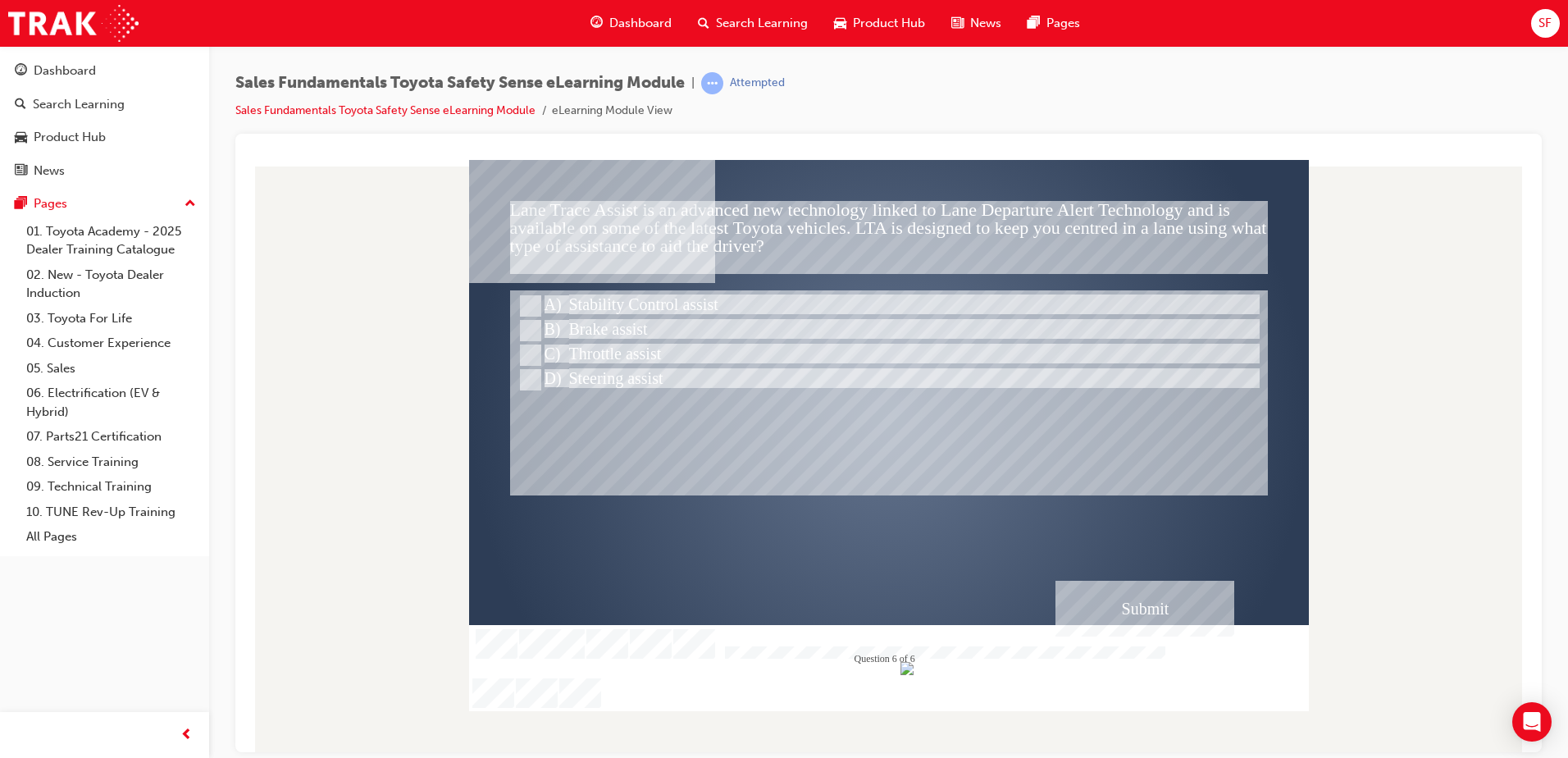
click at [1158, 598] on div "Submit" at bounding box center [1144, 608] width 178 height 56
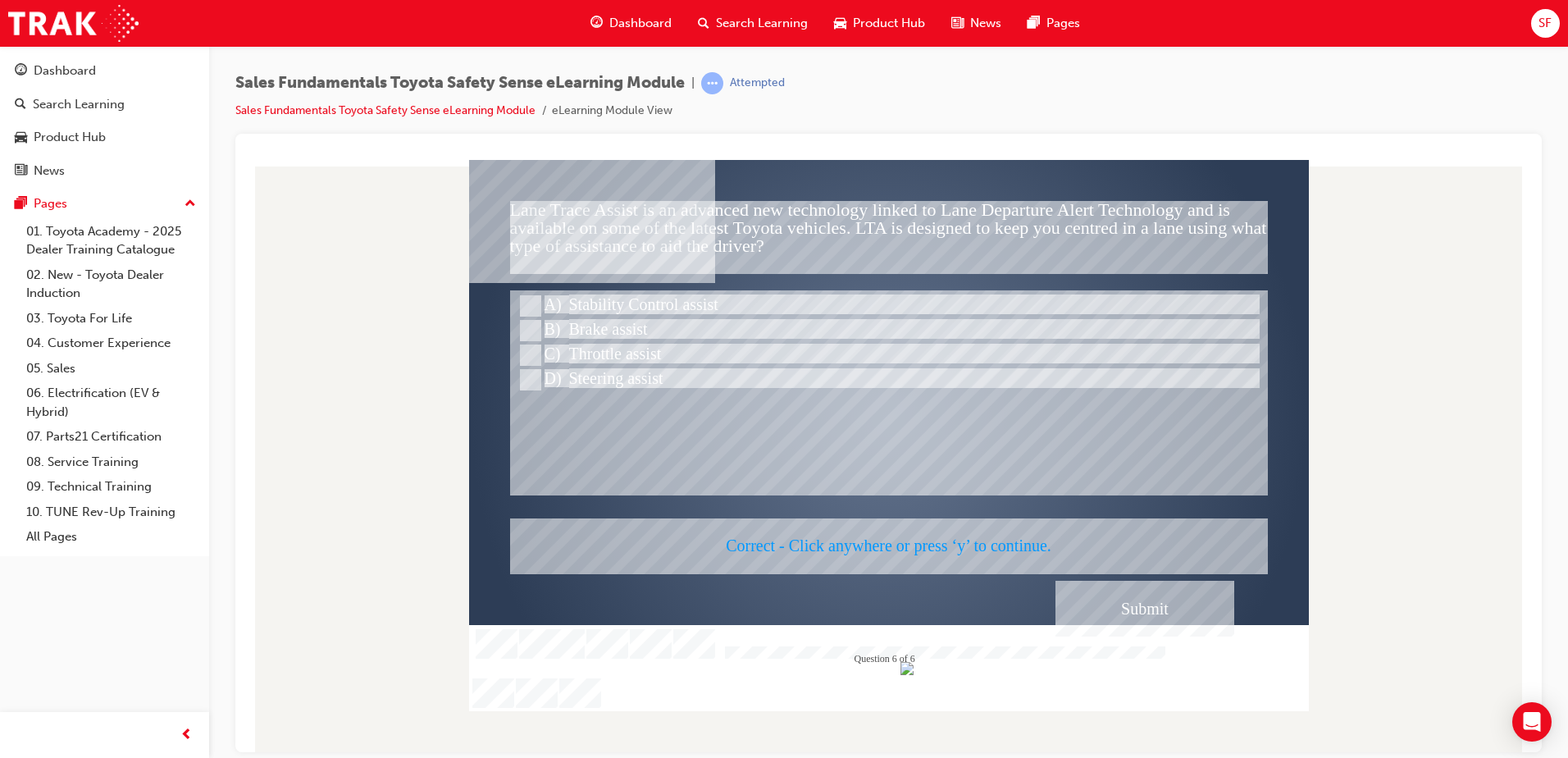
click at [835, 327] on div at bounding box center [889, 435] width 840 height 551
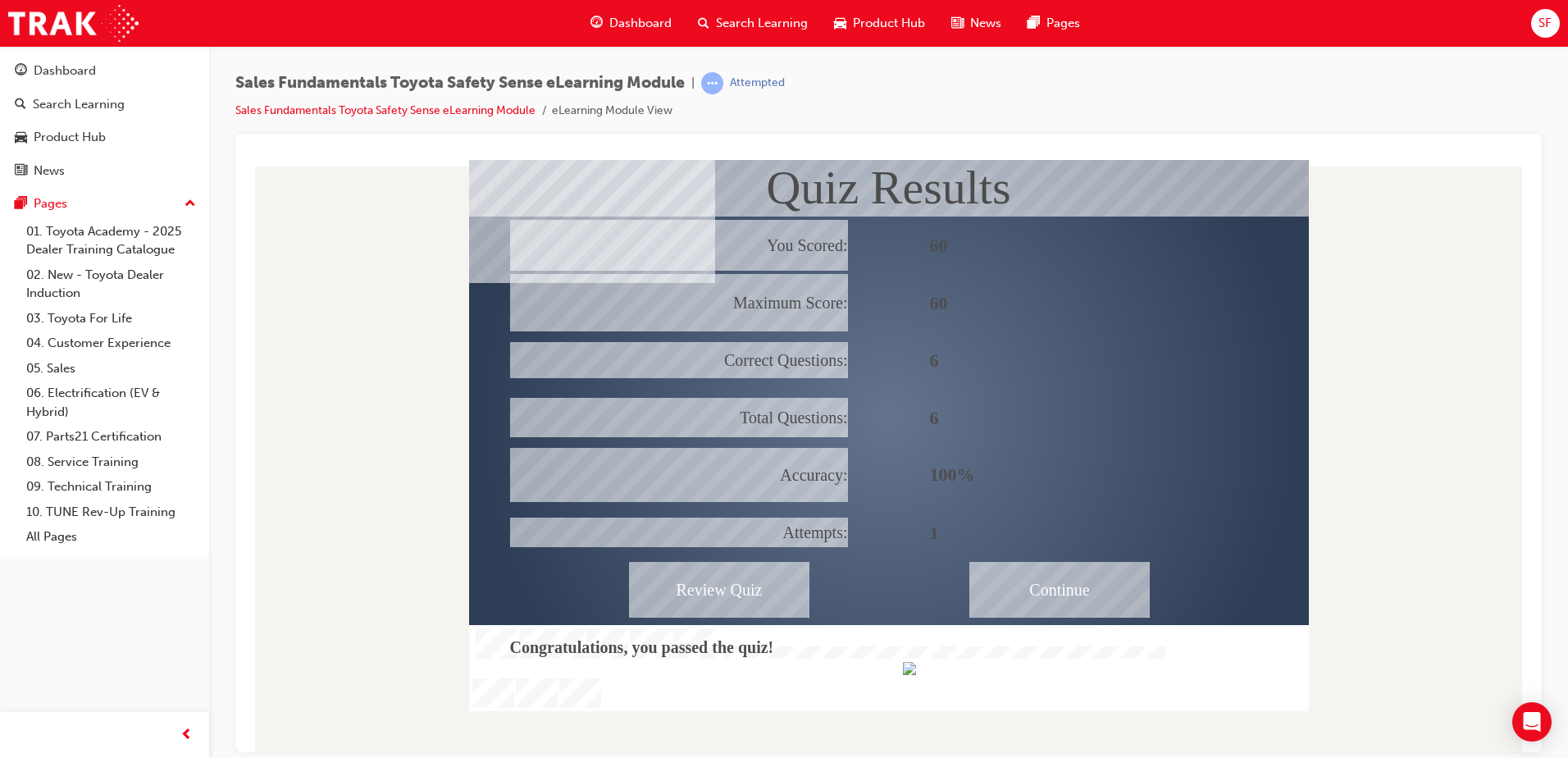
click at [1037, 588] on div "Continue" at bounding box center [1060, 589] width 180 height 56
click at [1030, 590] on div "Continue" at bounding box center [1060, 589] width 180 height 56
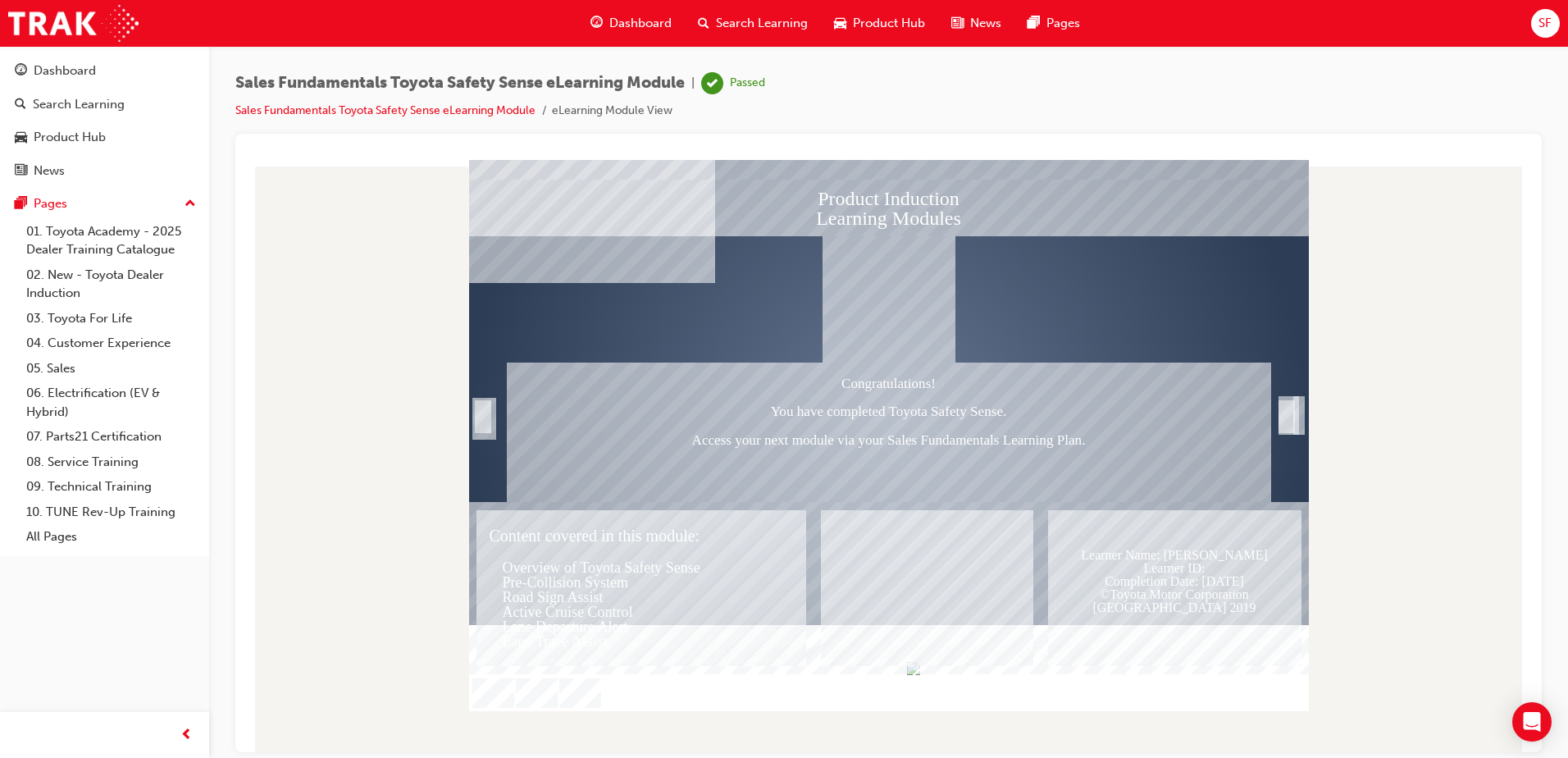
click at [1306, 416] on div at bounding box center [889, 417] width 840 height 473
click at [1289, 417] on div "Trigger this button to exit" at bounding box center [1286, 434] width 17 height 35
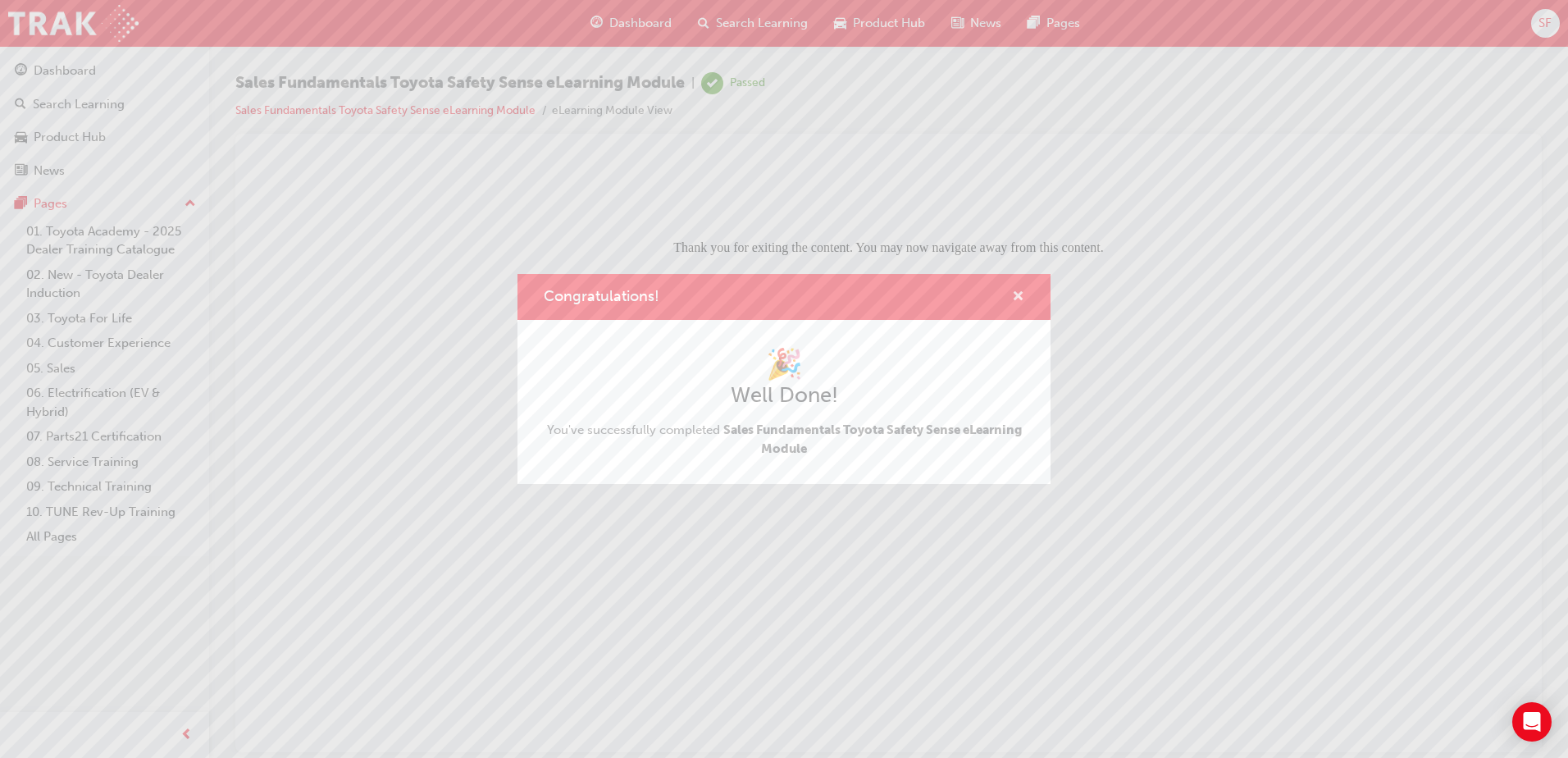
click at [1028, 303] on div "Congratulations!" at bounding box center [784, 297] width 533 height 46
click at [1015, 294] on span "cross-icon" at bounding box center [1018, 298] width 12 height 15
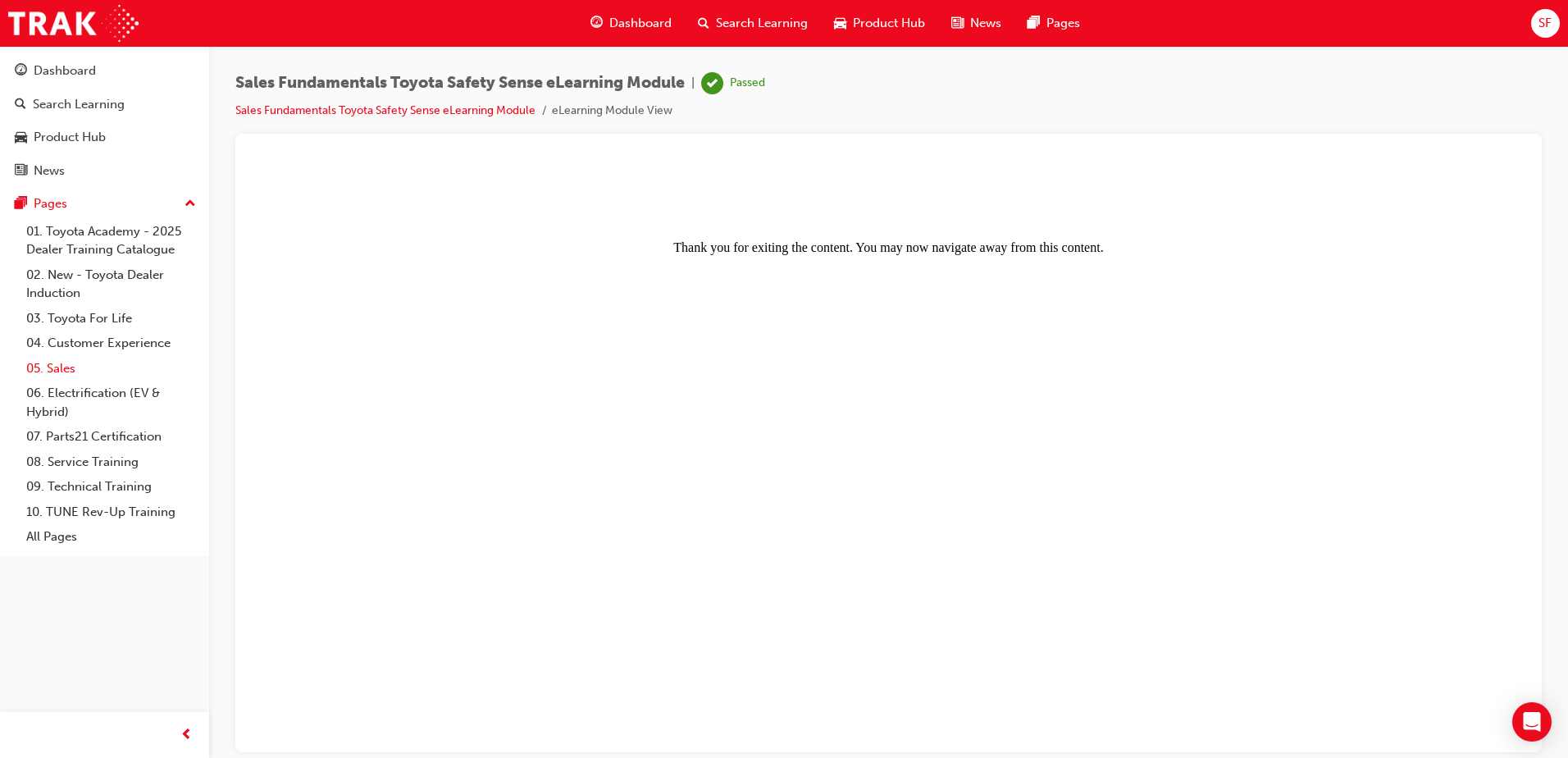
click at [67, 367] on link "05. Sales" at bounding box center [110, 368] width 183 height 25
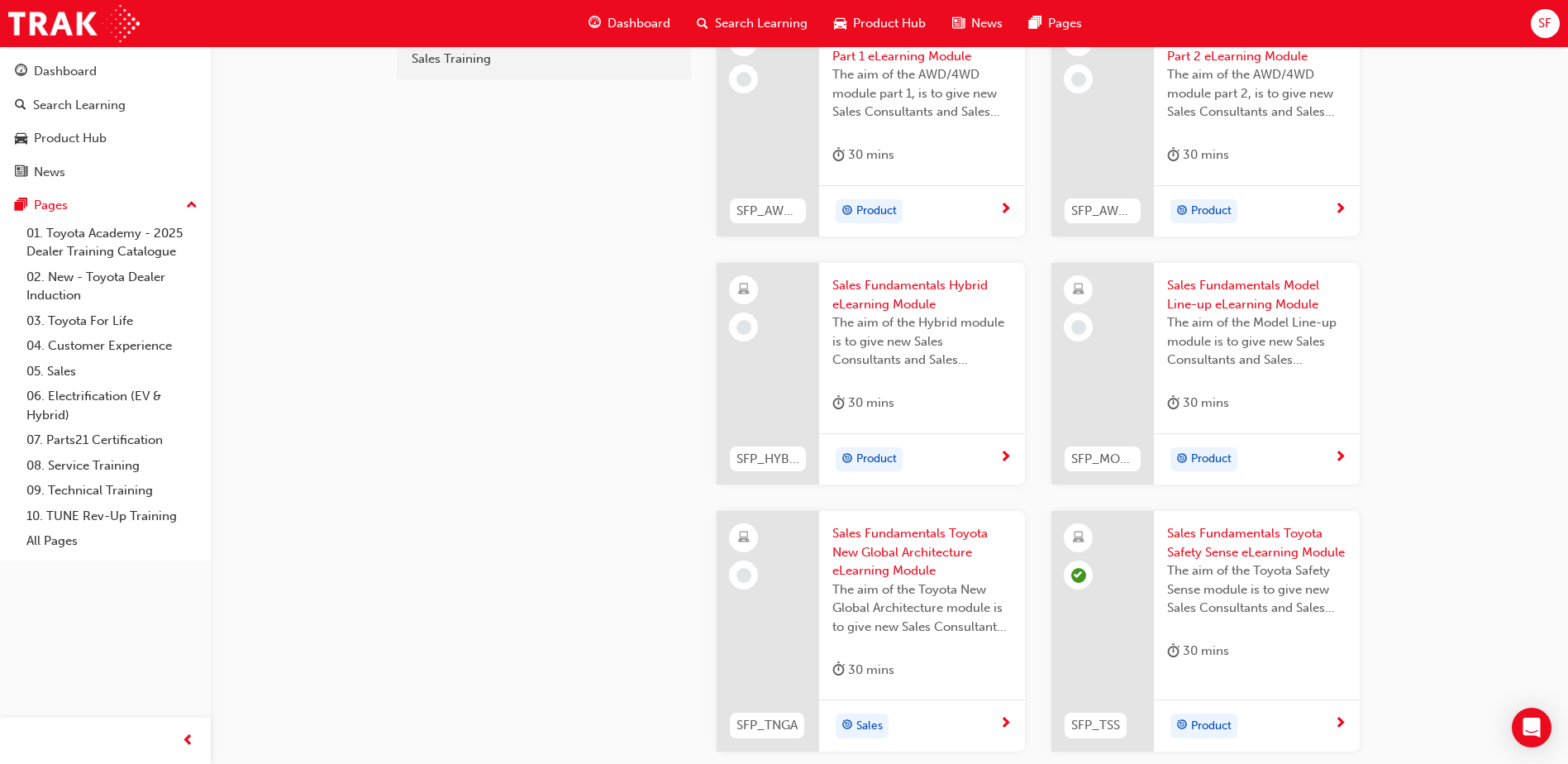
scroll to position [525, 0]
click at [910, 556] on span "Sales Fundamentals Toyota New Global Architecture eLearning Module" at bounding box center [922, 557] width 179 height 56
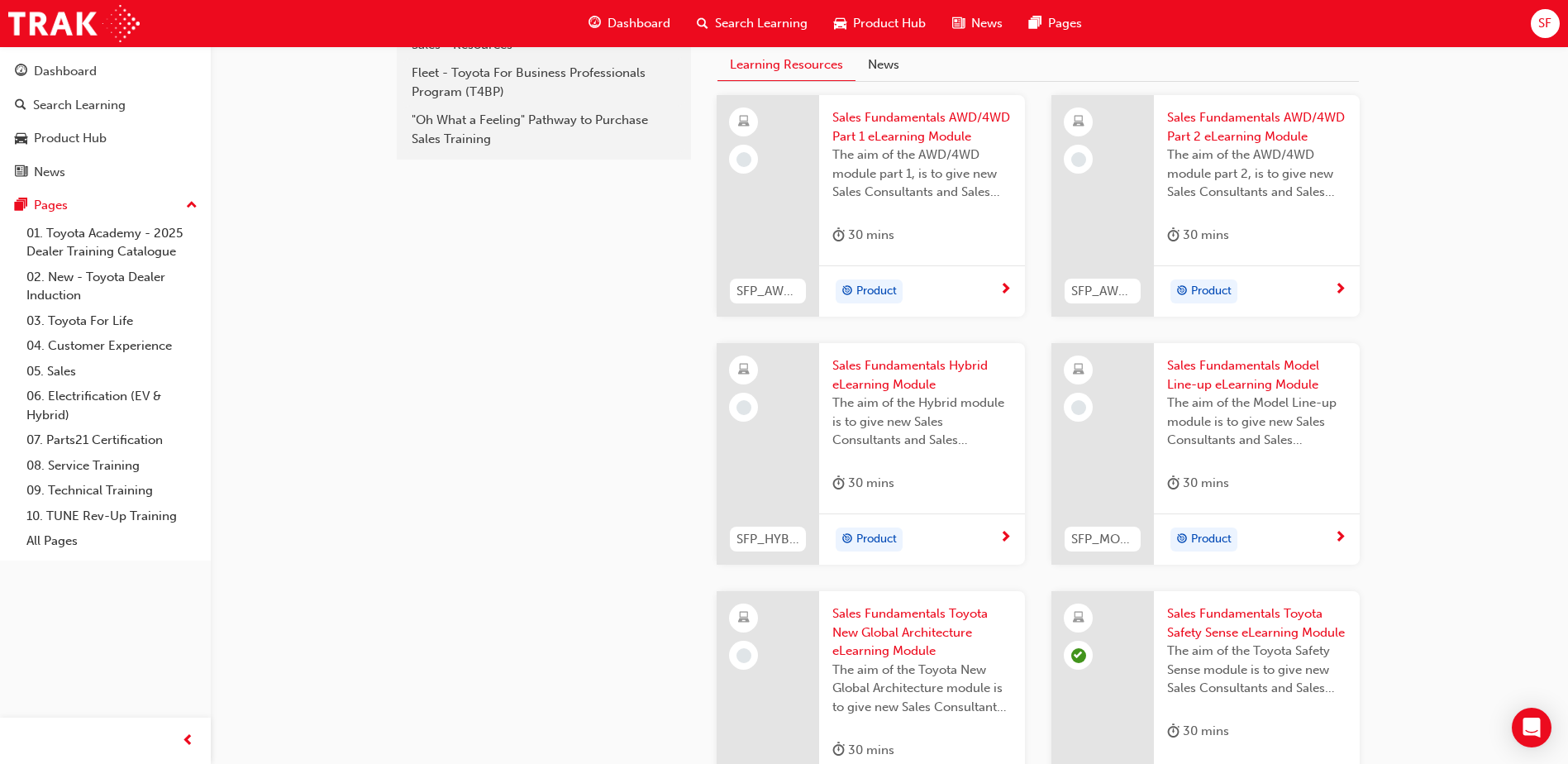
scroll to position [360, 0]
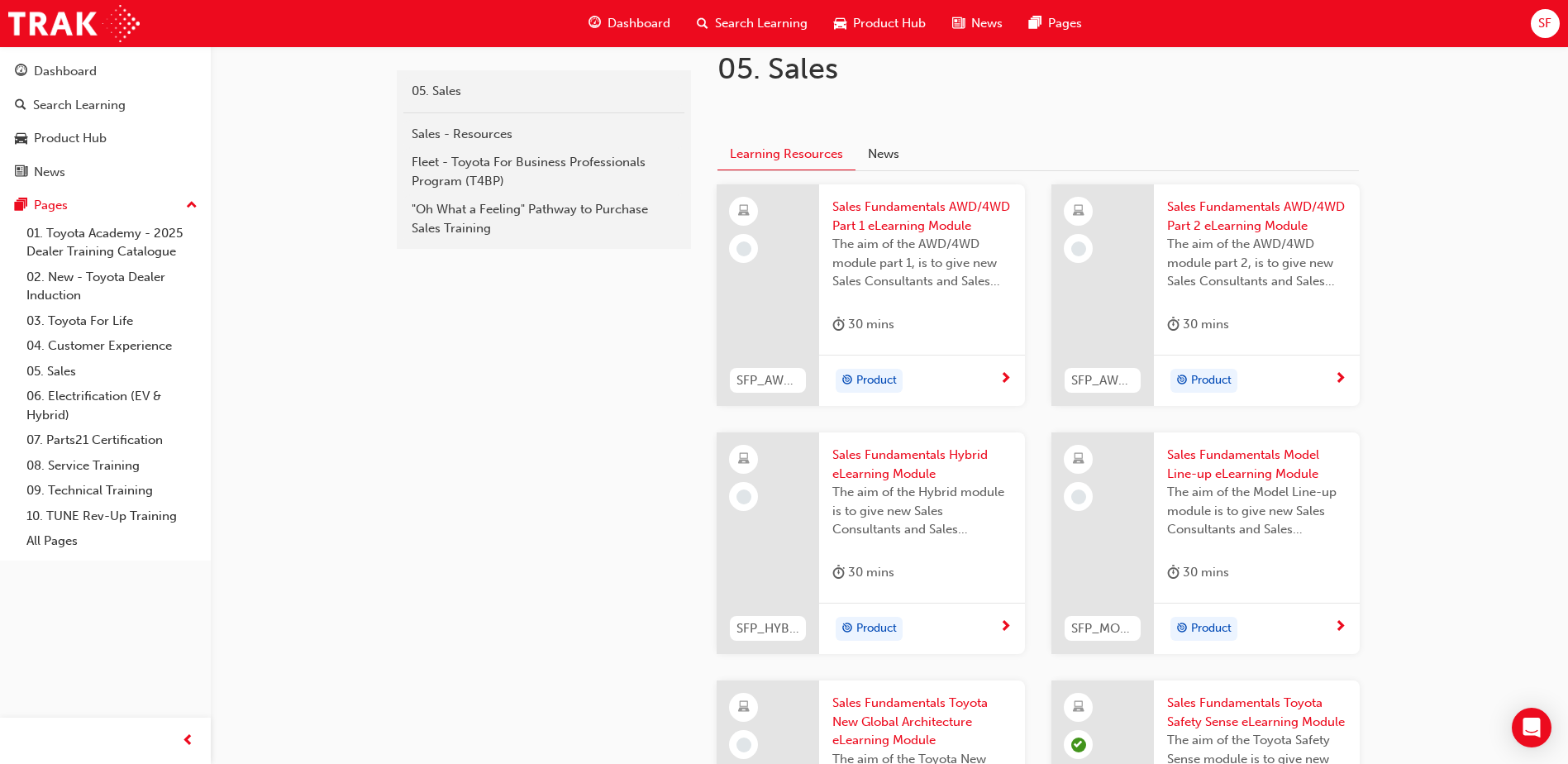
click at [916, 446] on span "Sales Fundamentals Hybrid eLearning Module" at bounding box center [922, 464] width 179 height 37
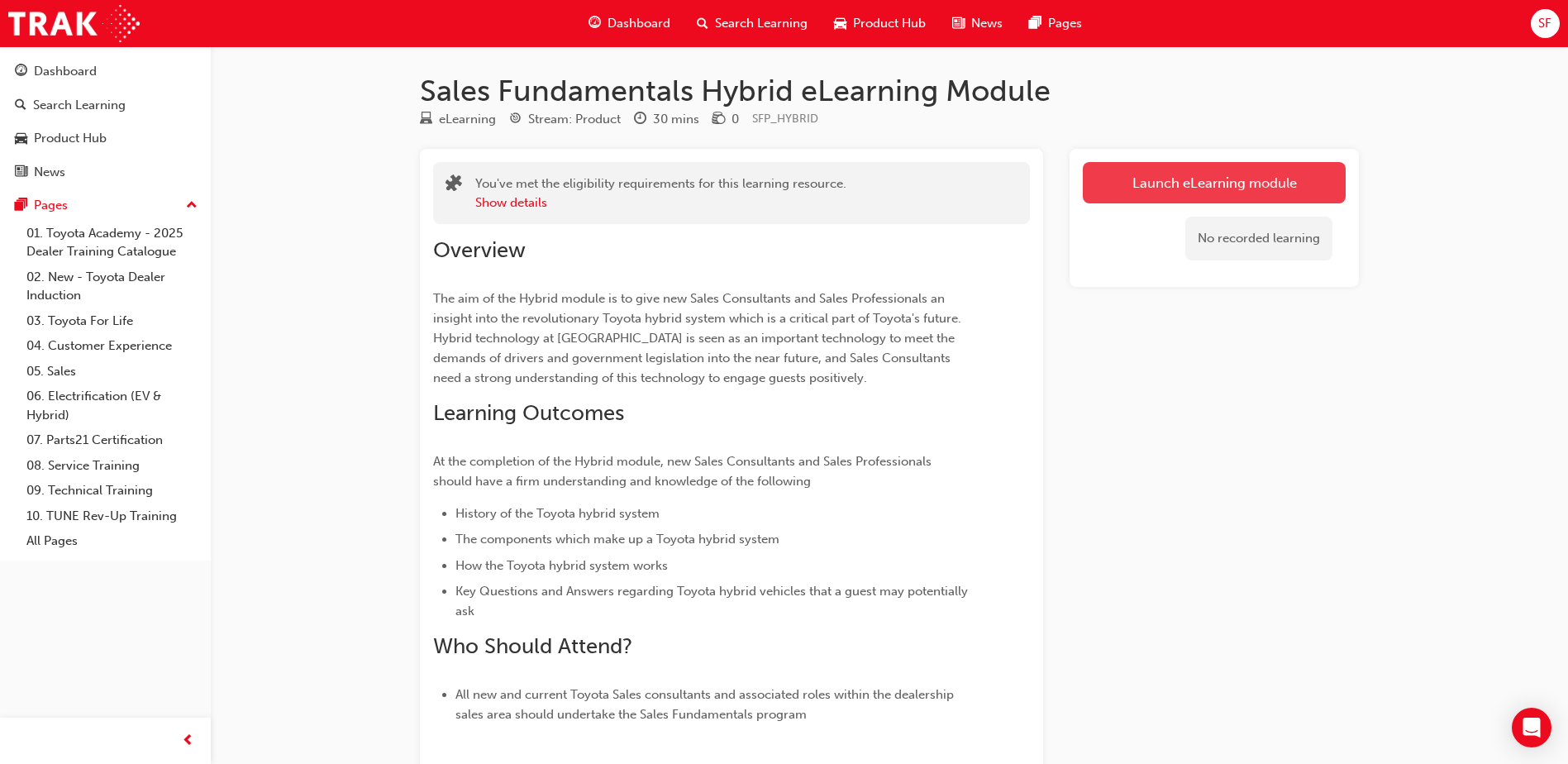
click at [1142, 167] on link "Launch eLearning module" at bounding box center [1214, 183] width 263 height 41
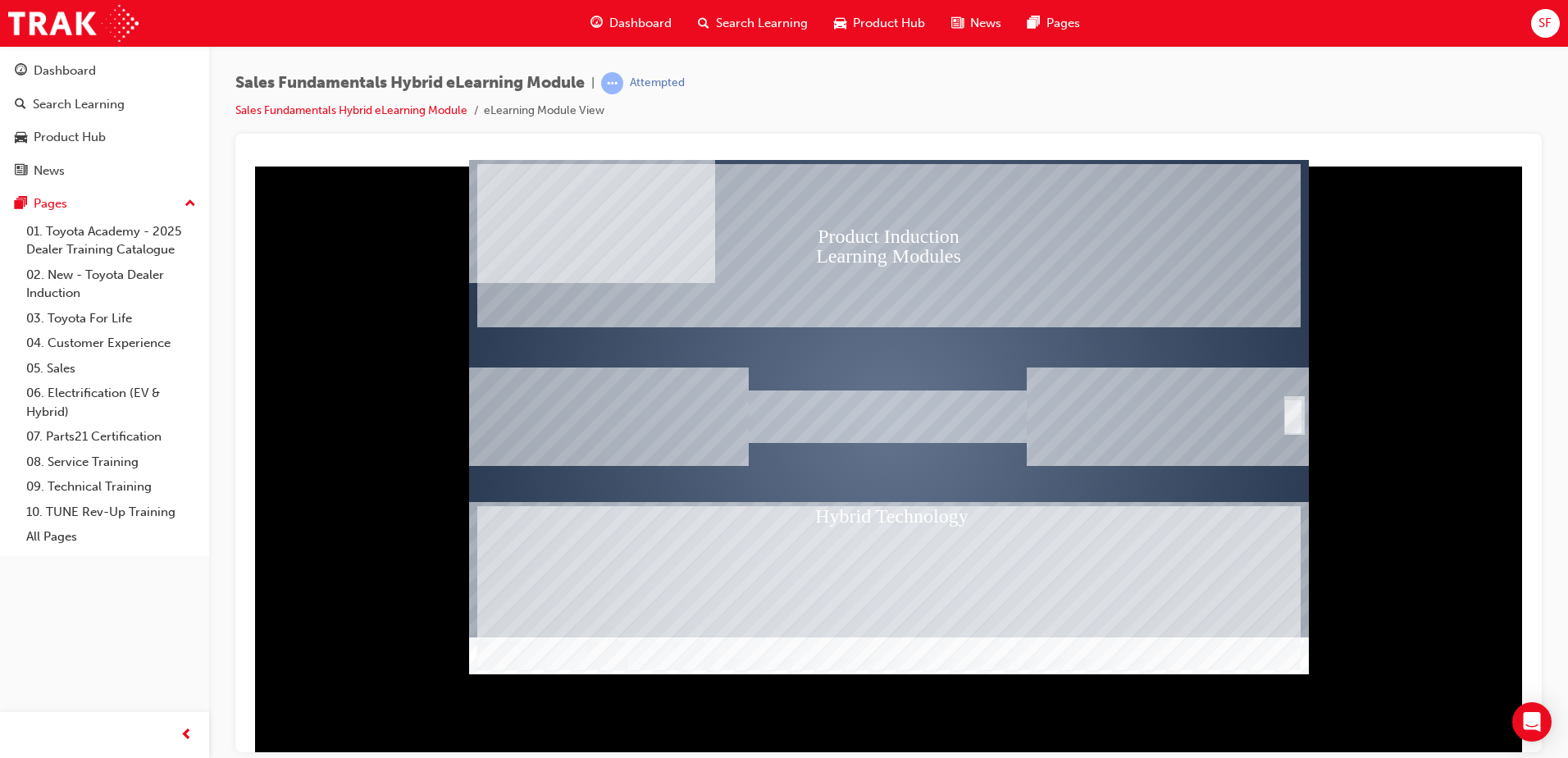
click at [625, 24] on span "Dashboard" at bounding box center [640, 24] width 62 height 19
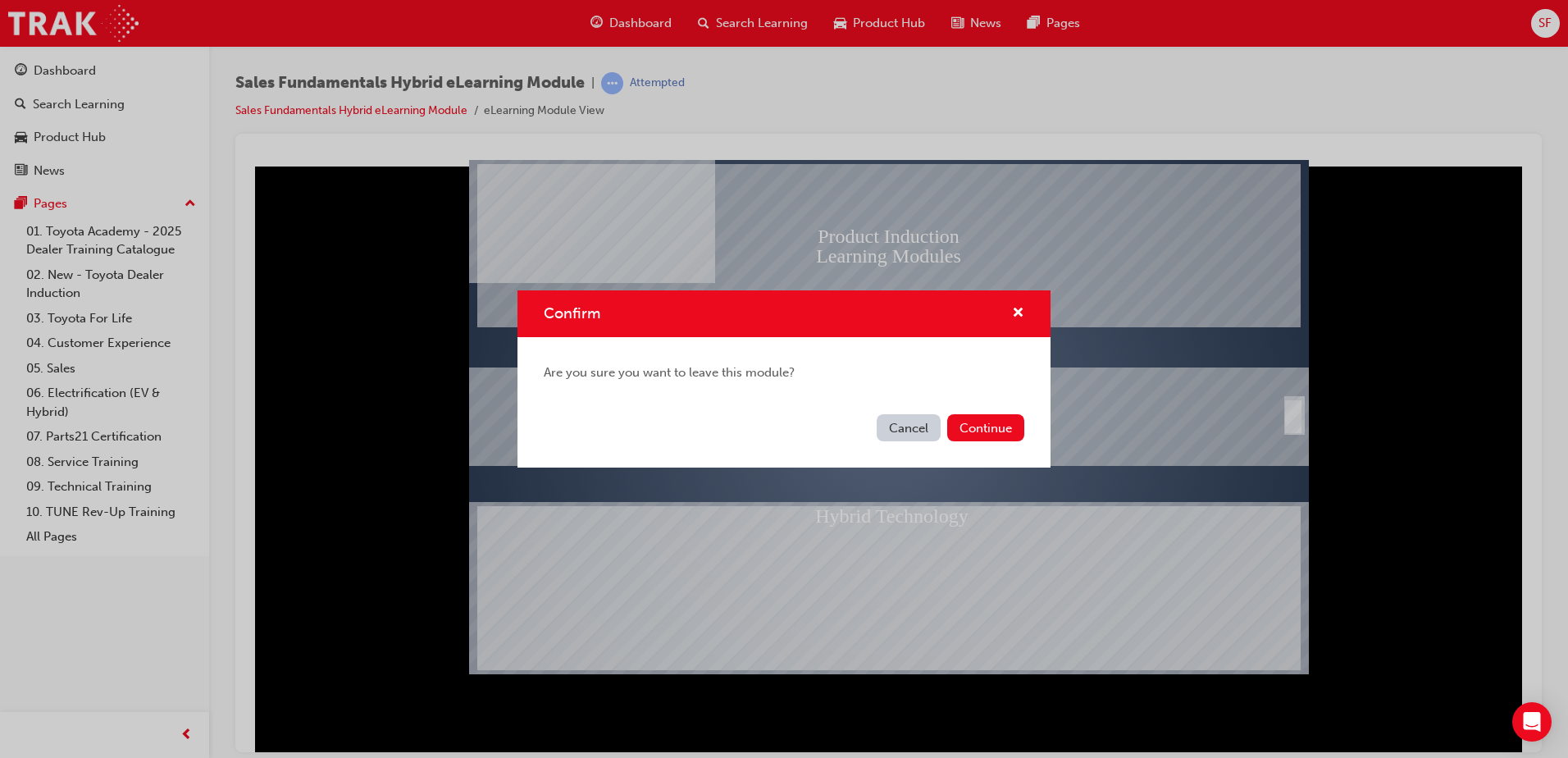
click at [906, 427] on button "Cancel" at bounding box center [908, 427] width 64 height 27
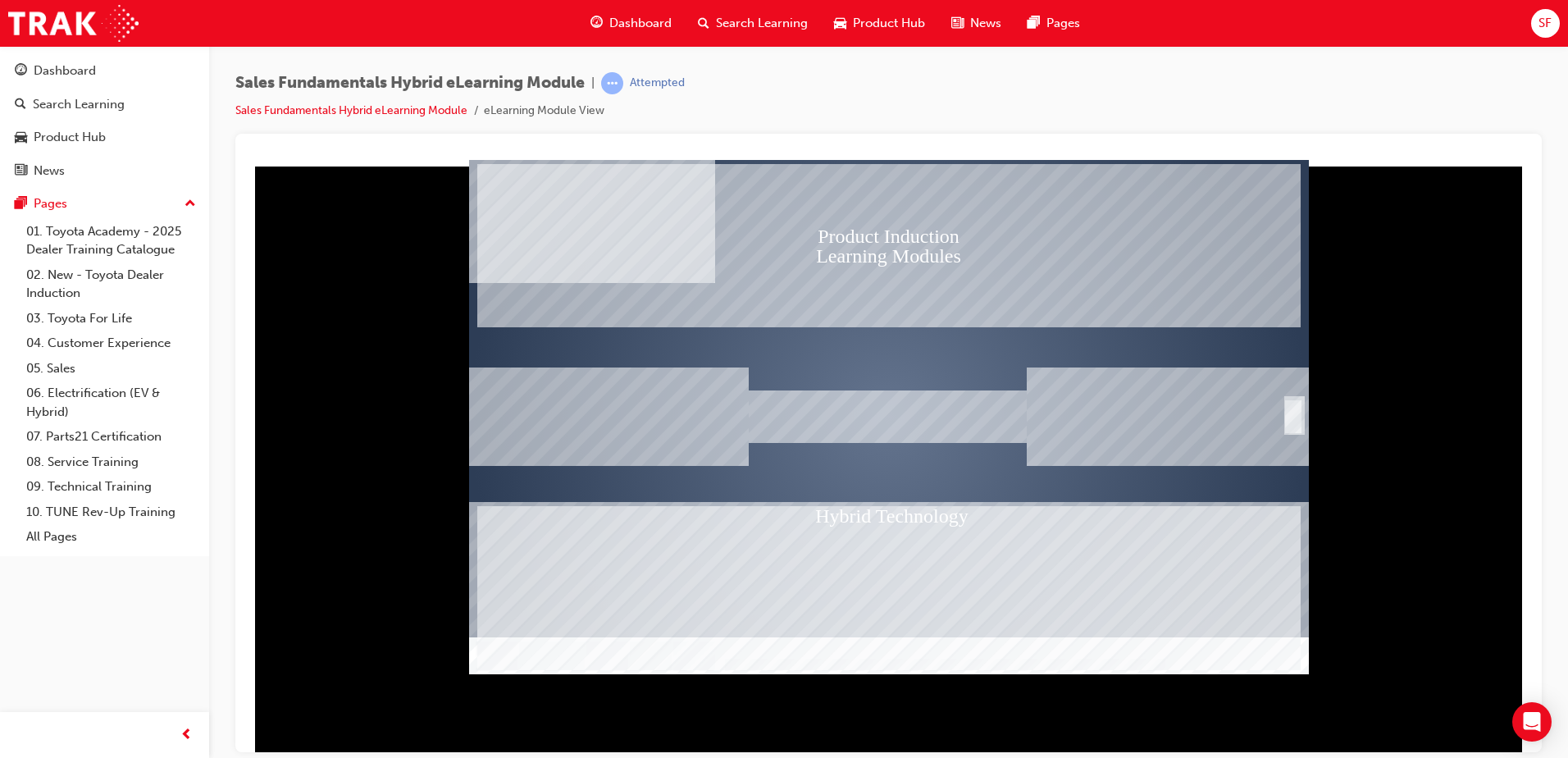
click at [639, 24] on span "Dashboard" at bounding box center [640, 24] width 62 height 19
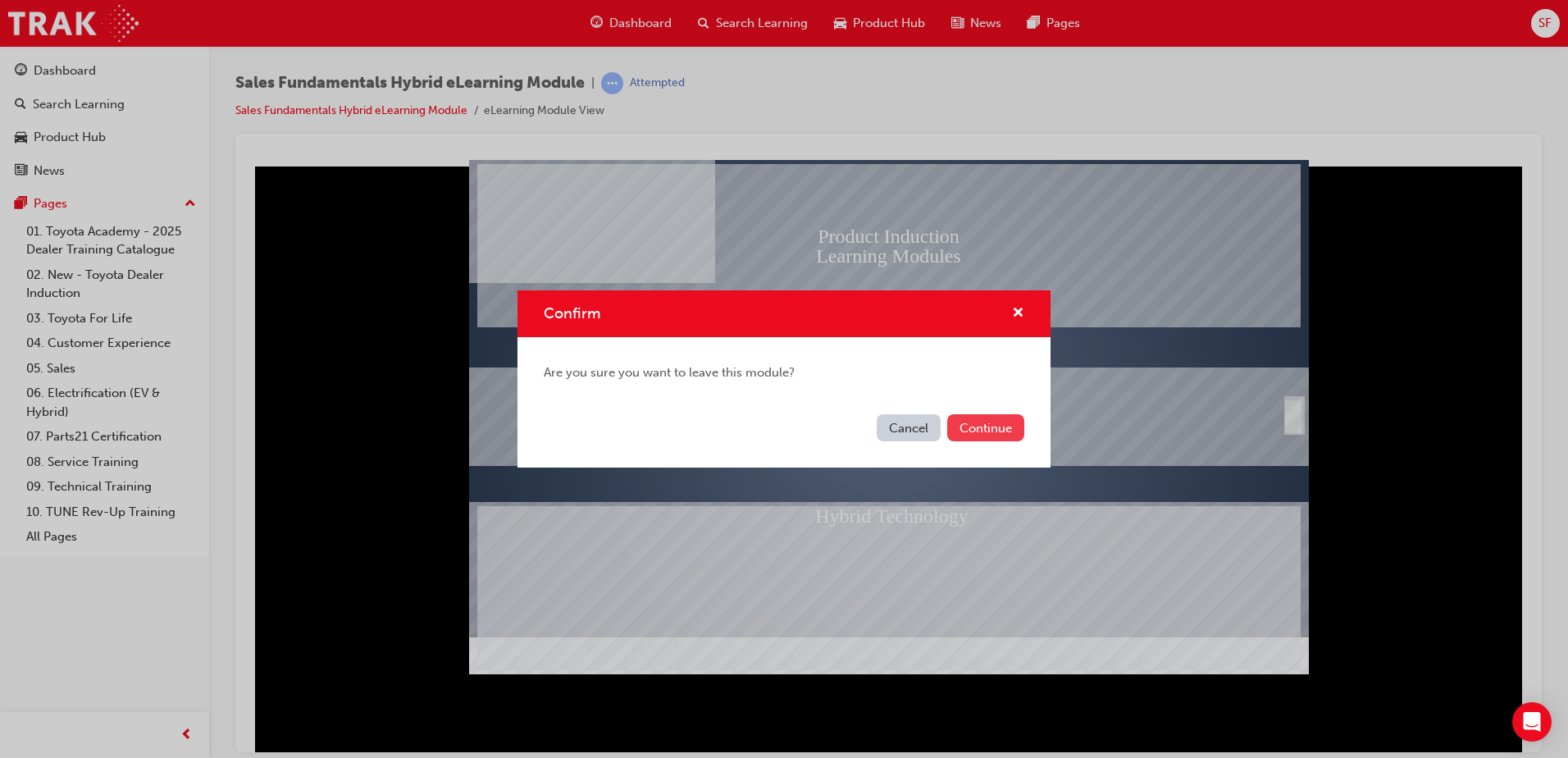
click at [1000, 427] on button "Continue" at bounding box center [986, 427] width 77 height 27
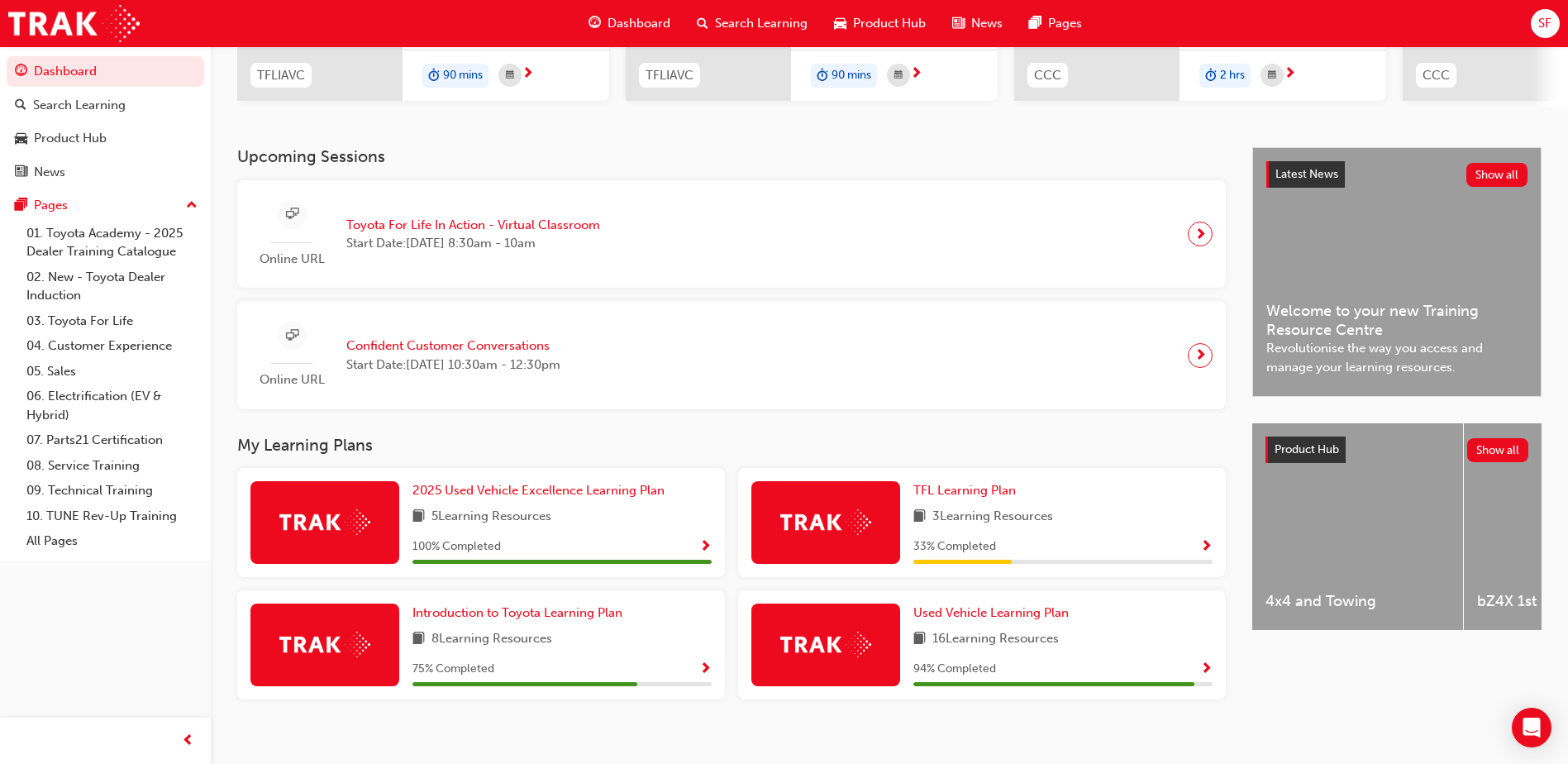
scroll to position [297, 0]
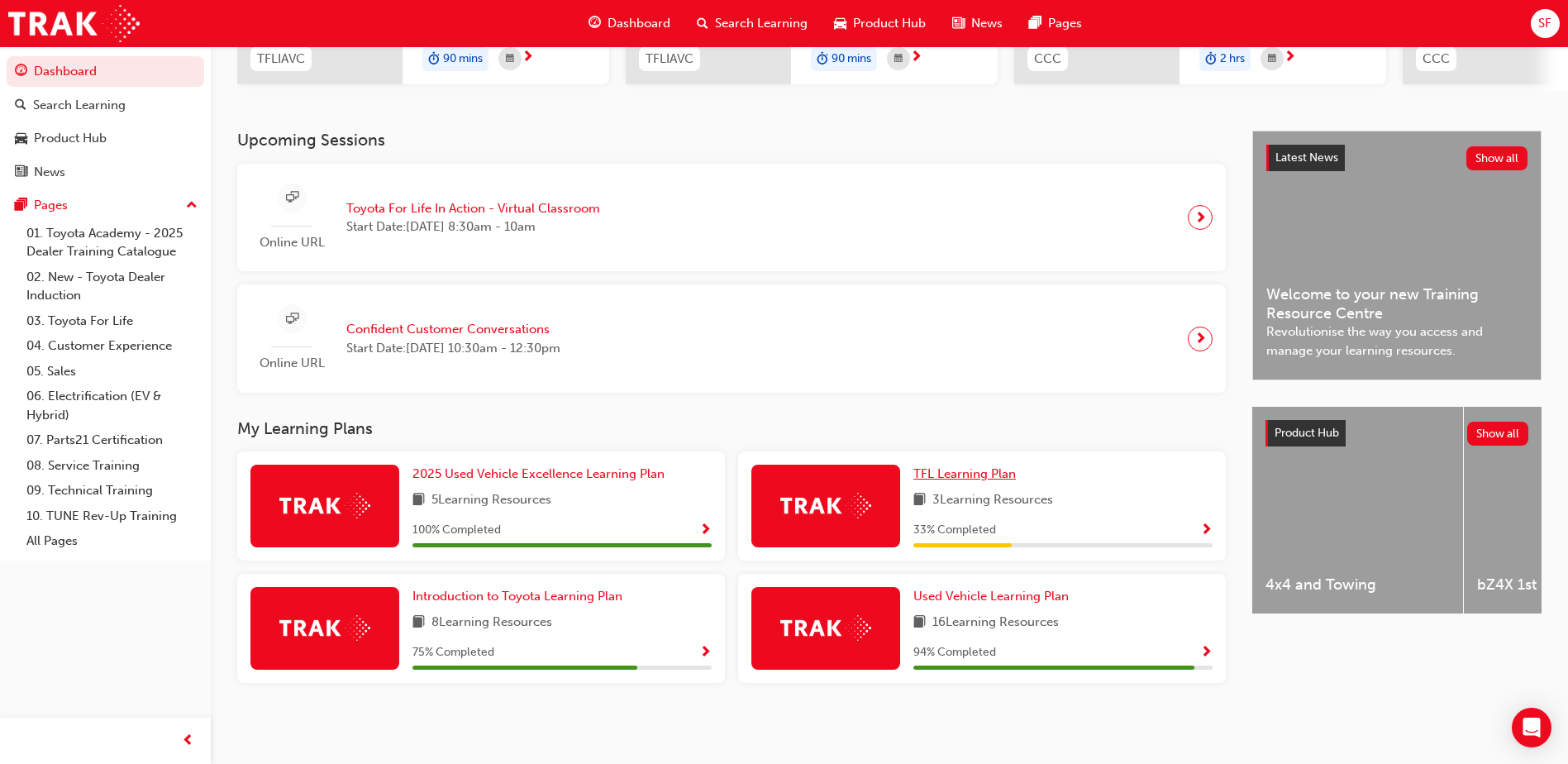
click at [978, 474] on span "TFL Learning Plan" at bounding box center [965, 474] width 102 height 15
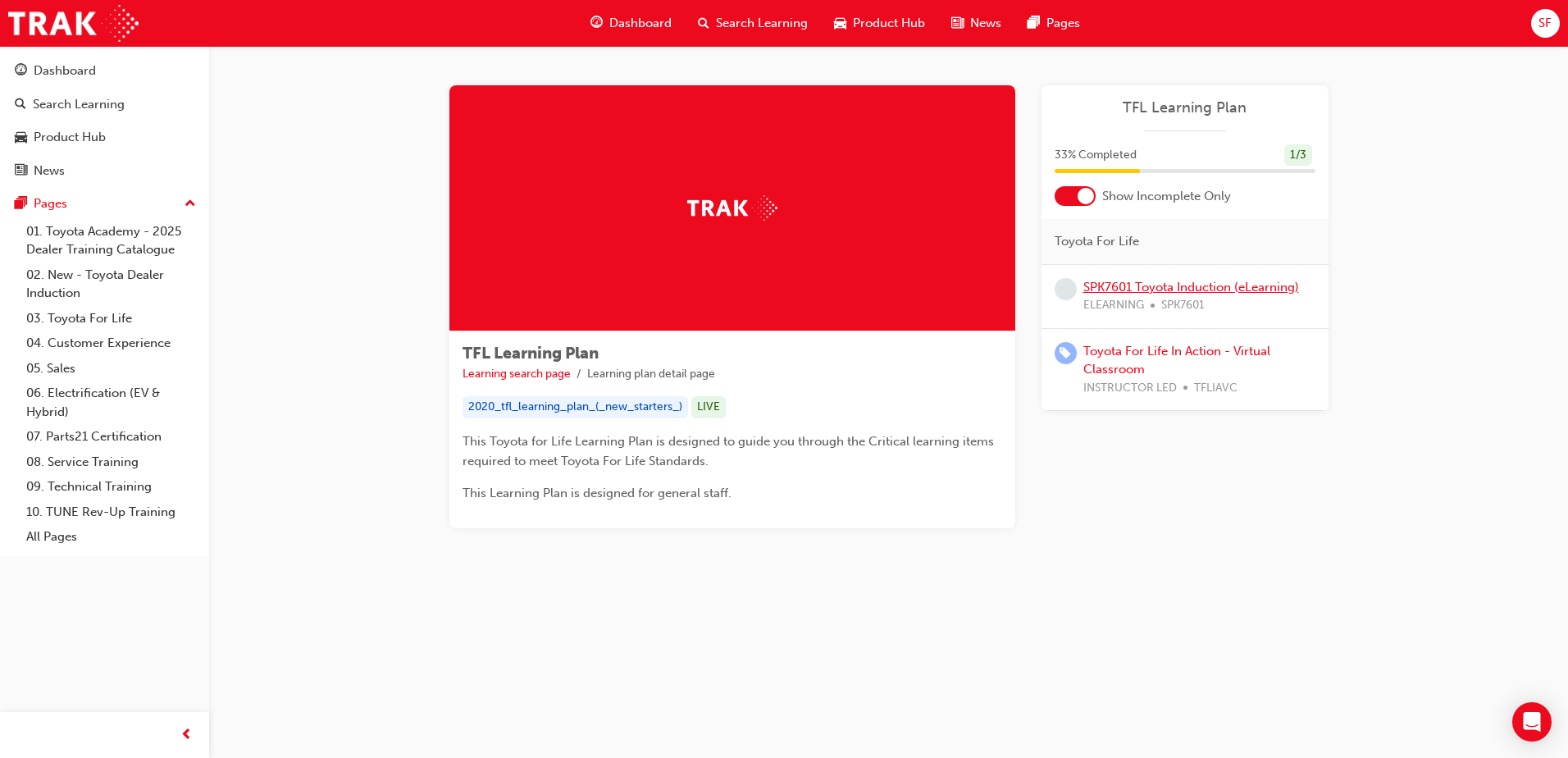
click at [1182, 288] on link "SPK7601 Toyota Induction (eLearning)" at bounding box center [1191, 287] width 216 height 15
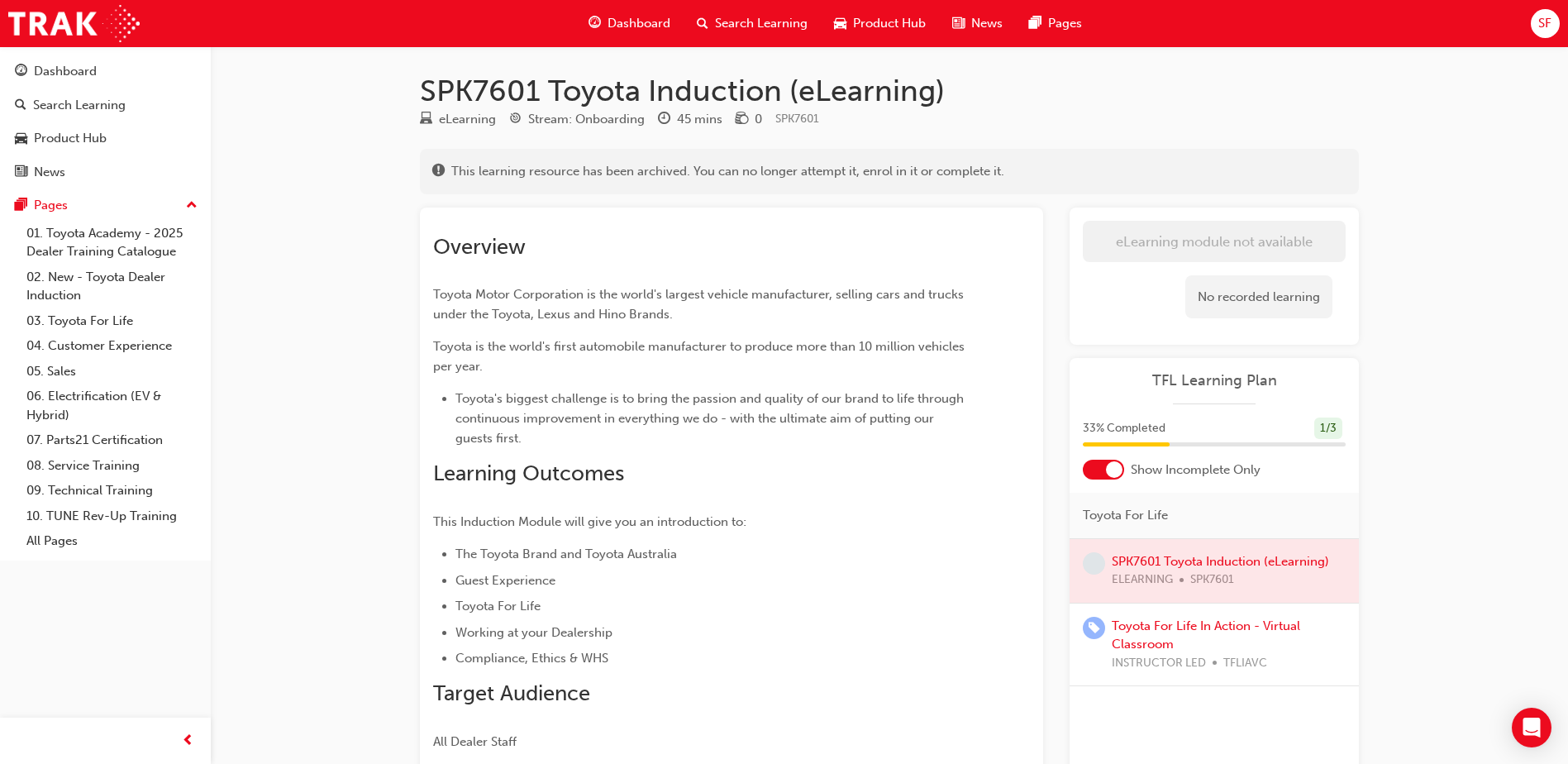
click at [734, 19] on span "Search Learning" at bounding box center [761, 24] width 93 height 19
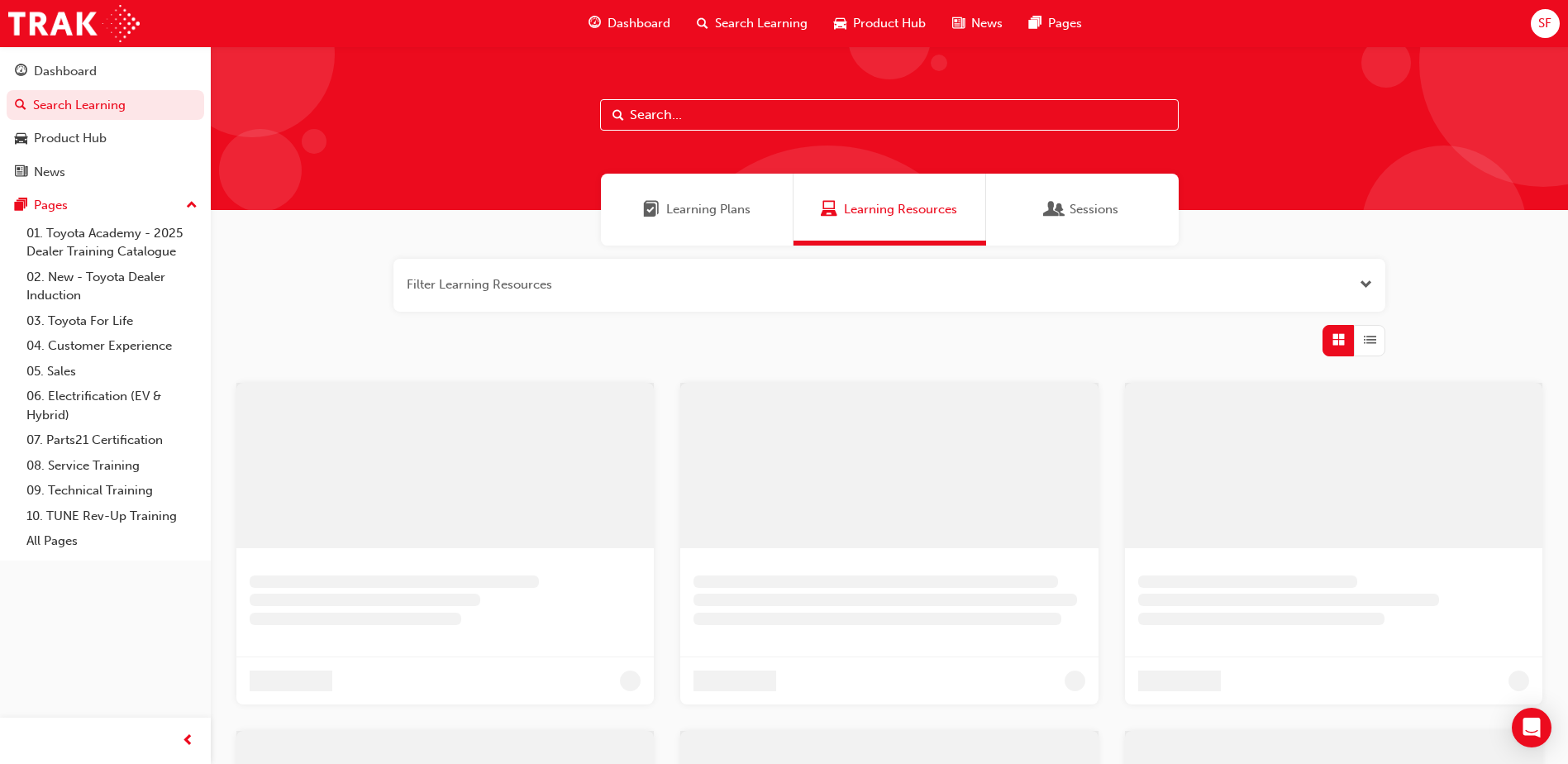
click at [678, 103] on input "text" at bounding box center [890, 115] width 579 height 32
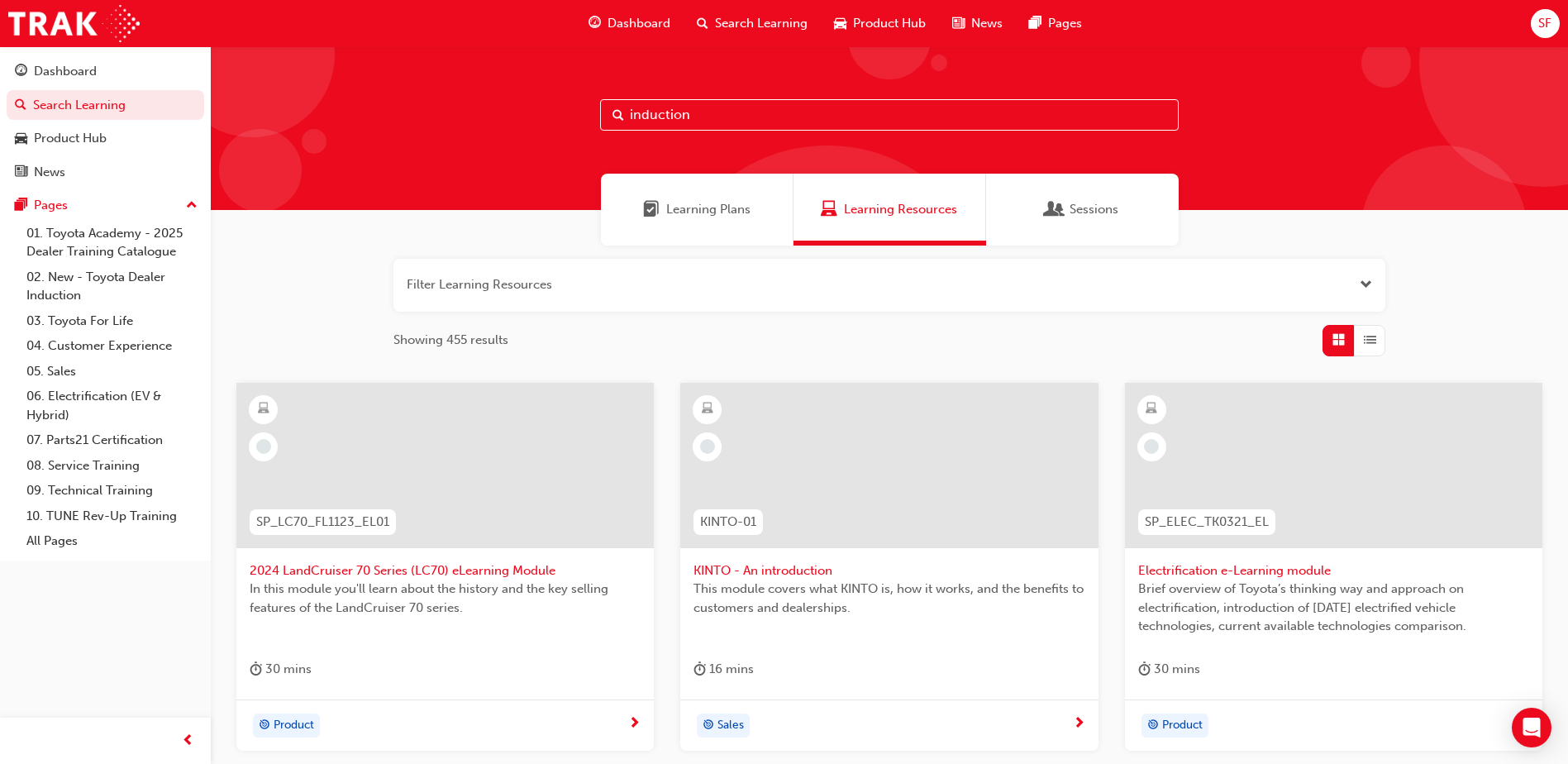
type input "induction"
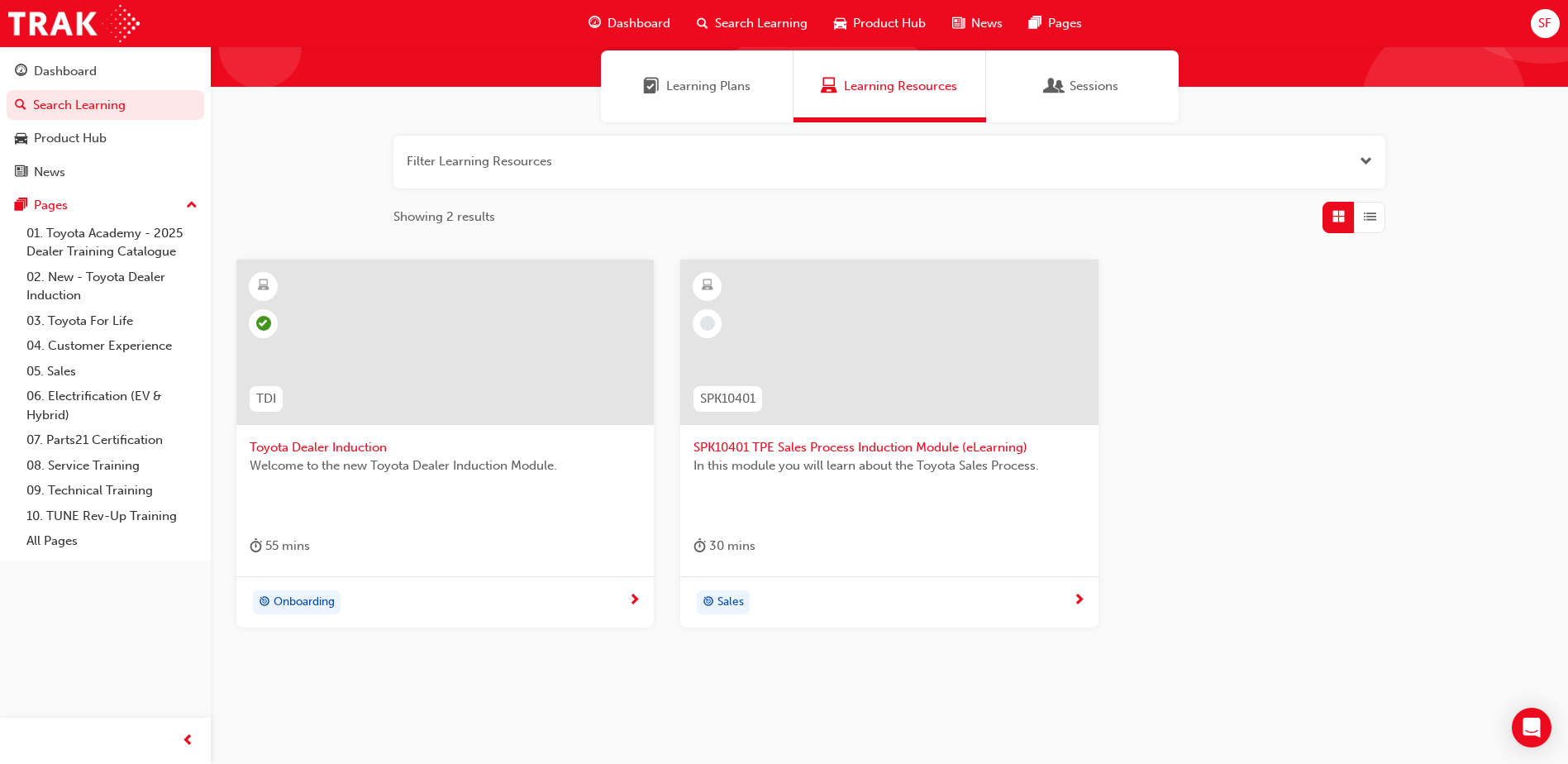
scroll to position [147, 0]
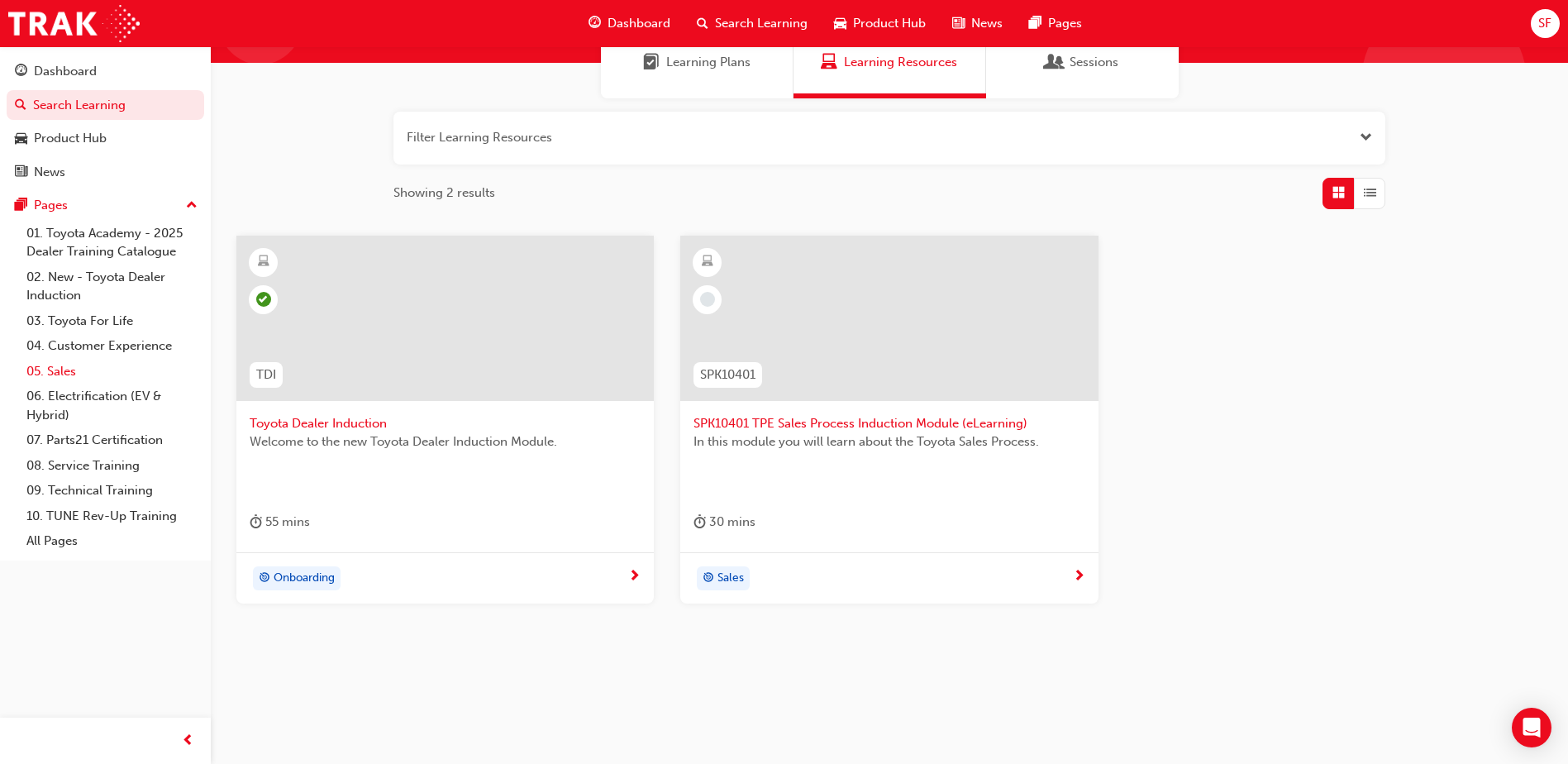
click at [49, 364] on link "05. Sales" at bounding box center [111, 371] width 184 height 26
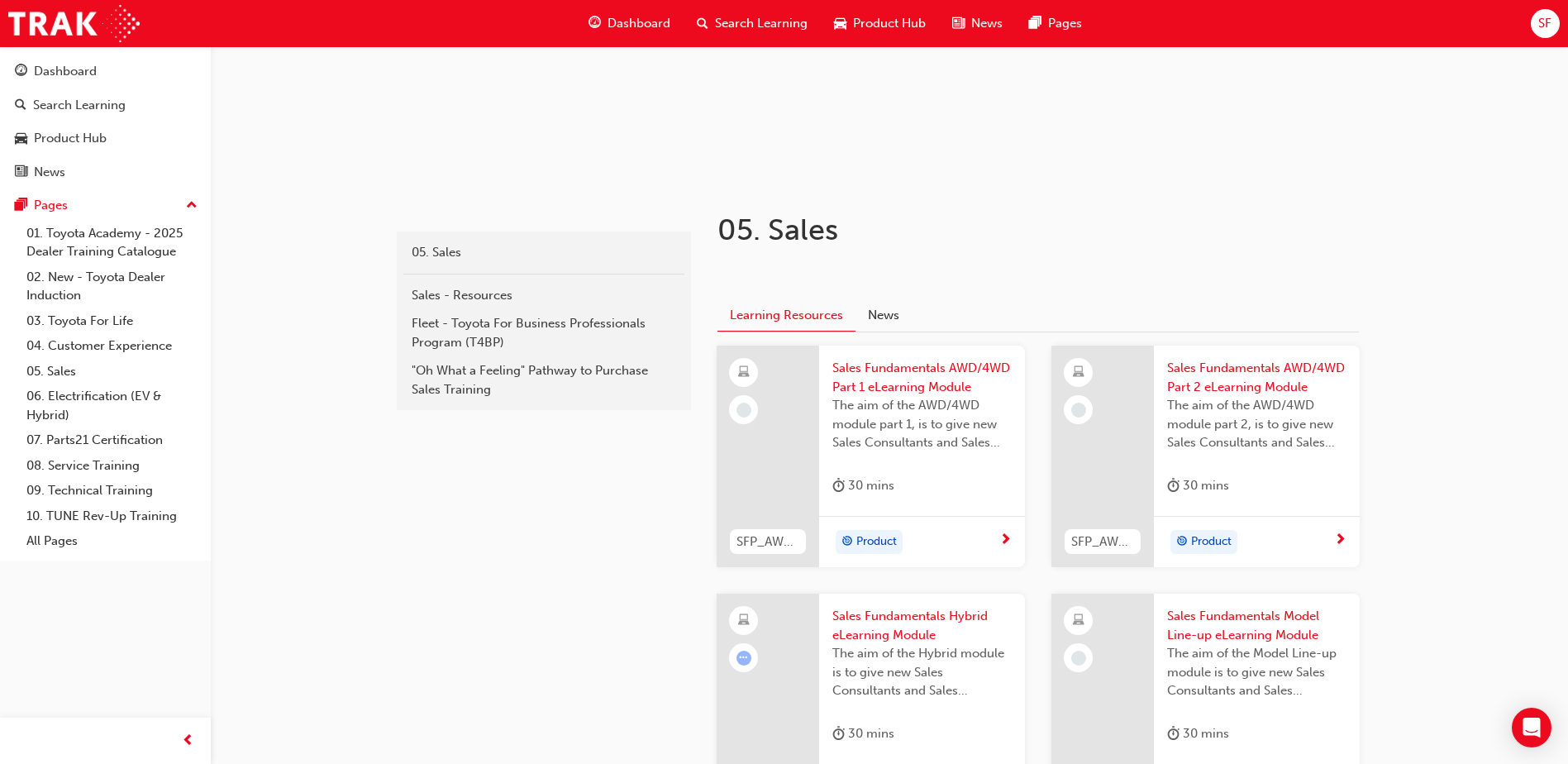
scroll to position [194, 0]
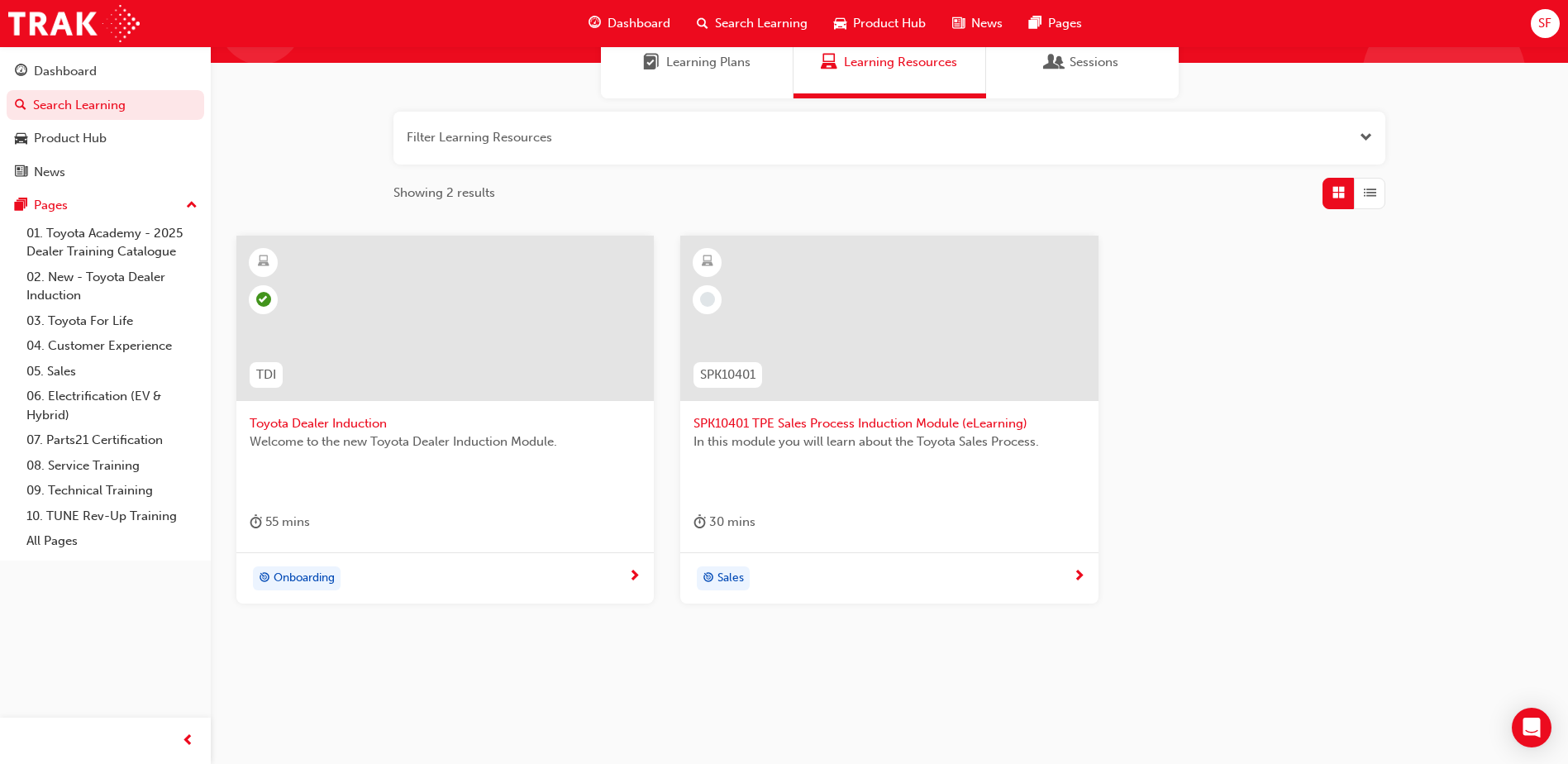
click at [820, 427] on span "SPK10401 TPE Sales Process Induction Module (eLearning)" at bounding box center [889, 424] width 391 height 19
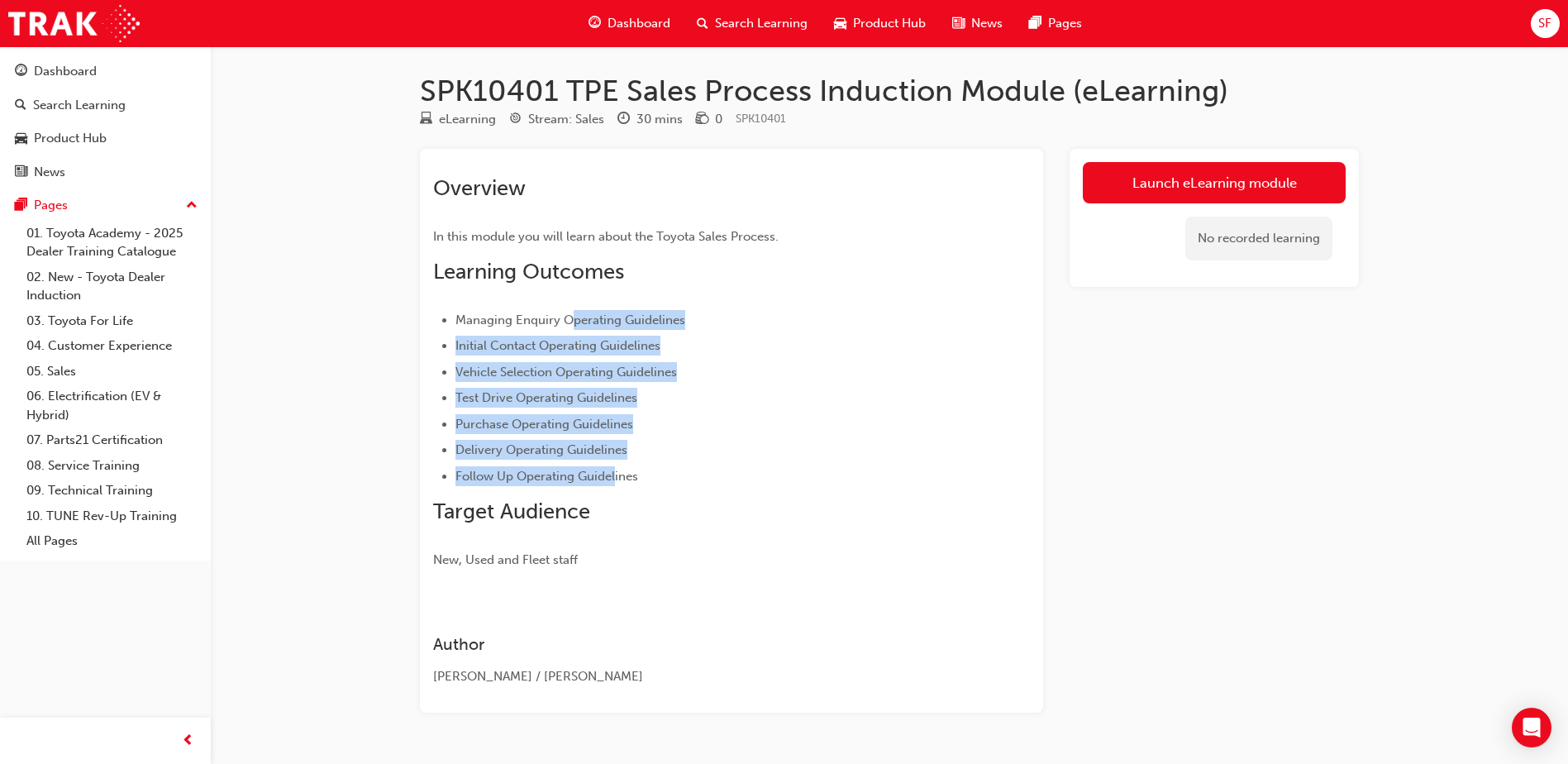
drag, startPoint x: 570, startPoint y: 303, endPoint x: 615, endPoint y: 461, distance: 164.3
click at [615, 461] on div "Overview In this module you will learn about the Toyota Sales Process. Learning…" at bounding box center [701, 372] width 537 height 394
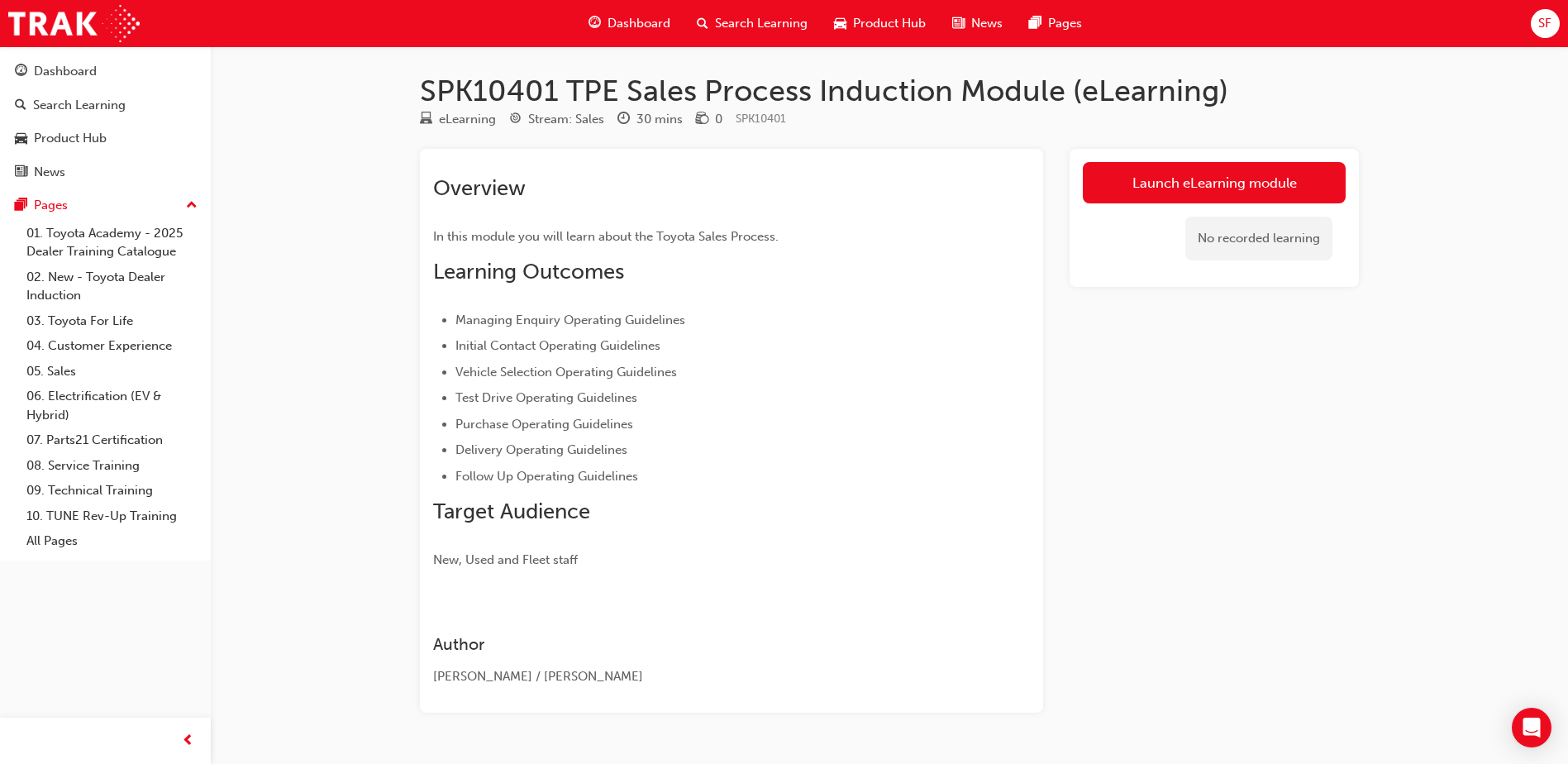
drag, startPoint x: 615, startPoint y: 461, endPoint x: 701, endPoint y: 483, distance: 88.8
click at [701, 483] on li "Follow Up Operating Guidelines" at bounding box center [713, 476] width 515 height 19
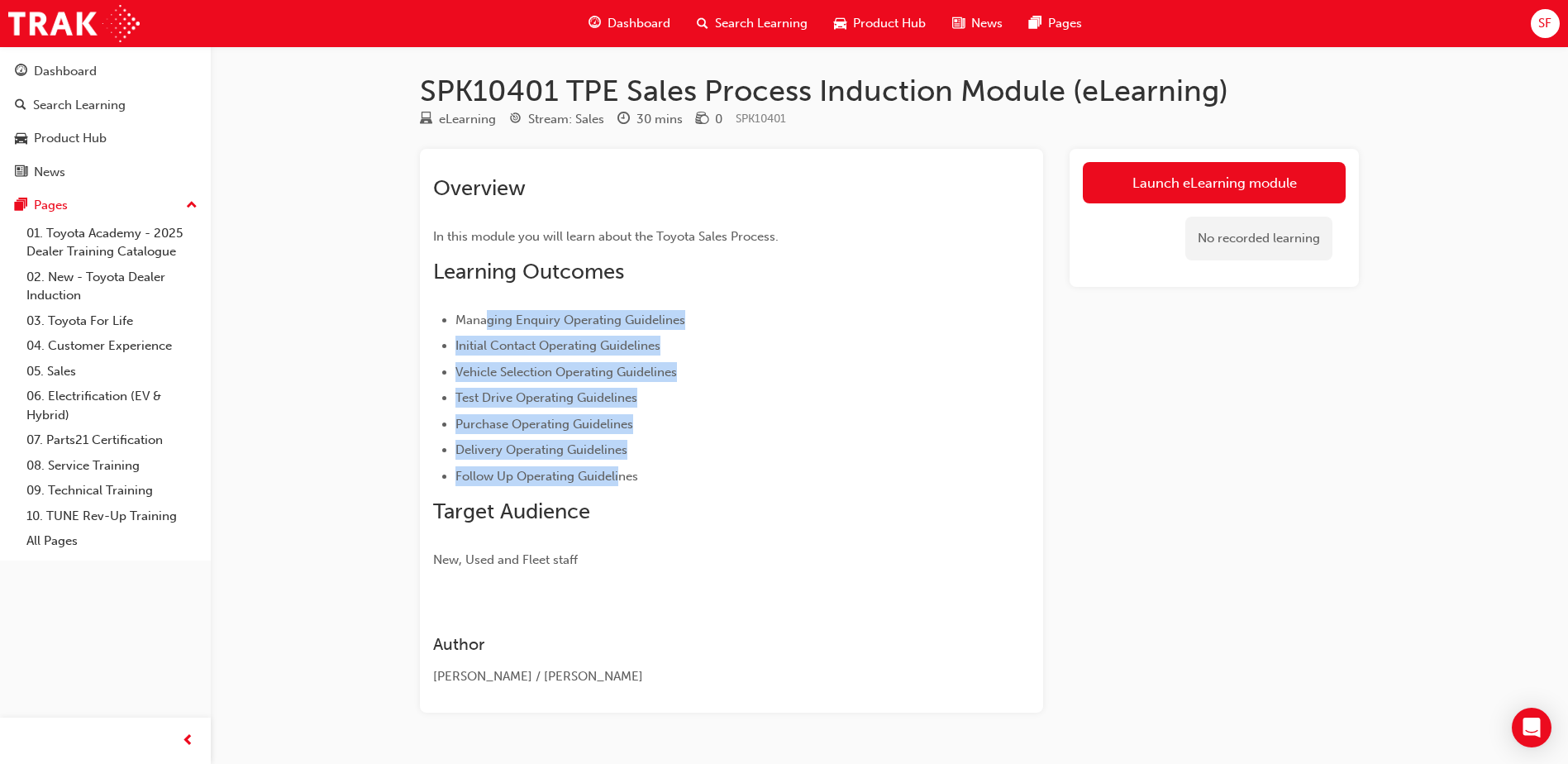
drag, startPoint x: 493, startPoint y: 322, endPoint x: 621, endPoint y: 474, distance: 198.7
click at [621, 474] on ul "Managing Enquiry Operating Guidelines Initial Contact Operating Guidelines Vehi…" at bounding box center [701, 399] width 537 height 176
click at [622, 474] on span "Follow Up Operating Guidelines" at bounding box center [547, 476] width 183 height 15
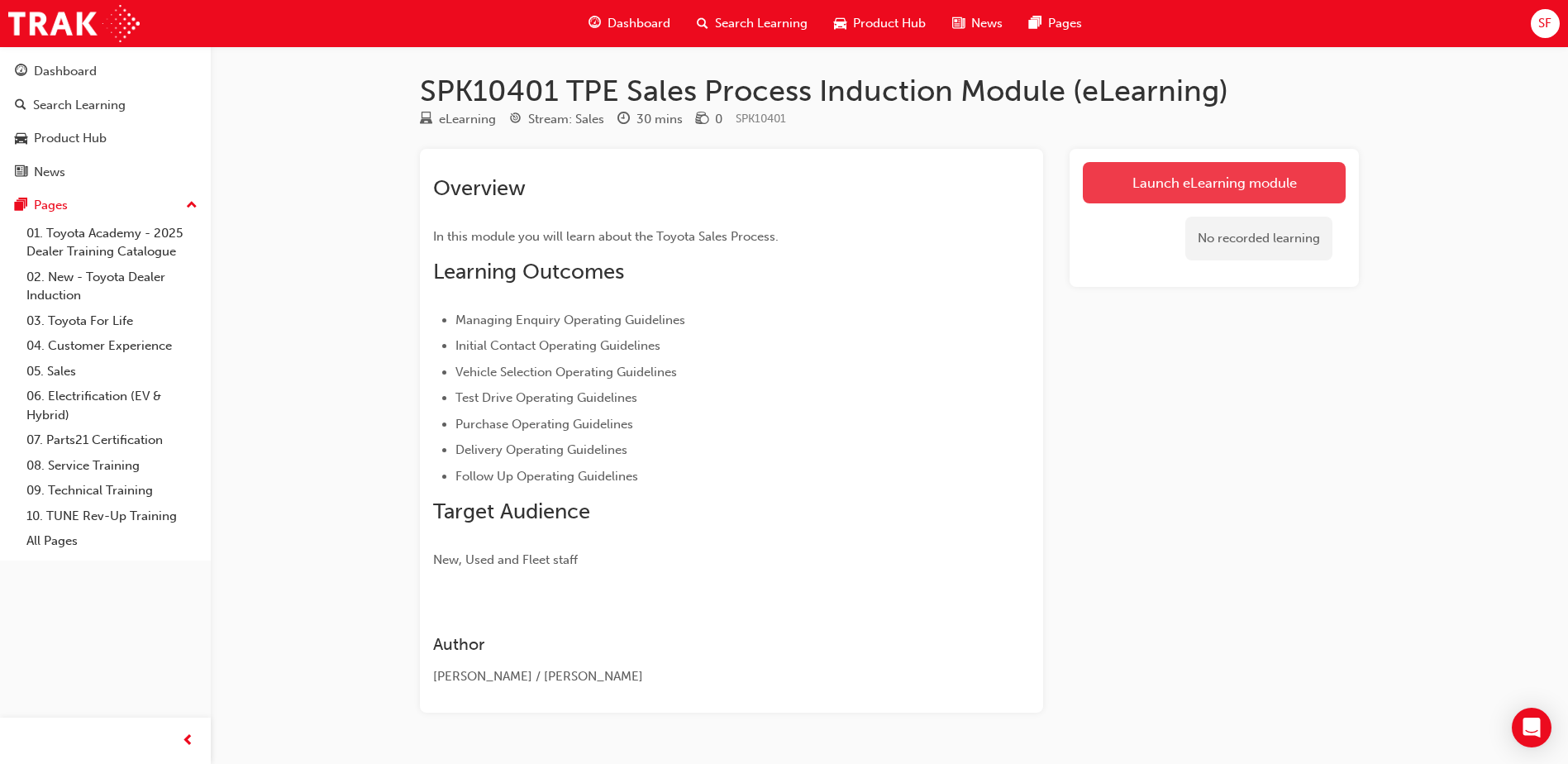
click at [1254, 191] on link "Launch eLearning module" at bounding box center [1214, 183] width 263 height 41
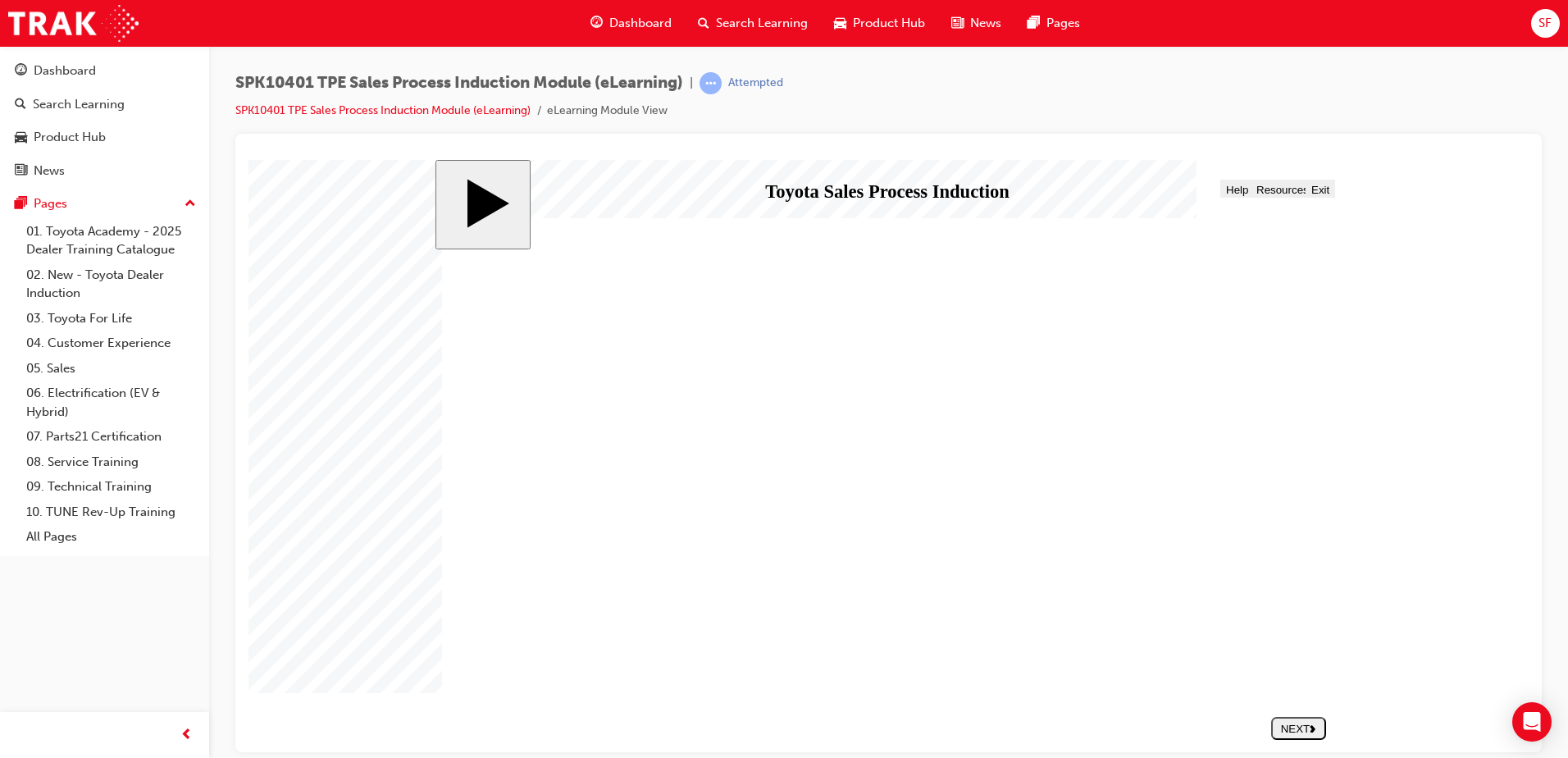
click at [1296, 726] on div "NEXT" at bounding box center [1299, 728] width 42 height 12
click at [1295, 723] on div "NEXT" at bounding box center [1299, 728] width 42 height 12
click at [1298, 734] on button "NEXT" at bounding box center [1298, 727] width 55 height 23
click at [1293, 728] on div "NEXT" at bounding box center [1299, 728] width 42 height 12
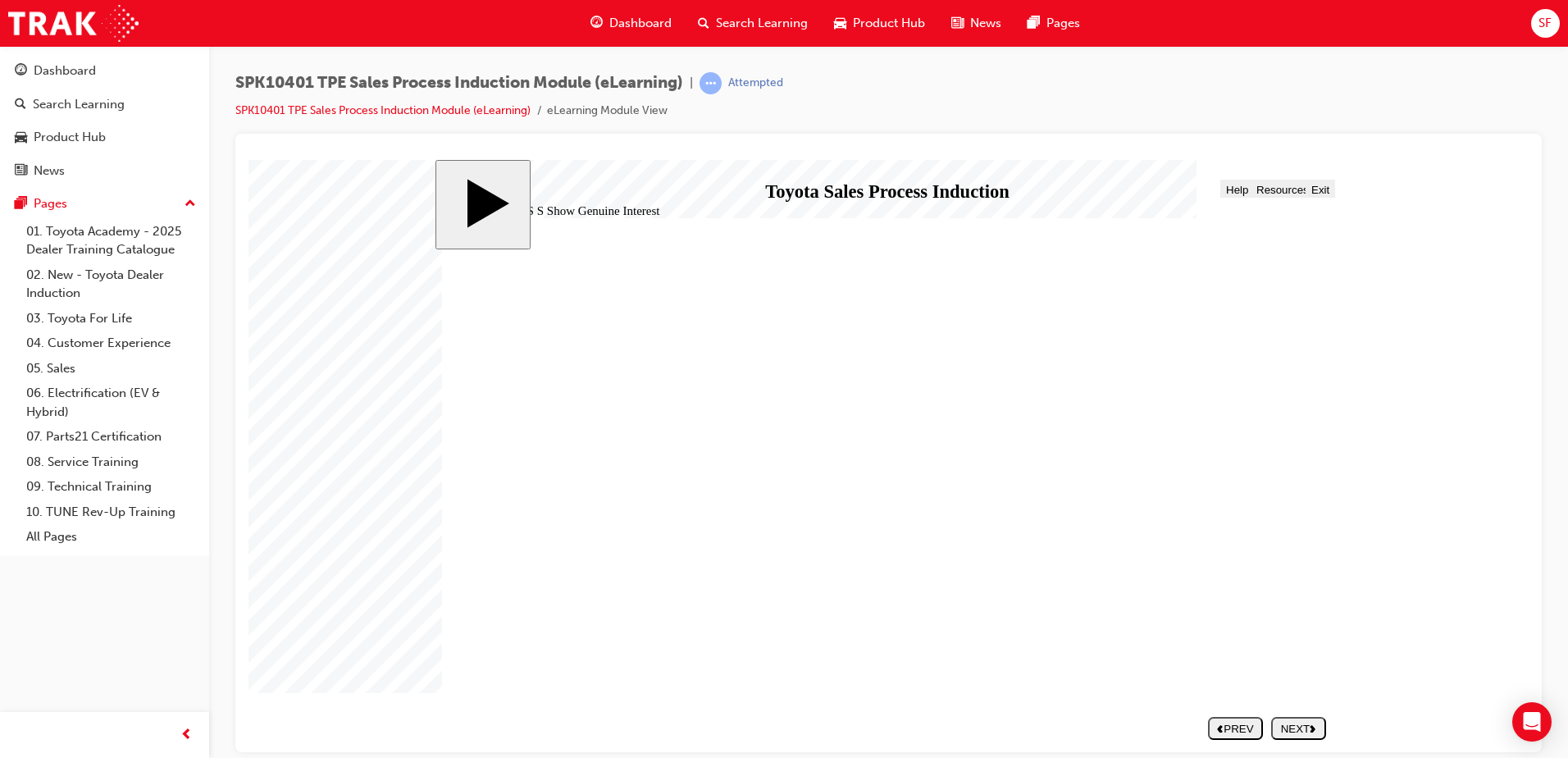
click at [1303, 726] on div "NEXT" at bounding box center [1299, 728] width 42 height 12
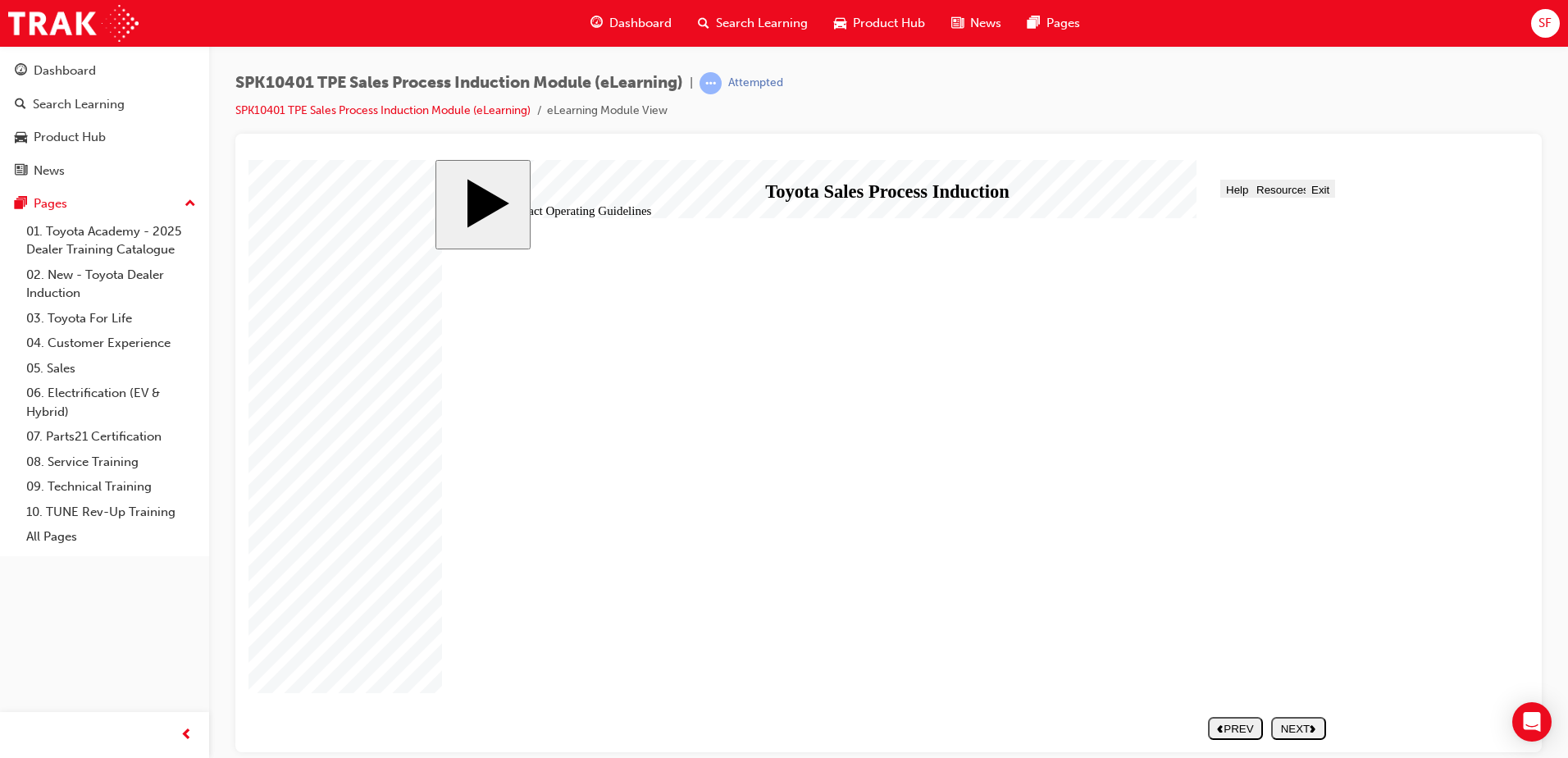
click at [1308, 733] on div "NEXT" at bounding box center [1299, 728] width 42 height 12
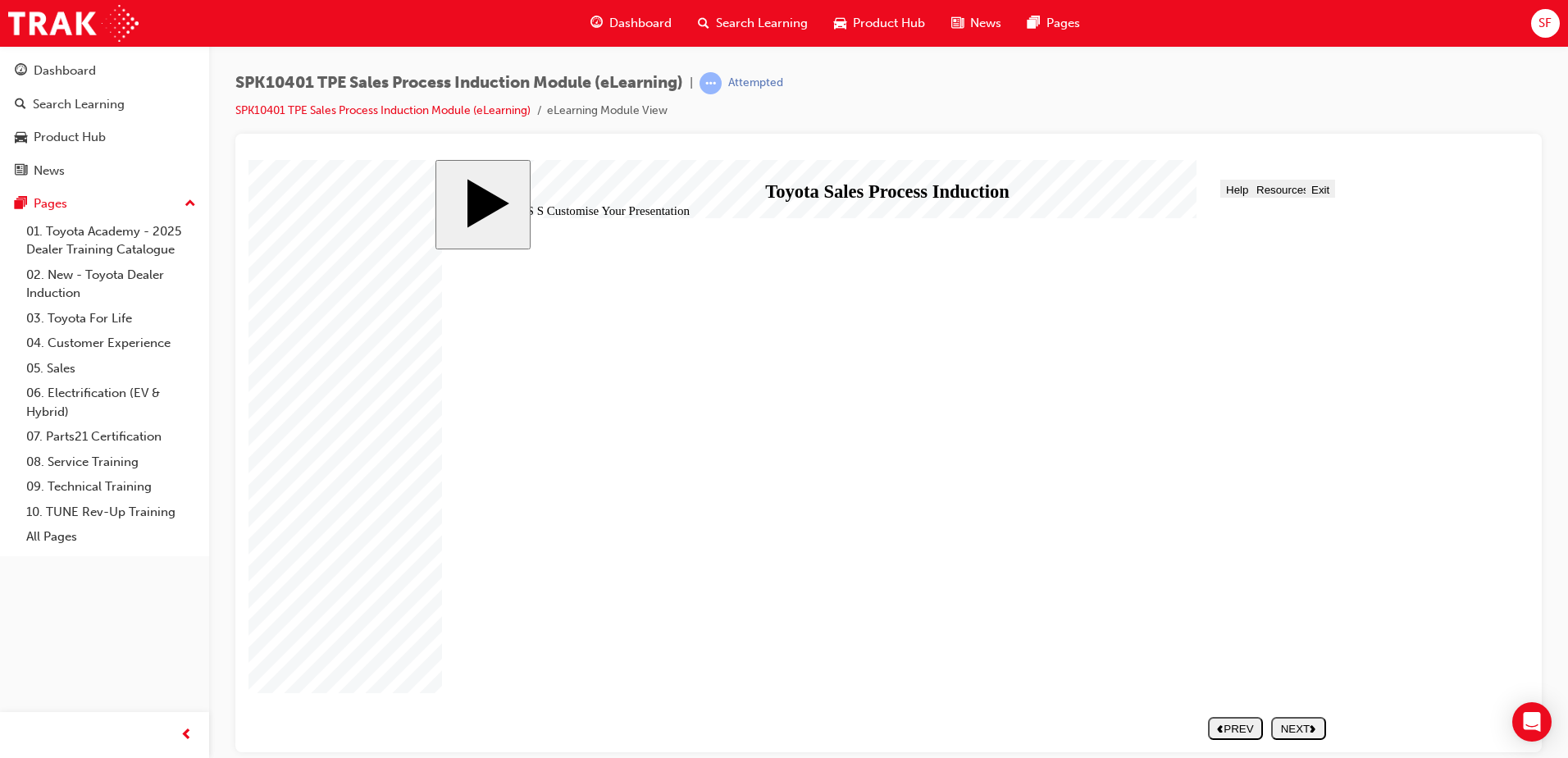
click at [1307, 739] on button "NEXT" at bounding box center [1298, 727] width 55 height 23
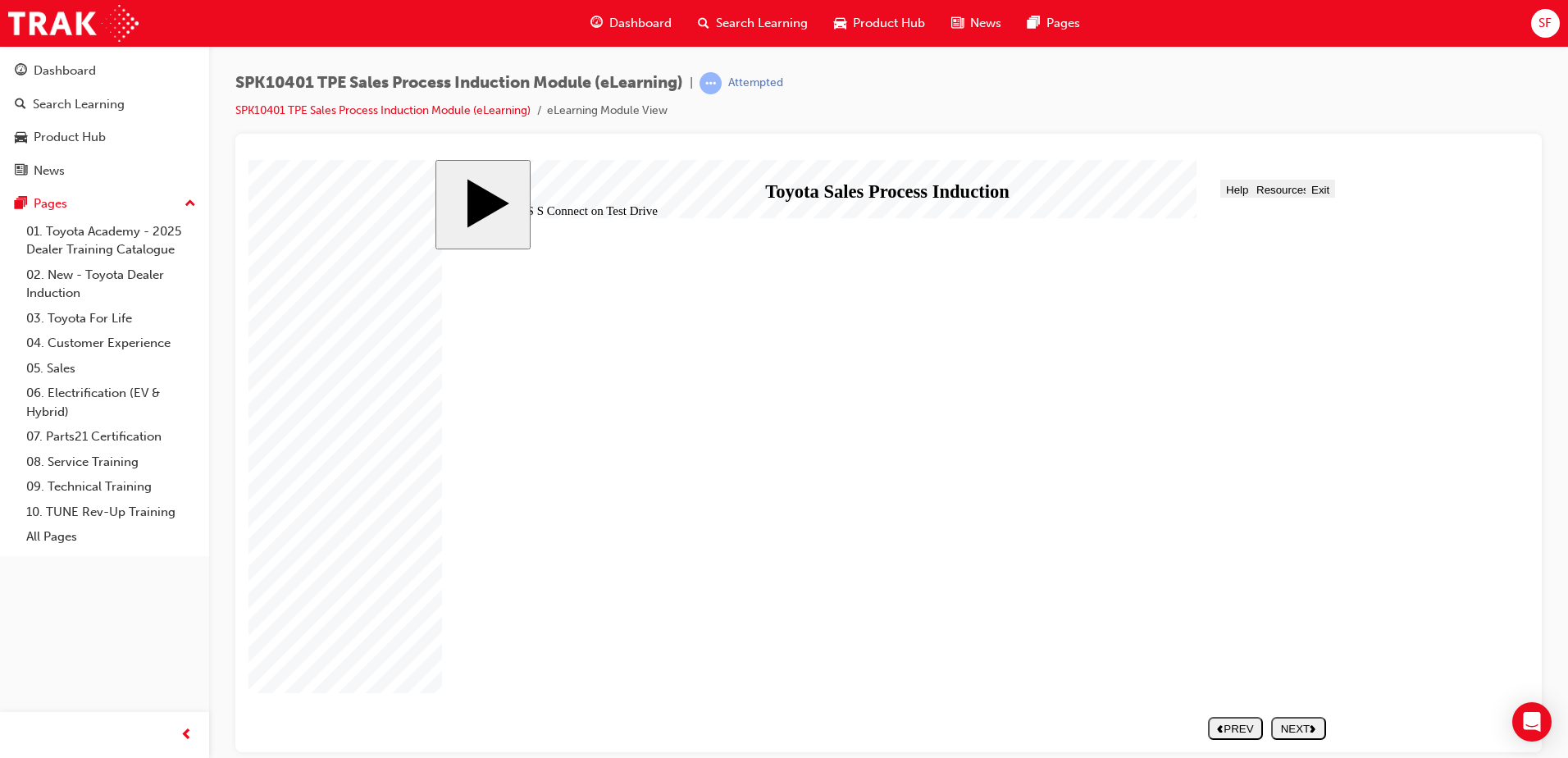
click at [1303, 726] on div "NEXT" at bounding box center [1299, 728] width 42 height 12
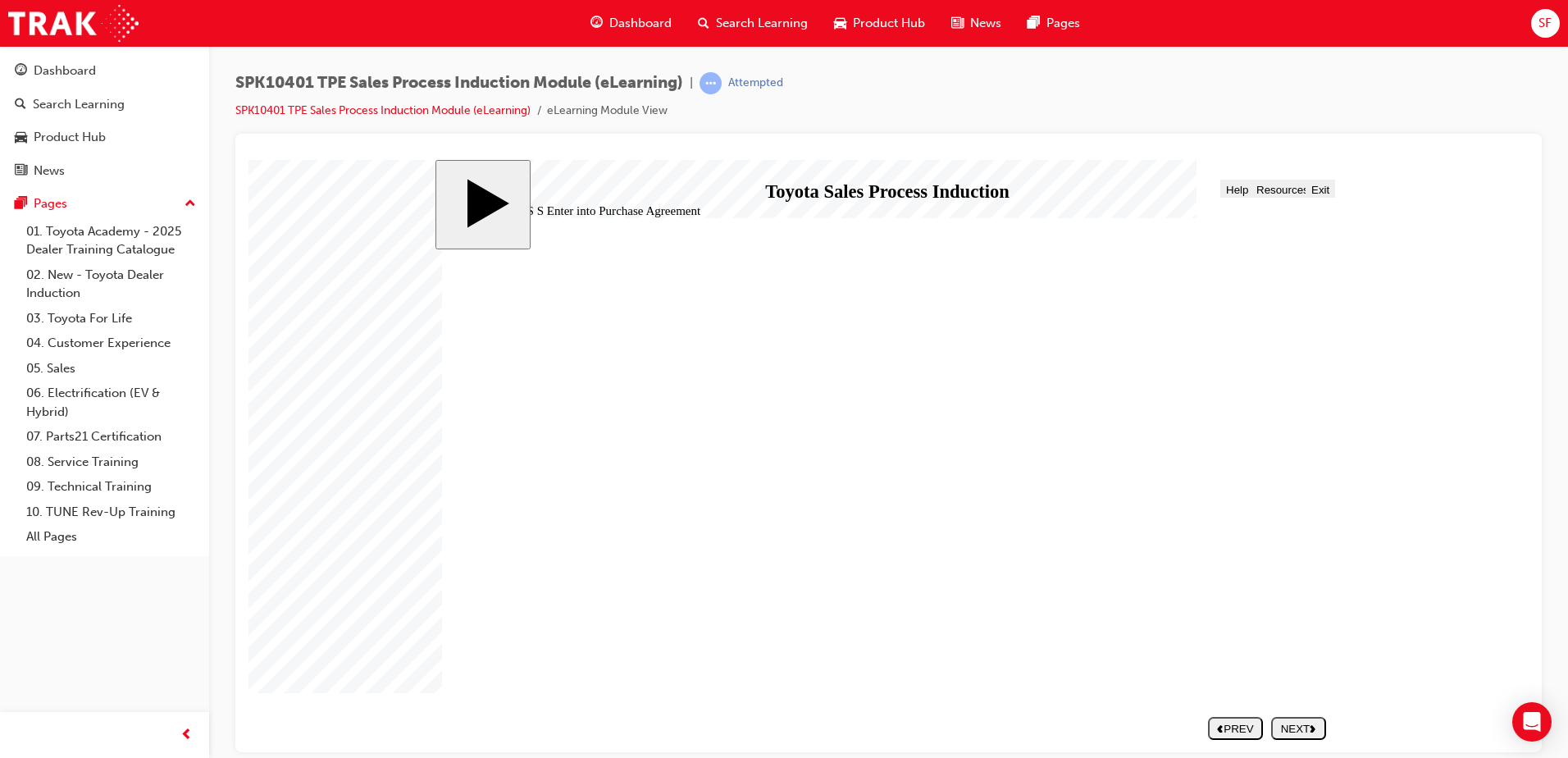
scroll to position [39, 0]
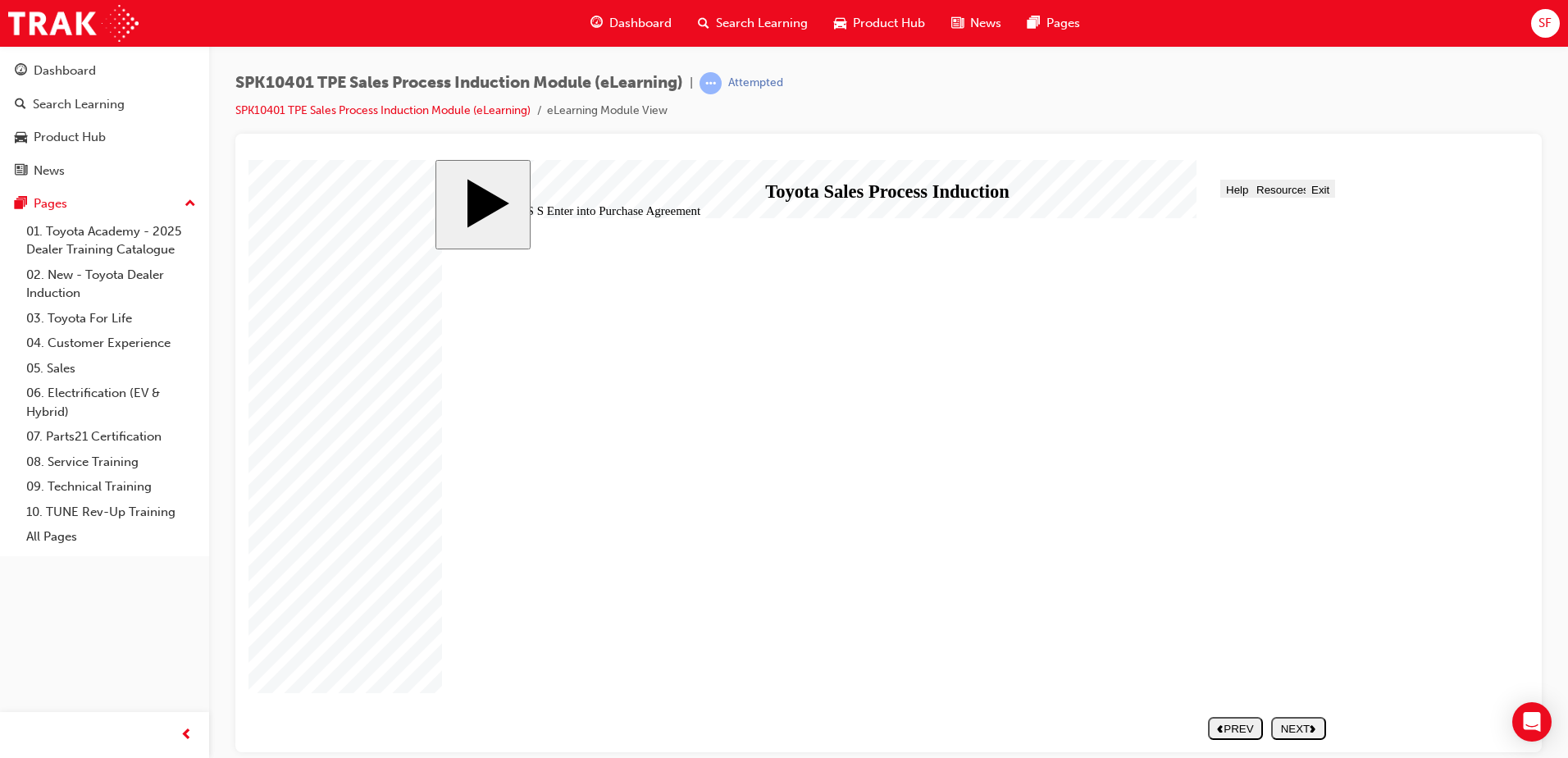
click at [1294, 729] on div "NEXT" at bounding box center [1299, 728] width 42 height 12
click at [1298, 725] on div "NEXT" at bounding box center [1299, 728] width 42 height 12
click at [1292, 724] on div "NEXT" at bounding box center [1299, 728] width 42 height 12
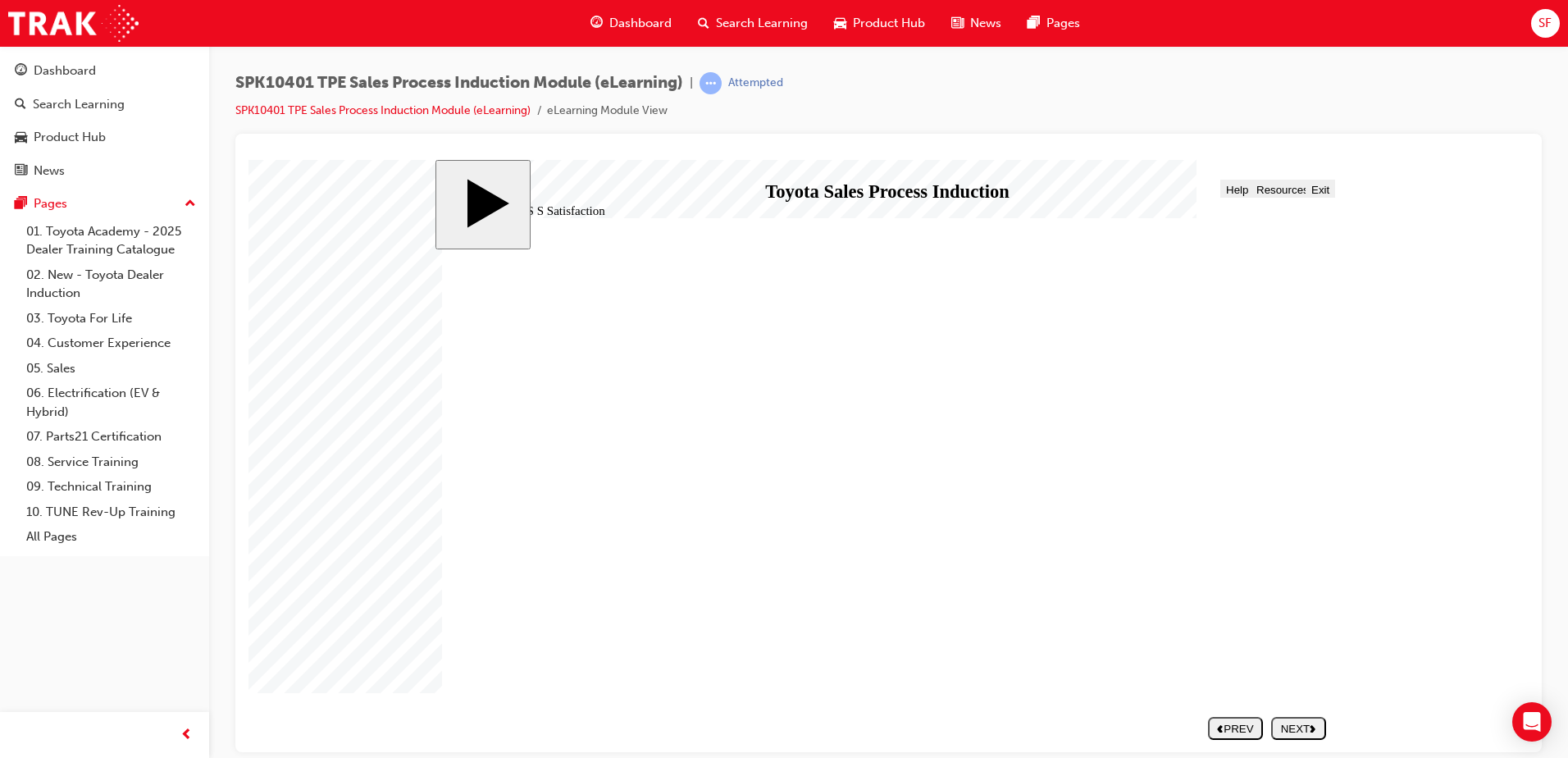
click at [1312, 728] on icon "next" at bounding box center [1312, 727] width 6 height 8
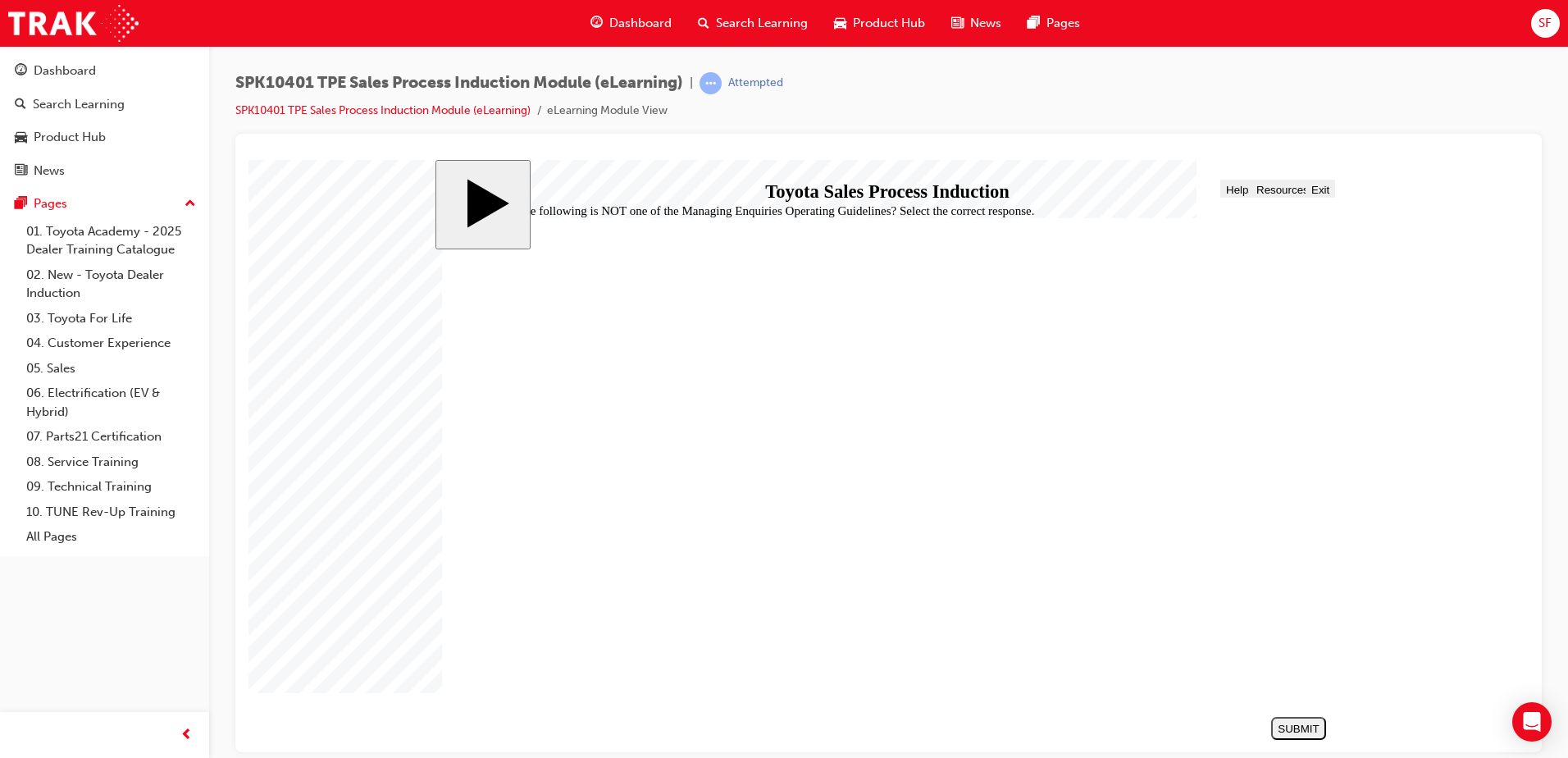
radio input "true"
click at [1286, 723] on div "SUBMIT" at bounding box center [1299, 728] width 42 height 12
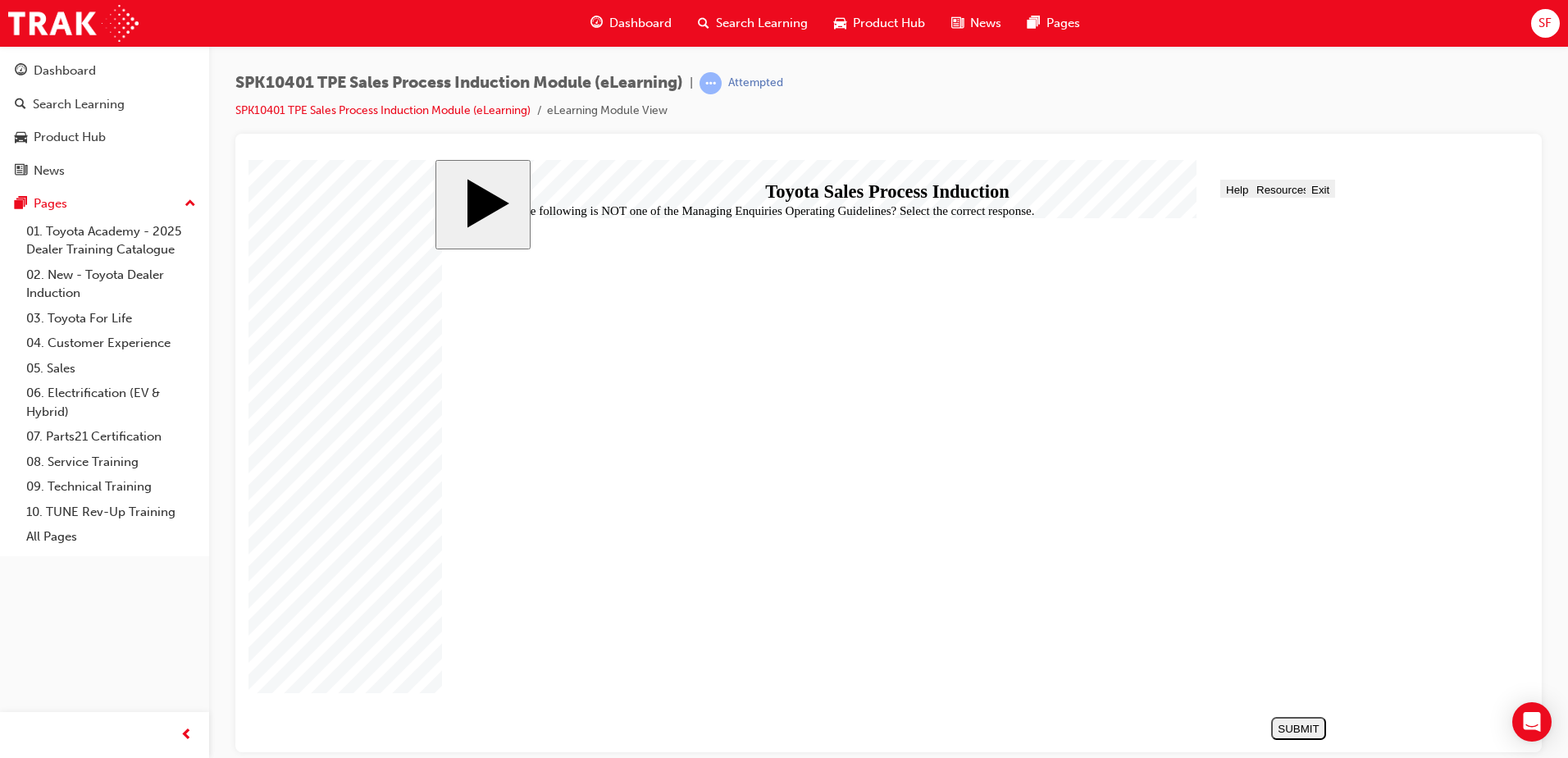
radio input "true"
click at [1300, 726] on div "SUBMIT" at bounding box center [1299, 728] width 42 height 12
checkbox input "true"
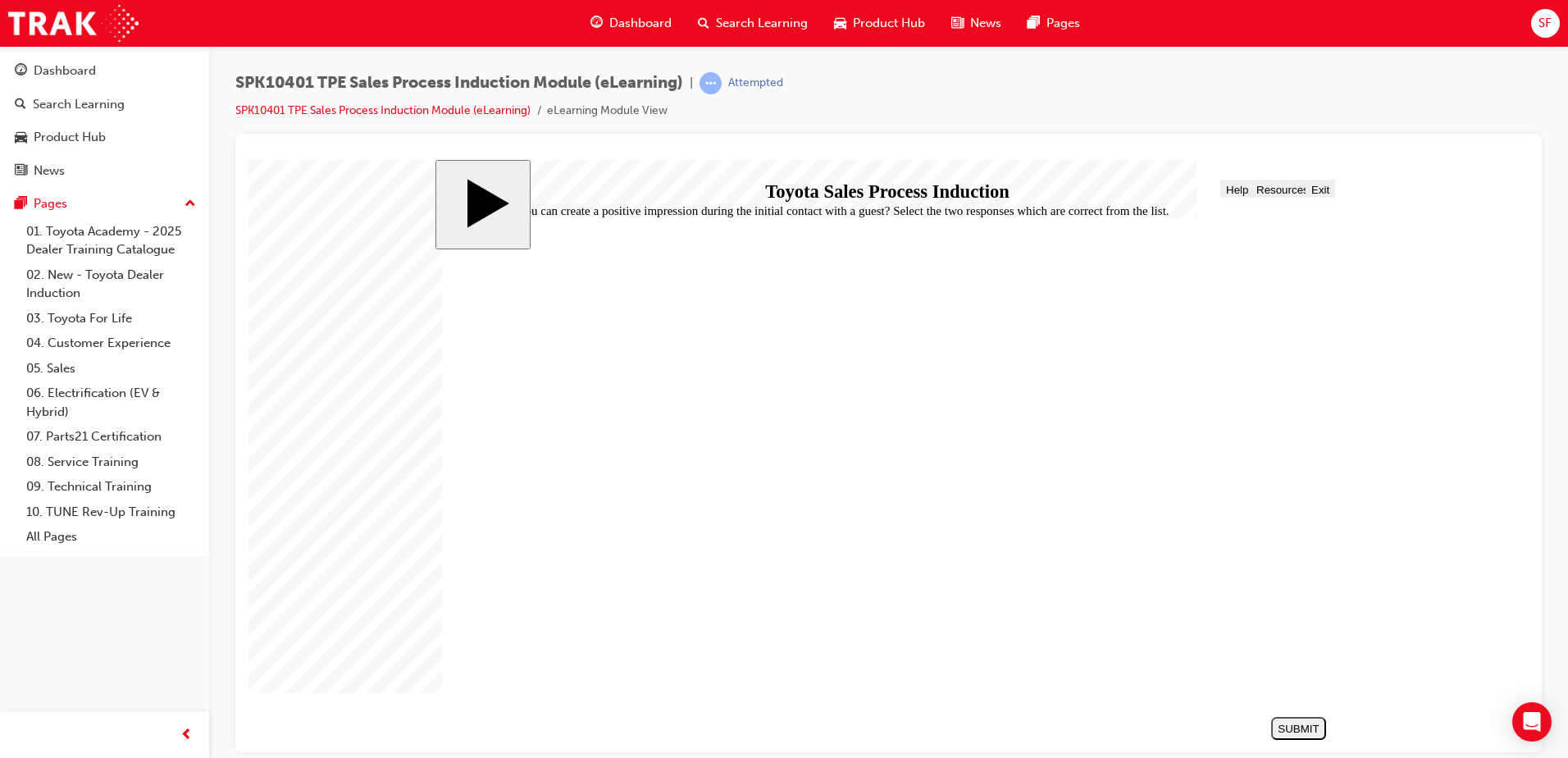
checkbox input "true"
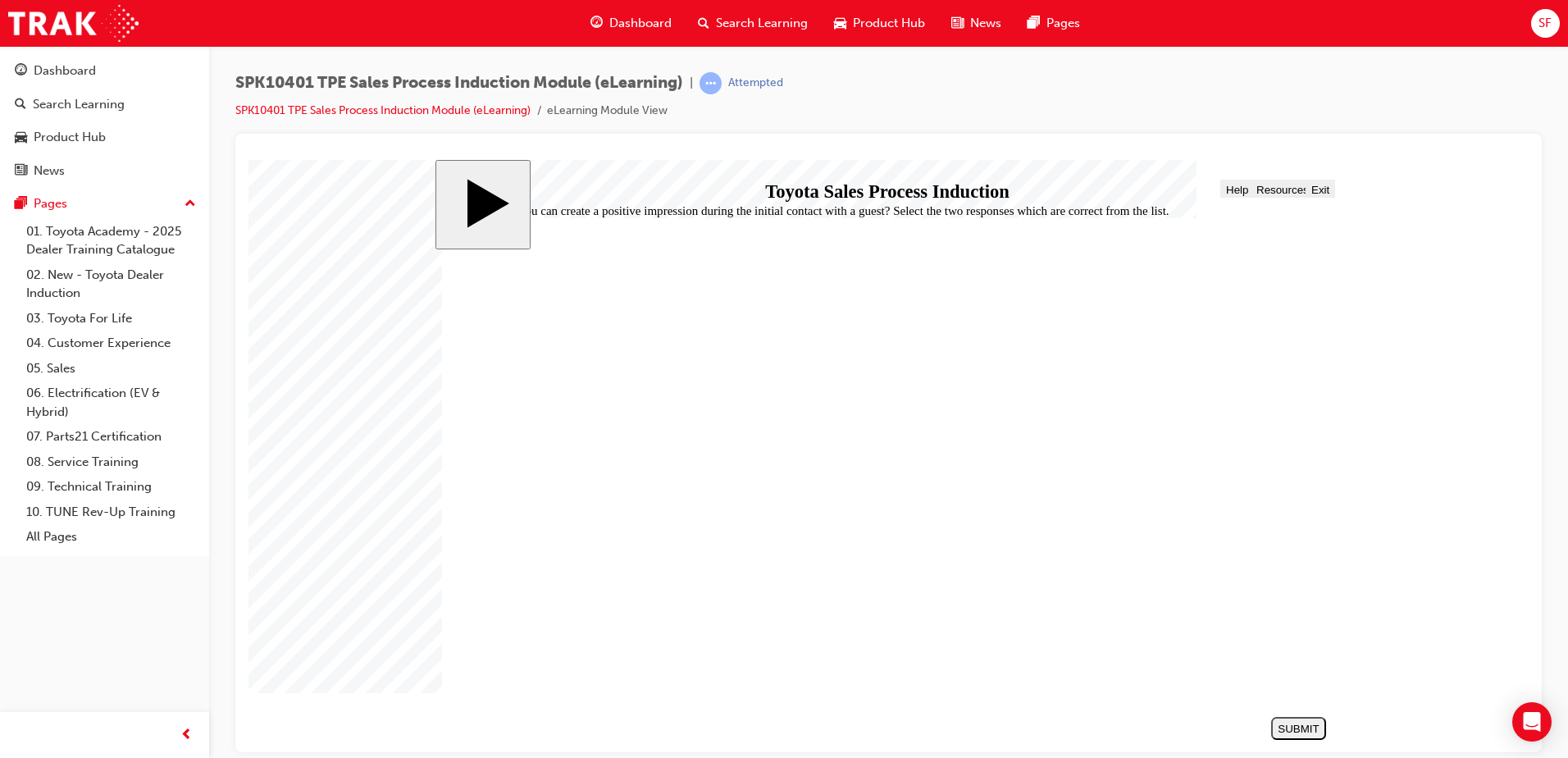
click at [1304, 727] on div "SUBMIT" at bounding box center [1299, 728] width 42 height 12
checkbox input "true"
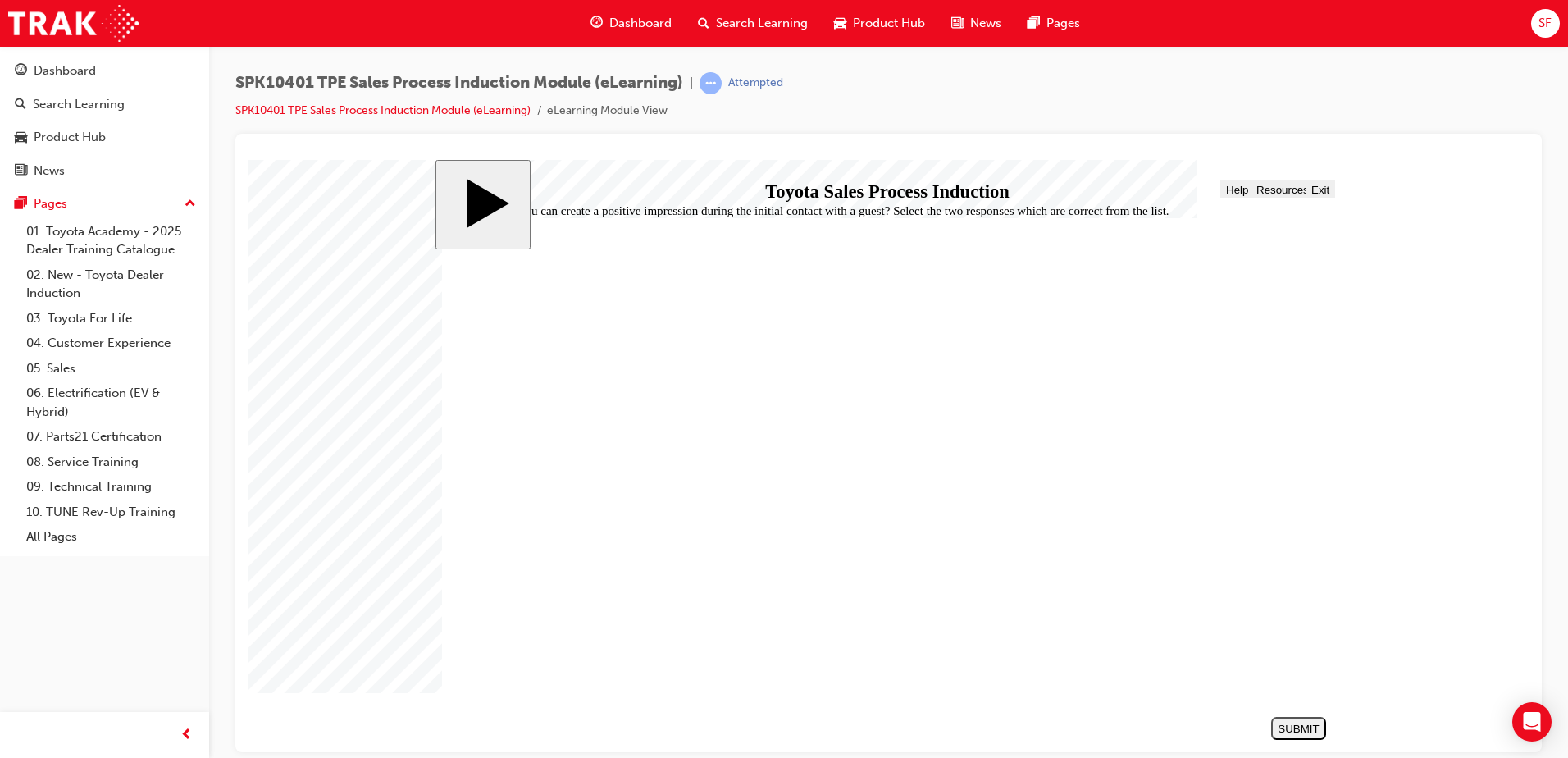
checkbox input "false"
click at [1298, 732] on div "SUBMIT" at bounding box center [1299, 728] width 42 height 12
drag, startPoint x: 646, startPoint y: 406, endPoint x: 848, endPoint y: 383, distance: 203.3
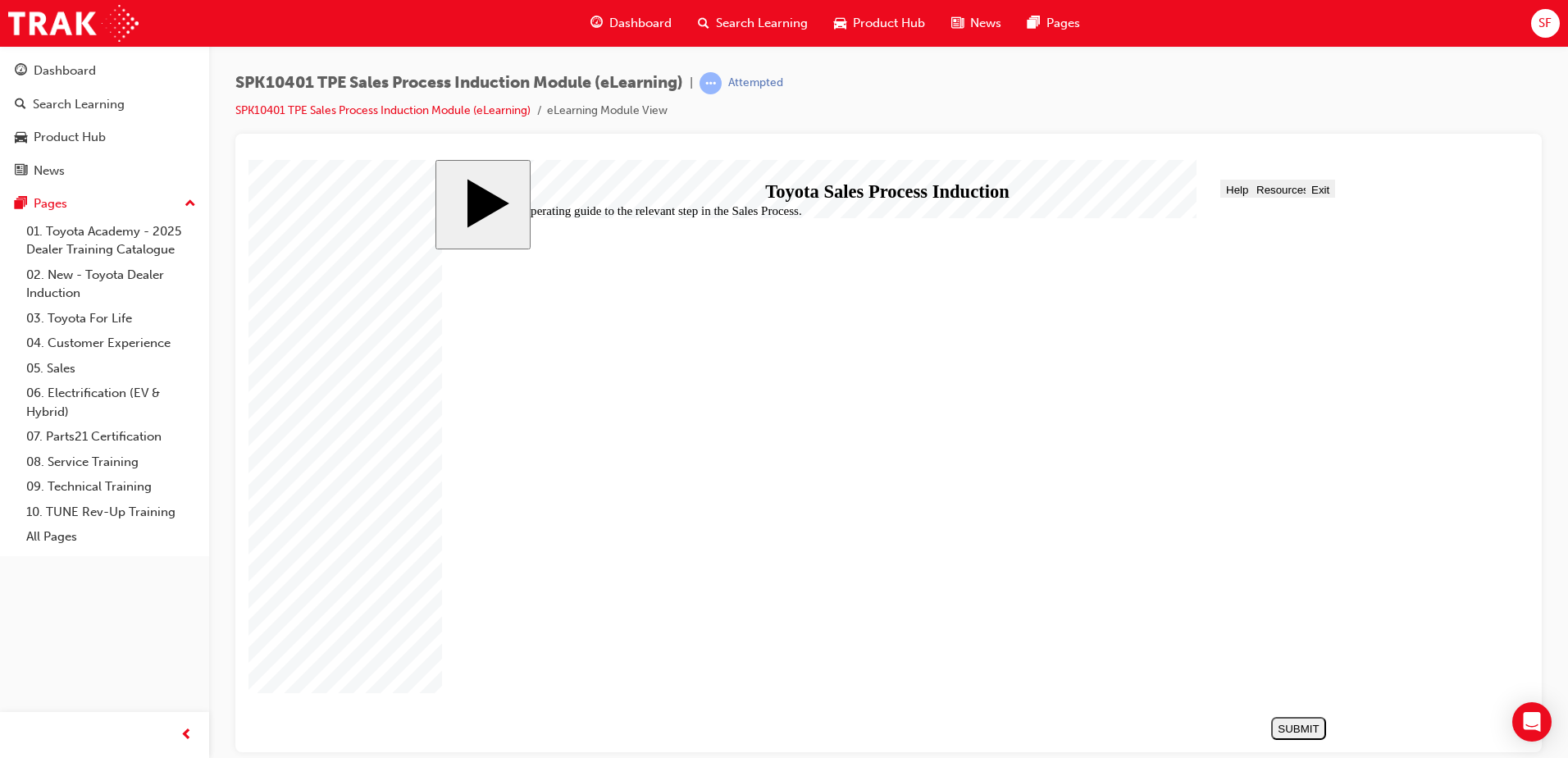
drag, startPoint x: 839, startPoint y: 404, endPoint x: 823, endPoint y: 552, distance: 148.9
drag, startPoint x: 874, startPoint y: 505, endPoint x: 859, endPoint y: 457, distance: 50.3
drag, startPoint x: 885, startPoint y: 395, endPoint x: 871, endPoint y: 398, distance: 14.3
drag, startPoint x: 899, startPoint y: 493, endPoint x: 878, endPoint y: 492, distance: 21.0
click at [1286, 716] on button "SUBMIT" at bounding box center [1298, 727] width 55 height 23
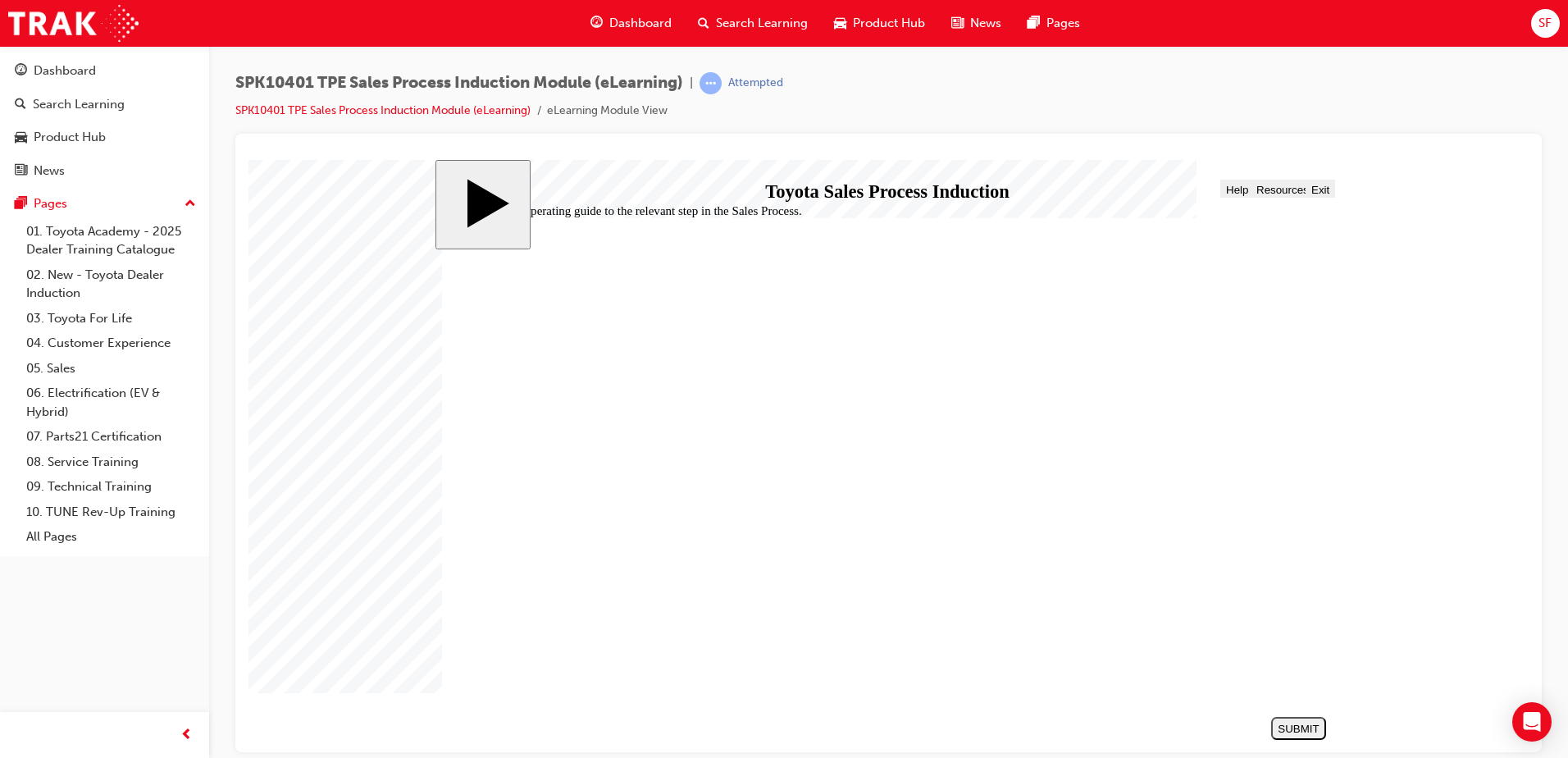
click at [1298, 724] on div "SUBMIT" at bounding box center [1299, 728] width 42 height 12
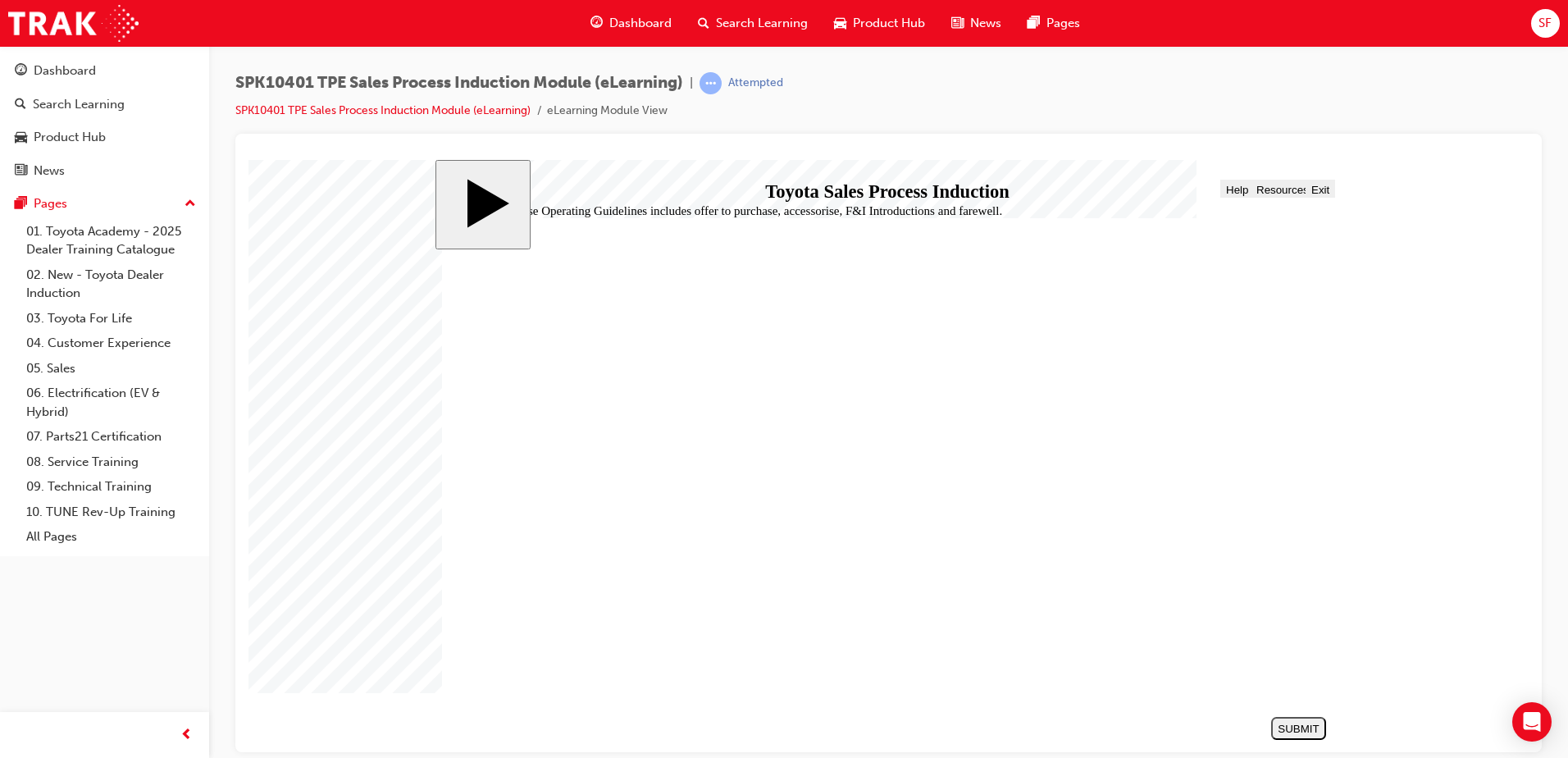
radio input "true"
click at [1293, 726] on div "SUBMIT" at bounding box center [1299, 728] width 42 height 12
checkbox input "true"
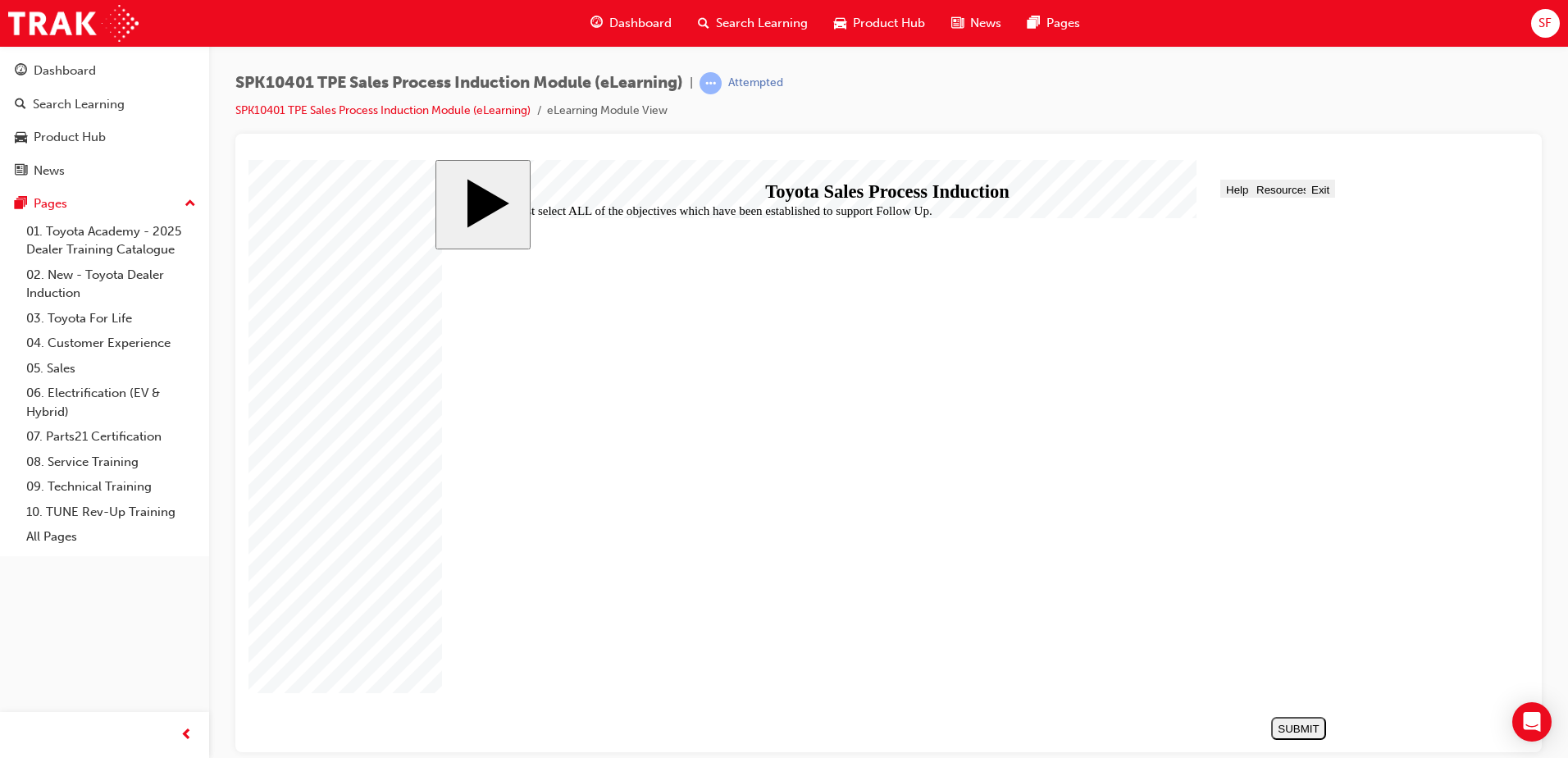
click at [1297, 721] on button "SUBMIT" at bounding box center [1298, 727] width 55 height 23
checkbox input "true"
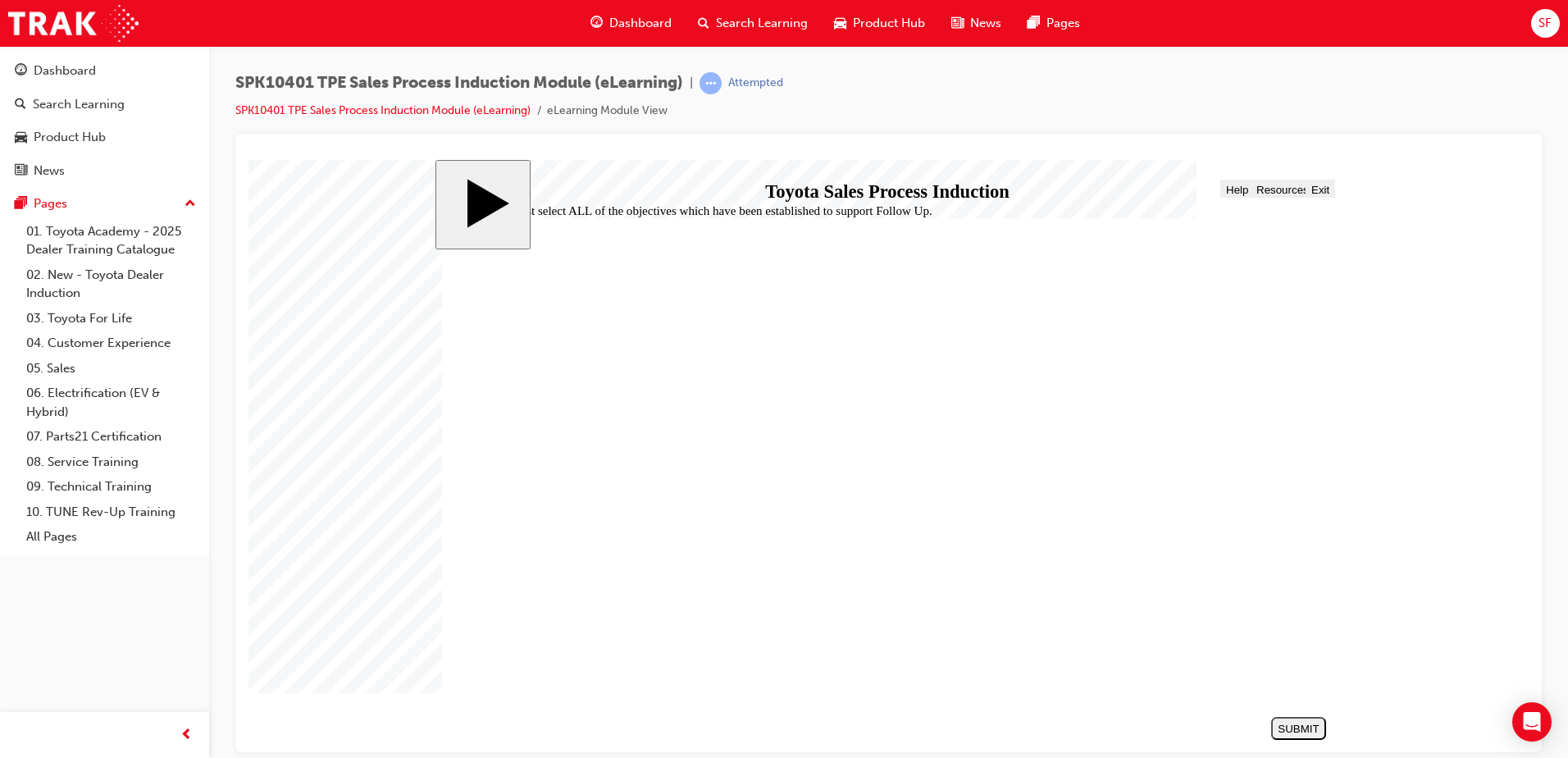
checkbox input "true"
checkbox input "false"
checkbox input "true"
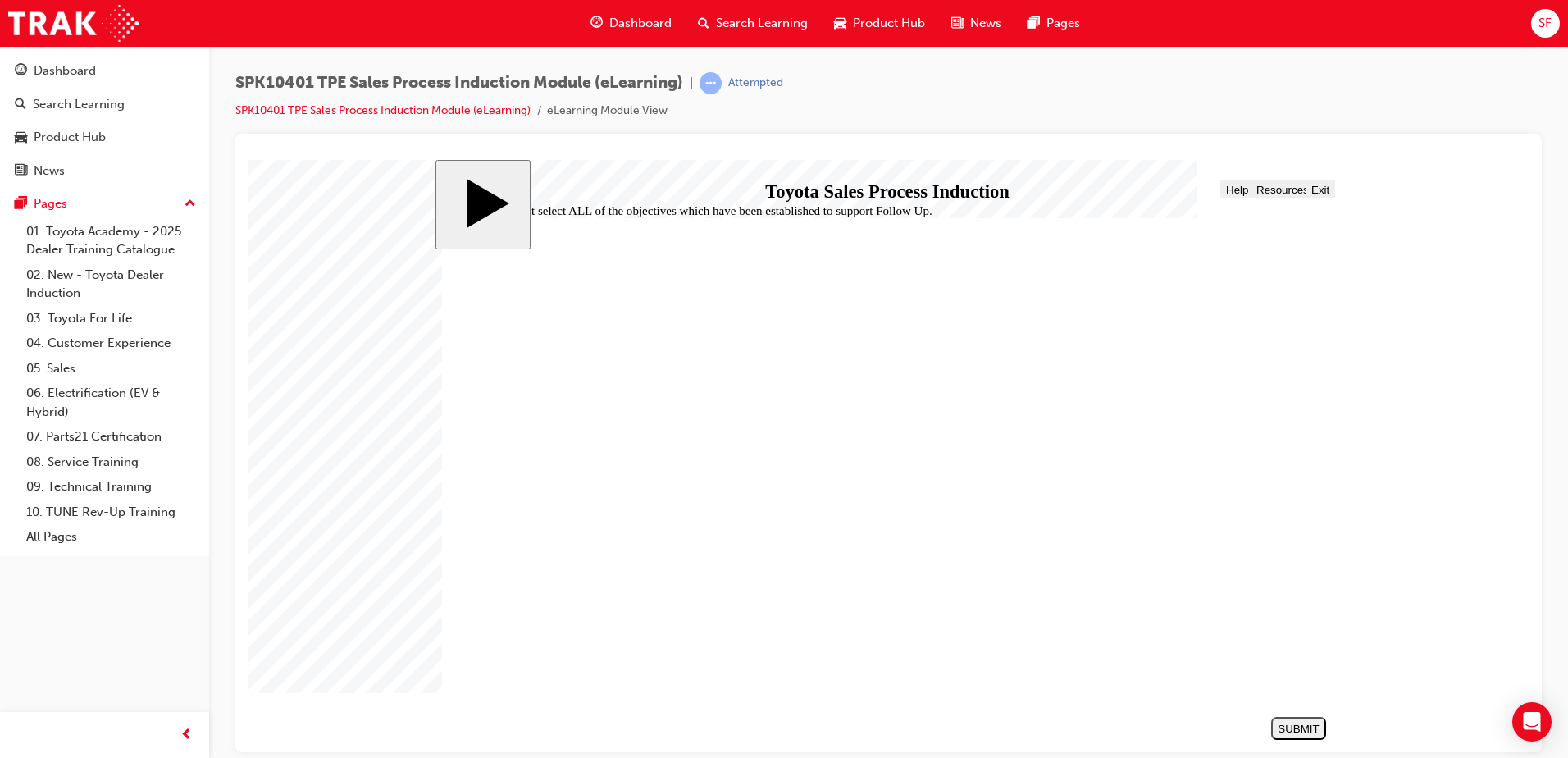
click at [1289, 723] on div "SUBMIT" at bounding box center [1299, 728] width 42 height 12
drag, startPoint x: 565, startPoint y: 565, endPoint x: 566, endPoint y: 583, distance: 18.0
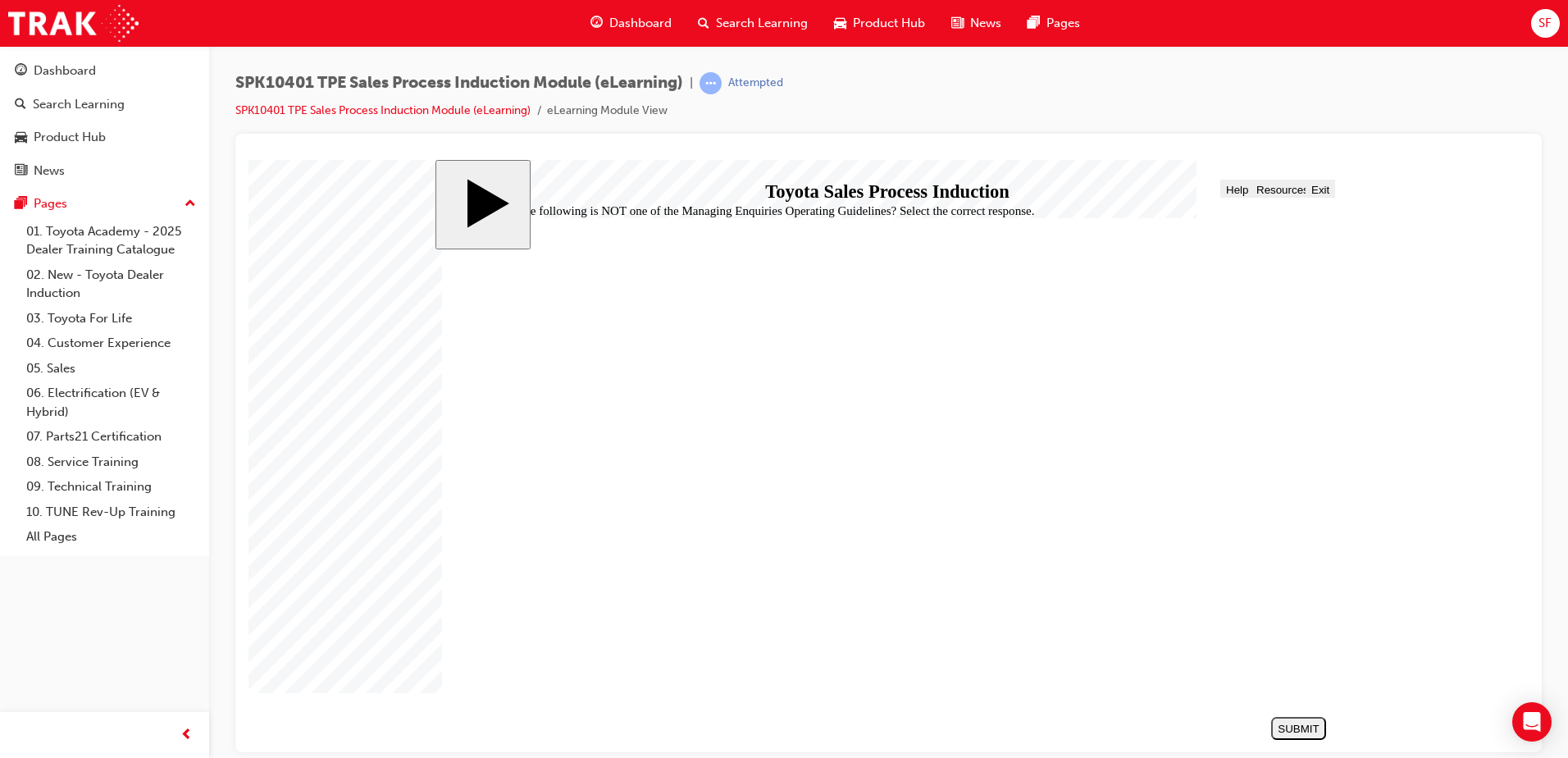
radio input "true"
click at [1305, 724] on div "SUBMIT" at bounding box center [1299, 728] width 42 height 12
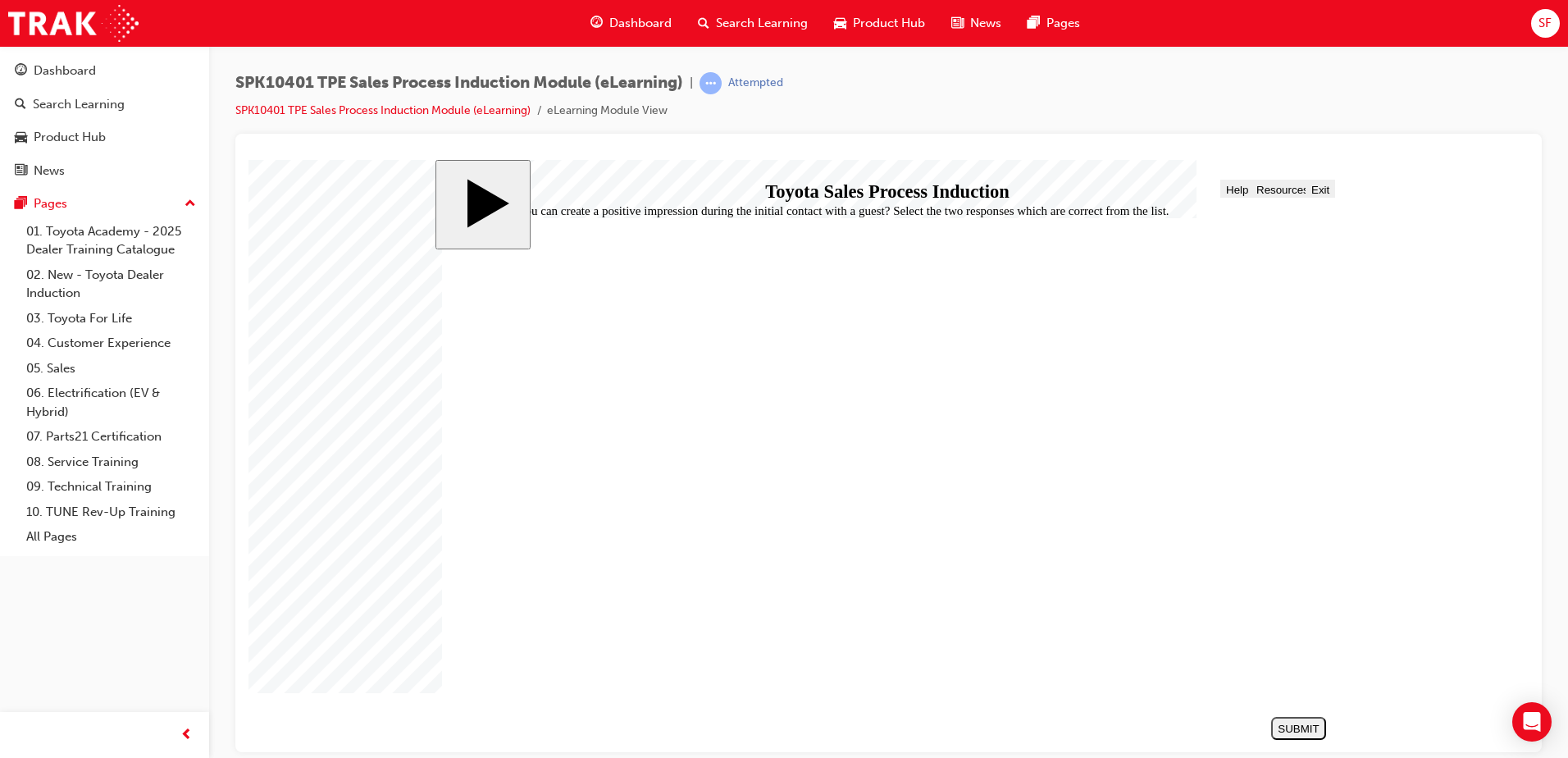
checkbox input "true"
click at [1281, 735] on button "SUBMIT" at bounding box center [1298, 727] width 55 height 23
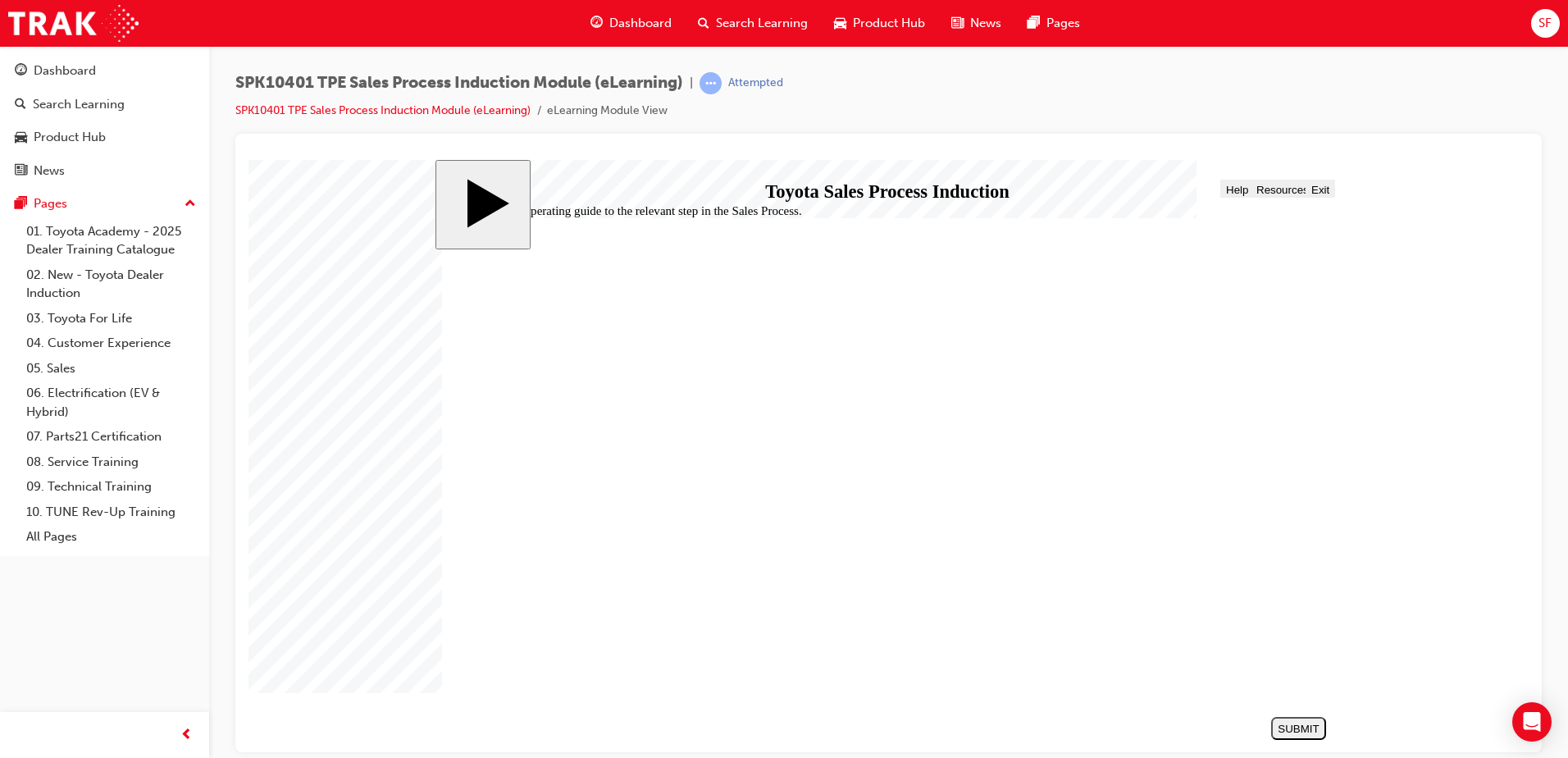
drag, startPoint x: 875, startPoint y: 506, endPoint x: 850, endPoint y: 407, distance: 102.1
drag, startPoint x: 872, startPoint y: 551, endPoint x: 853, endPoint y: 455, distance: 97.9
drag, startPoint x: 867, startPoint y: 502, endPoint x: 848, endPoint y: 557, distance: 58.2
drag, startPoint x: 856, startPoint y: 506, endPoint x: 835, endPoint y: 503, distance: 21.2
click at [1296, 727] on div "SUBMIT" at bounding box center [1299, 728] width 42 height 12
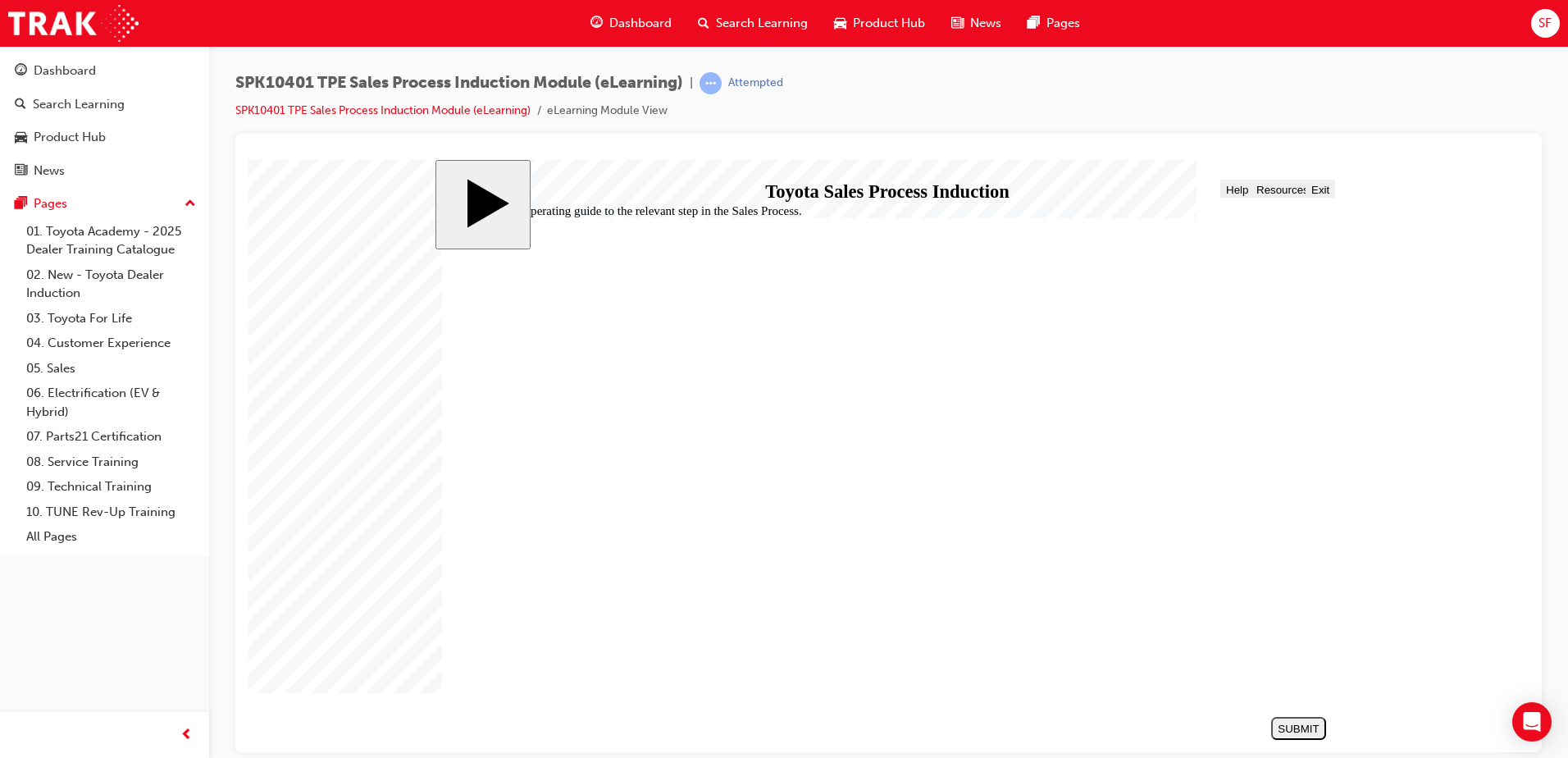
radio input "true"
click at [1306, 731] on div "SUBMIT" at bounding box center [1299, 728] width 42 height 12
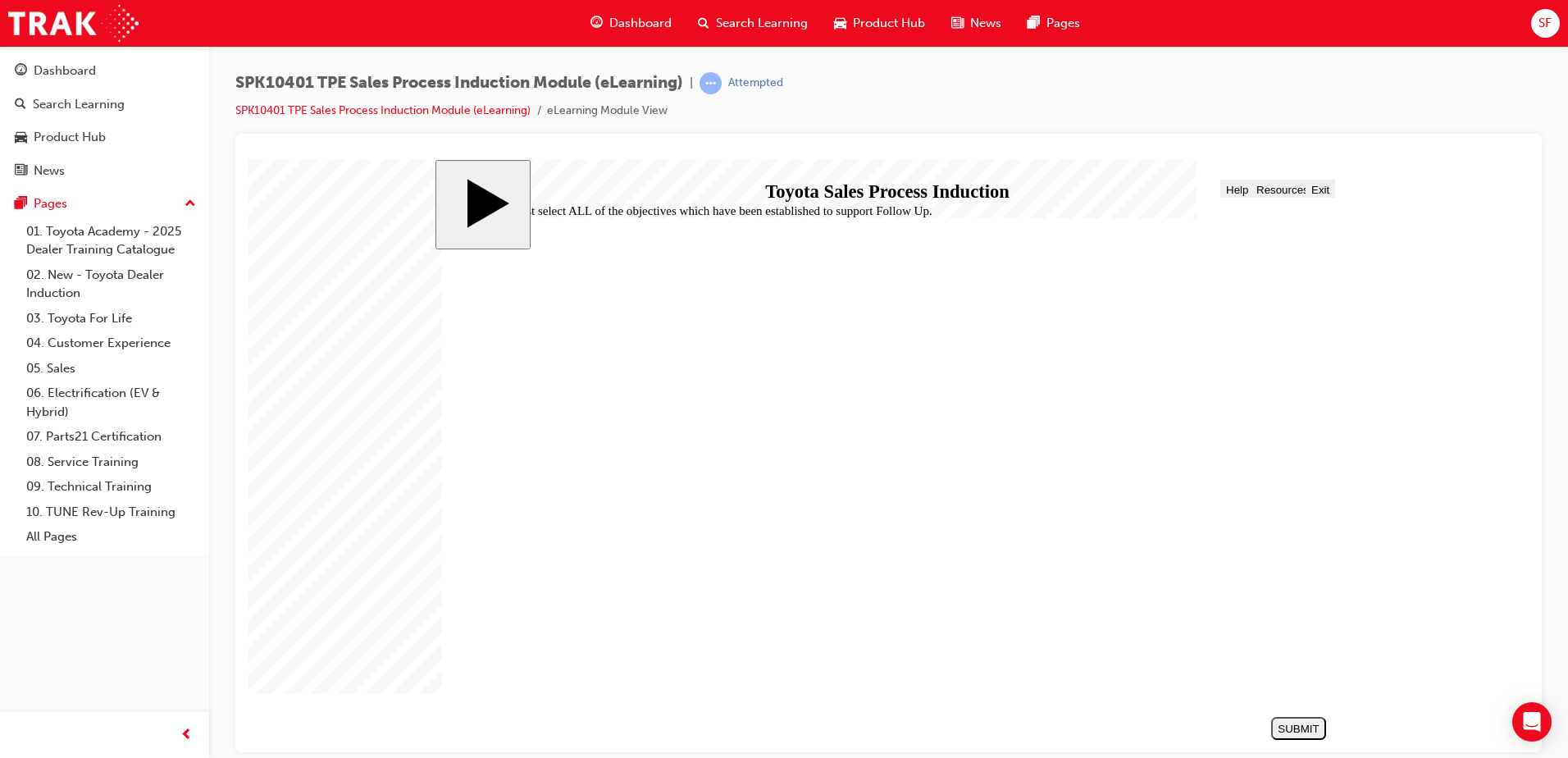
checkbox input "true"
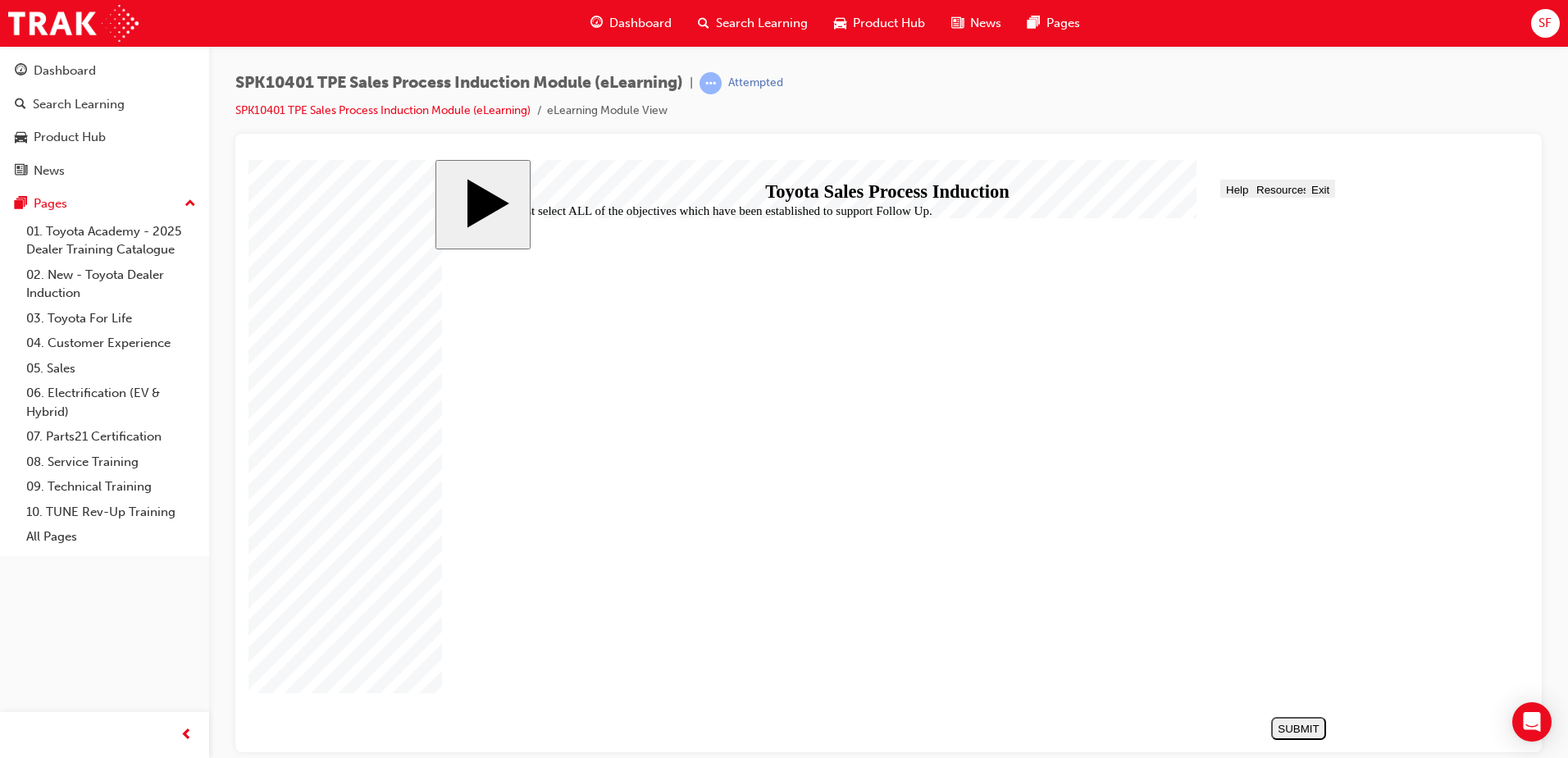
checkbox input "true"
click at [1298, 723] on div "SUBMIT" at bounding box center [1299, 728] width 42 height 12
checkbox input "false"
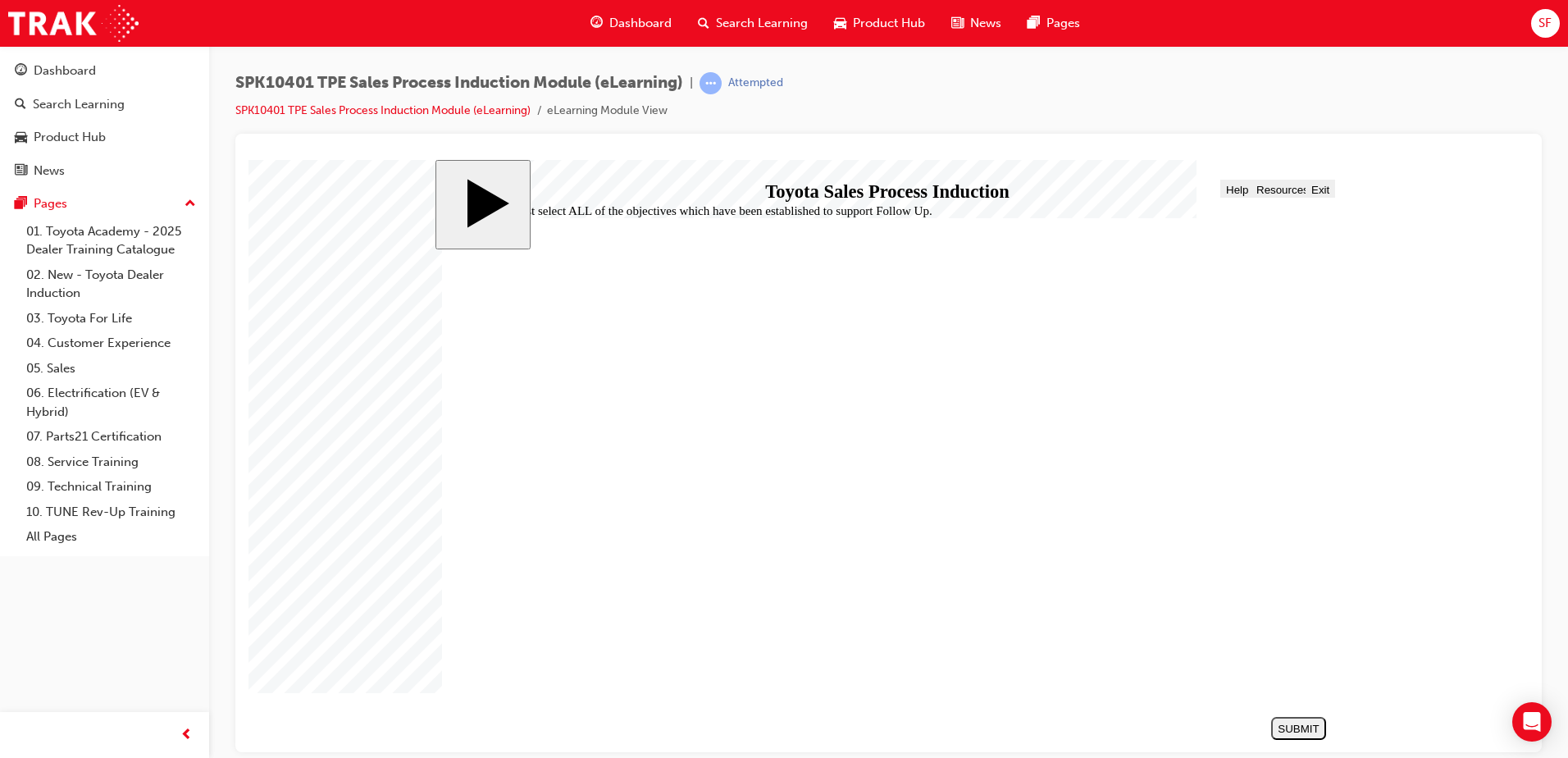
click at [1289, 725] on div "SUBMIT" at bounding box center [1299, 728] width 42 height 12
click at [1307, 731] on div "NEXT" at bounding box center [1299, 728] width 42 height 12
click at [1294, 724] on div "NEXT" at bounding box center [1299, 728] width 42 height 12
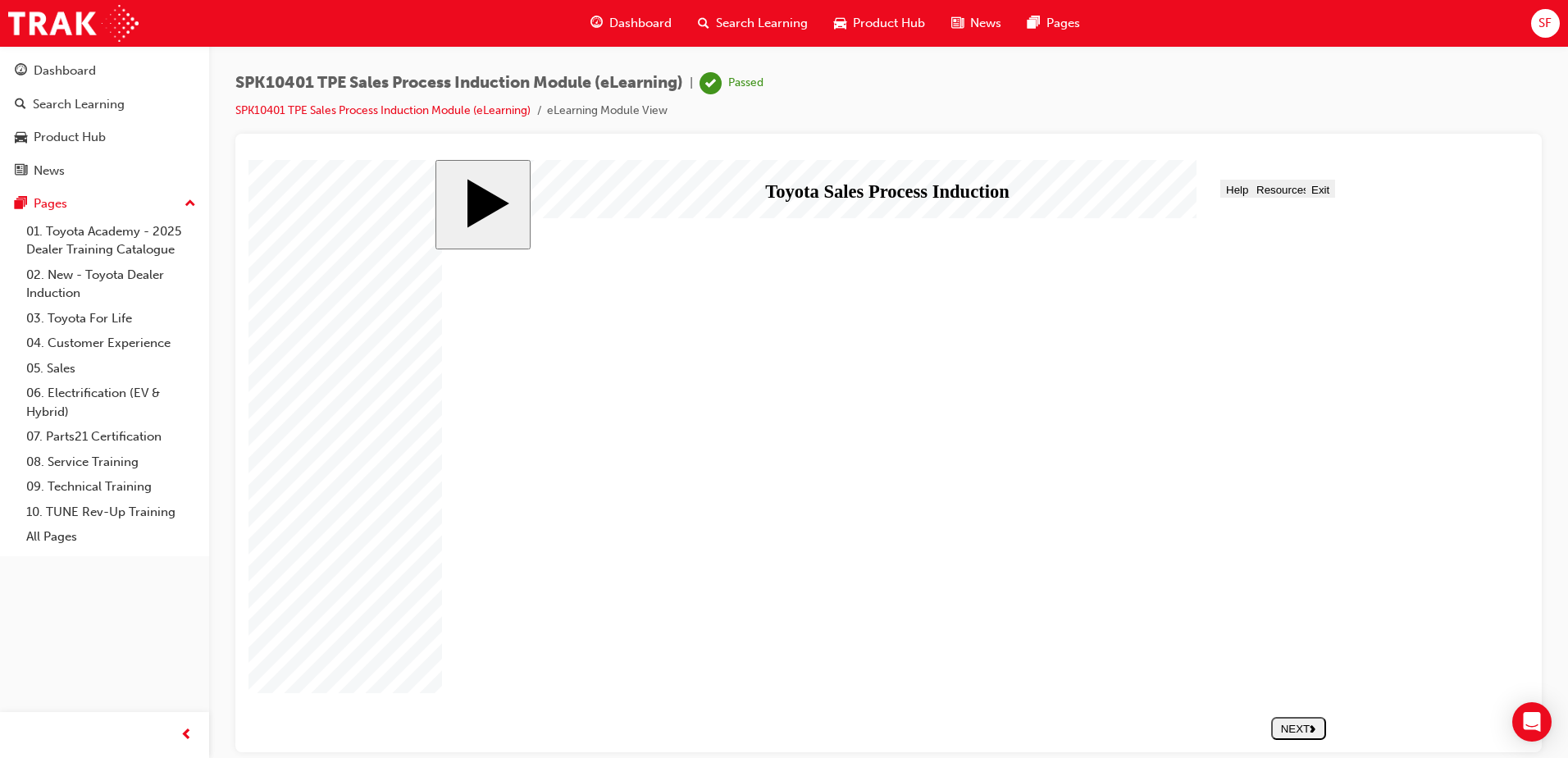
click at [1324, 190] on span "Exit" at bounding box center [1320, 189] width 18 height 12
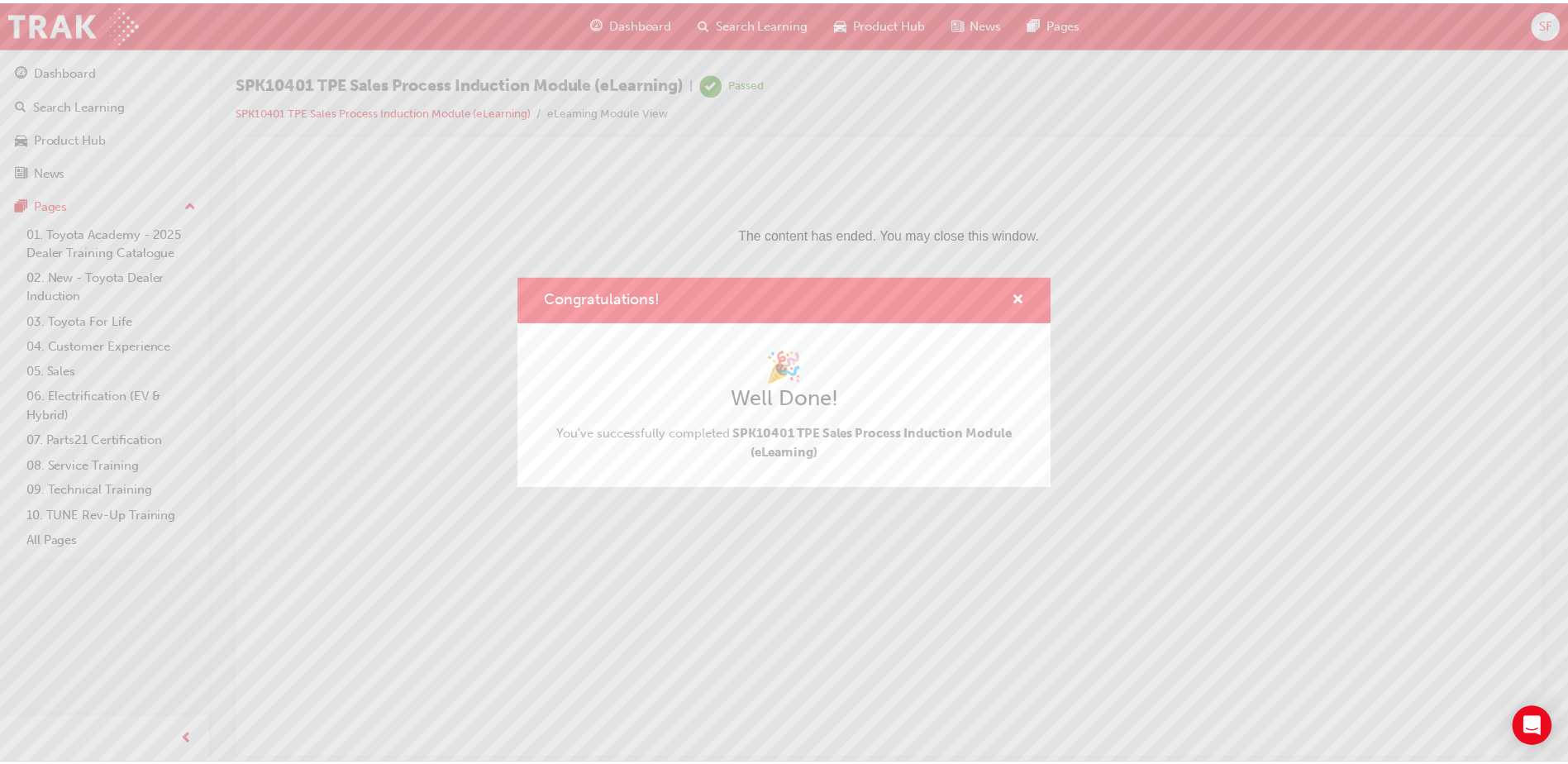
scroll to position [0, 0]
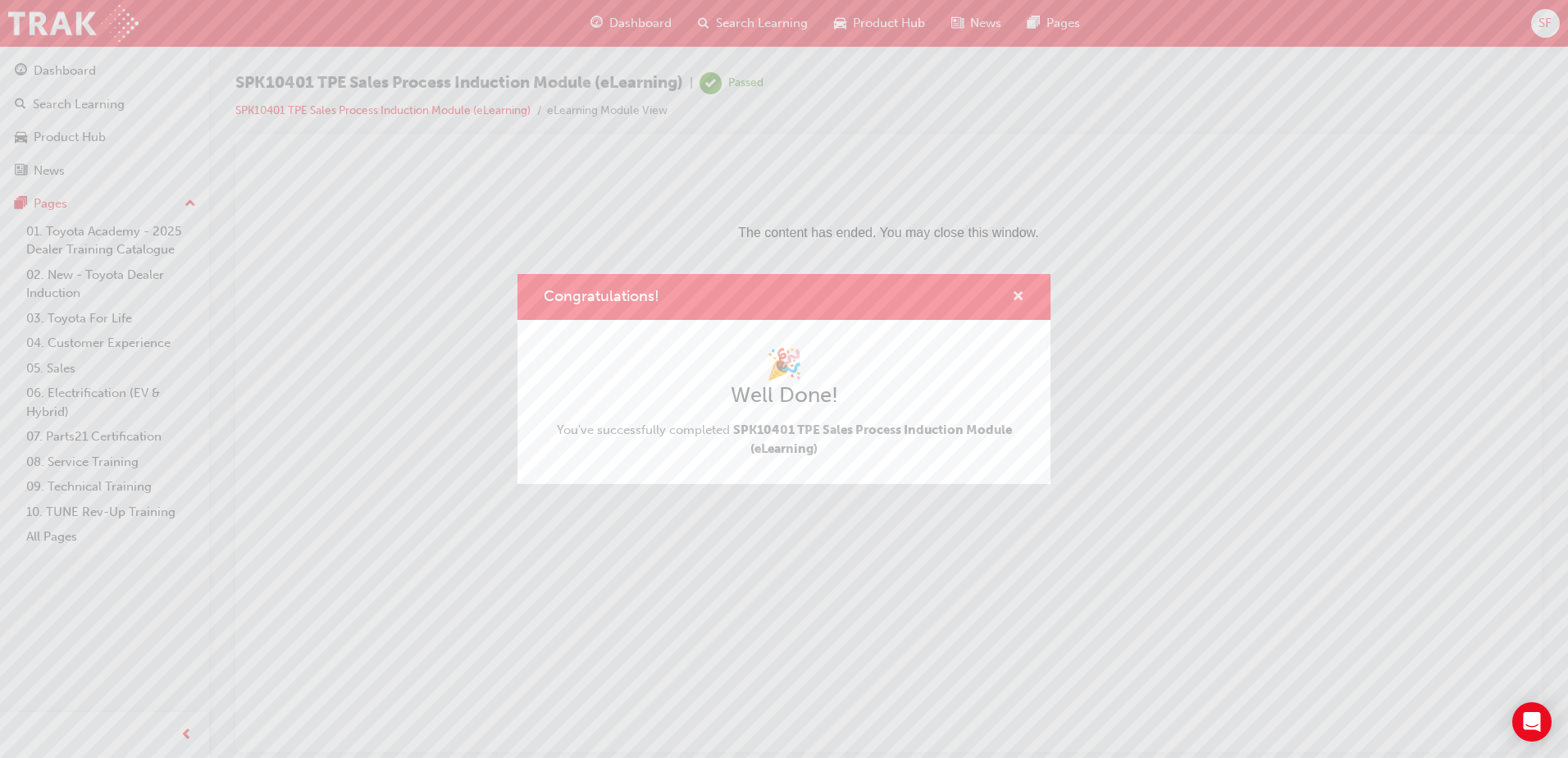
drag, startPoint x: 1013, startPoint y: 300, endPoint x: 647, endPoint y: 215, distance: 375.7
click at [1013, 300] on span "cross-icon" at bounding box center [1018, 298] width 12 height 15
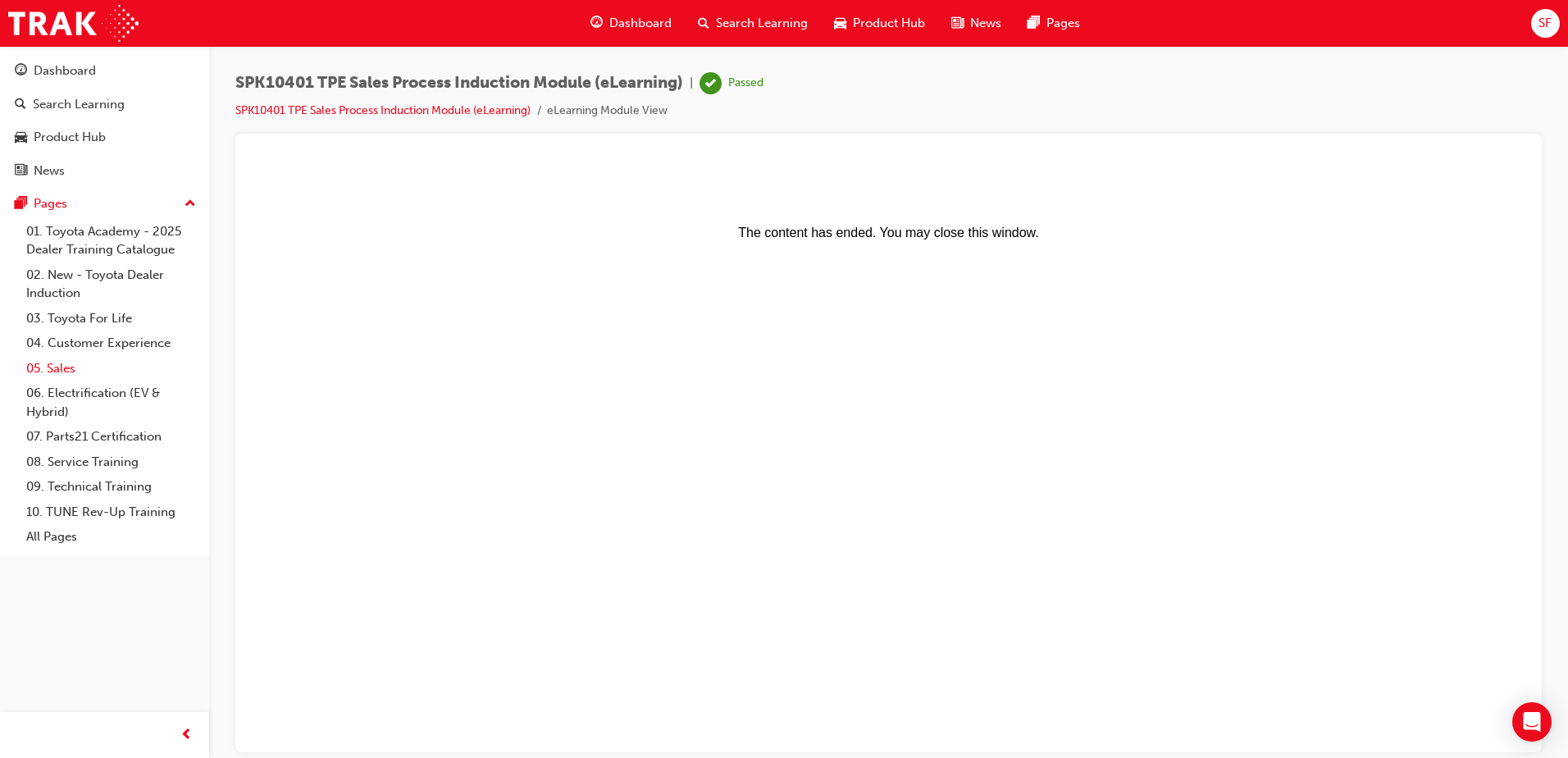
click at [64, 362] on link "05. Sales" at bounding box center [110, 368] width 183 height 25
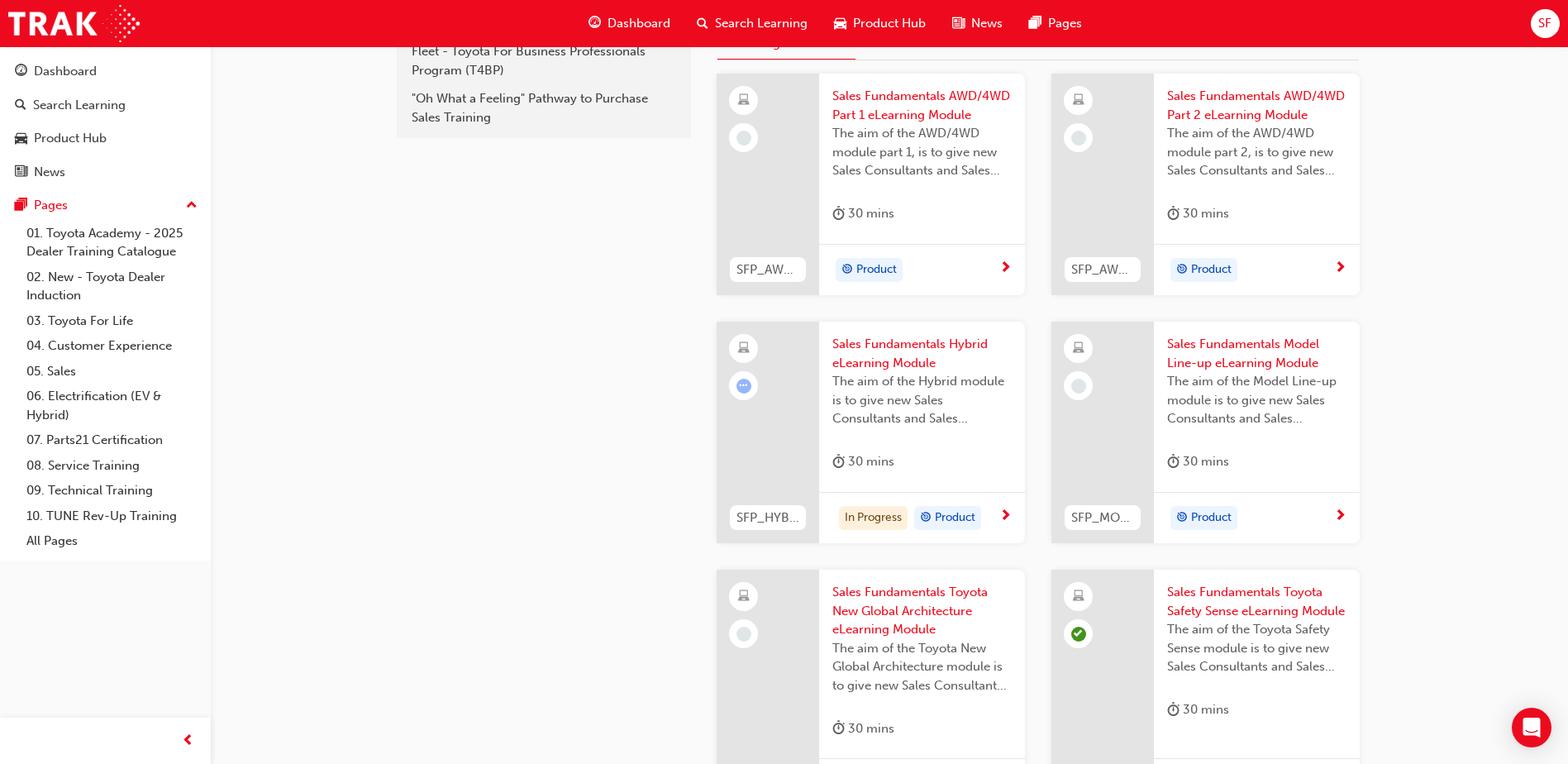
scroll to position [496, 0]
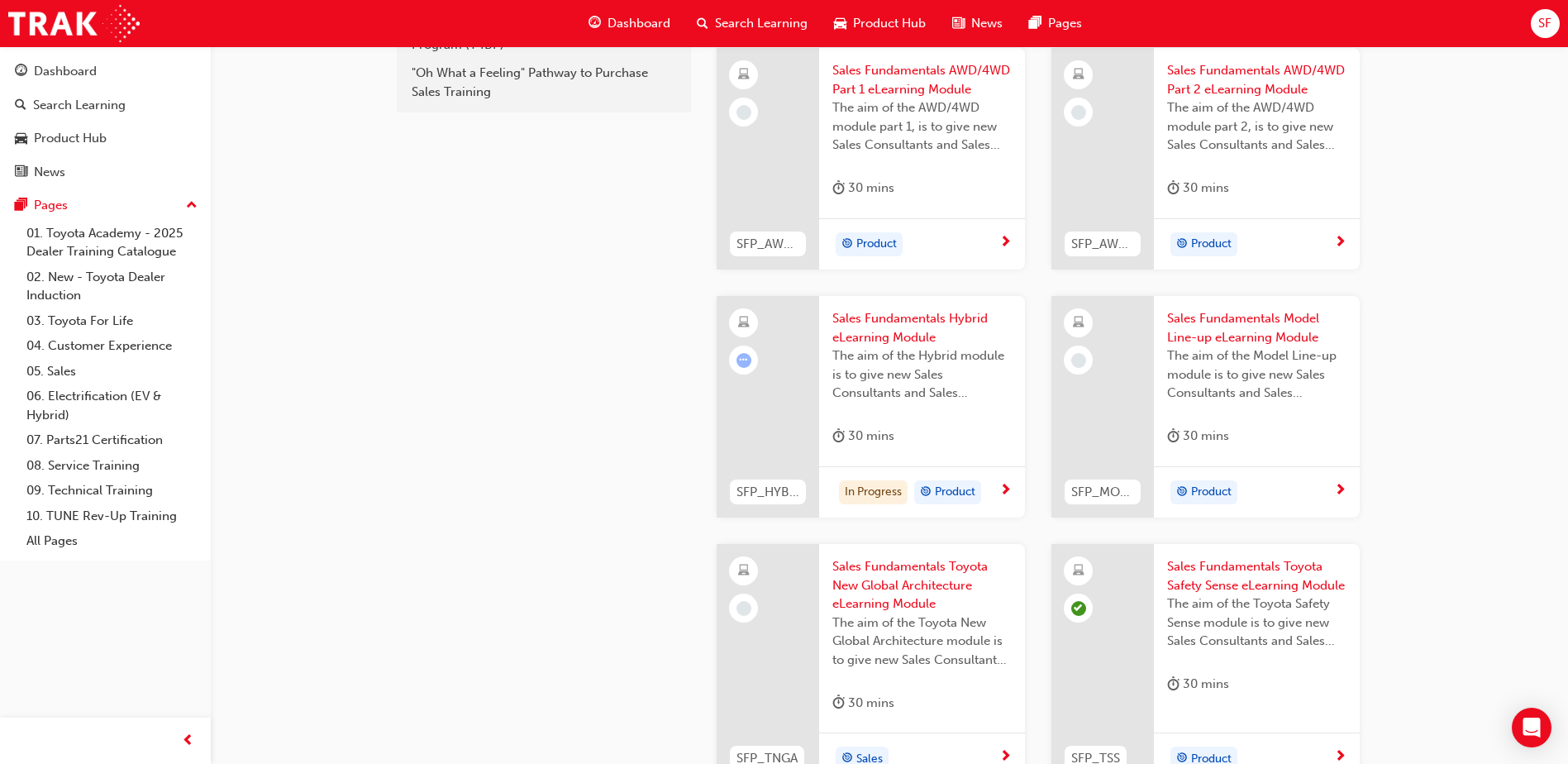
click at [907, 314] on span "Sales Fundamentals Hybrid eLearning Module" at bounding box center [922, 328] width 179 height 37
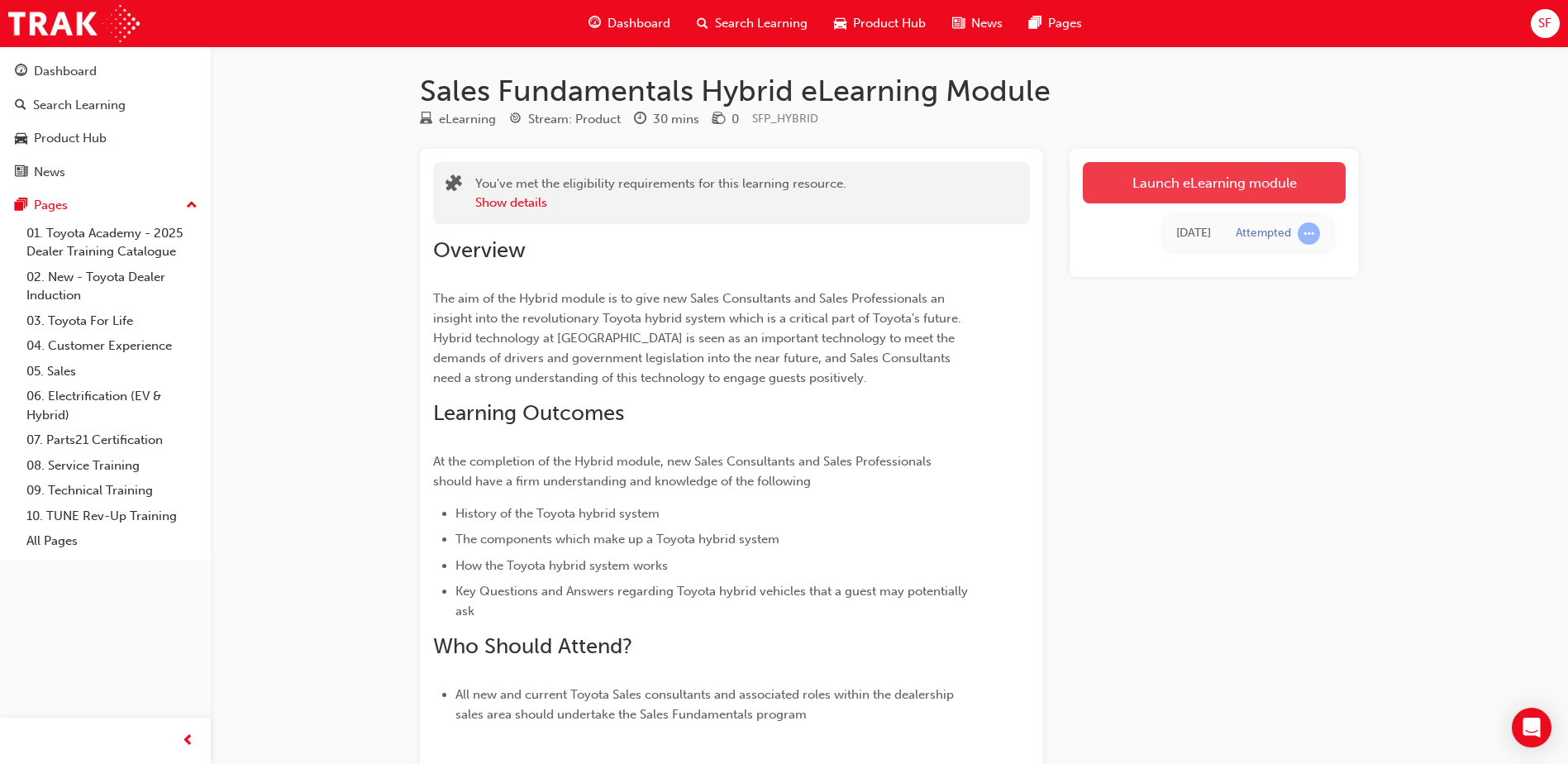
click at [1143, 181] on link "Launch eLearning module" at bounding box center [1214, 183] width 263 height 41
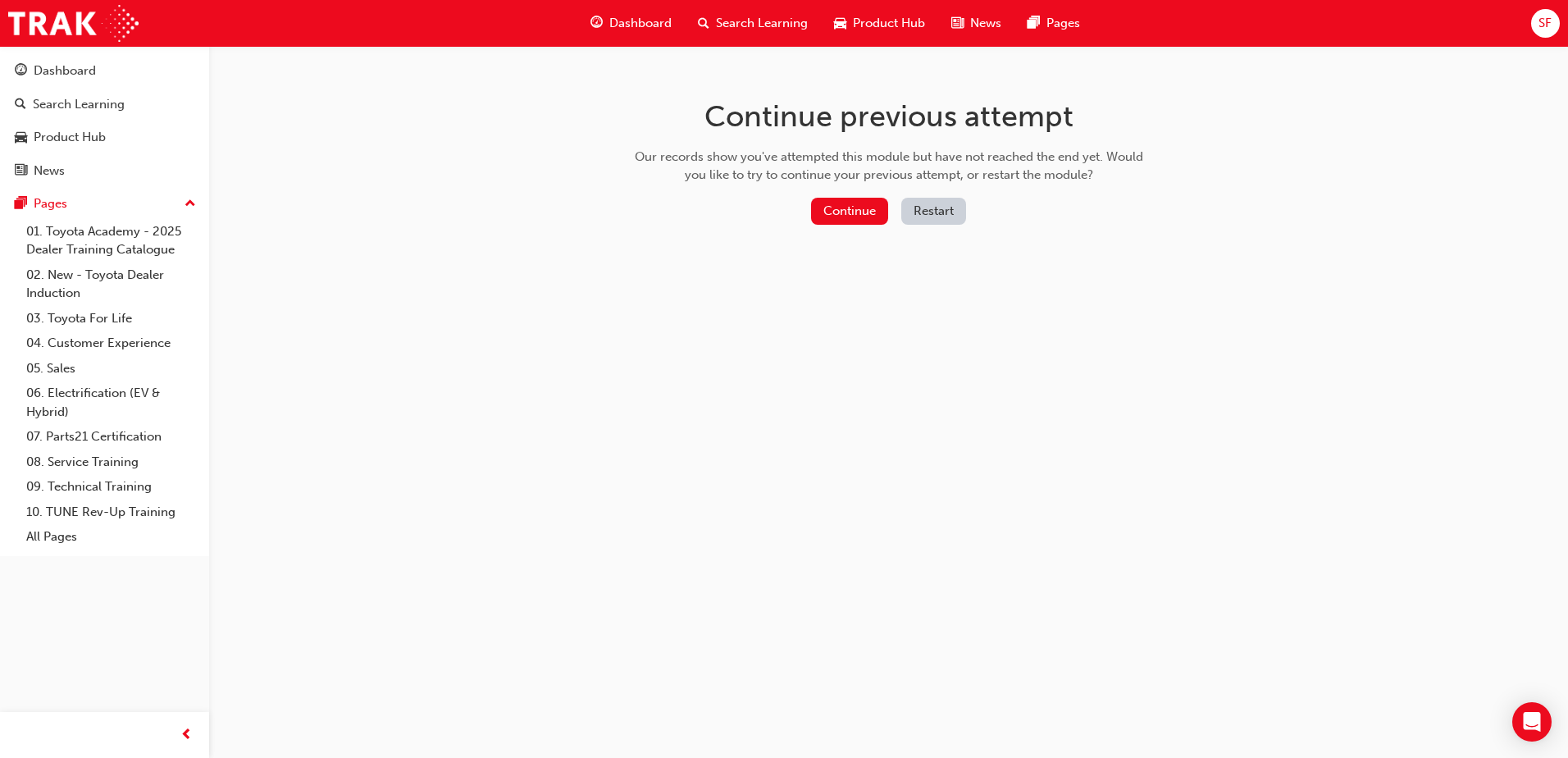
click at [826, 195] on div "Continue previous attempt Our records show you've attempted this module but hav…" at bounding box center [889, 165] width 533 height 238
click at [830, 223] on button "Continue" at bounding box center [850, 211] width 77 height 27
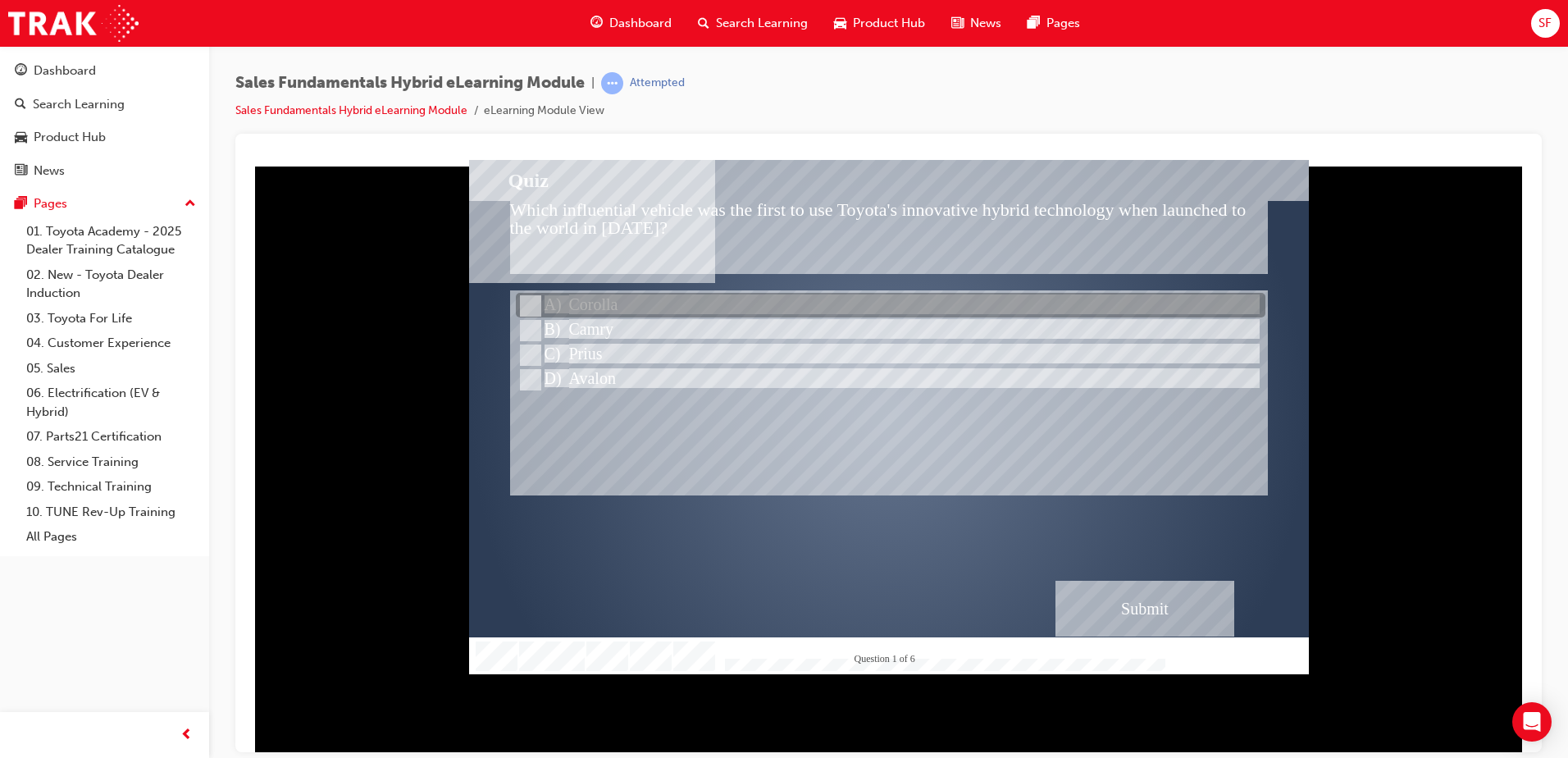
click at [525, 305] on input "Corolla" at bounding box center [528, 305] width 18 height 18
radio input "true"
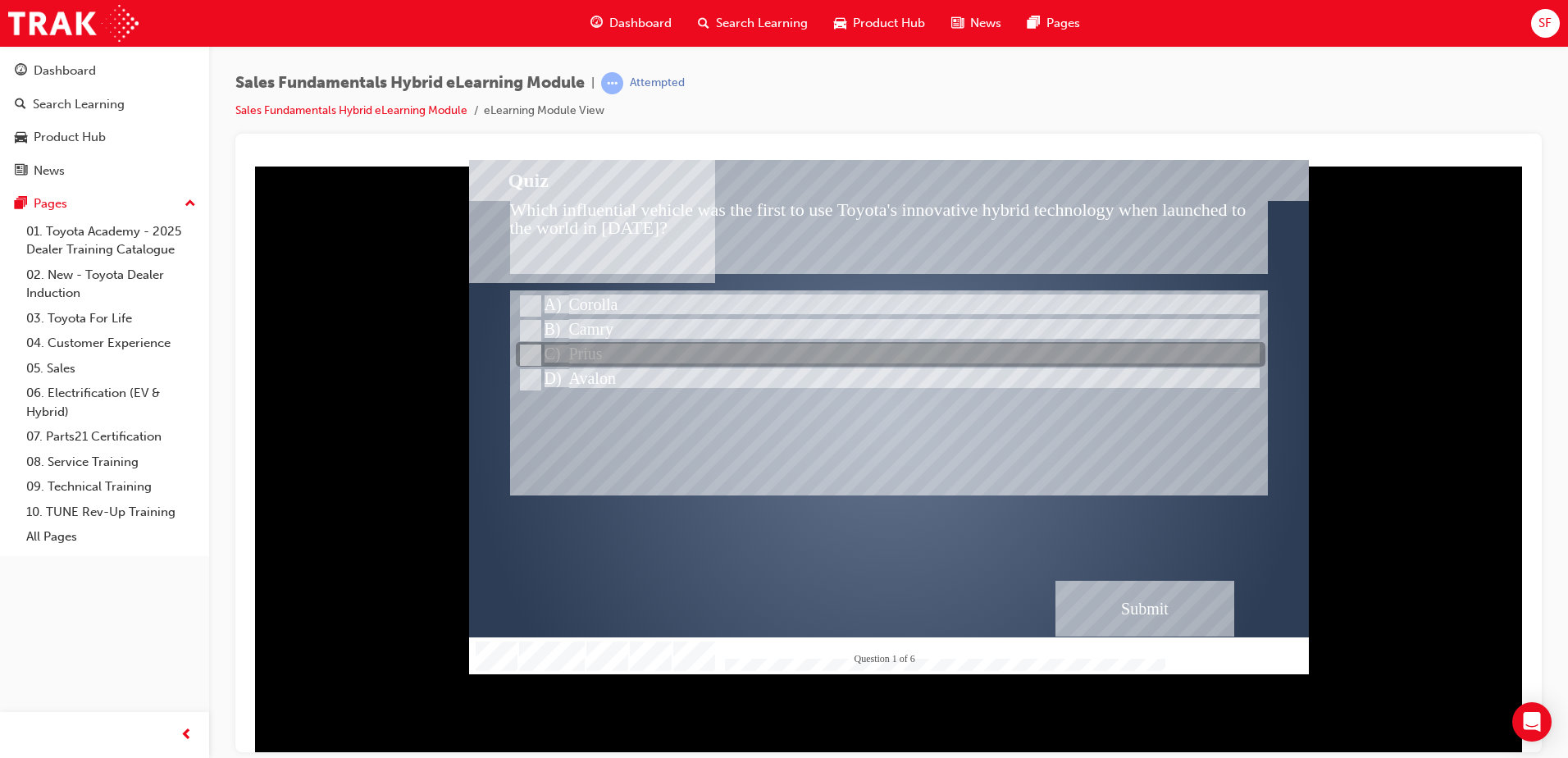
click at [530, 354] on input "Prius" at bounding box center [528, 355] width 18 height 18
radio input "true"
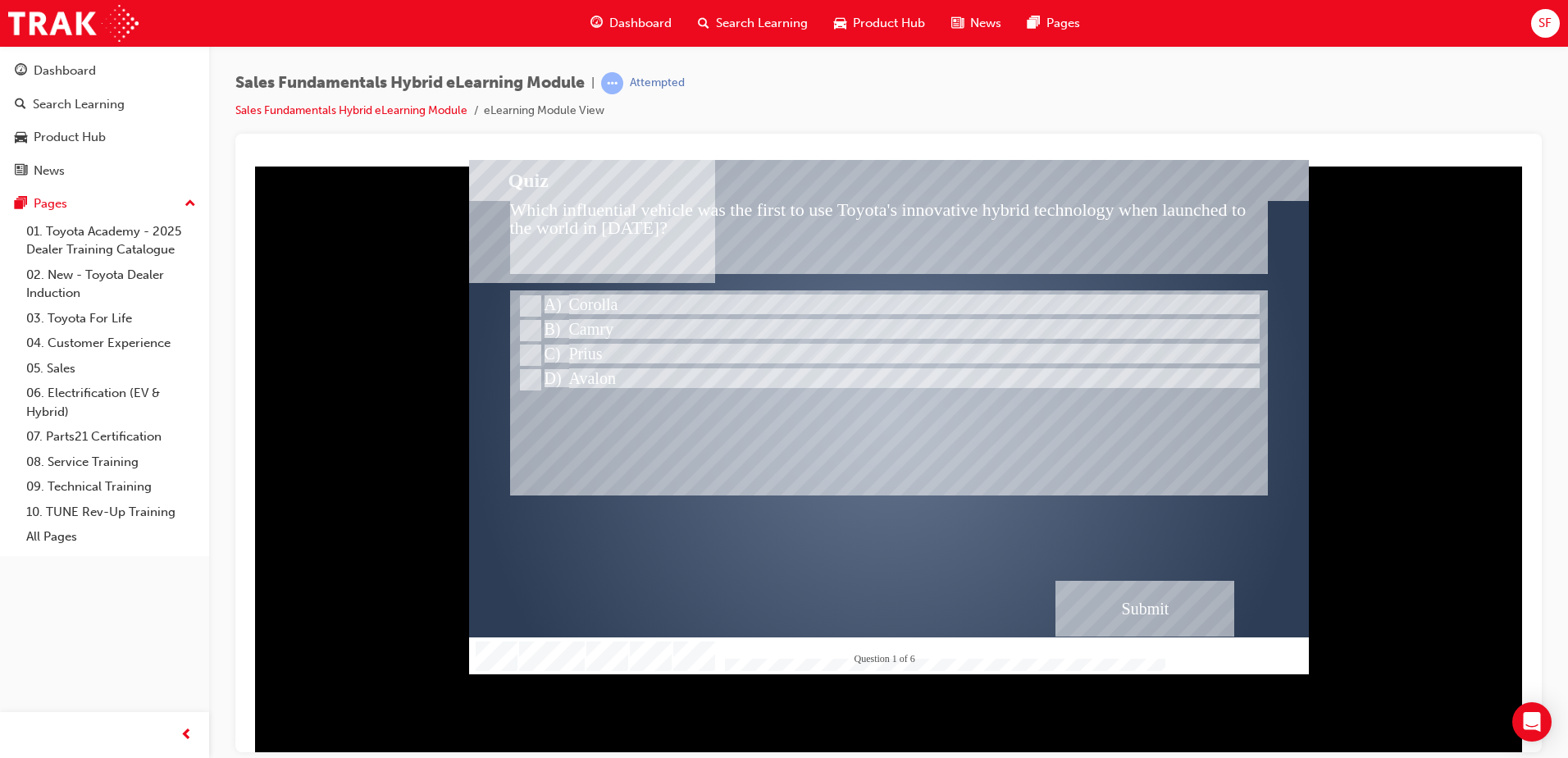
click at [1140, 615] on div "Submit" at bounding box center [1144, 608] width 178 height 56
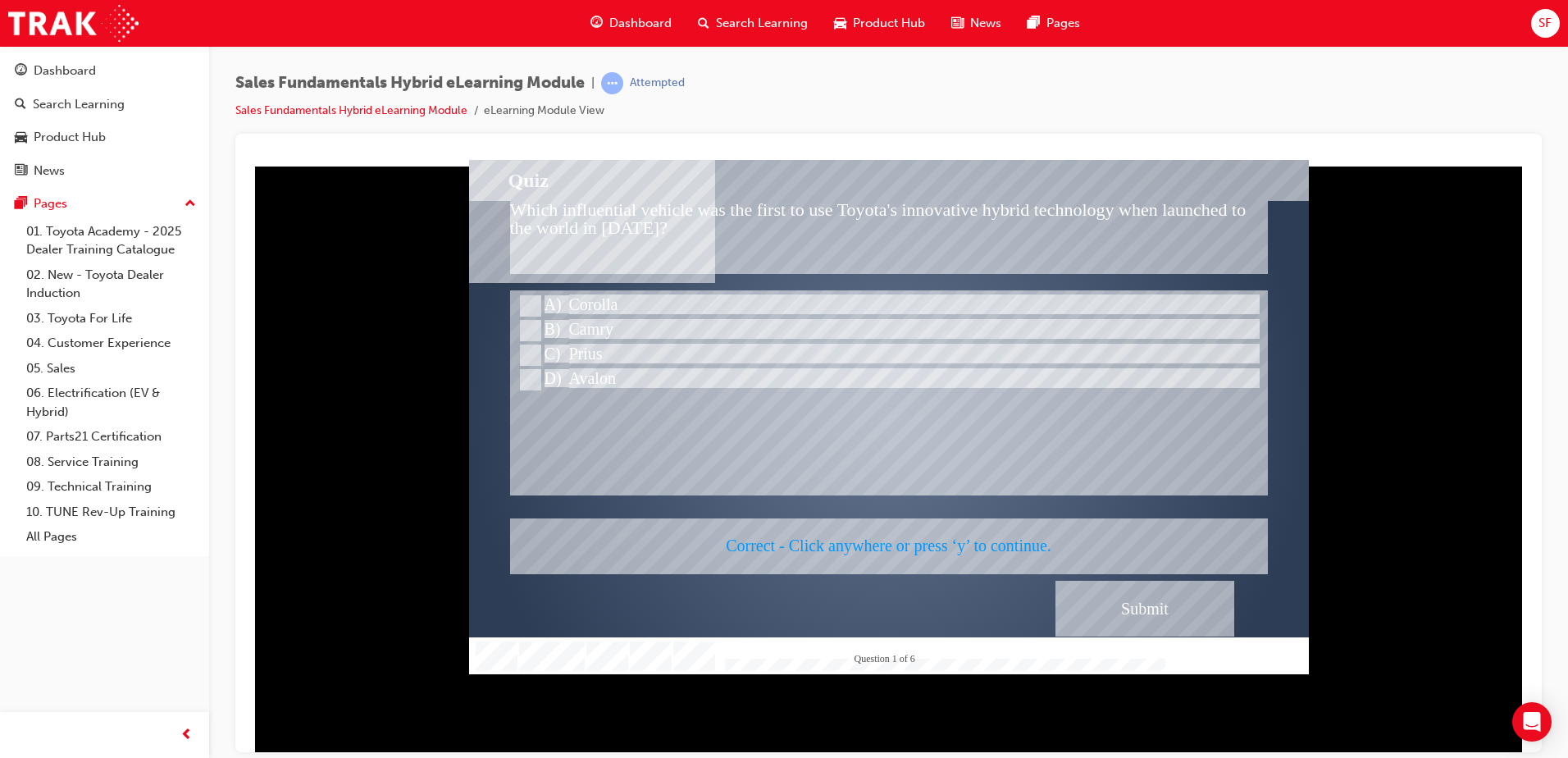
click at [844, 454] on div at bounding box center [889, 417] width 840 height 515
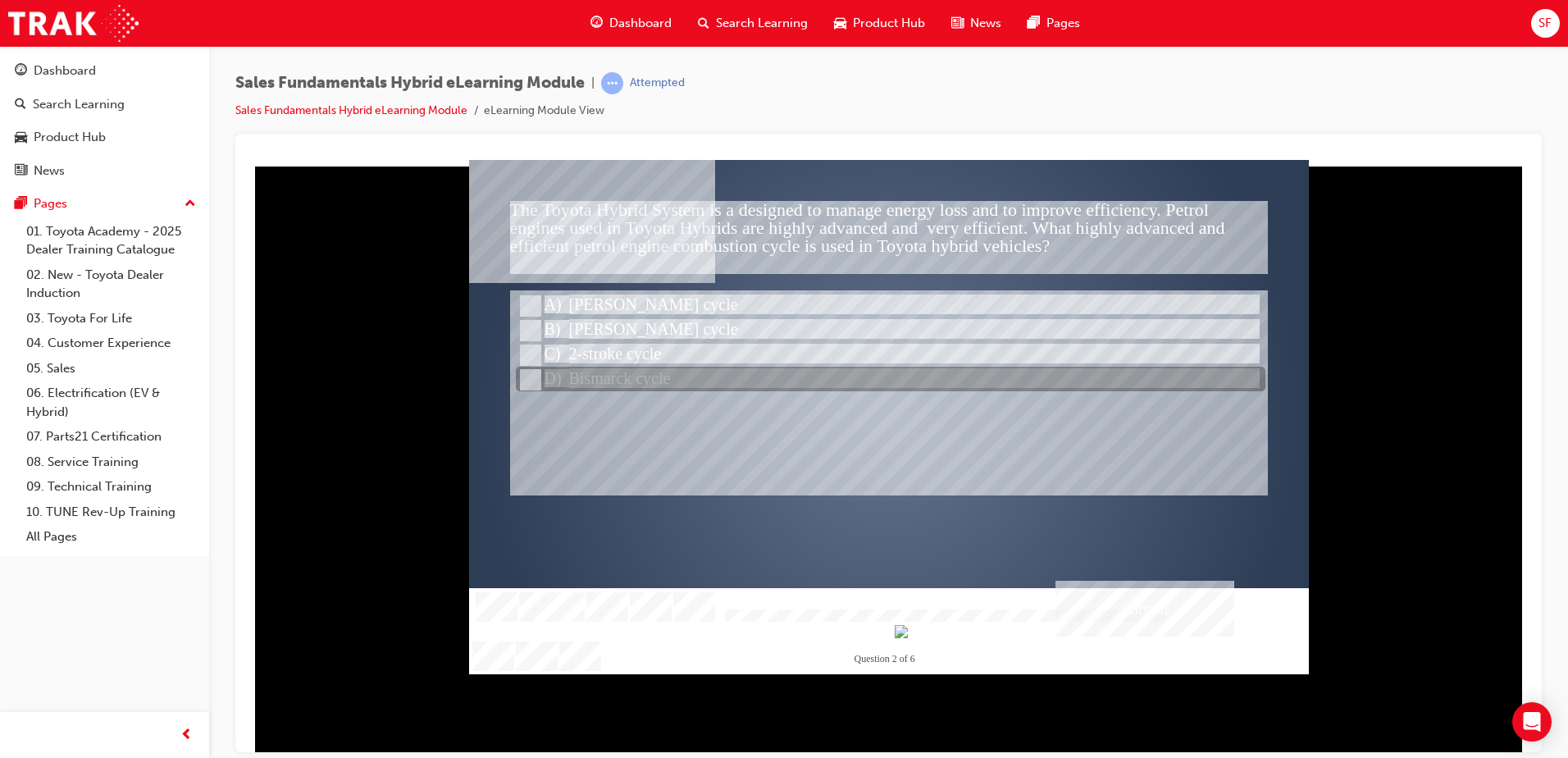
click at [535, 373] on input "Bismarck cycle" at bounding box center [528, 380] width 18 height 18
radio input "true"
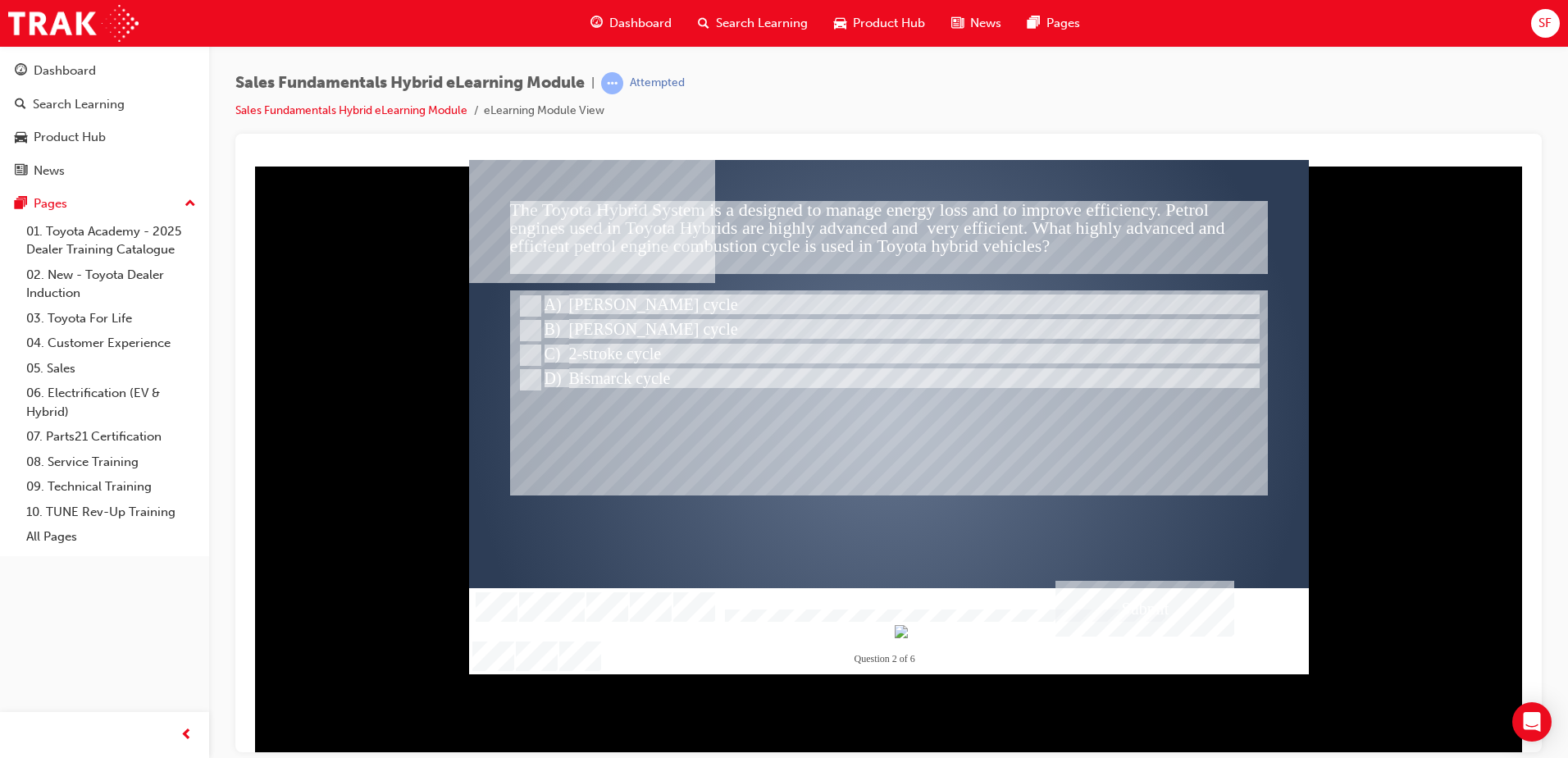
click at [1178, 610] on div "Submit" at bounding box center [1144, 608] width 178 height 56
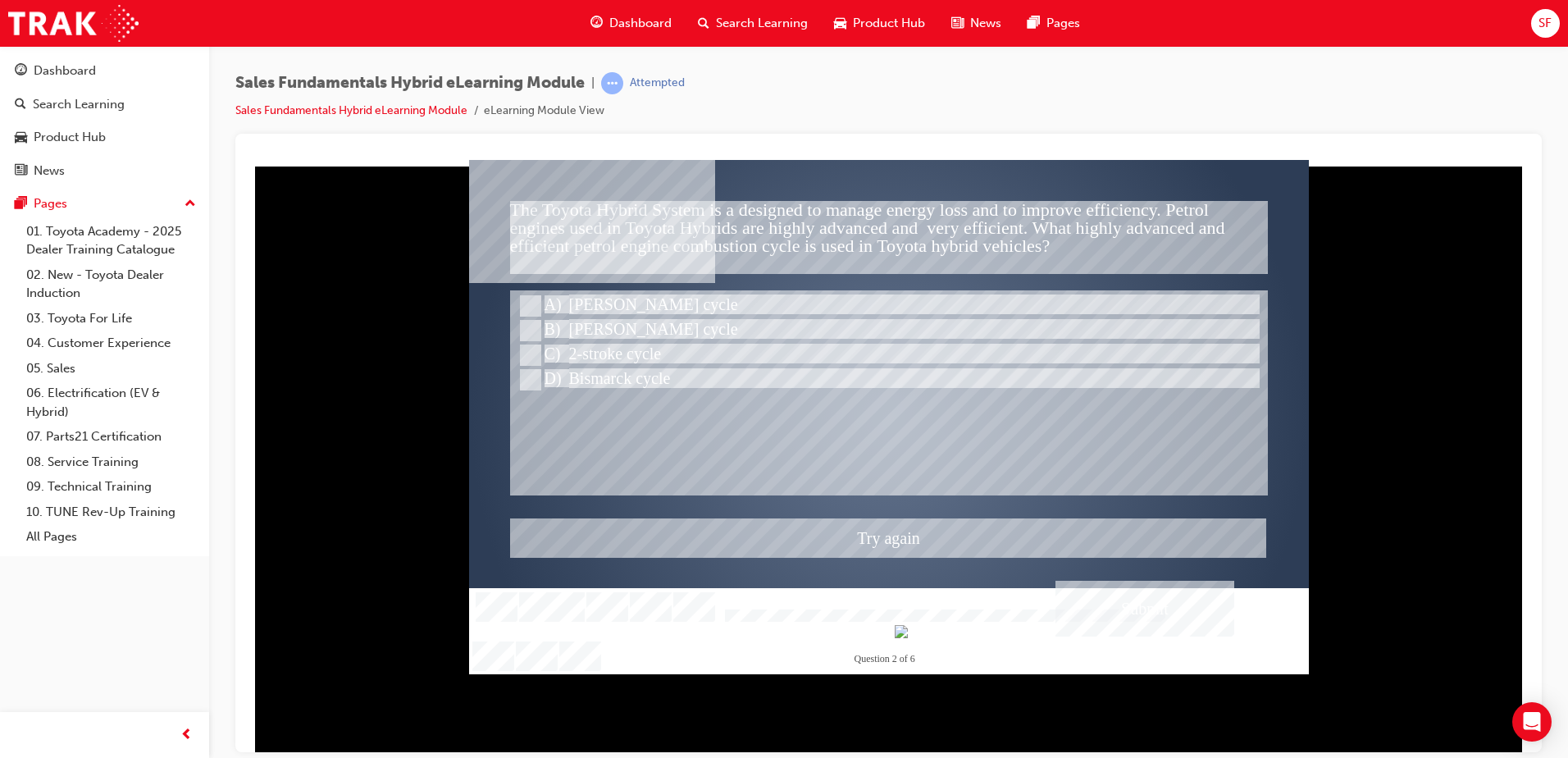
click at [529, 348] on div at bounding box center [889, 417] width 840 height 515
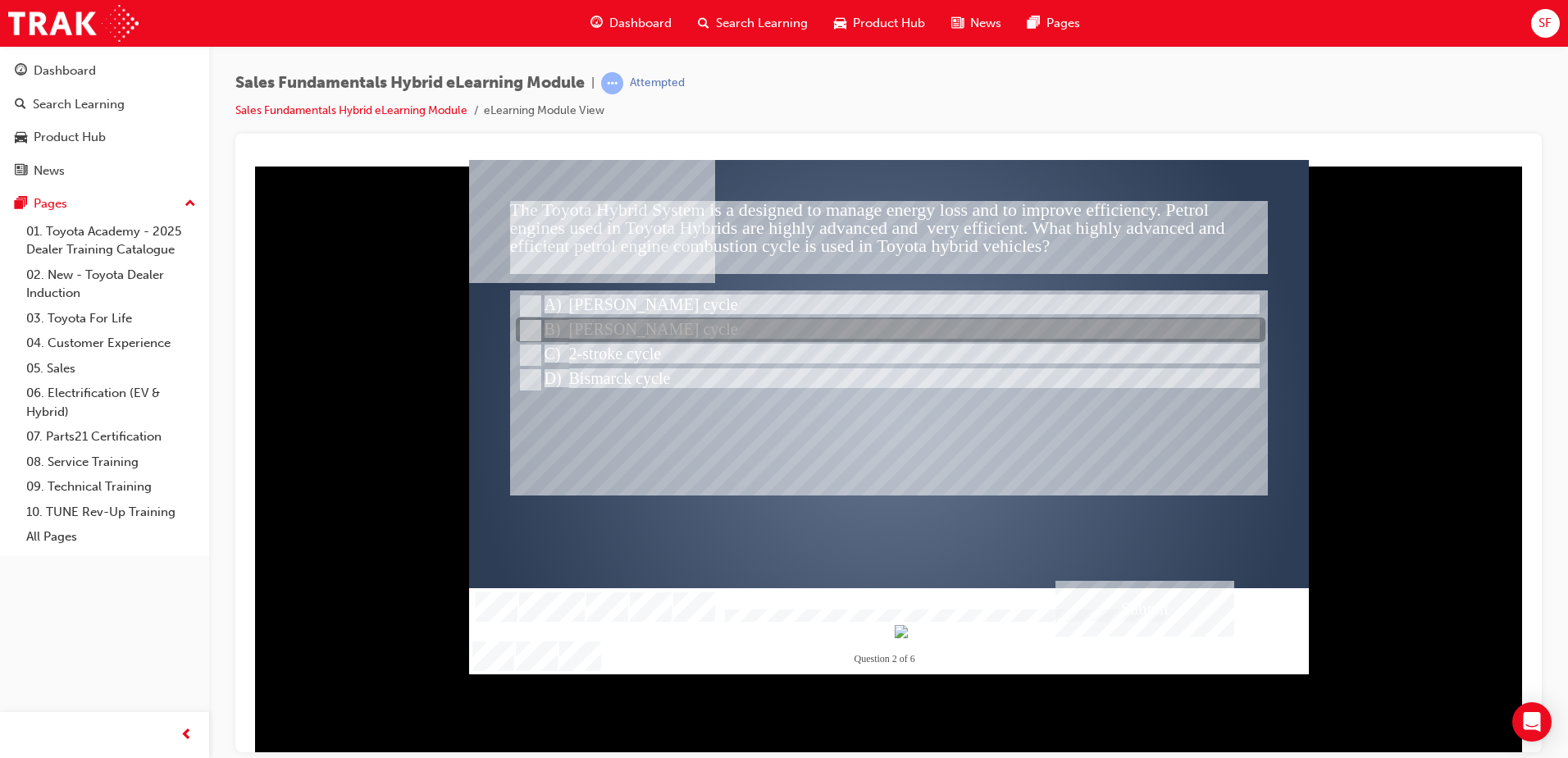
click at [531, 327] on input "Atkinson cycle" at bounding box center [528, 330] width 18 height 18
radio input "true"
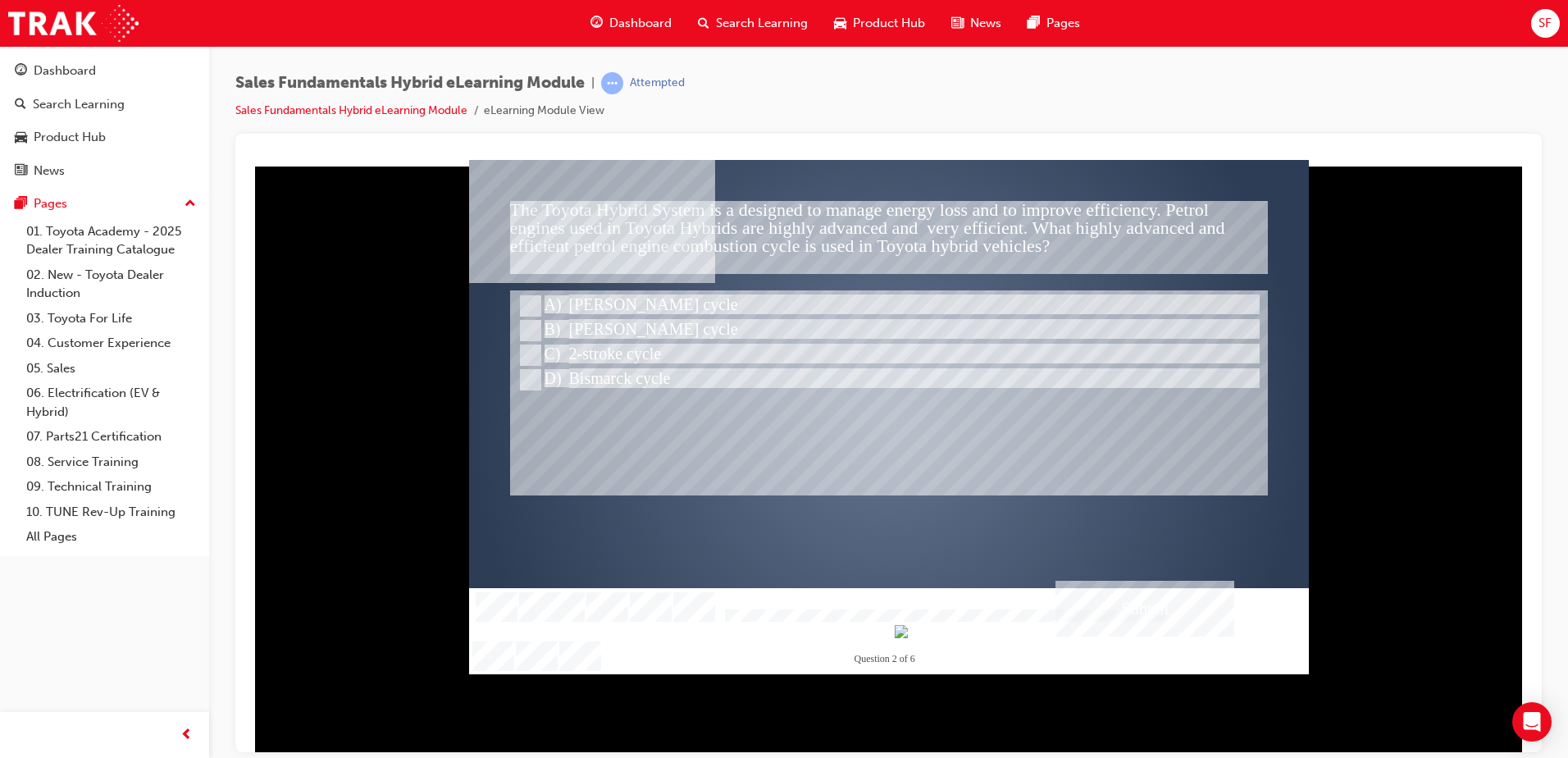
click at [1086, 593] on div "Submit" at bounding box center [1144, 608] width 178 height 56
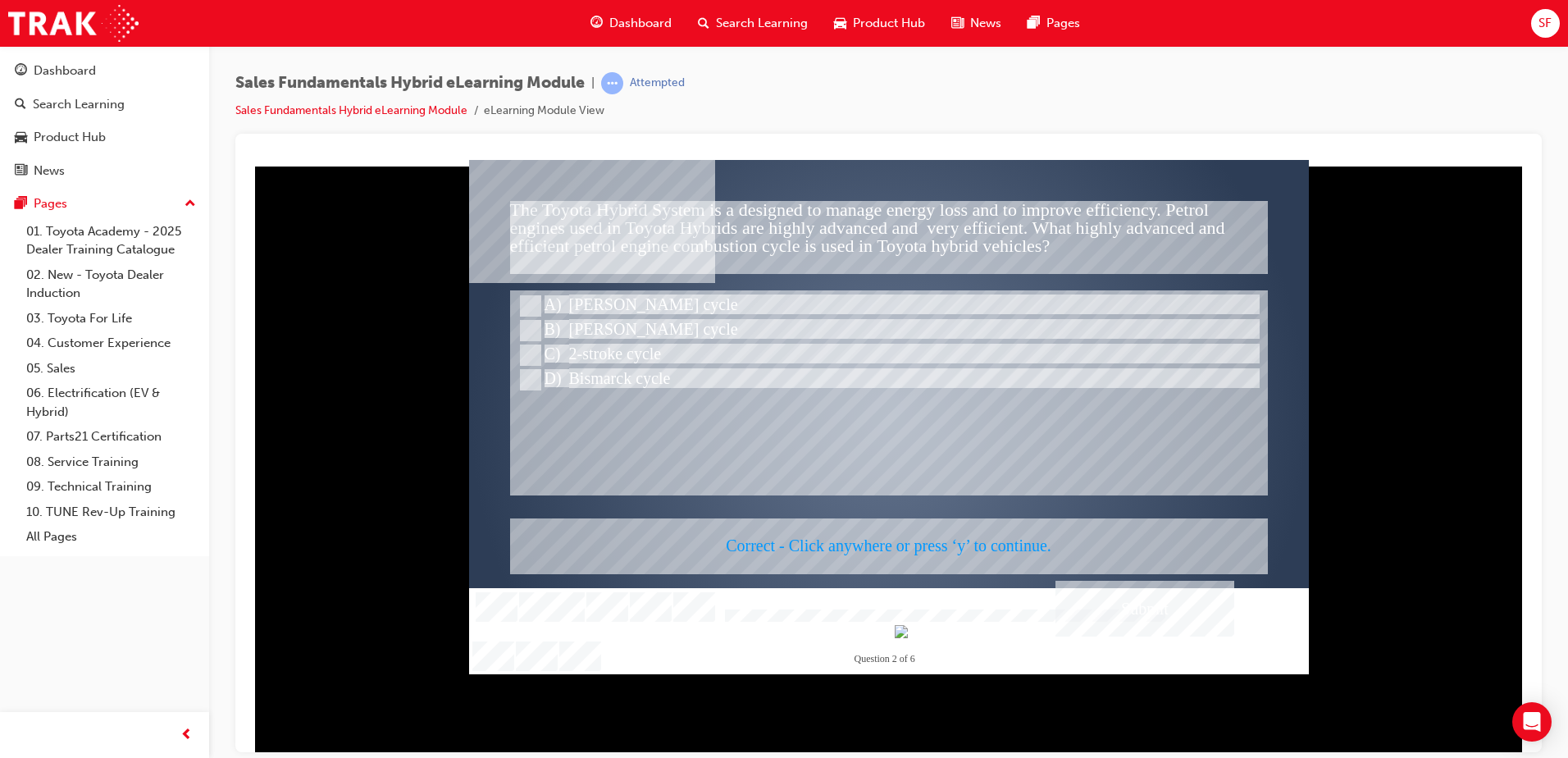
click at [808, 391] on div at bounding box center [889, 417] width 840 height 515
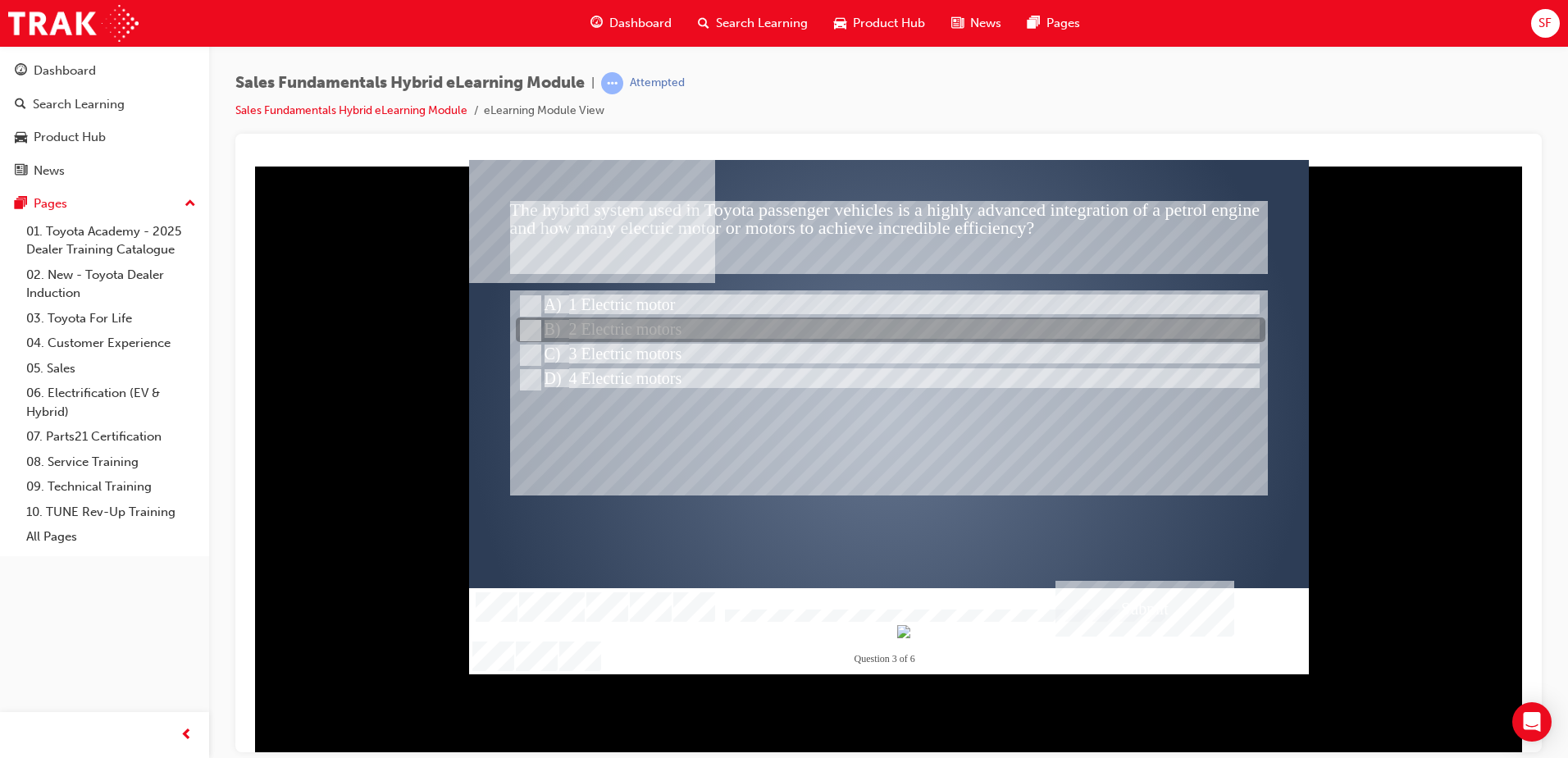
click at [533, 324] on input "2 Electric motors" at bounding box center [528, 330] width 18 height 18
radio input "true"
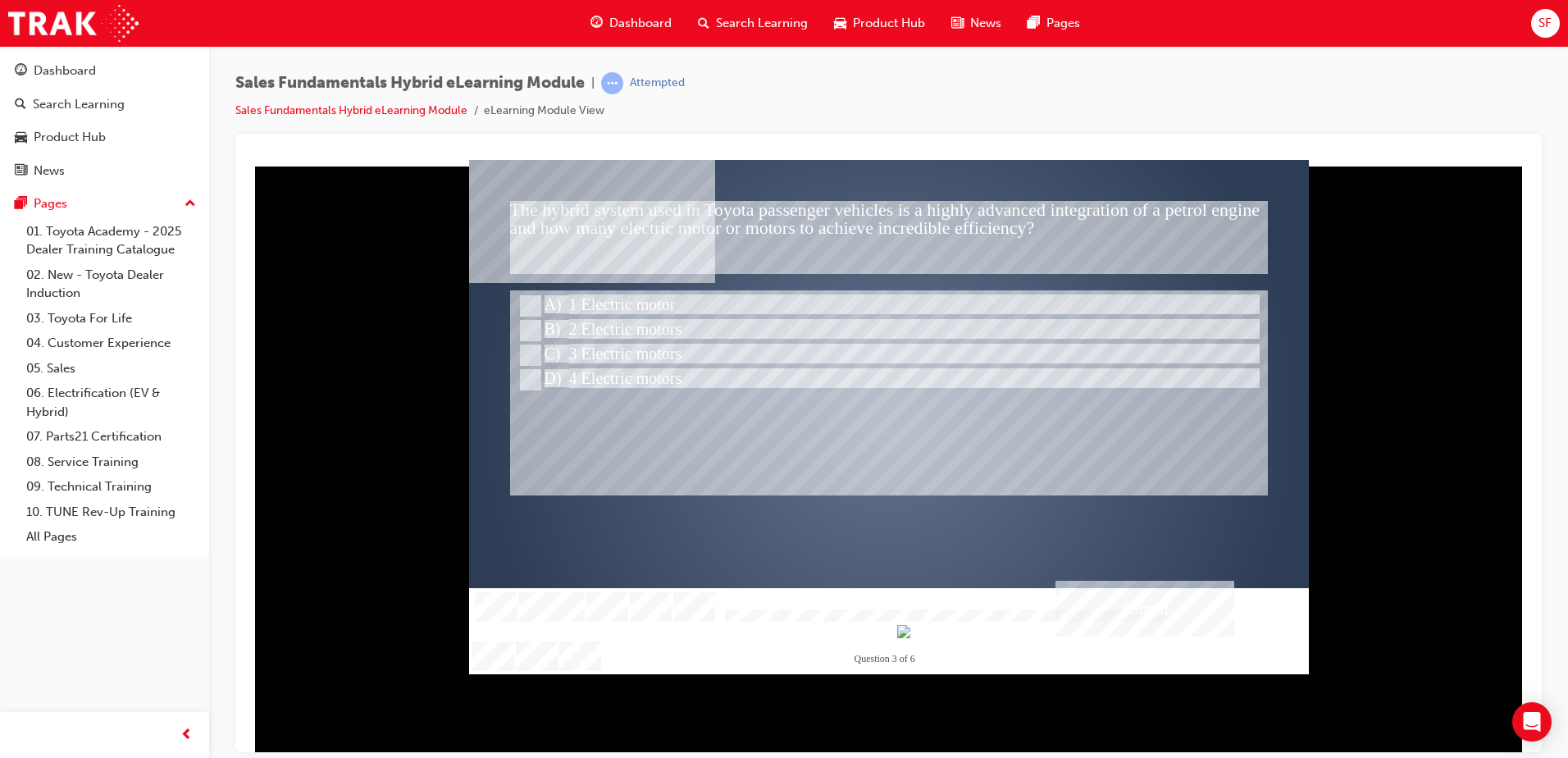
click at [1134, 607] on div "Submit" at bounding box center [1144, 608] width 178 height 56
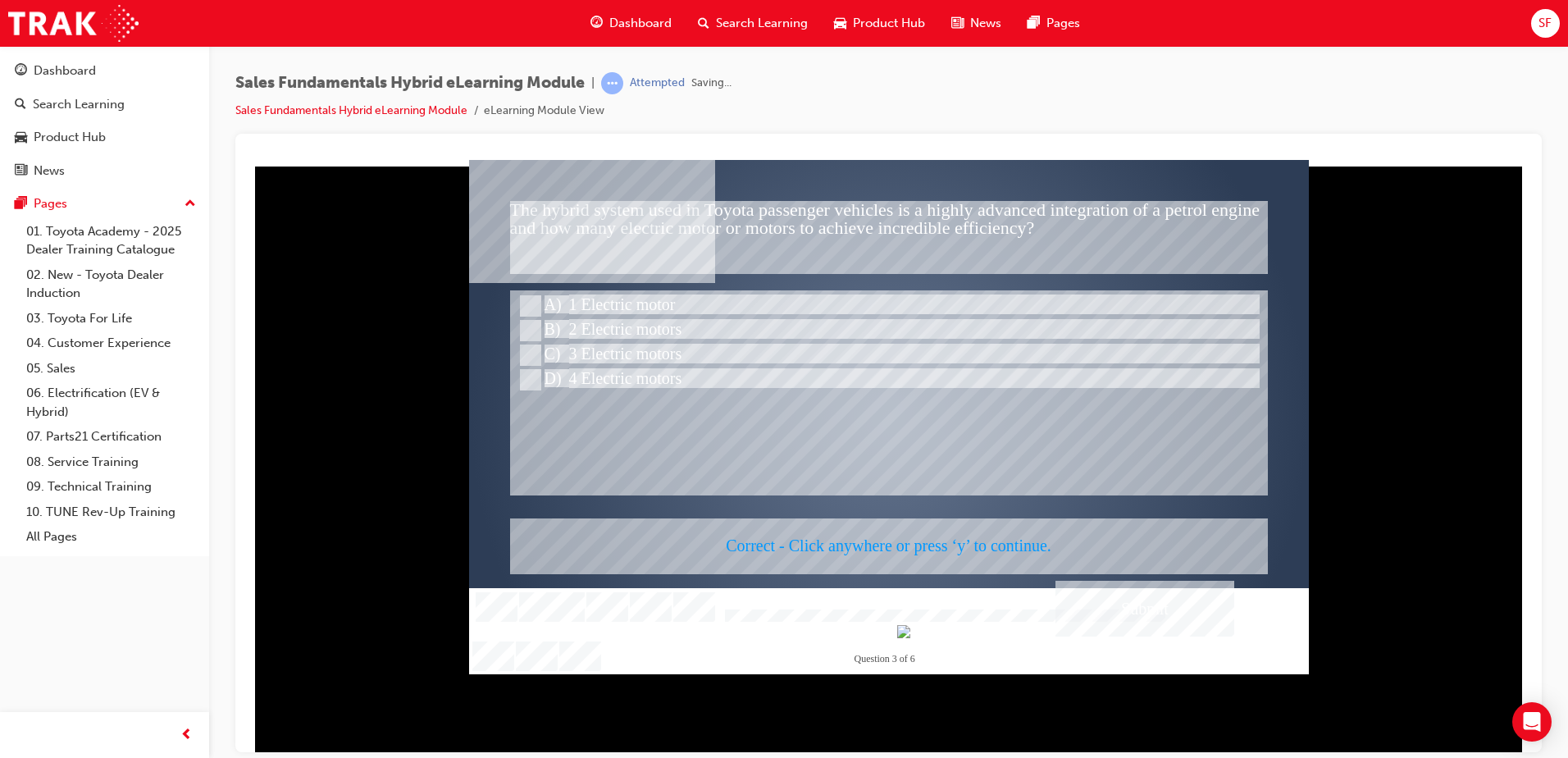
click at [906, 377] on div at bounding box center [889, 417] width 840 height 515
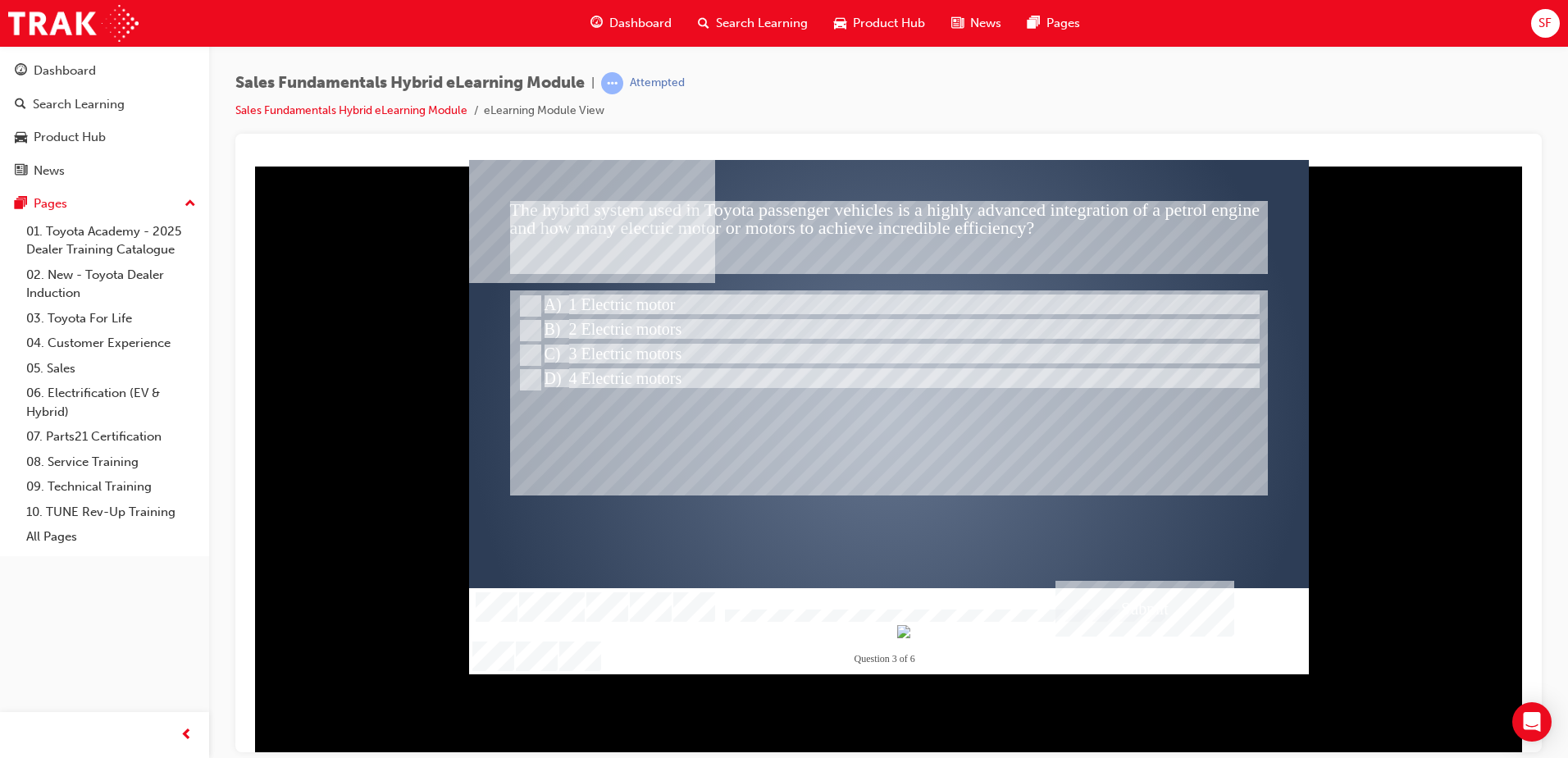
click at [663, 428] on div at bounding box center [889, 392] width 758 height 205
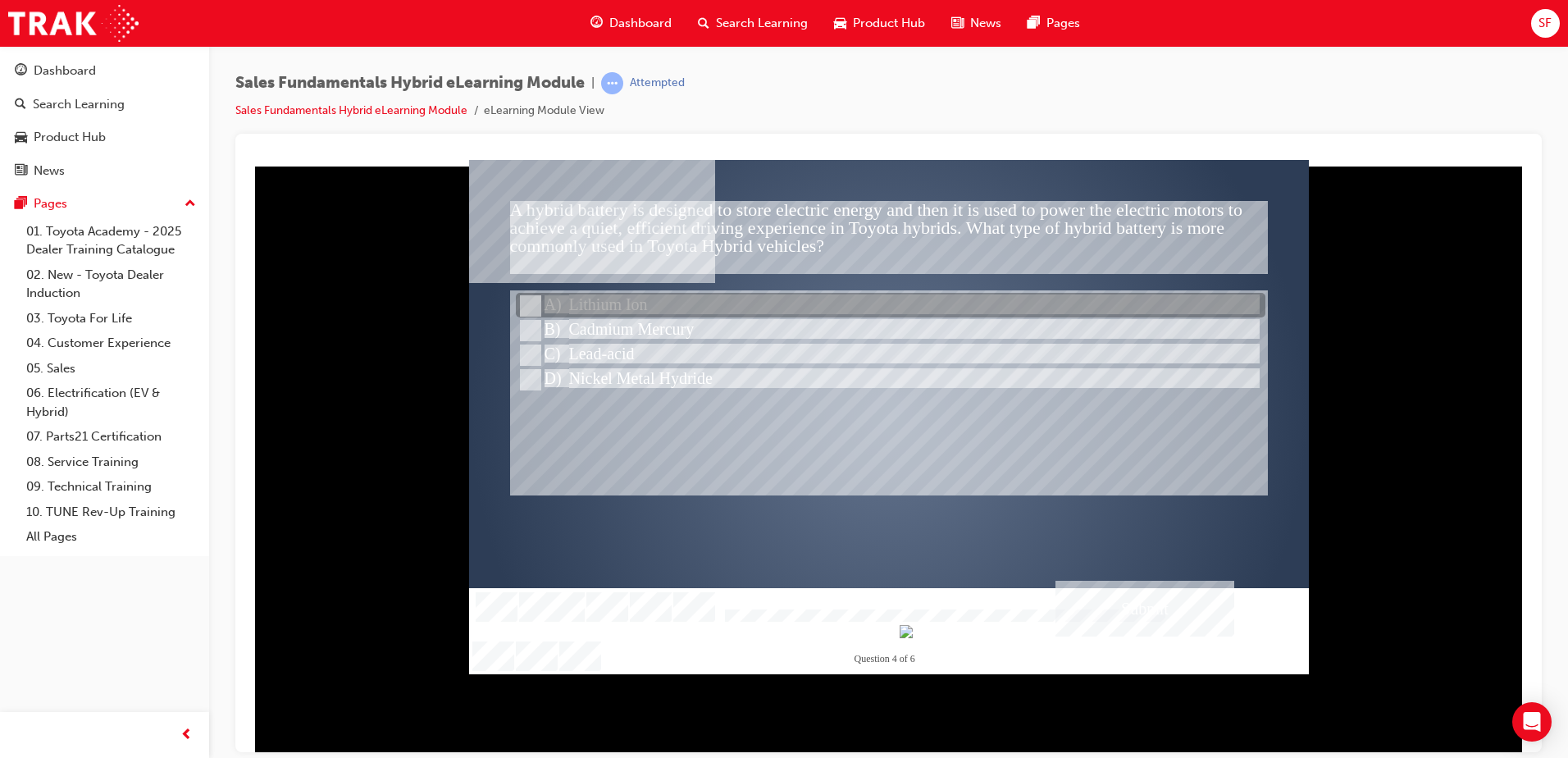
click at [535, 298] on input "Lithium Ion" at bounding box center [528, 305] width 18 height 18
radio input "true"
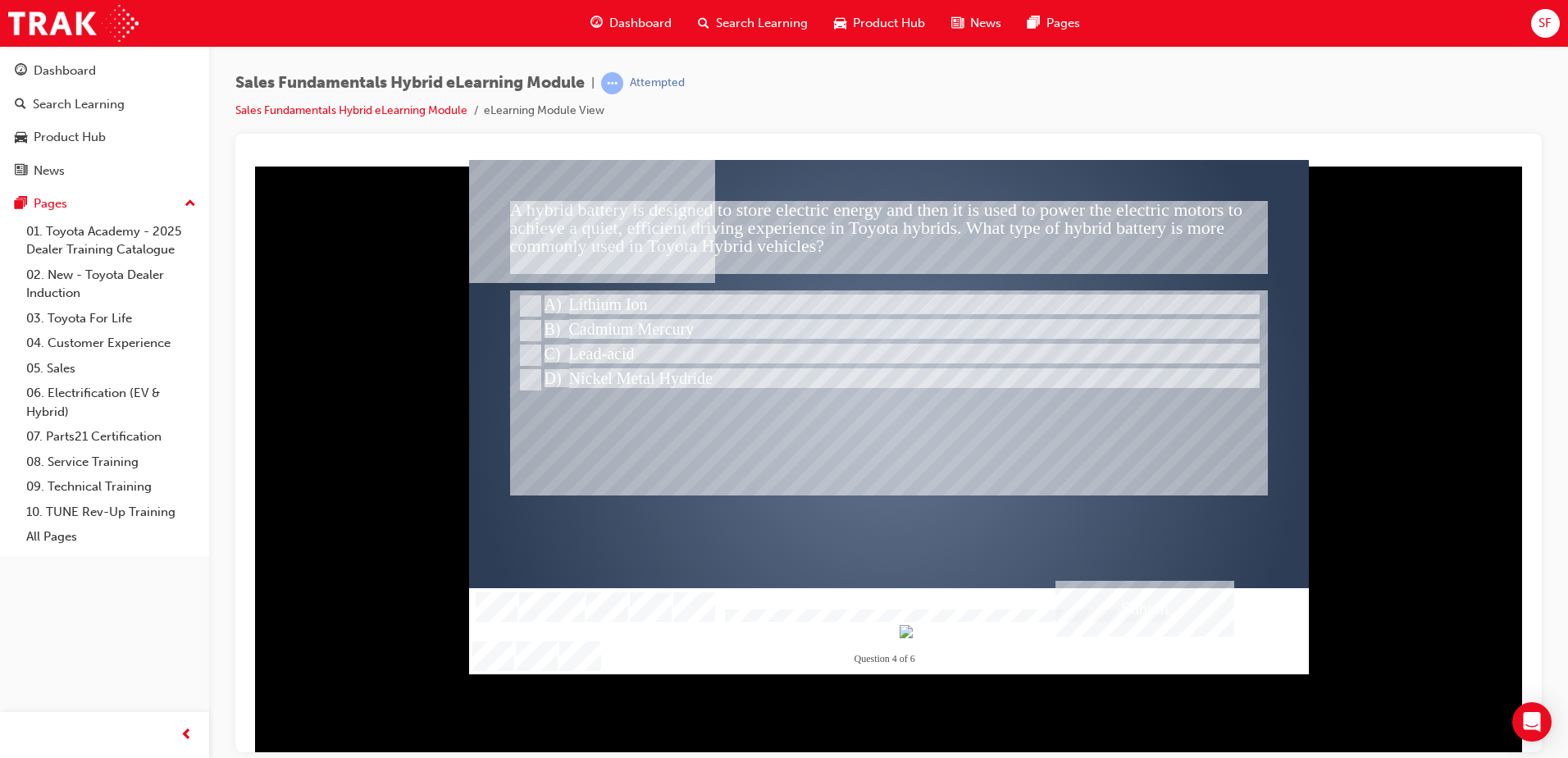
click at [1134, 610] on div "Submit" at bounding box center [1144, 608] width 178 height 56
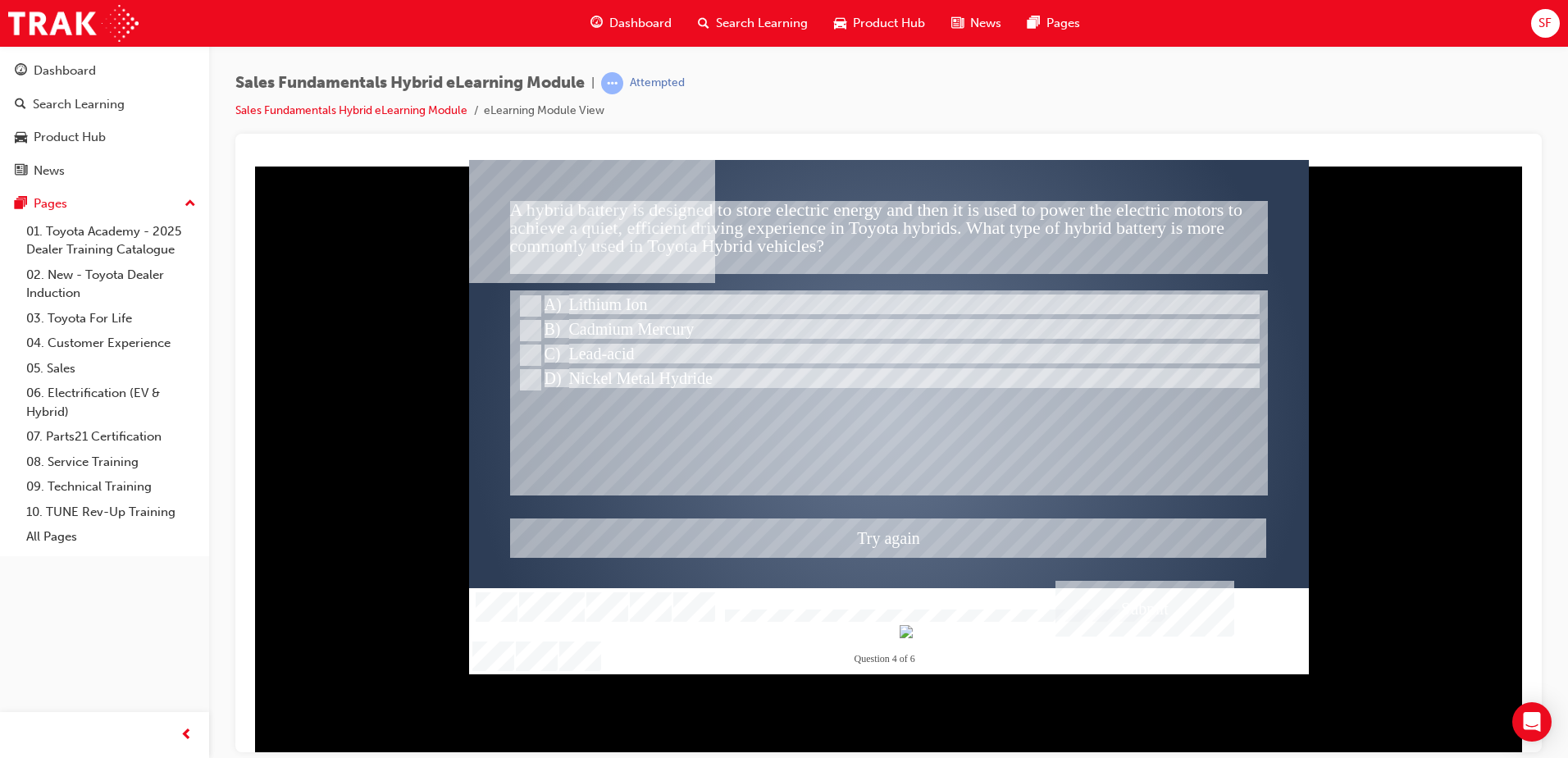
click at [530, 372] on div at bounding box center [889, 417] width 840 height 515
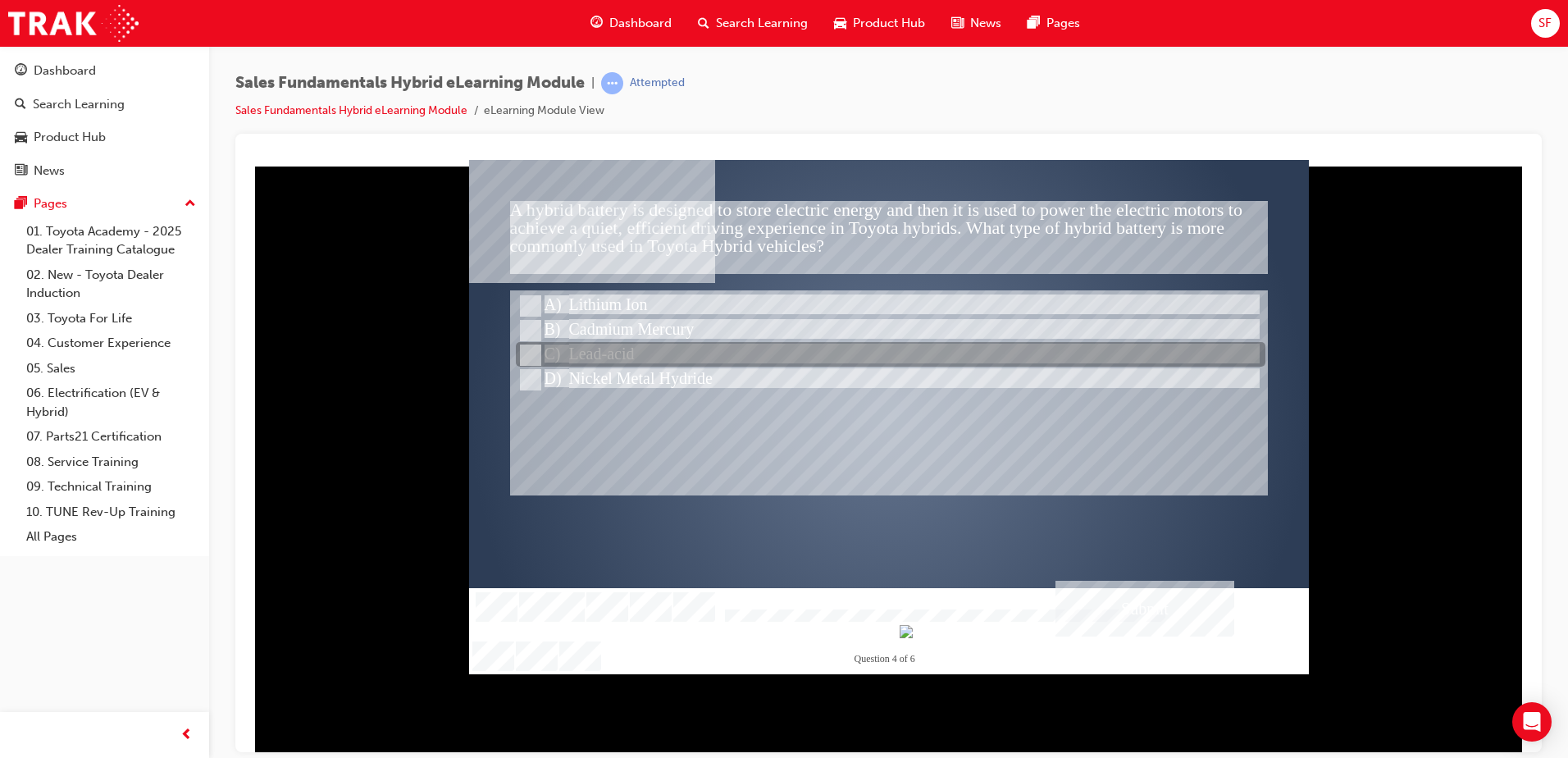
click at [531, 347] on input "Lead-acid" at bounding box center [528, 355] width 18 height 18
radio input "true"
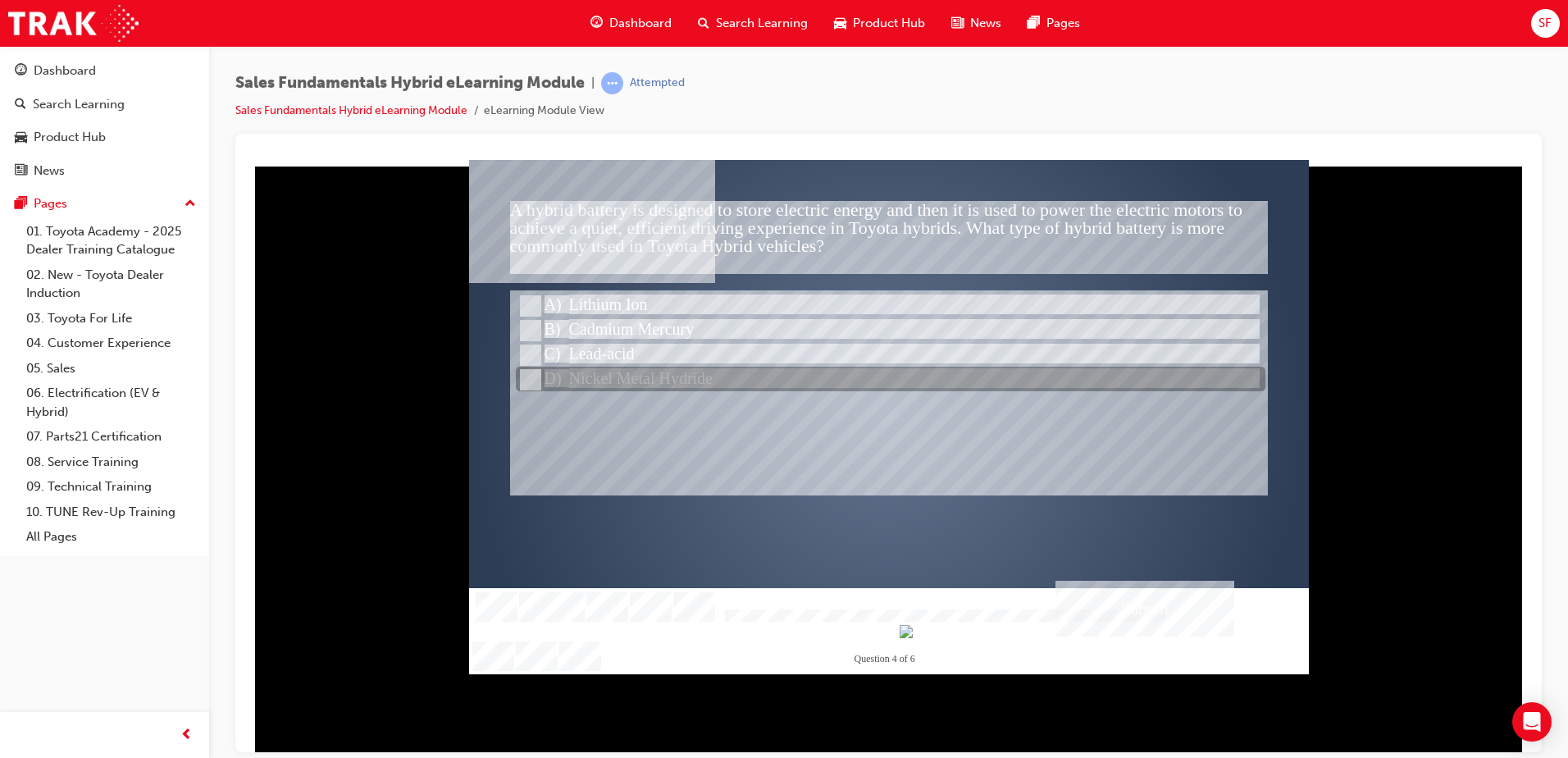
click at [532, 377] on input "Nickel Metal Hydride" at bounding box center [528, 380] width 18 height 18
radio input "true"
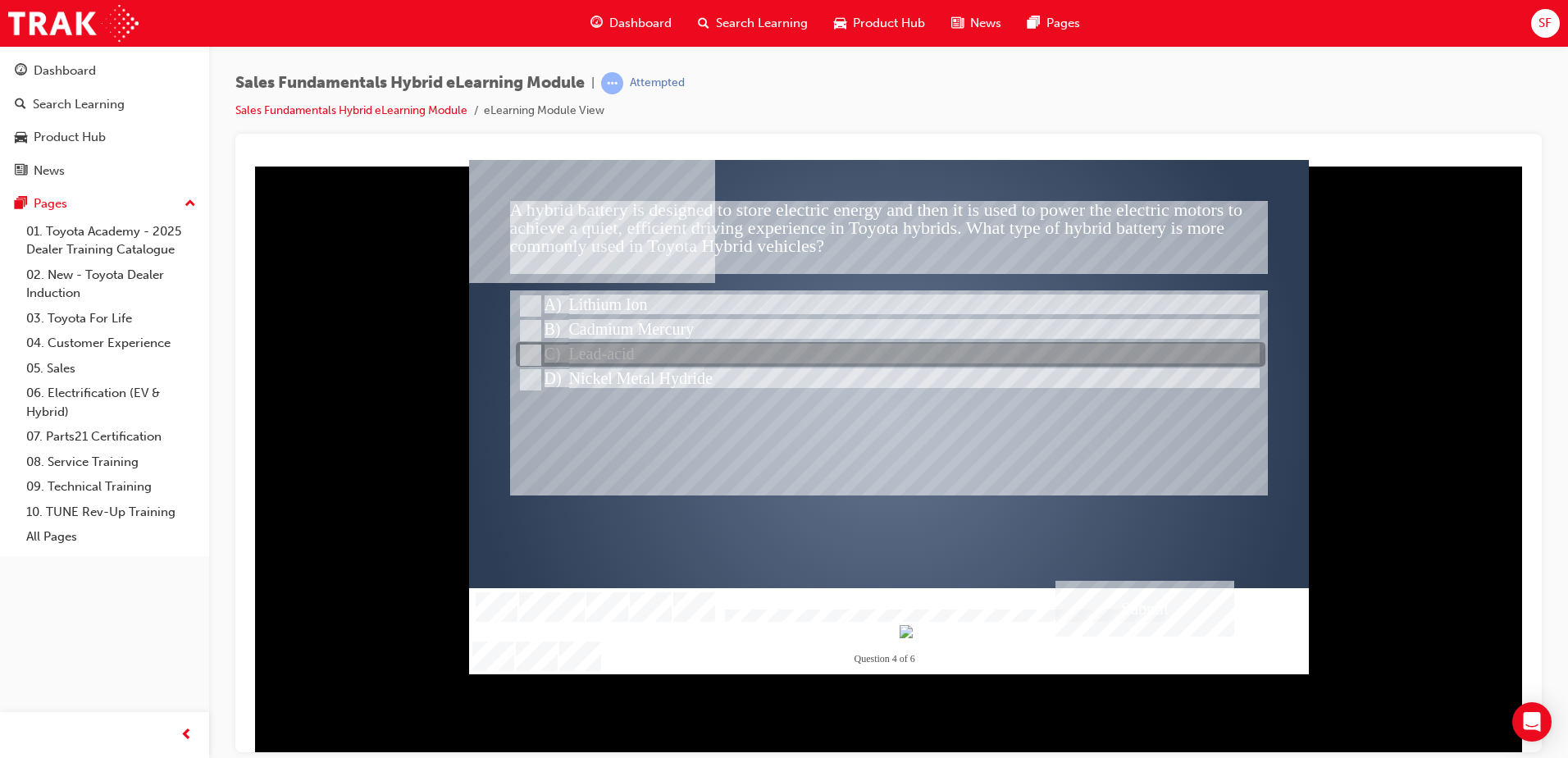
click at [530, 348] on input "Lead-acid" at bounding box center [528, 355] width 18 height 18
radio input "true"
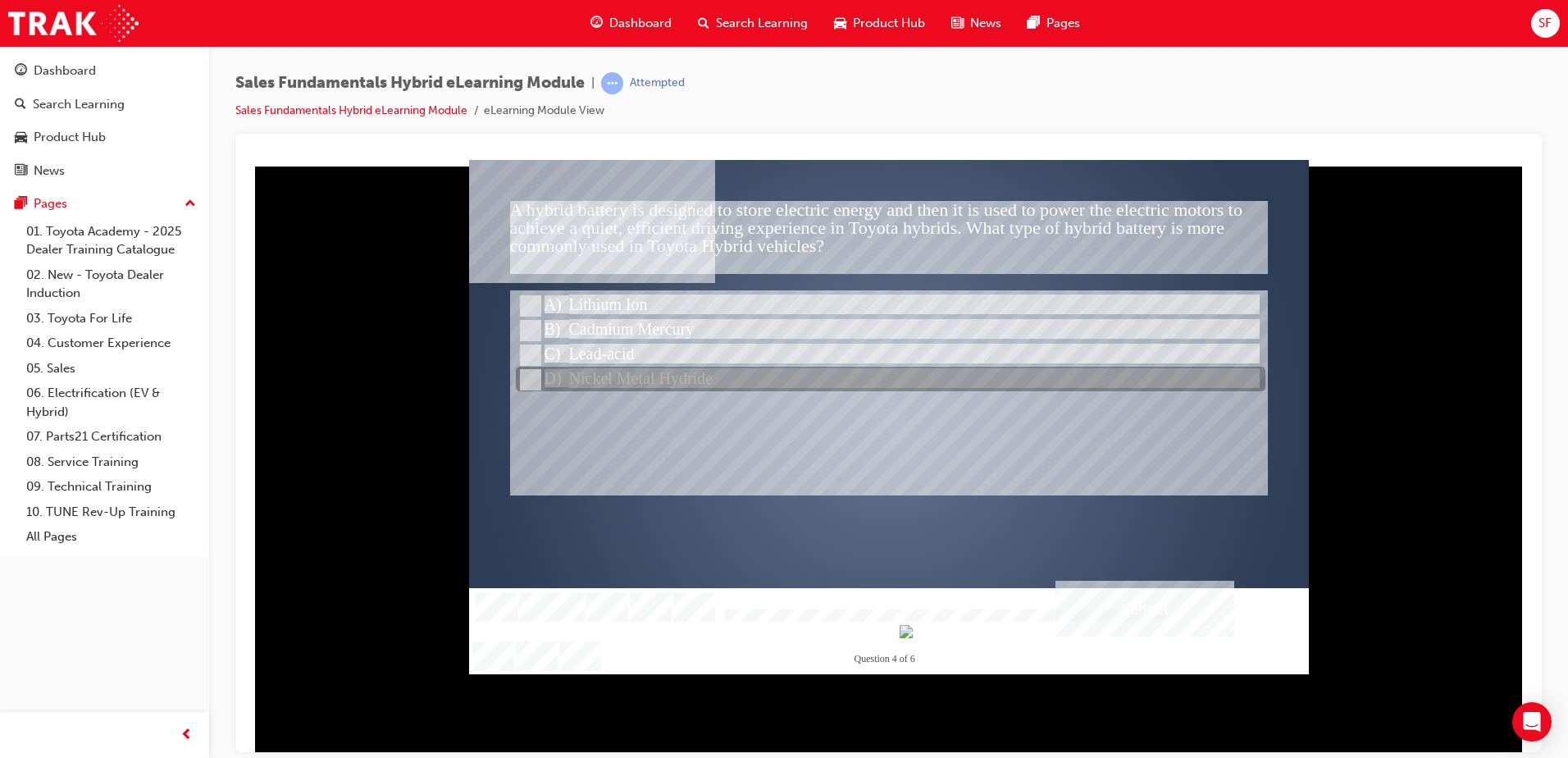
click at [528, 382] on input "Nickel Metal Hydride" at bounding box center [528, 380] width 18 height 18
radio input "true"
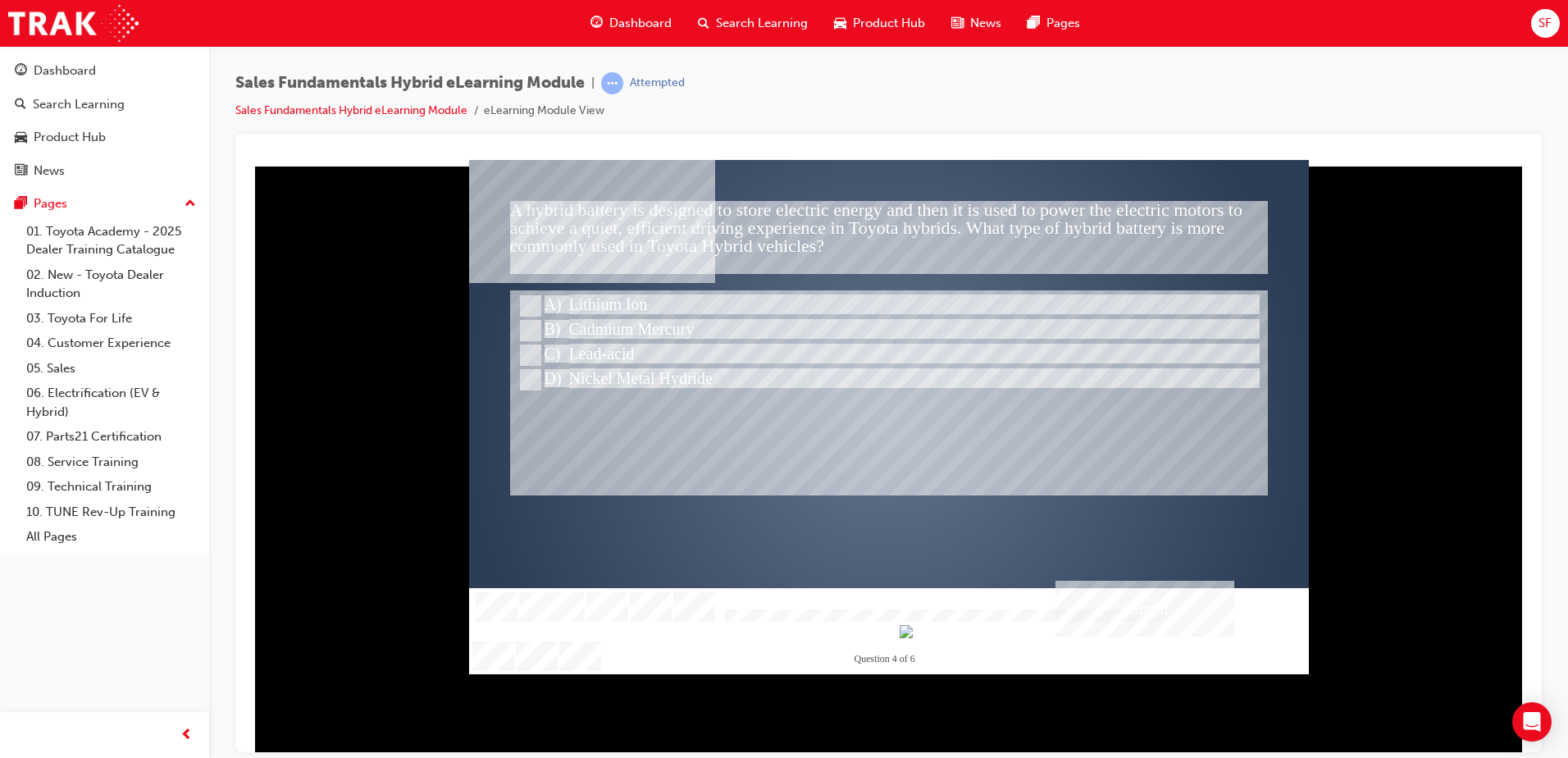
click at [1193, 623] on div "Submit" at bounding box center [1144, 608] width 178 height 56
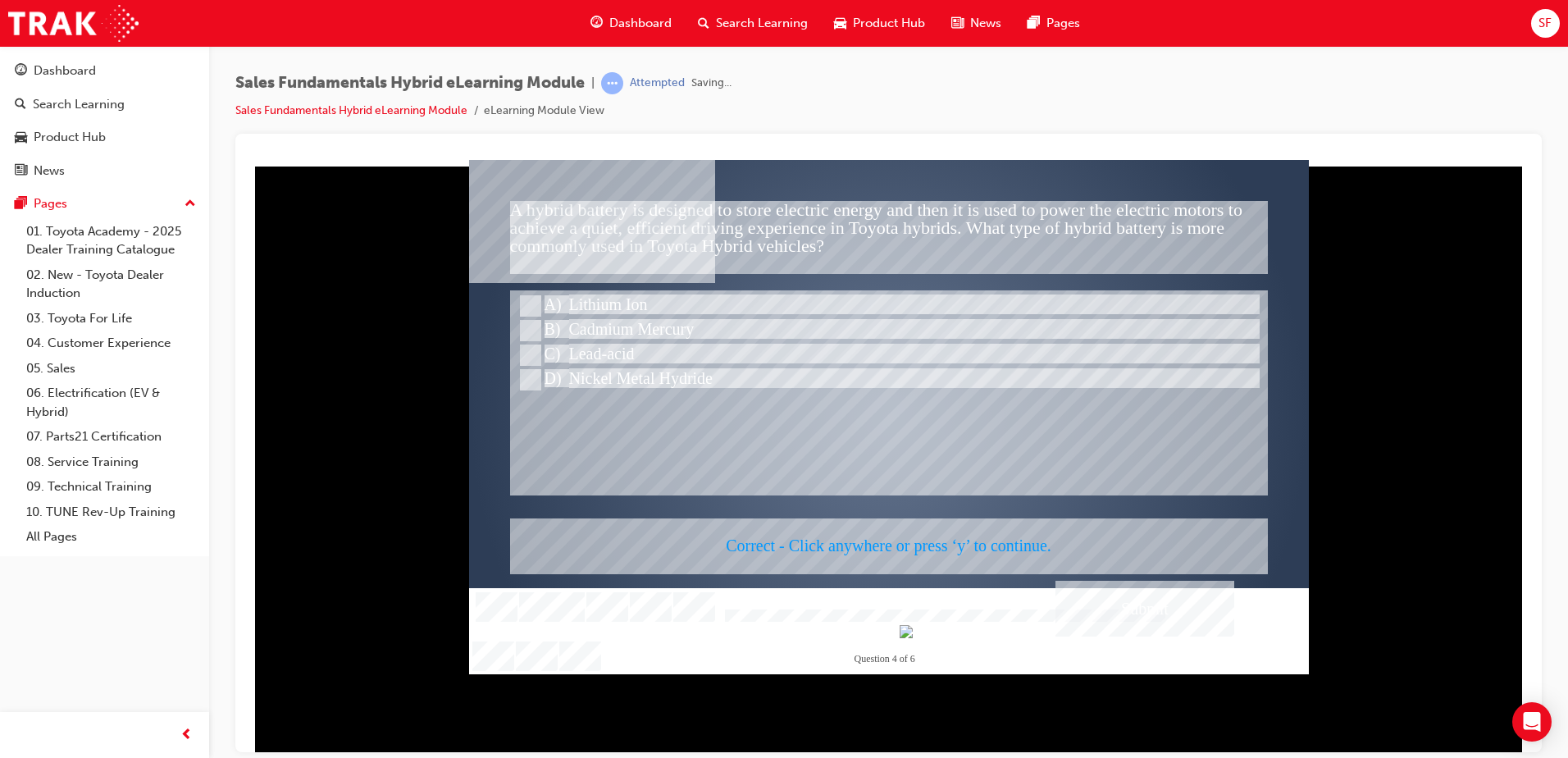
click at [899, 404] on div at bounding box center [889, 417] width 840 height 515
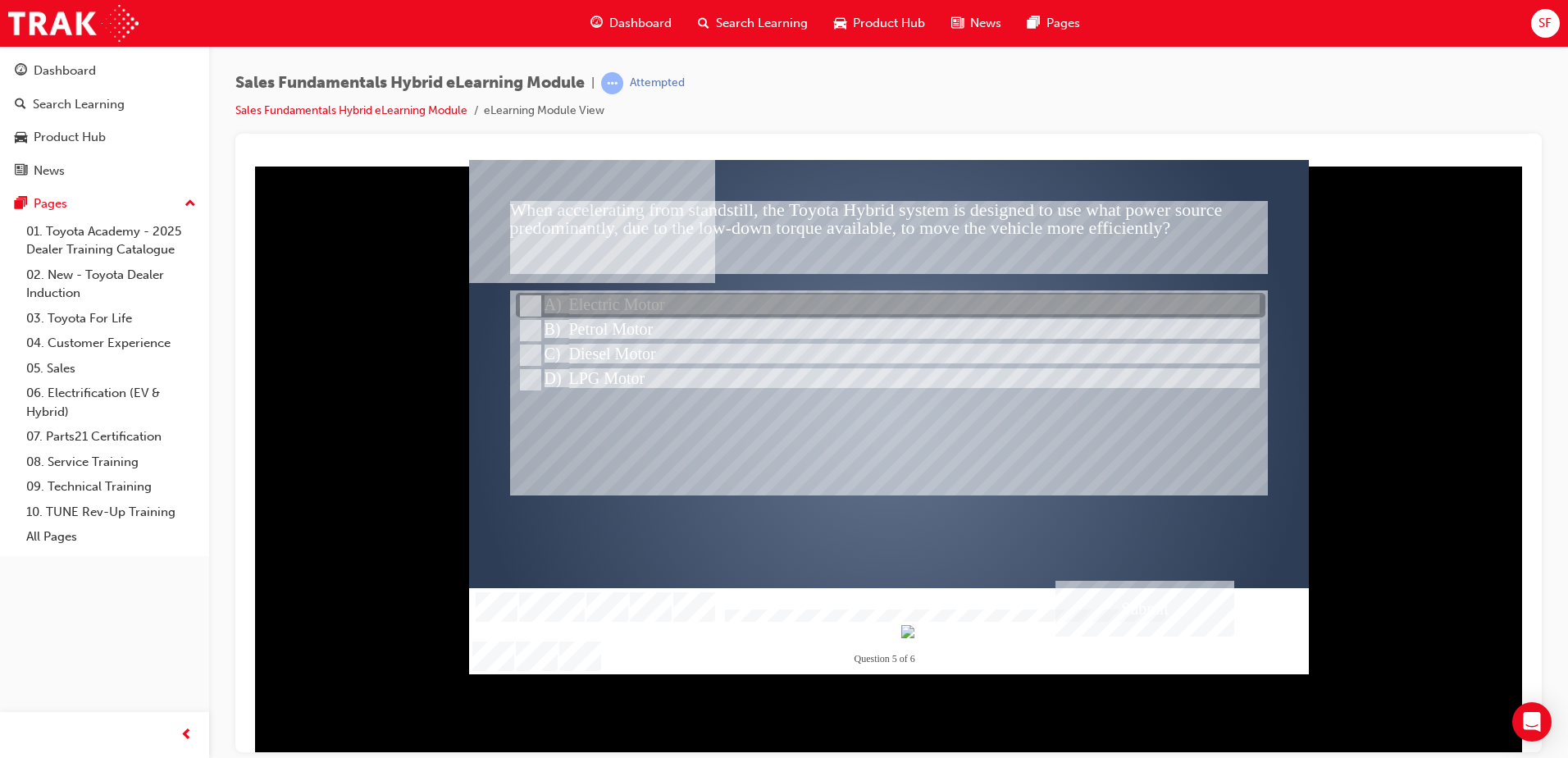
click at [536, 304] on input "Electric Motor" at bounding box center [528, 305] width 18 height 18
radio input "true"
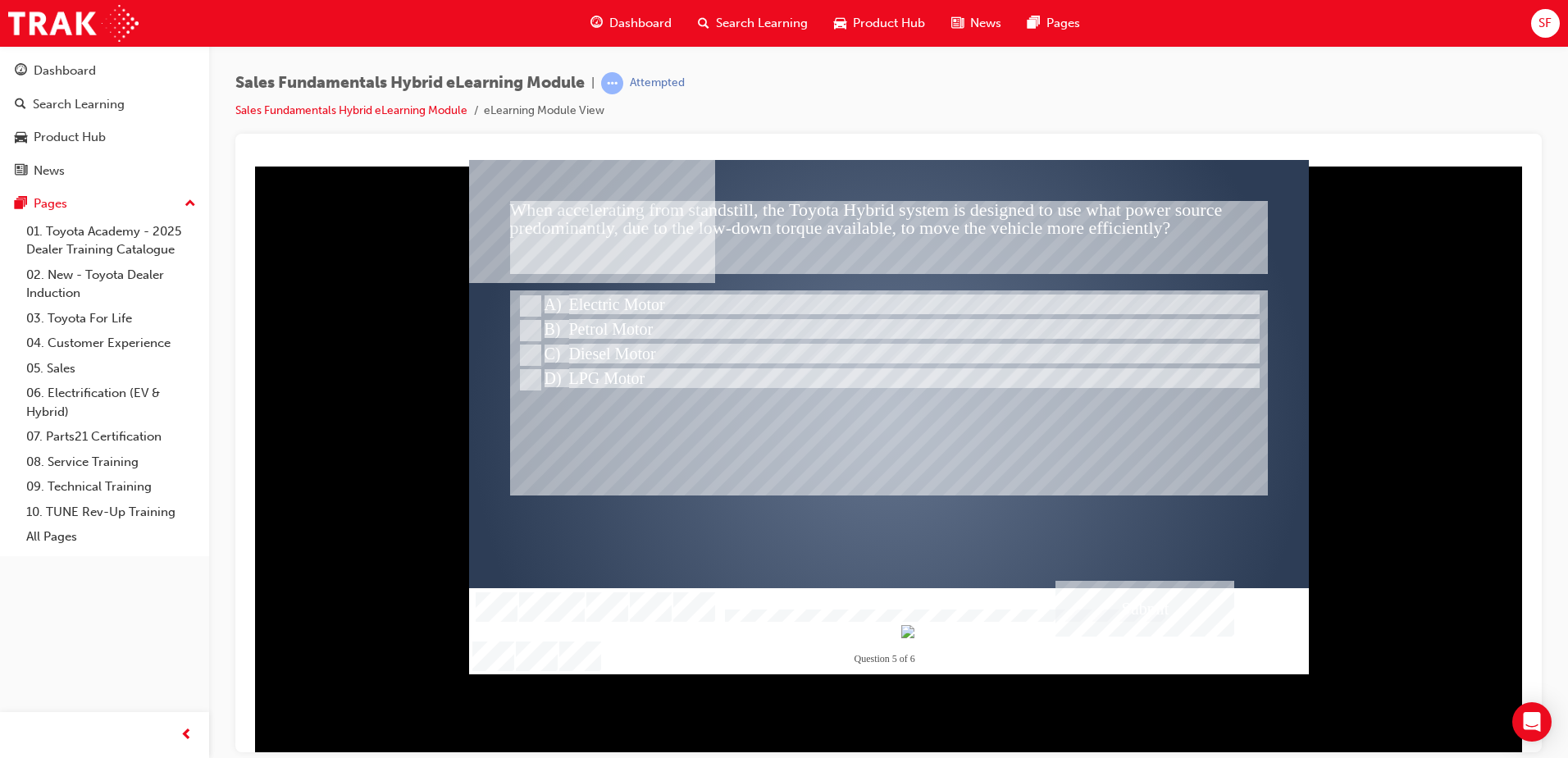
click at [1158, 600] on div "Submit" at bounding box center [1144, 608] width 178 height 56
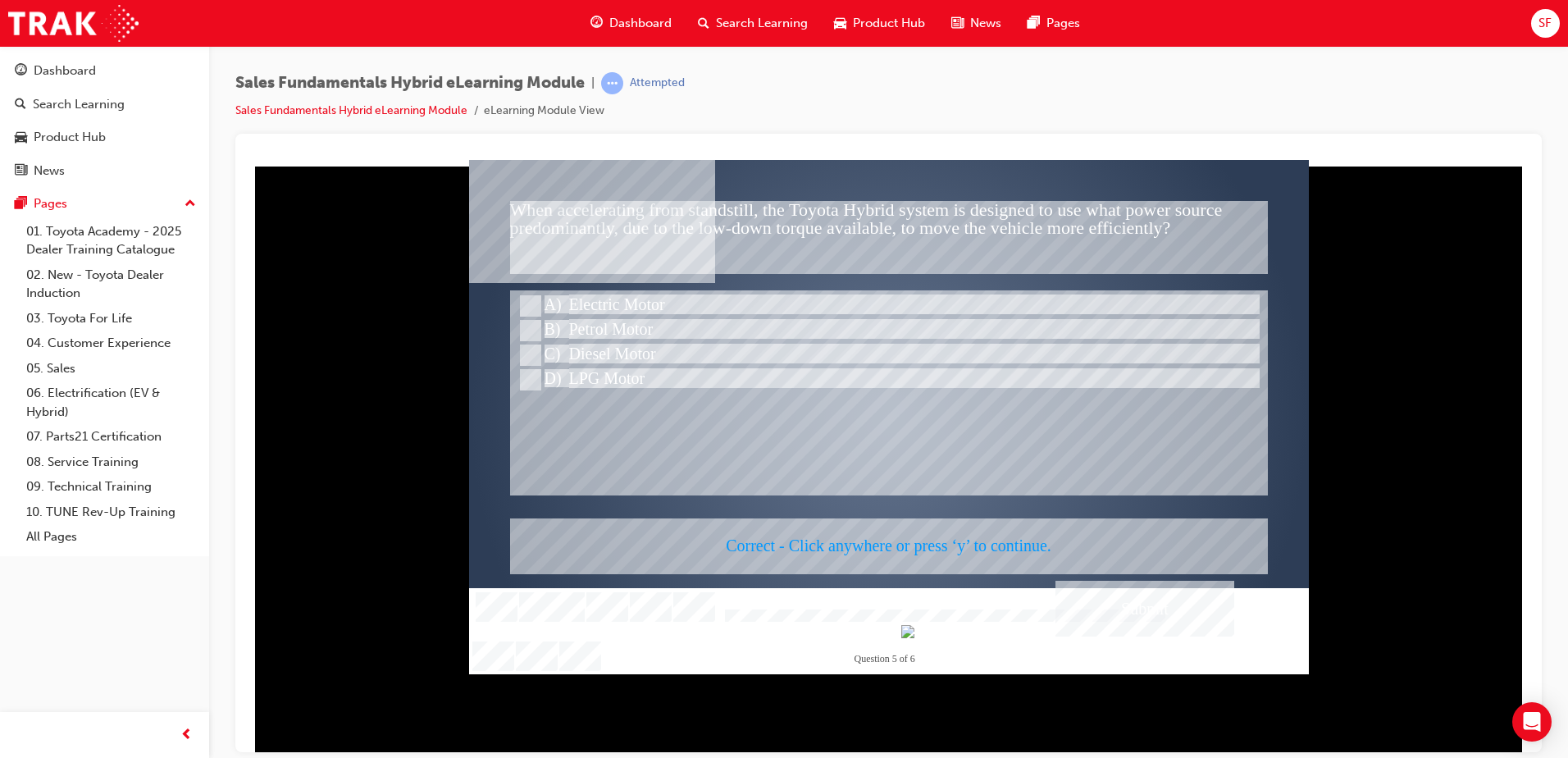
click at [844, 433] on div at bounding box center [889, 417] width 840 height 515
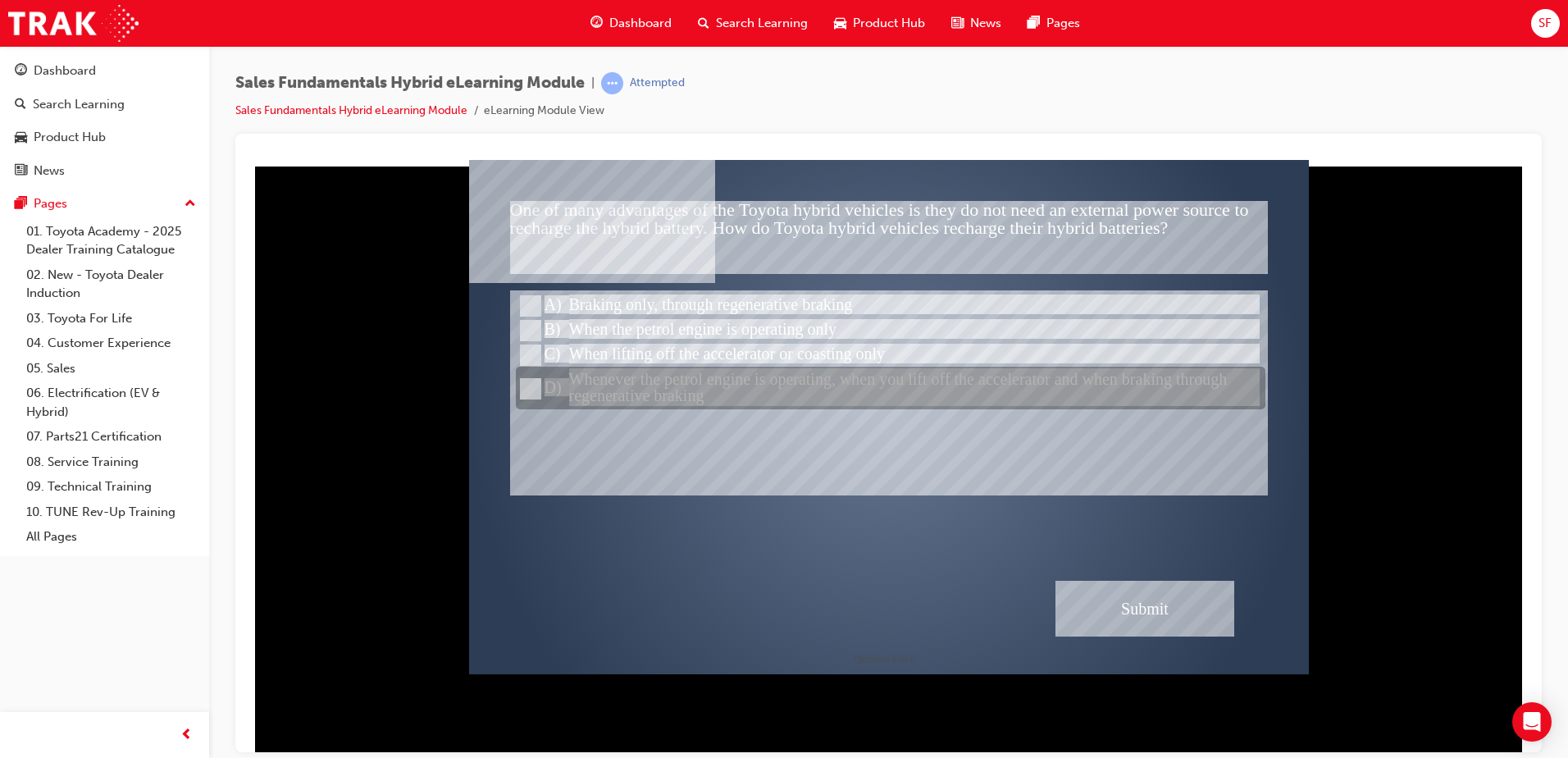
click at [534, 382] on input "Whenever the petrol engine is operating, when you lift off the accelerator and …" at bounding box center [528, 389] width 18 height 18
radio input "true"
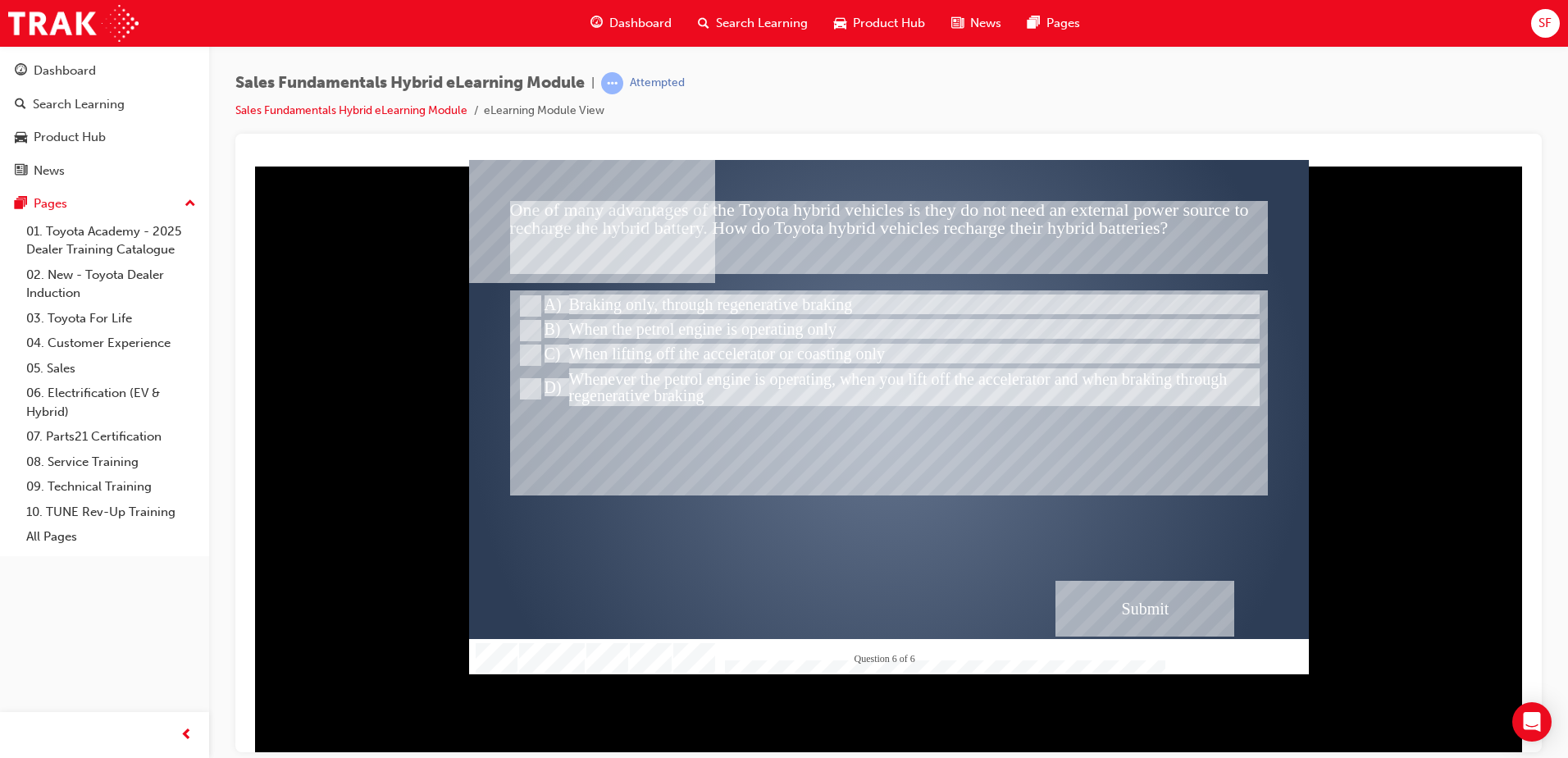
click at [1233, 593] on div "Submit" at bounding box center [1144, 608] width 178 height 56
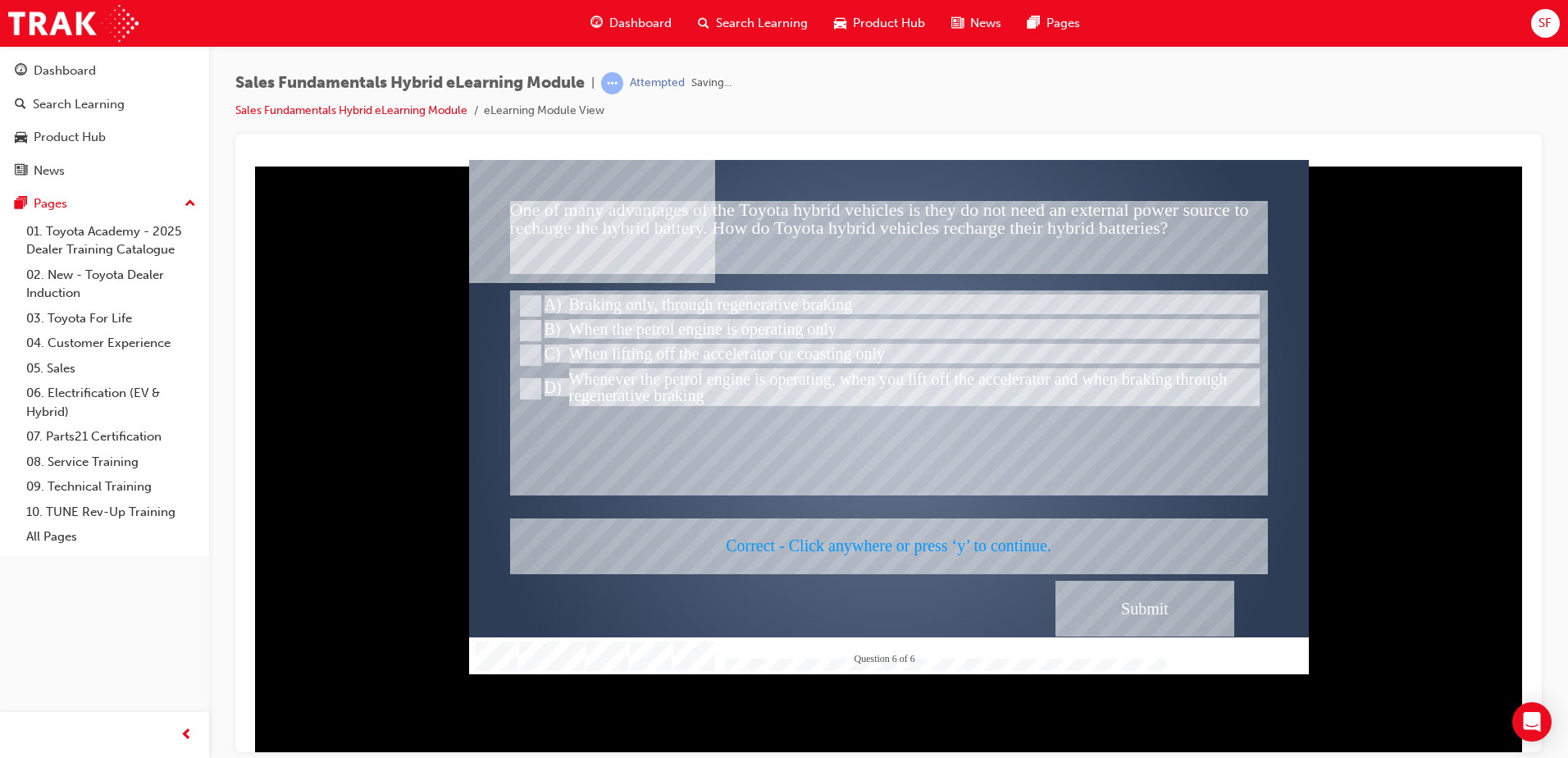
click at [1012, 453] on div at bounding box center [889, 417] width 840 height 515
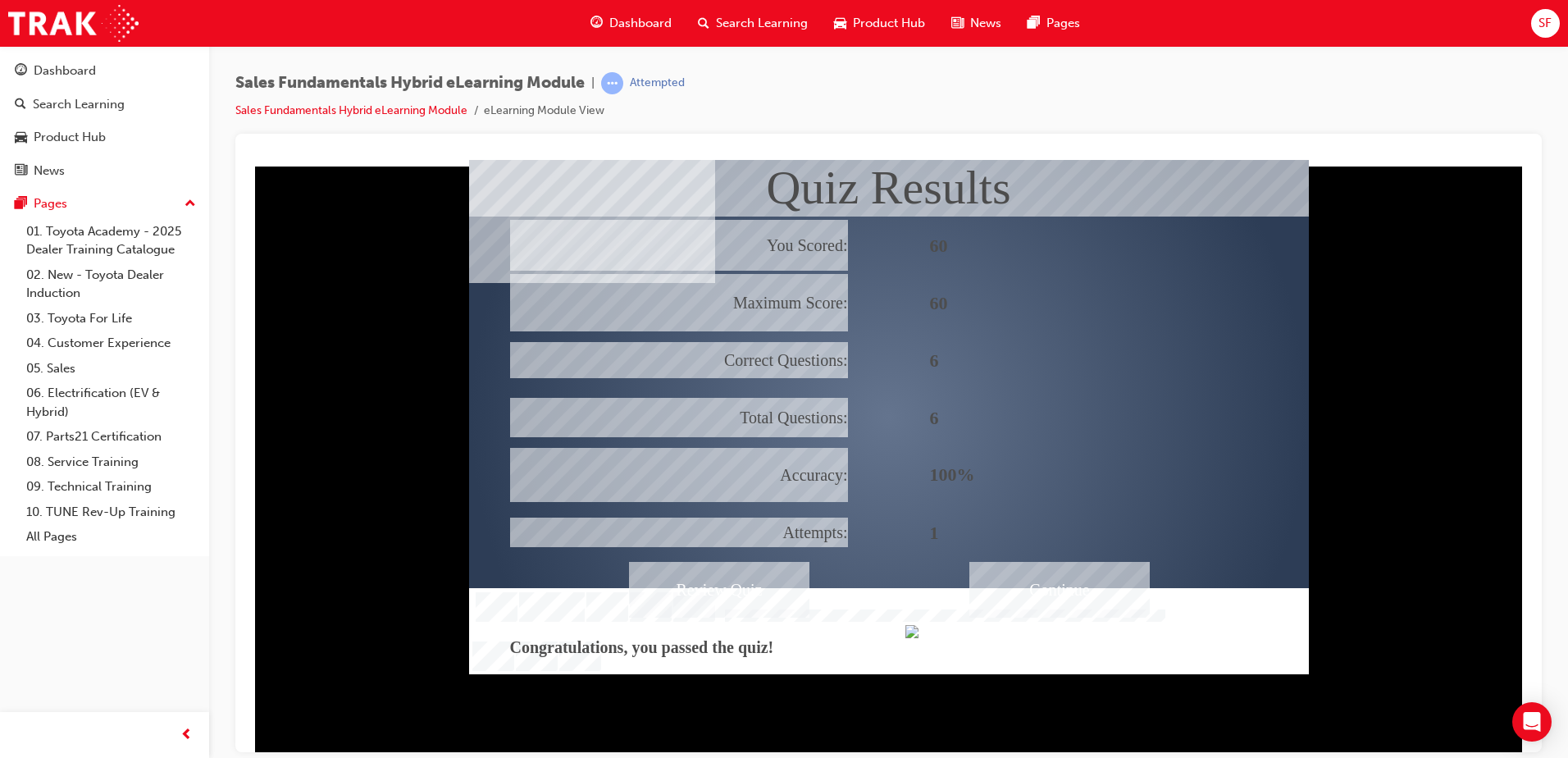
click at [1035, 569] on div "Continue" at bounding box center [1060, 589] width 180 height 56
click at [1032, 600] on div "Continue" at bounding box center [1060, 589] width 180 height 56
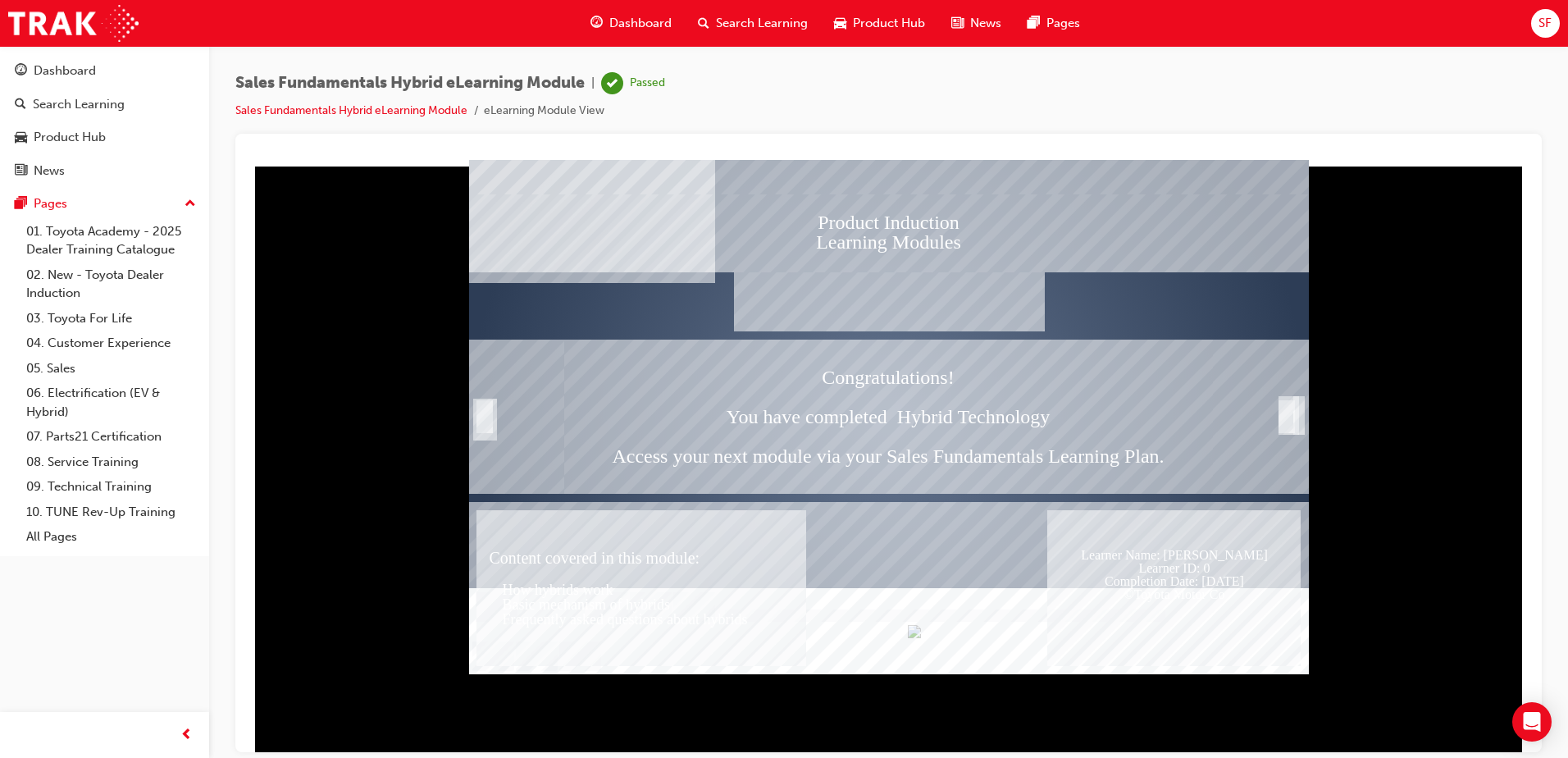
click at [1284, 423] on div "Trigger this button to exit" at bounding box center [1286, 416] width 17 height 32
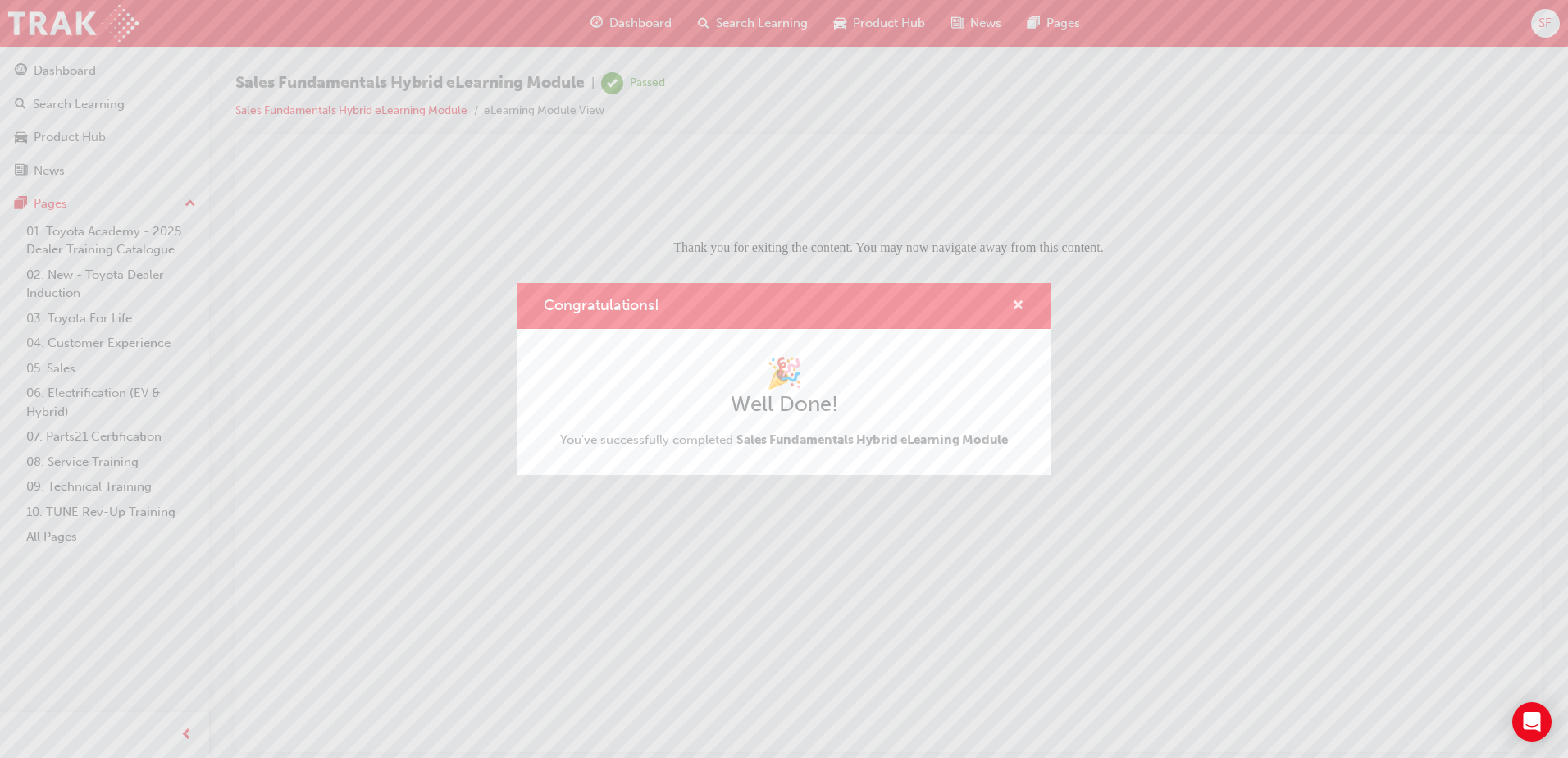
drag, startPoint x: 1021, startPoint y: 309, endPoint x: 645, endPoint y: 200, distance: 391.5
click at [1021, 309] on span "cross-icon" at bounding box center [1018, 306] width 12 height 15
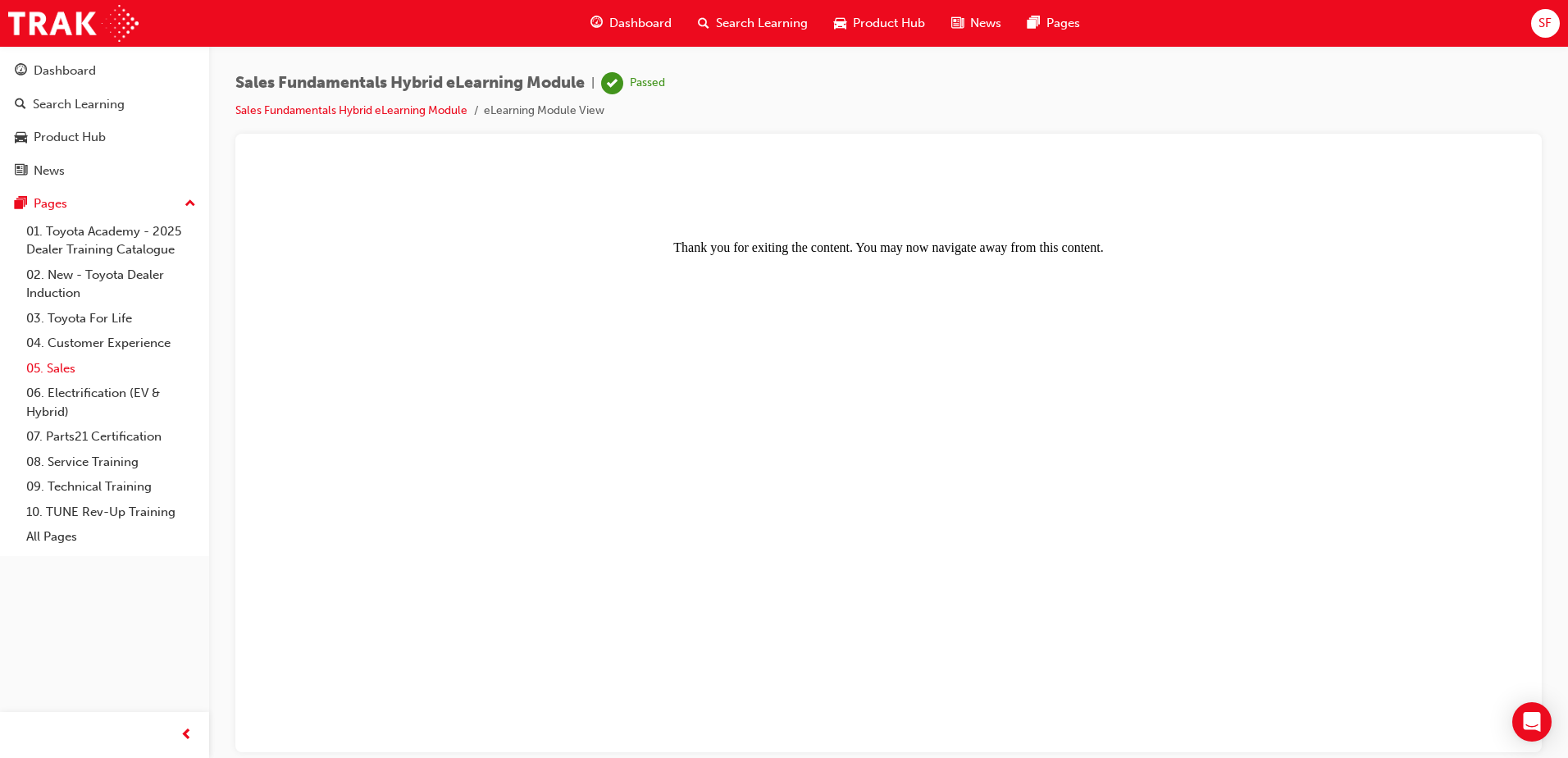
click at [50, 369] on link "05. Sales" at bounding box center [110, 368] width 183 height 25
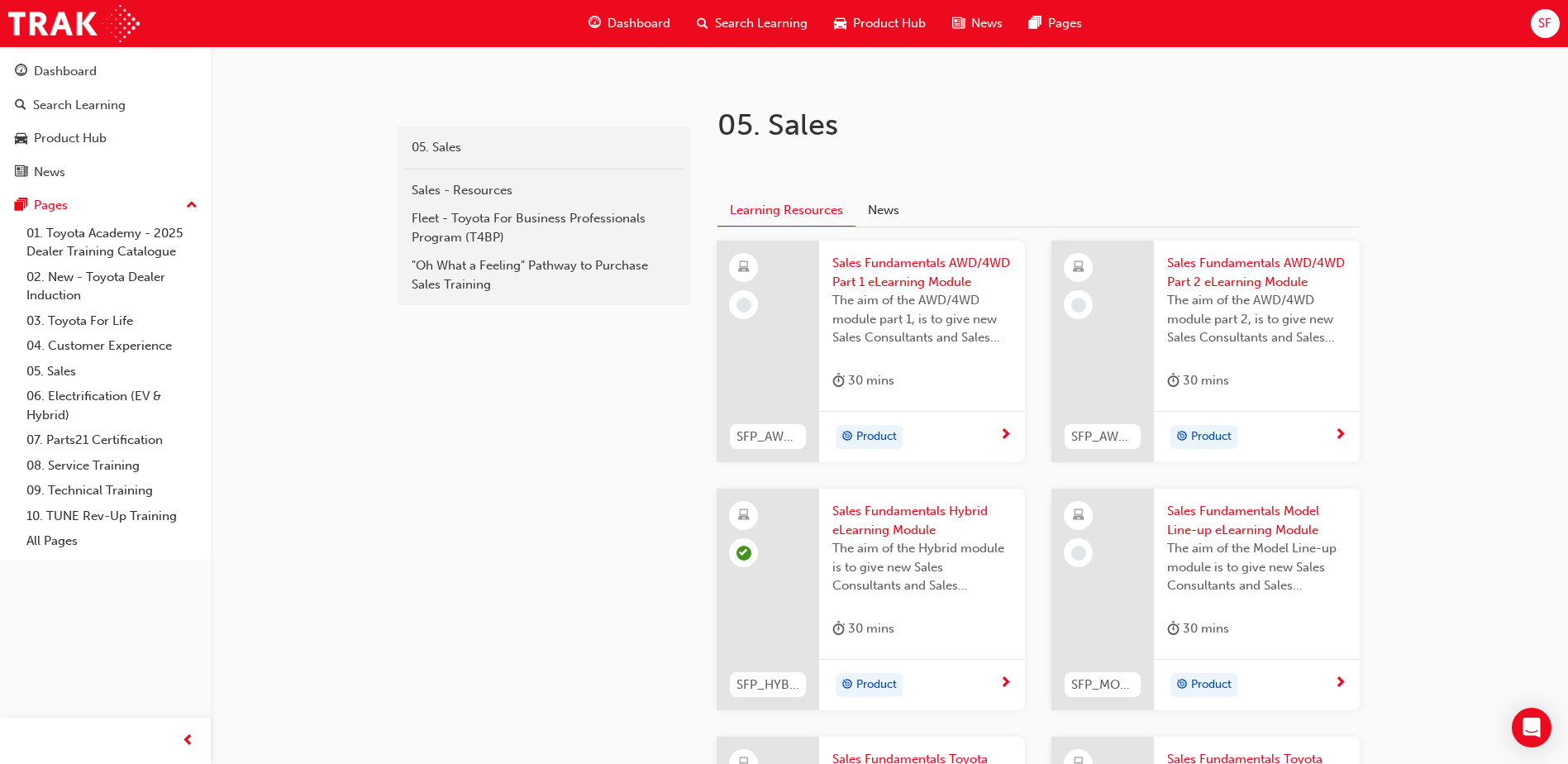
scroll to position [331, 0]
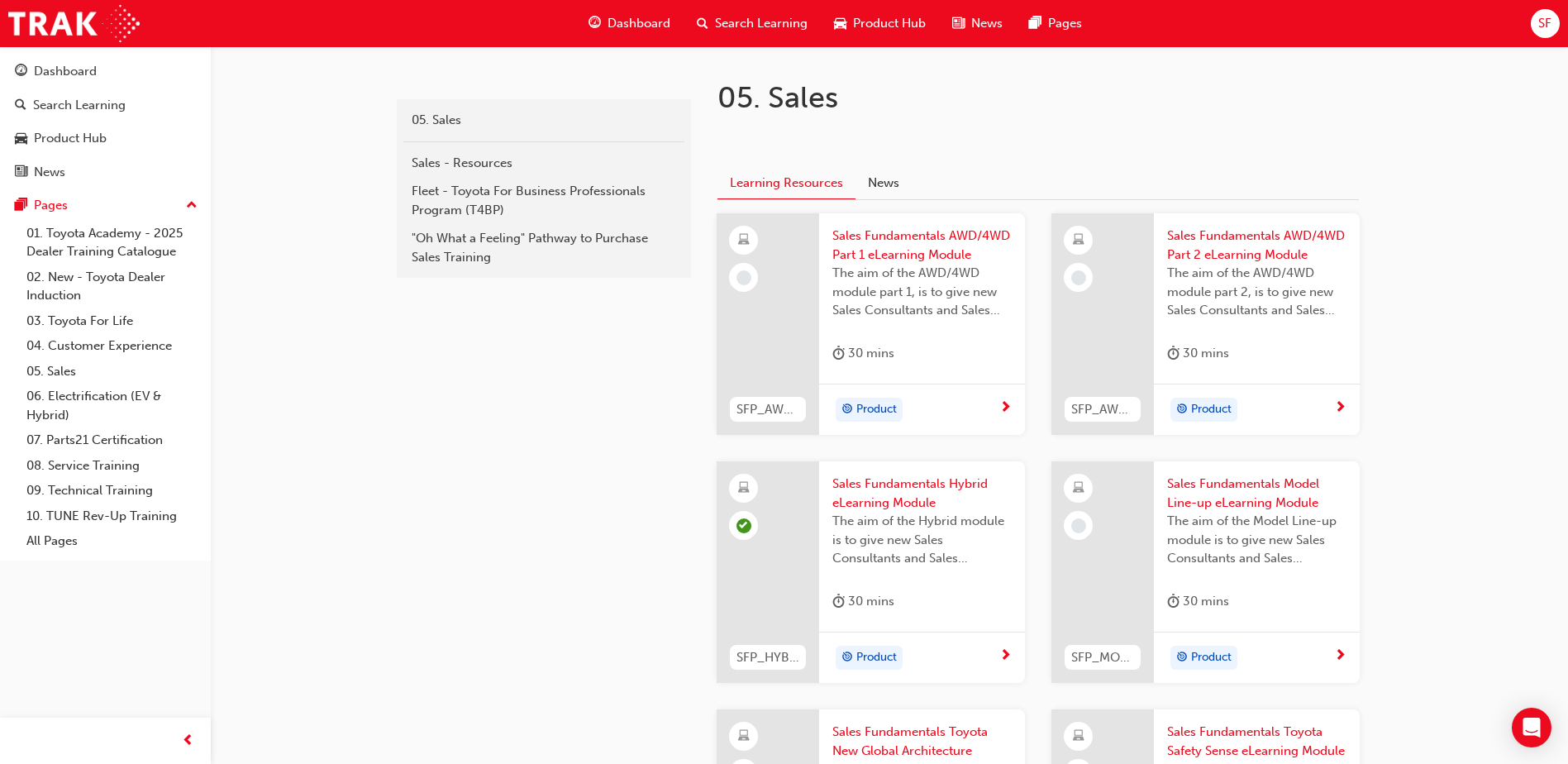
click at [896, 231] on span "Sales Fundamentals AWD/4WD Part 1 eLearning Module" at bounding box center [922, 245] width 179 height 37
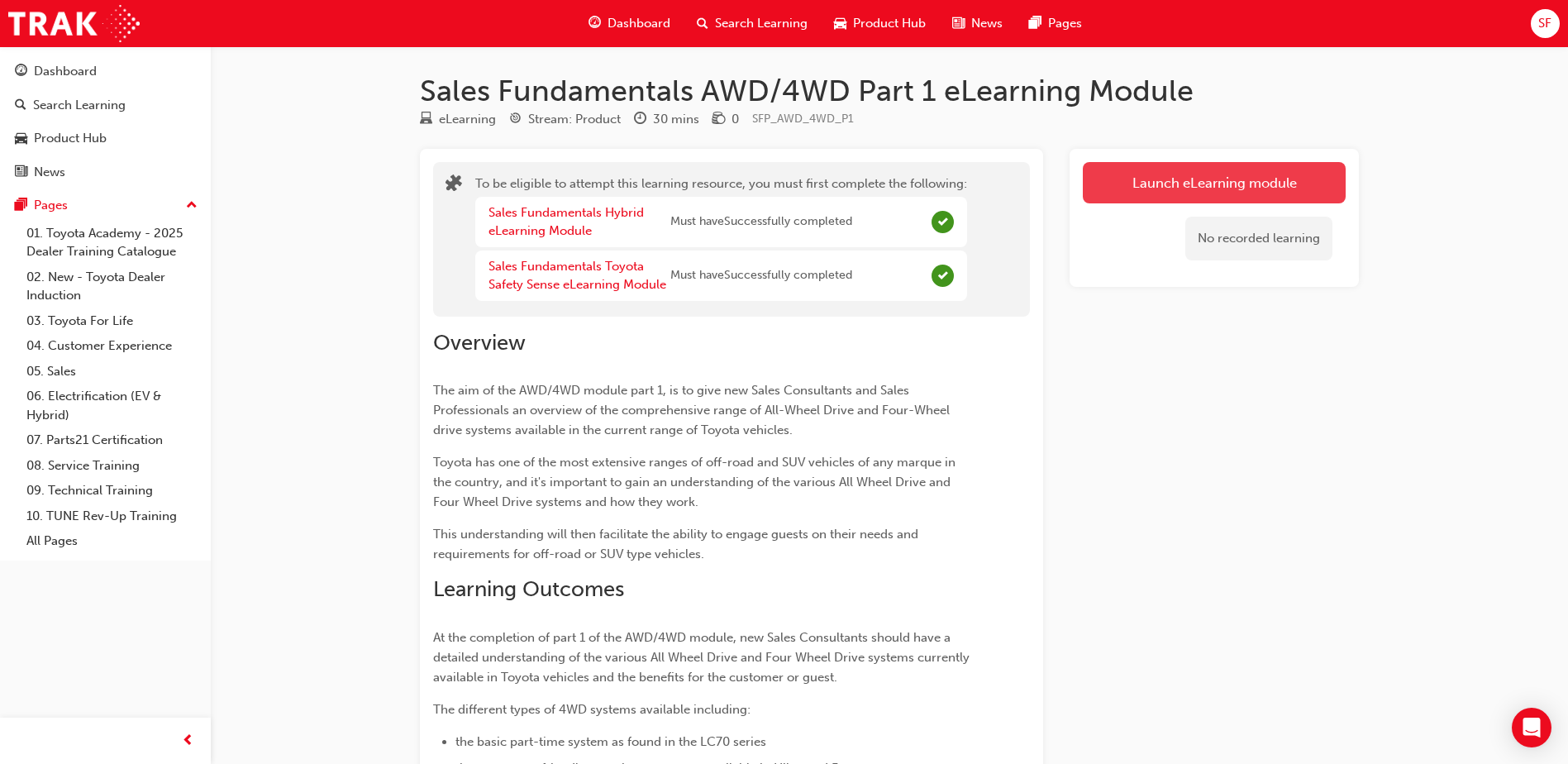
click at [1215, 182] on button "Launch eLearning module" at bounding box center [1214, 183] width 263 height 41
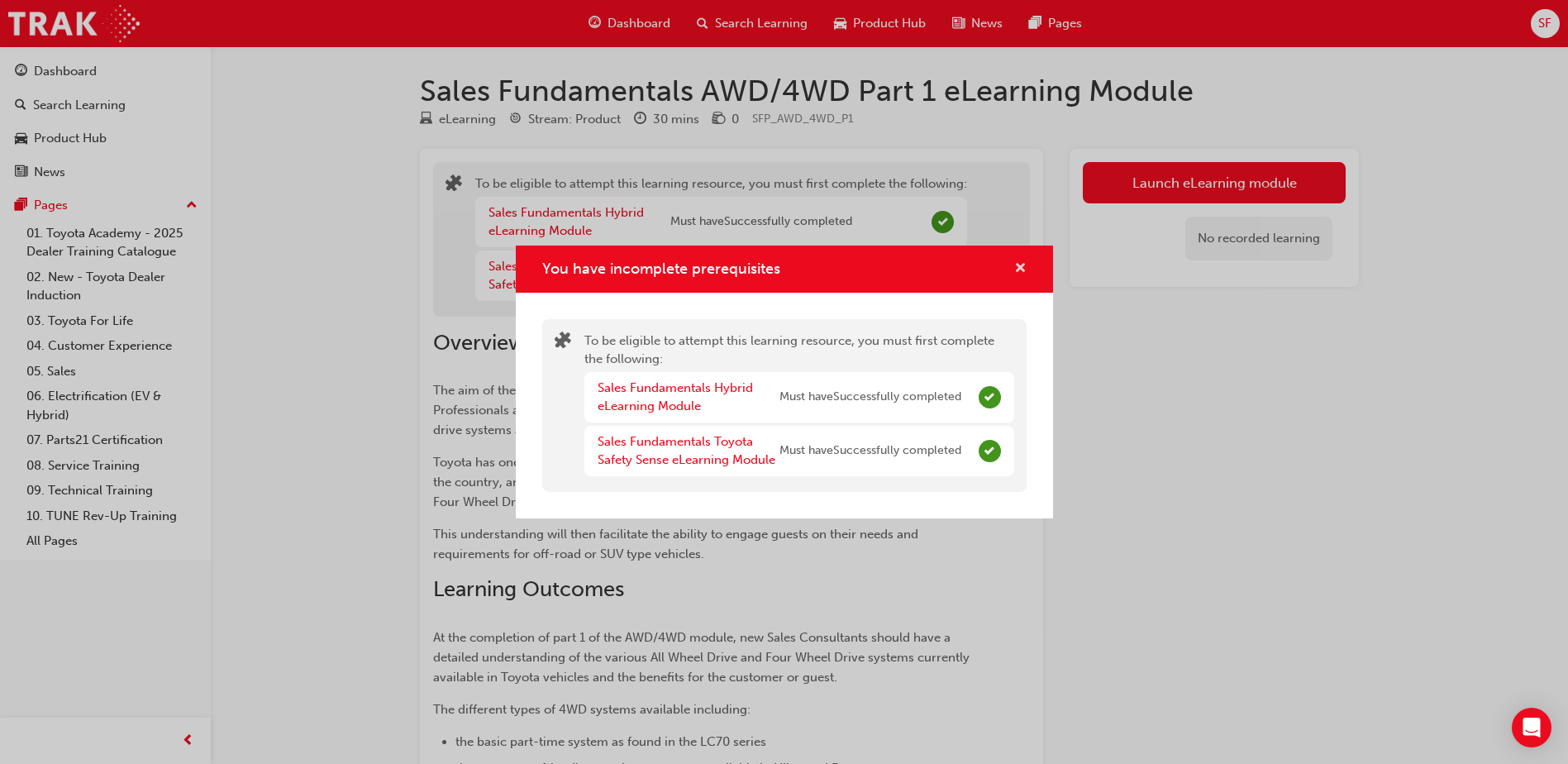
click at [1021, 269] on span "cross-icon" at bounding box center [1020, 269] width 12 height 15
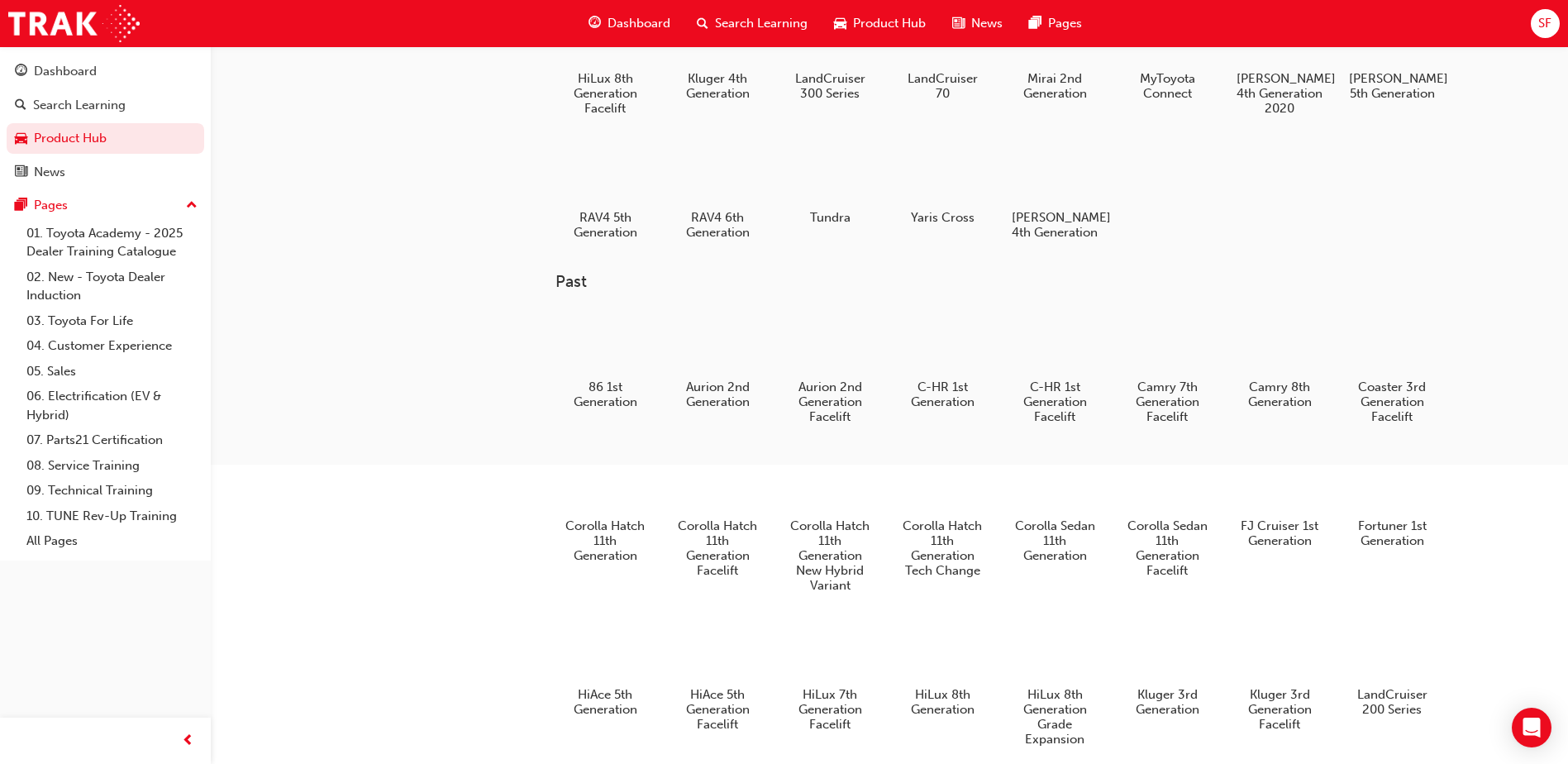
scroll to position [496, 0]
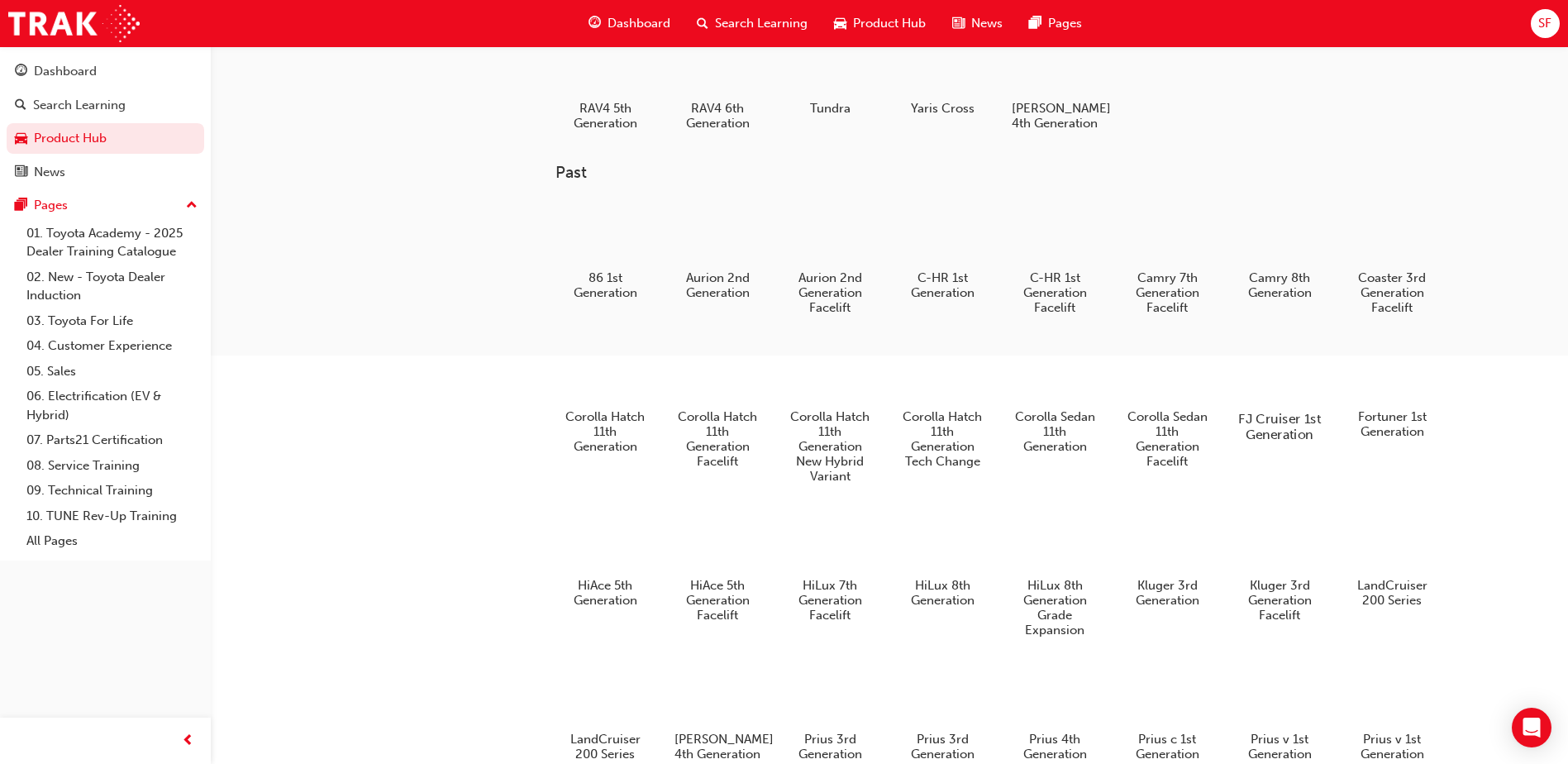
click at [1282, 388] on div at bounding box center [1281, 371] width 92 height 66
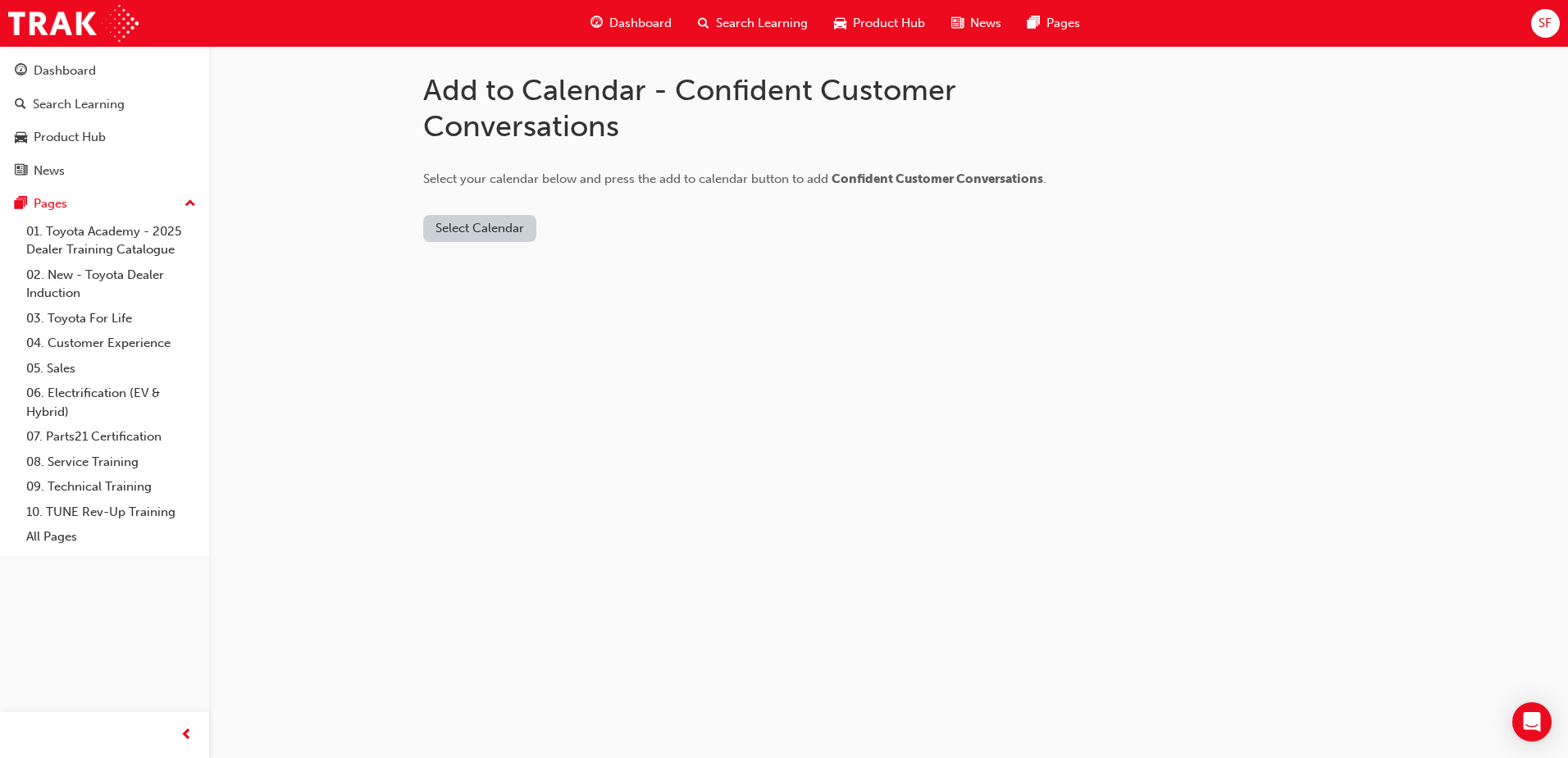
click at [496, 228] on button "Select Calendar" at bounding box center [480, 228] width 113 height 27
click at [500, 299] on div "Office 365" at bounding box center [480, 299] width 99 height 19
click at [500, 275] on div "Outlook.com" at bounding box center [480, 269] width 99 height 19
click at [637, 224] on button "Add to Calendar" at bounding box center [618, 228] width 116 height 27
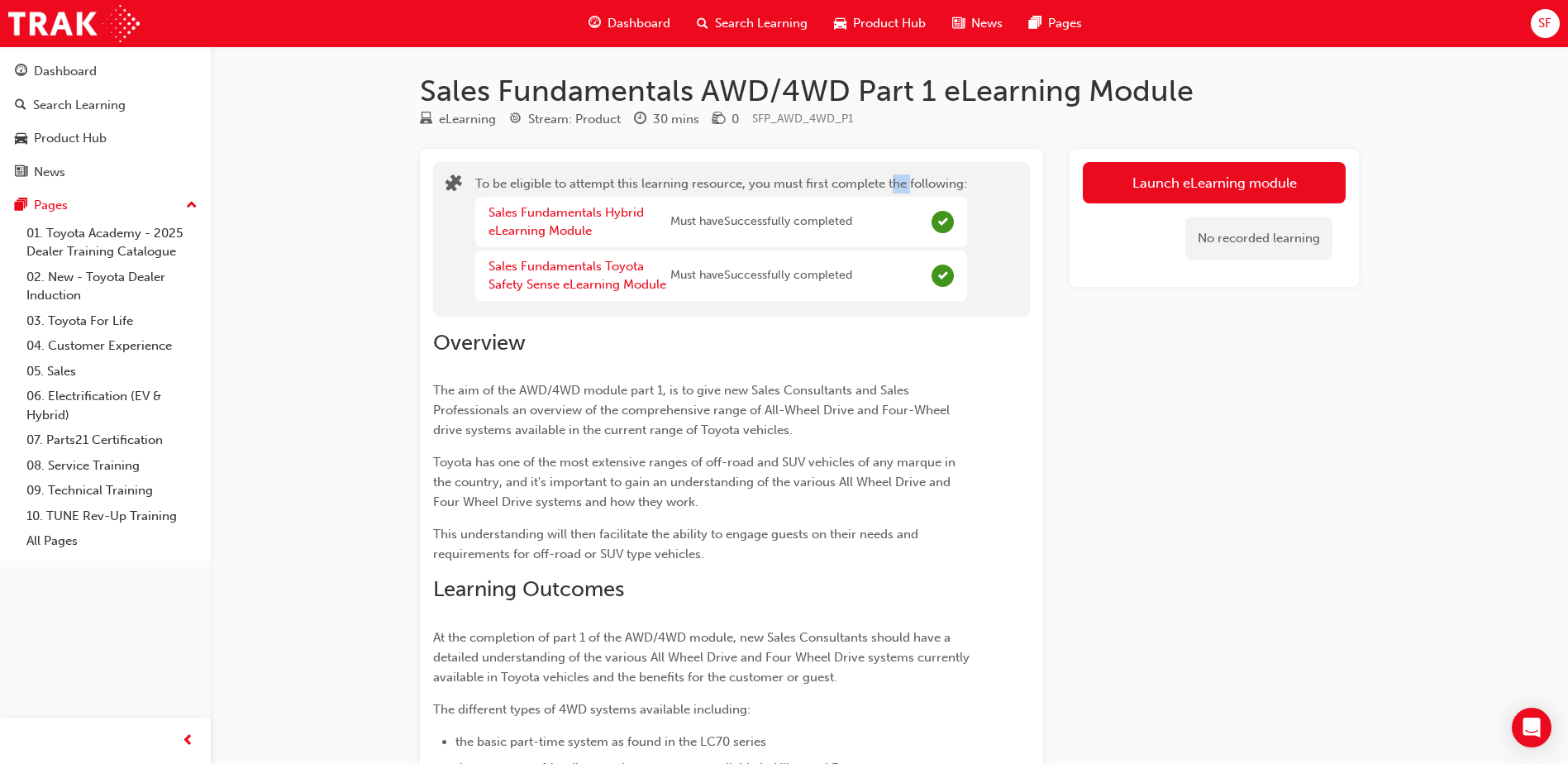
click at [921, 194] on div "To be eligible to attempt this learning resource, you must first complete the f…" at bounding box center [721, 239] width 492 height 130
click at [1266, 134] on div "eLearning Stream: Product 30 mins 0 SFP_AWD_4WD_P1" at bounding box center [889, 123] width 939 height 27
click at [1190, 194] on button "Launch eLearning module" at bounding box center [1214, 183] width 263 height 41
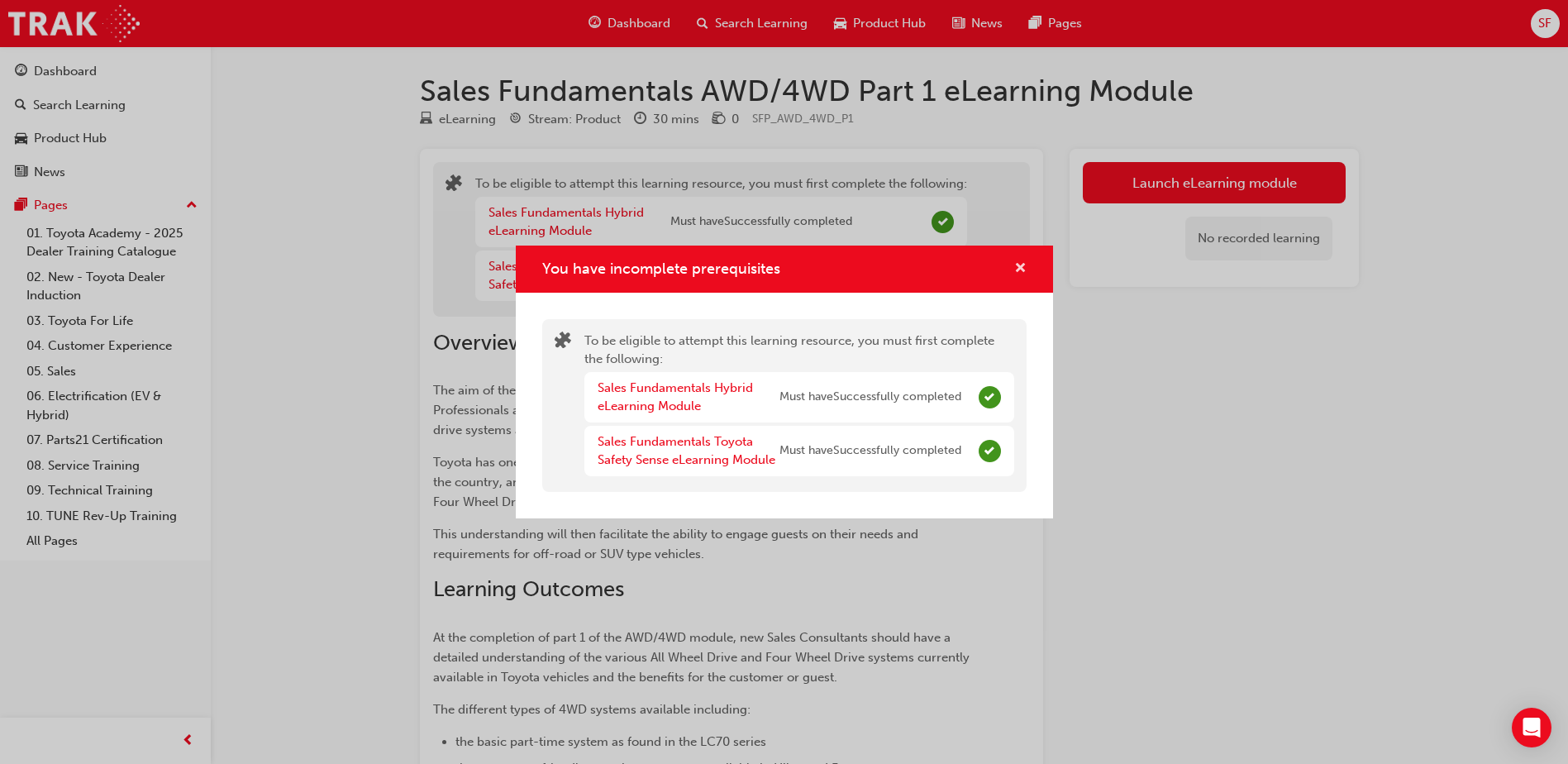
drag, startPoint x: 1019, startPoint y: 273, endPoint x: 949, endPoint y: 271, distance: 70.0
click at [1019, 273] on span "cross-icon" at bounding box center [1020, 269] width 12 height 15
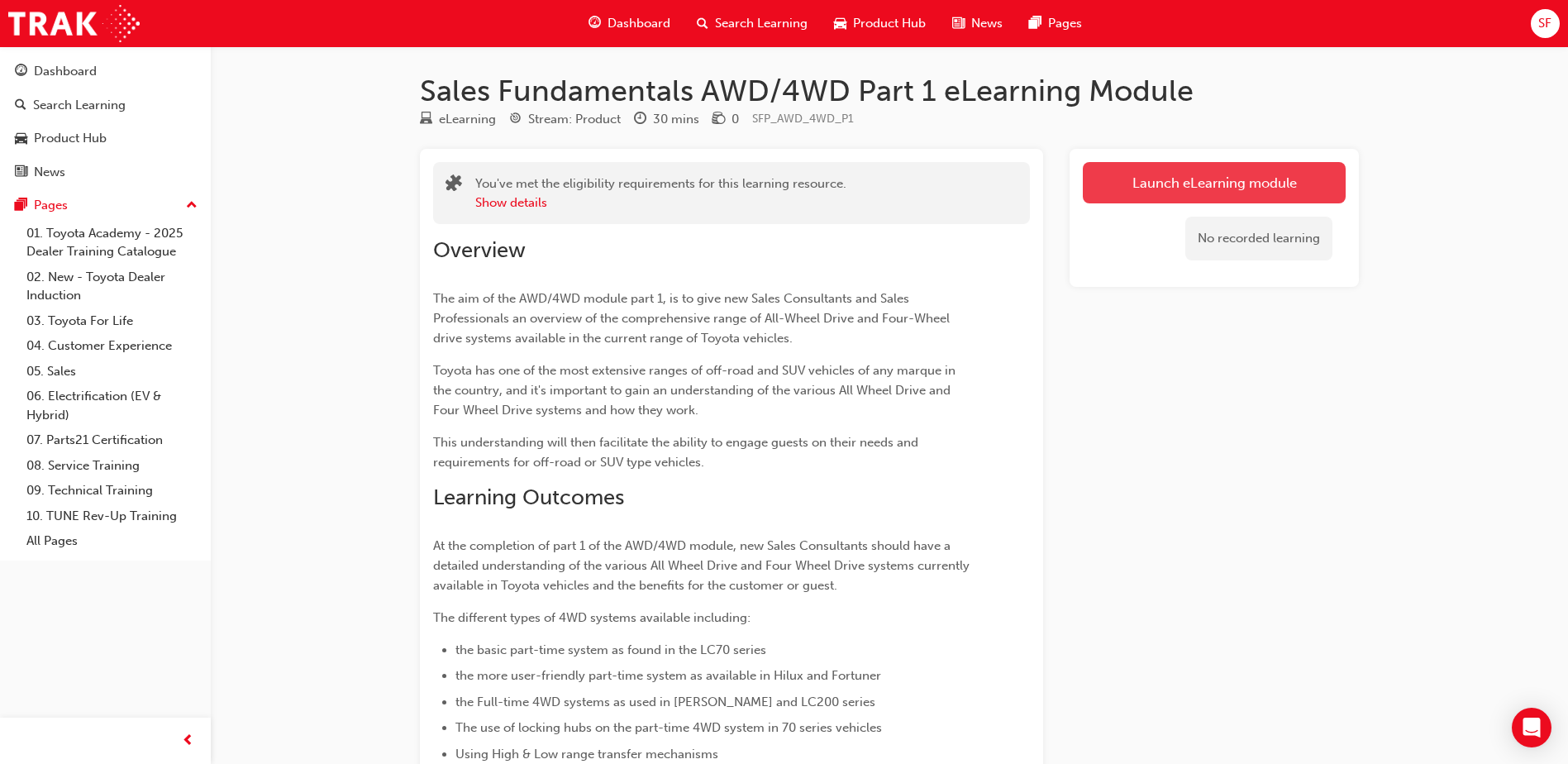
click at [1202, 195] on link "Launch eLearning module" at bounding box center [1214, 183] width 263 height 41
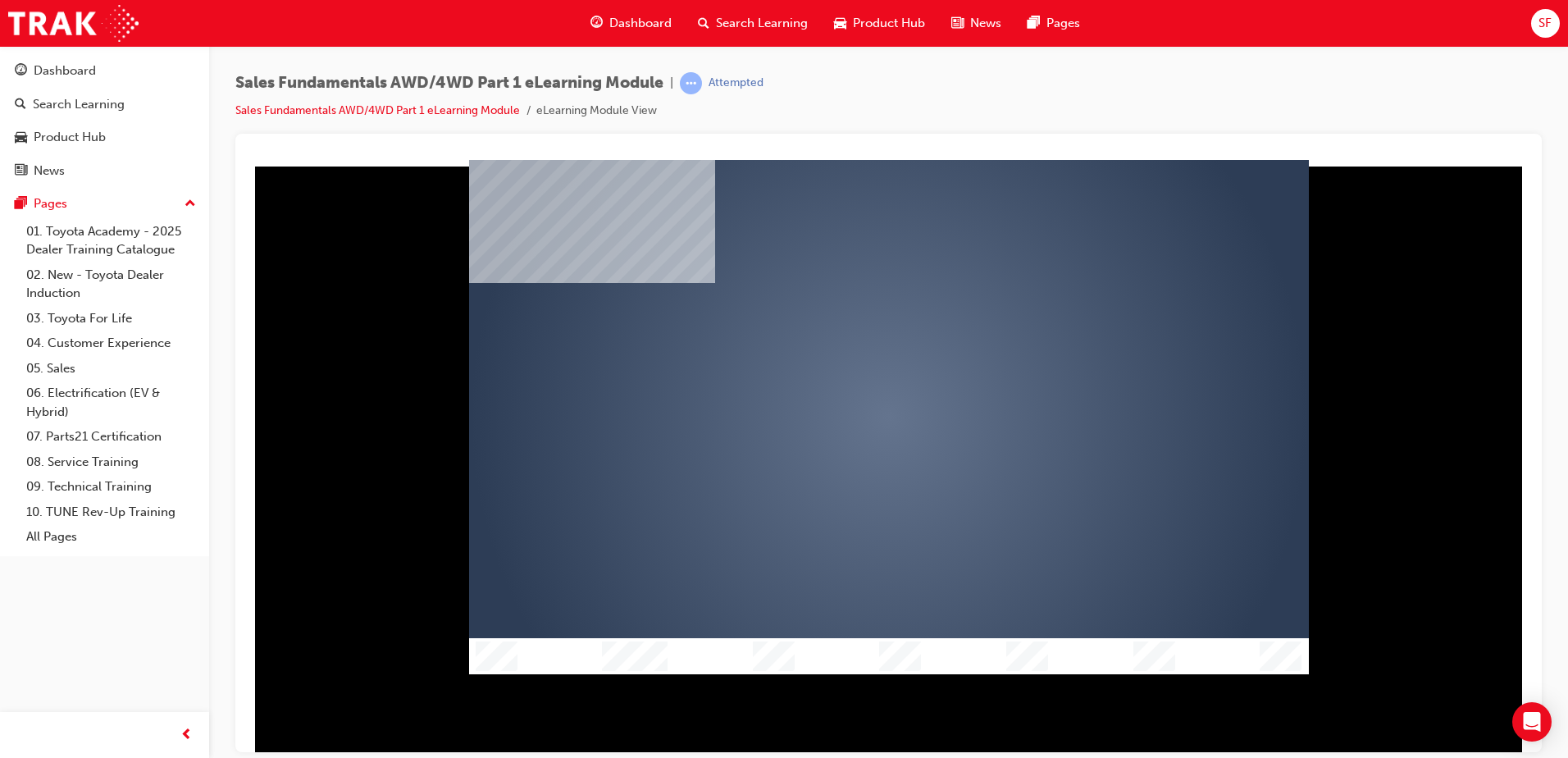
click at [842, 369] on div "play" at bounding box center [842, 369] width 0 height 0
